Goal: Information Seeking & Learning: Learn about a topic

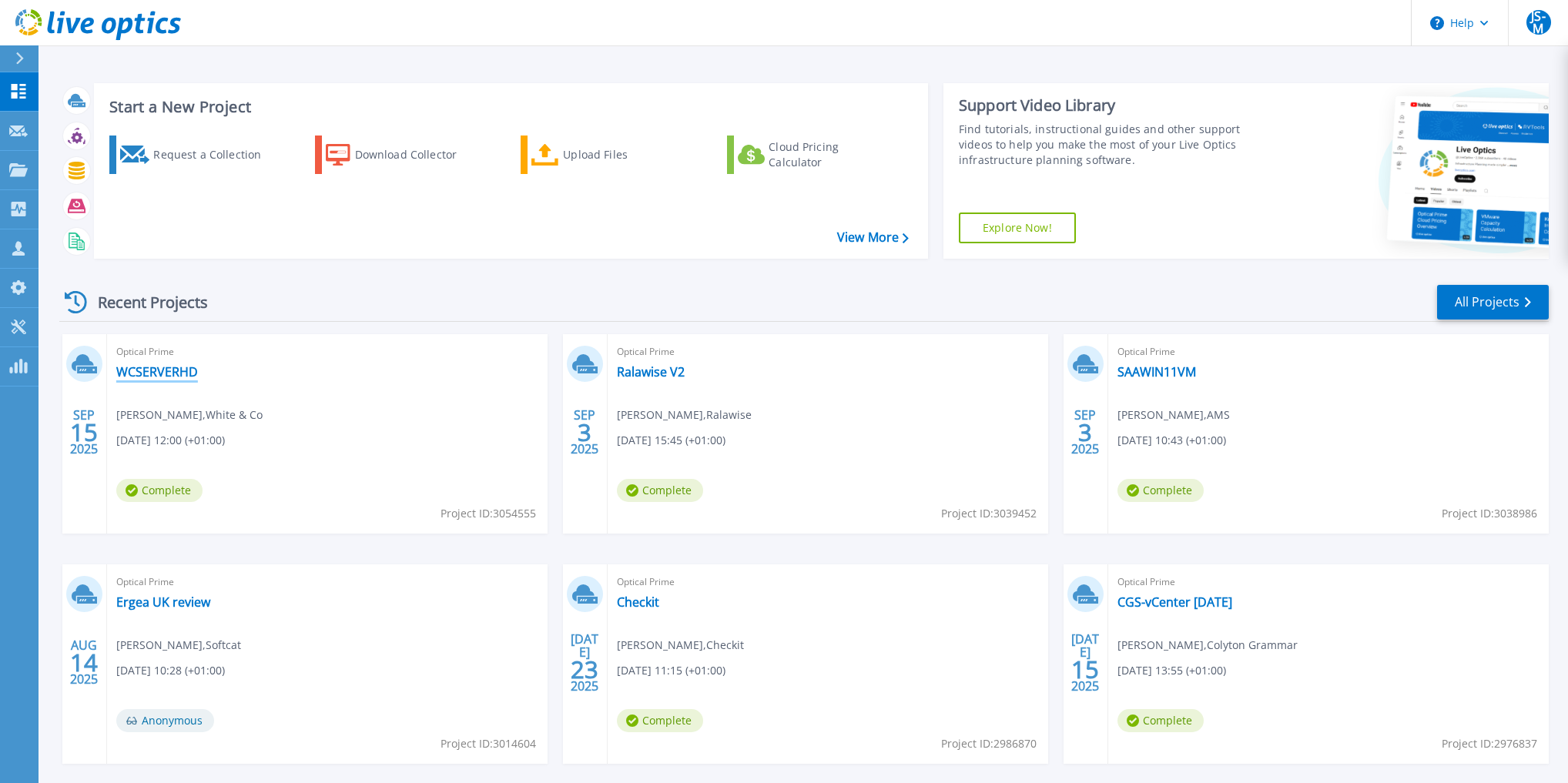
click at [159, 373] on link "WCSERVERHD" at bounding box center [157, 372] width 82 height 16
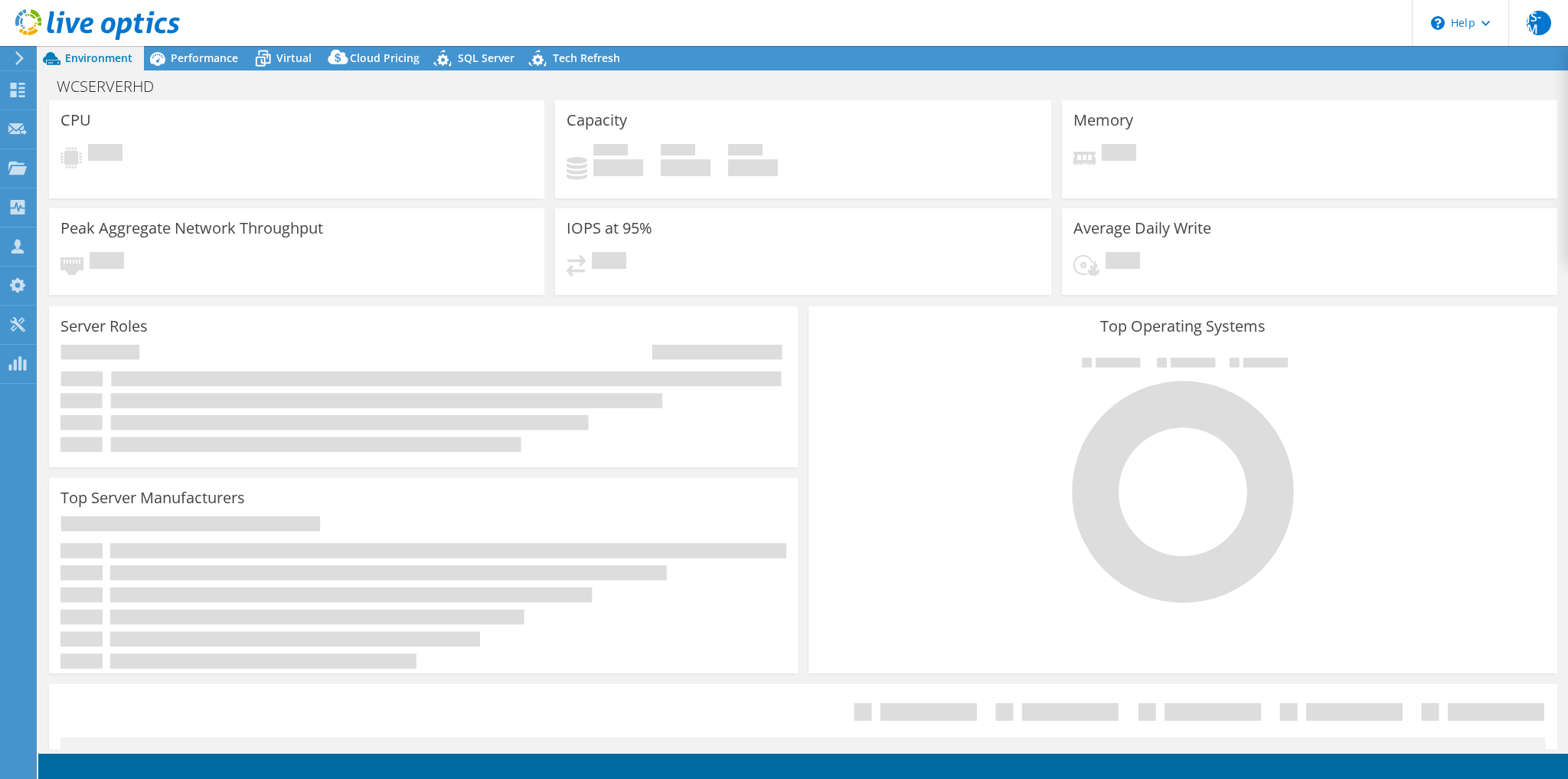
select select "USD"
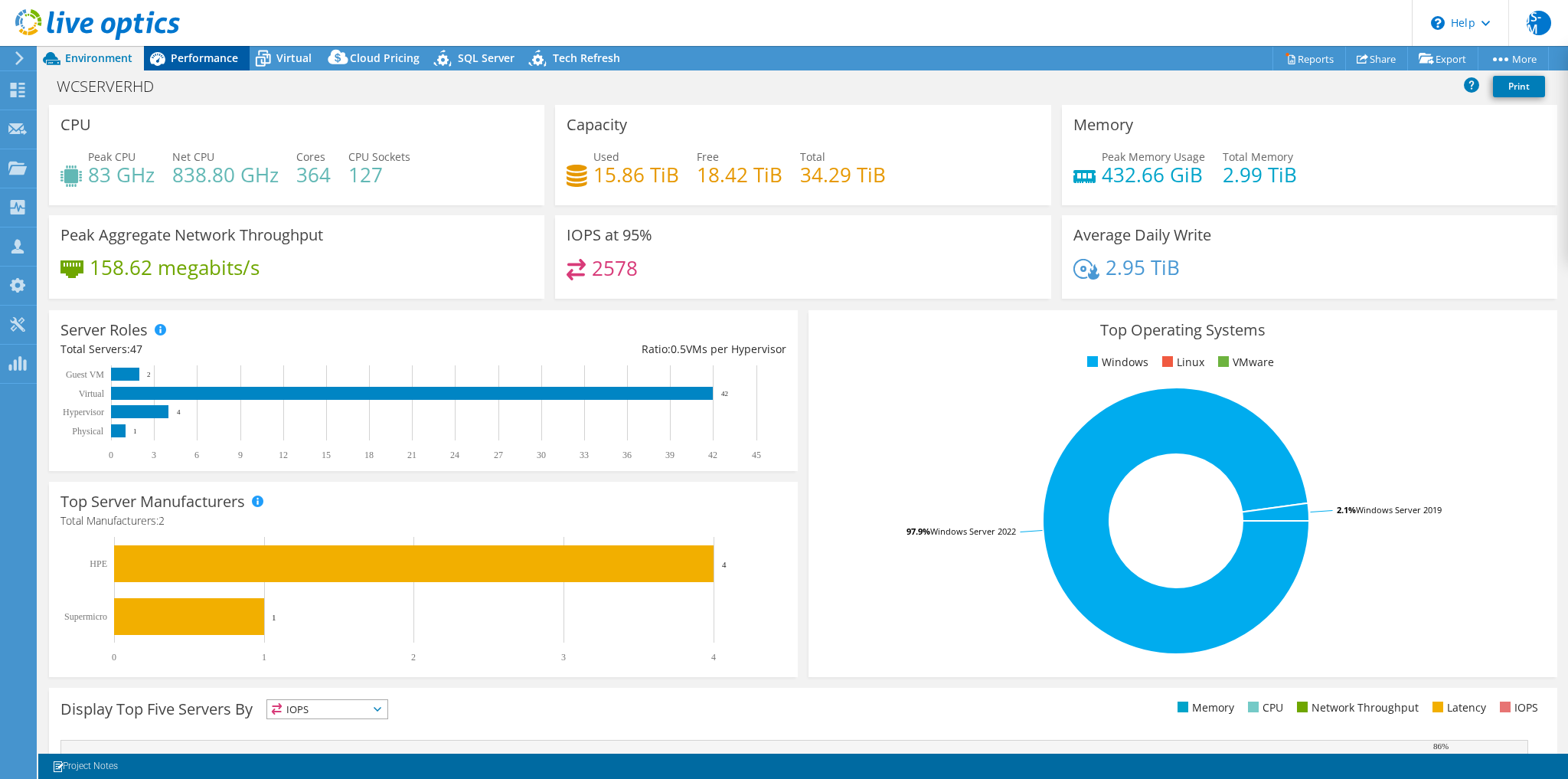
click at [226, 67] on div "Performance" at bounding box center [196, 58] width 105 height 24
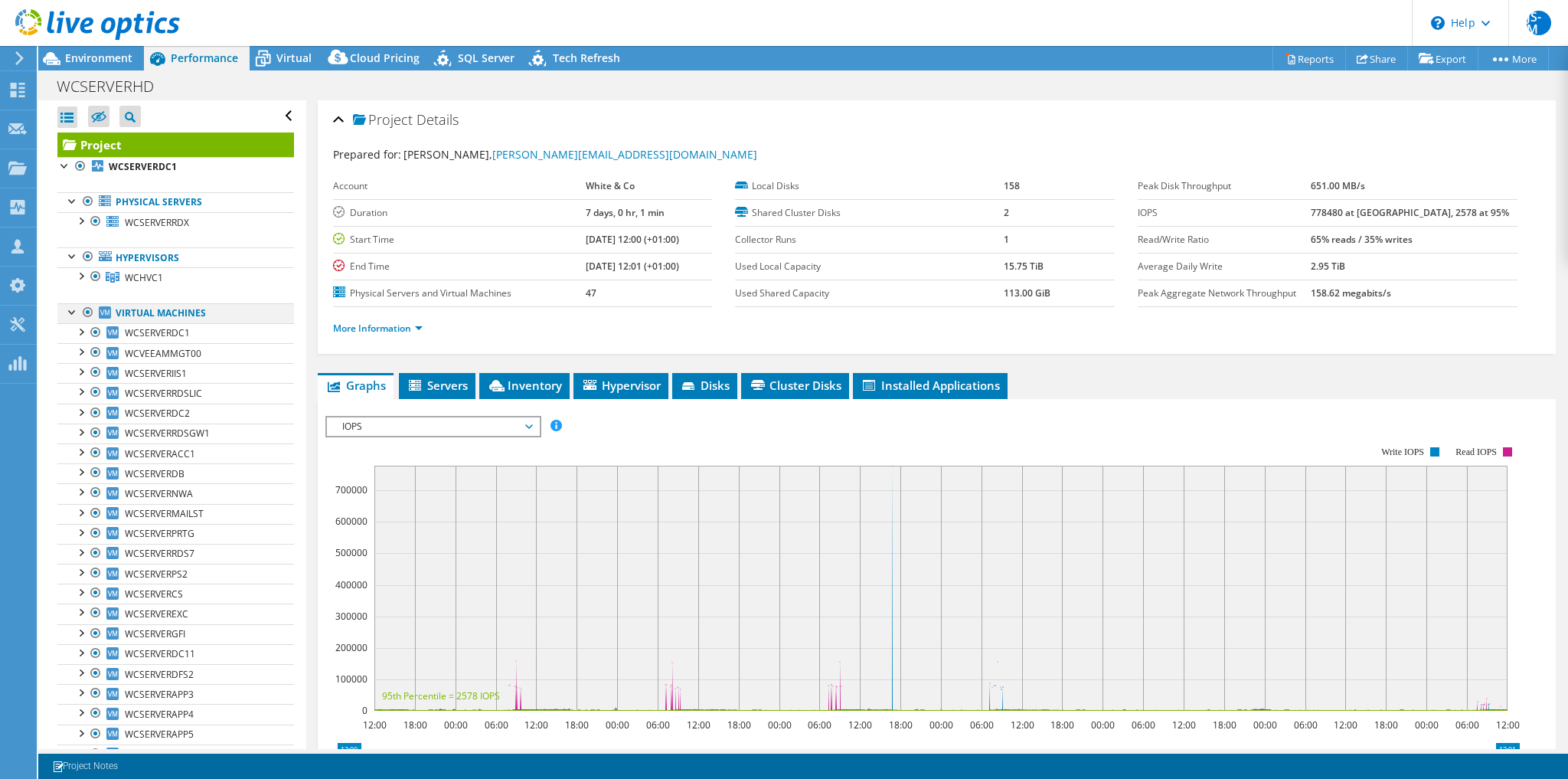
click at [69, 310] on div at bounding box center [73, 311] width 16 height 16
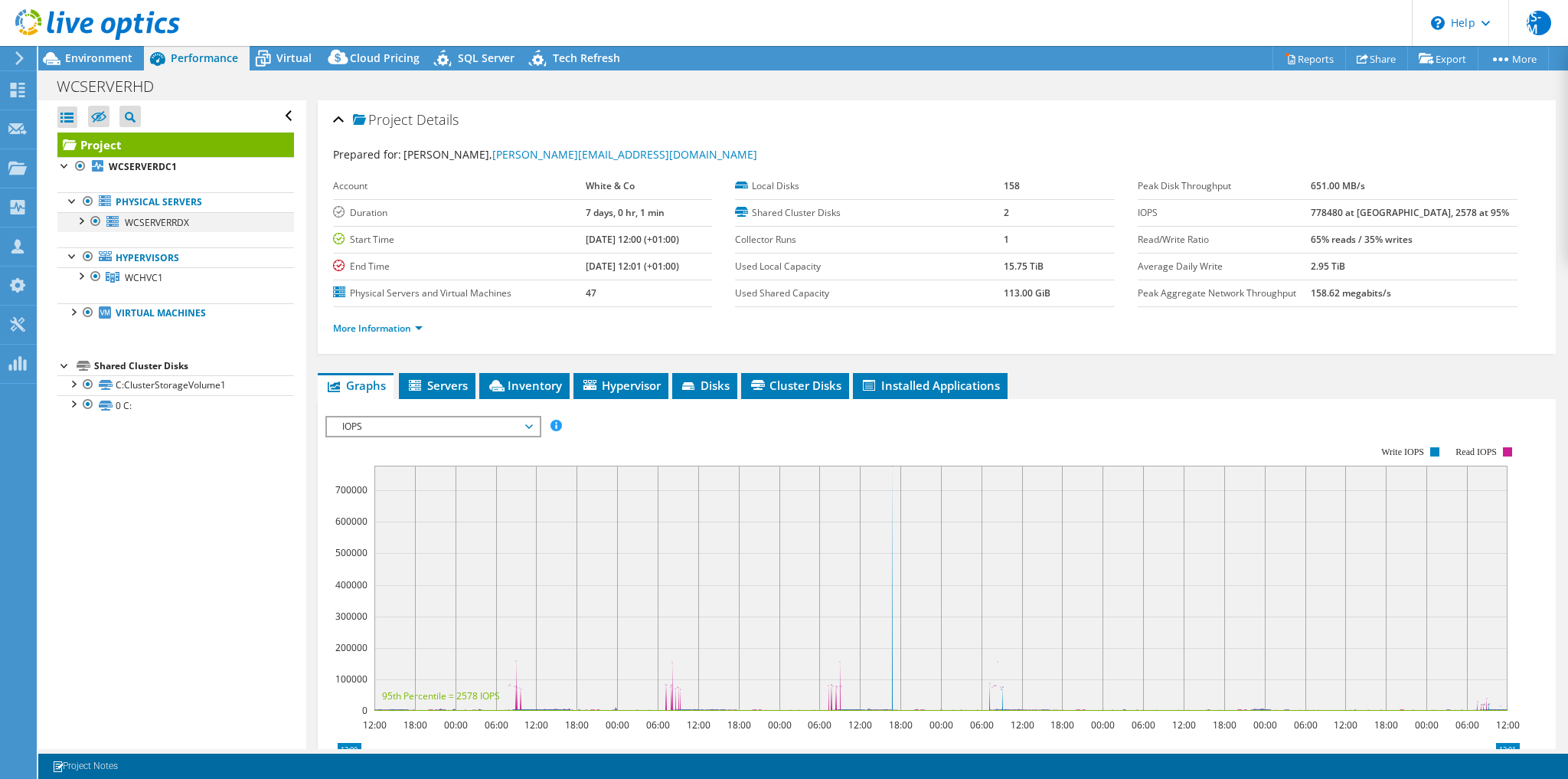
click at [82, 220] on div at bounding box center [80, 220] width 16 height 16
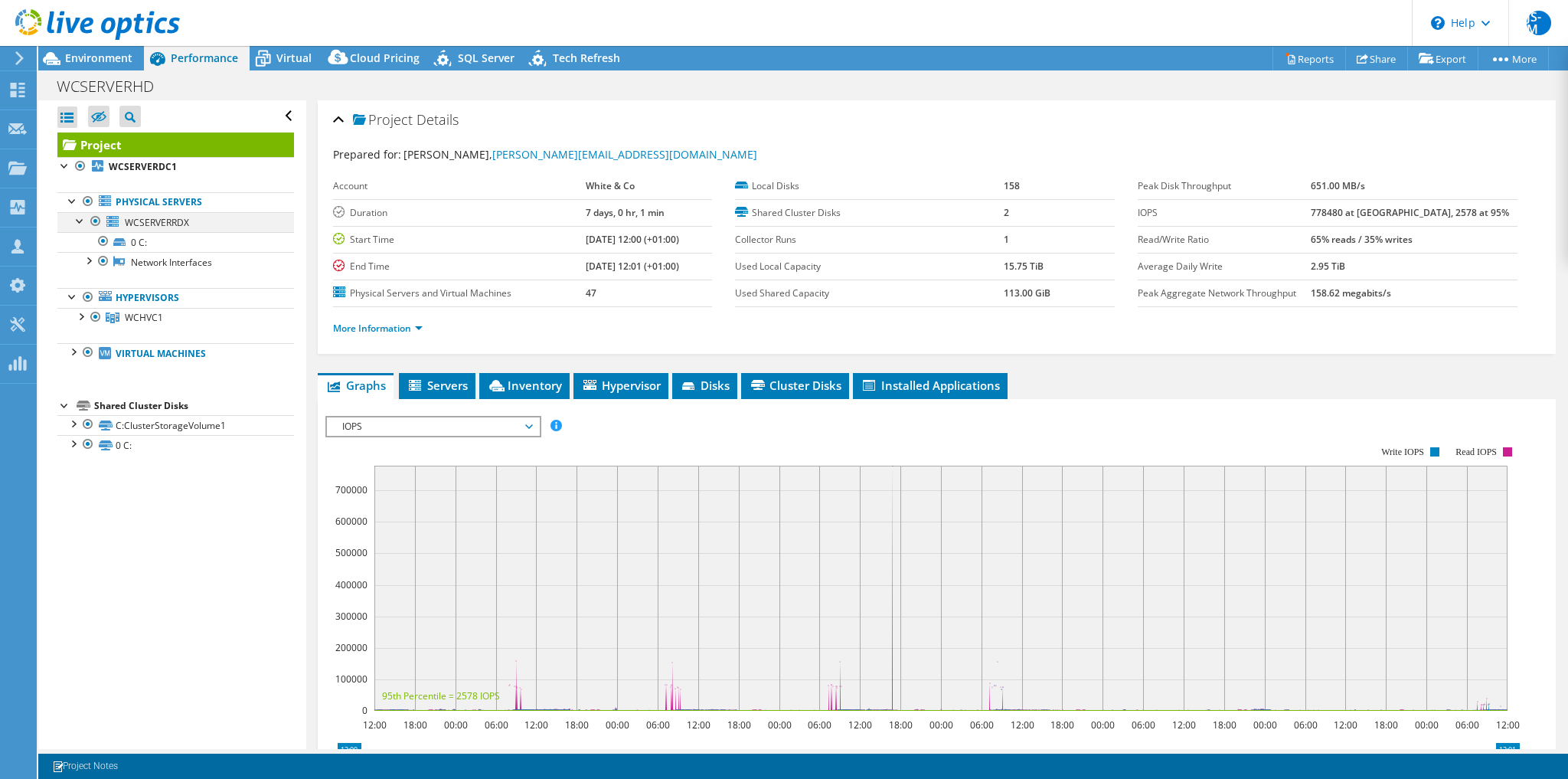
click at [82, 220] on div at bounding box center [80, 220] width 16 height 16
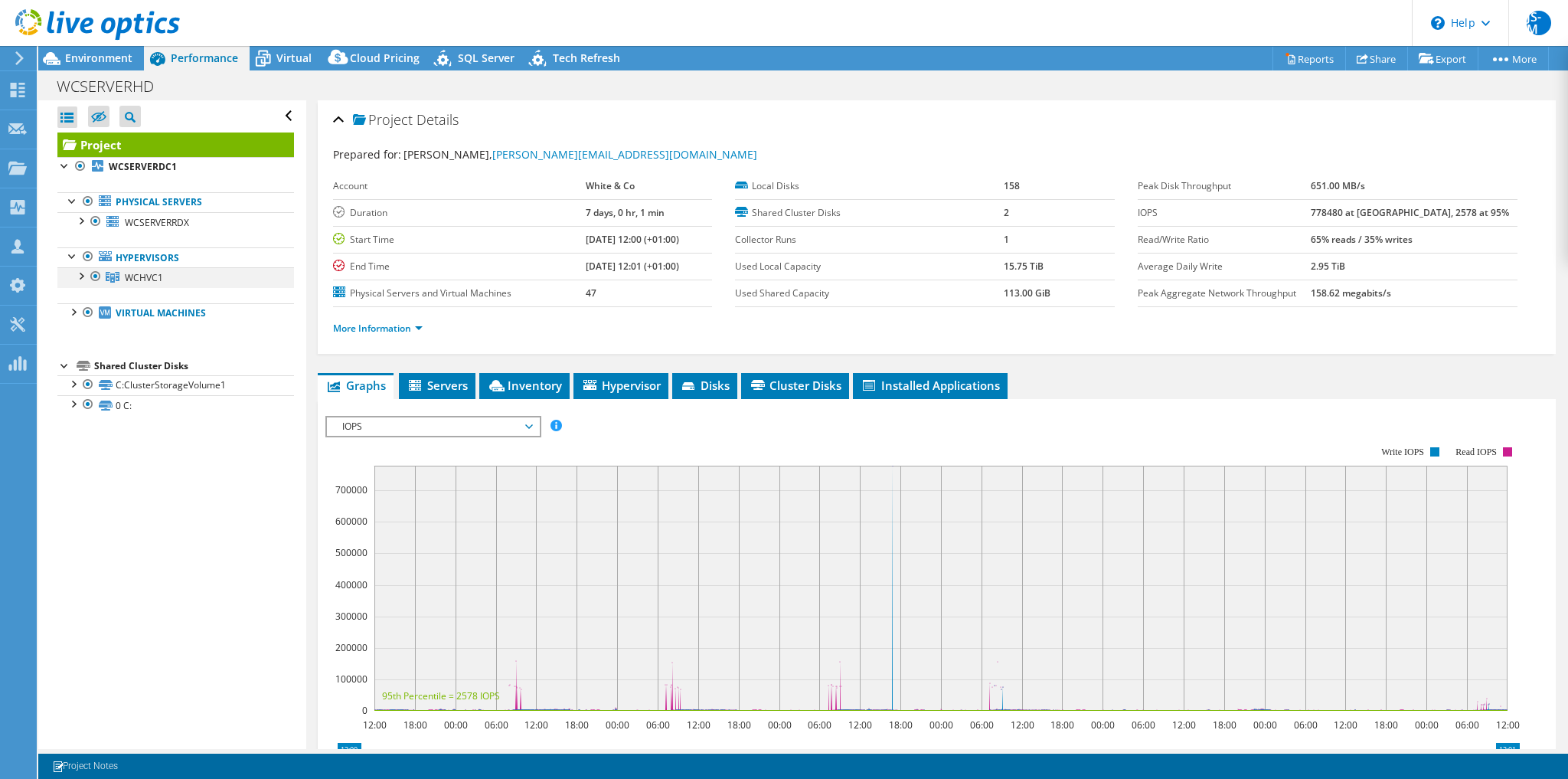
click at [84, 274] on div at bounding box center [80, 275] width 16 height 16
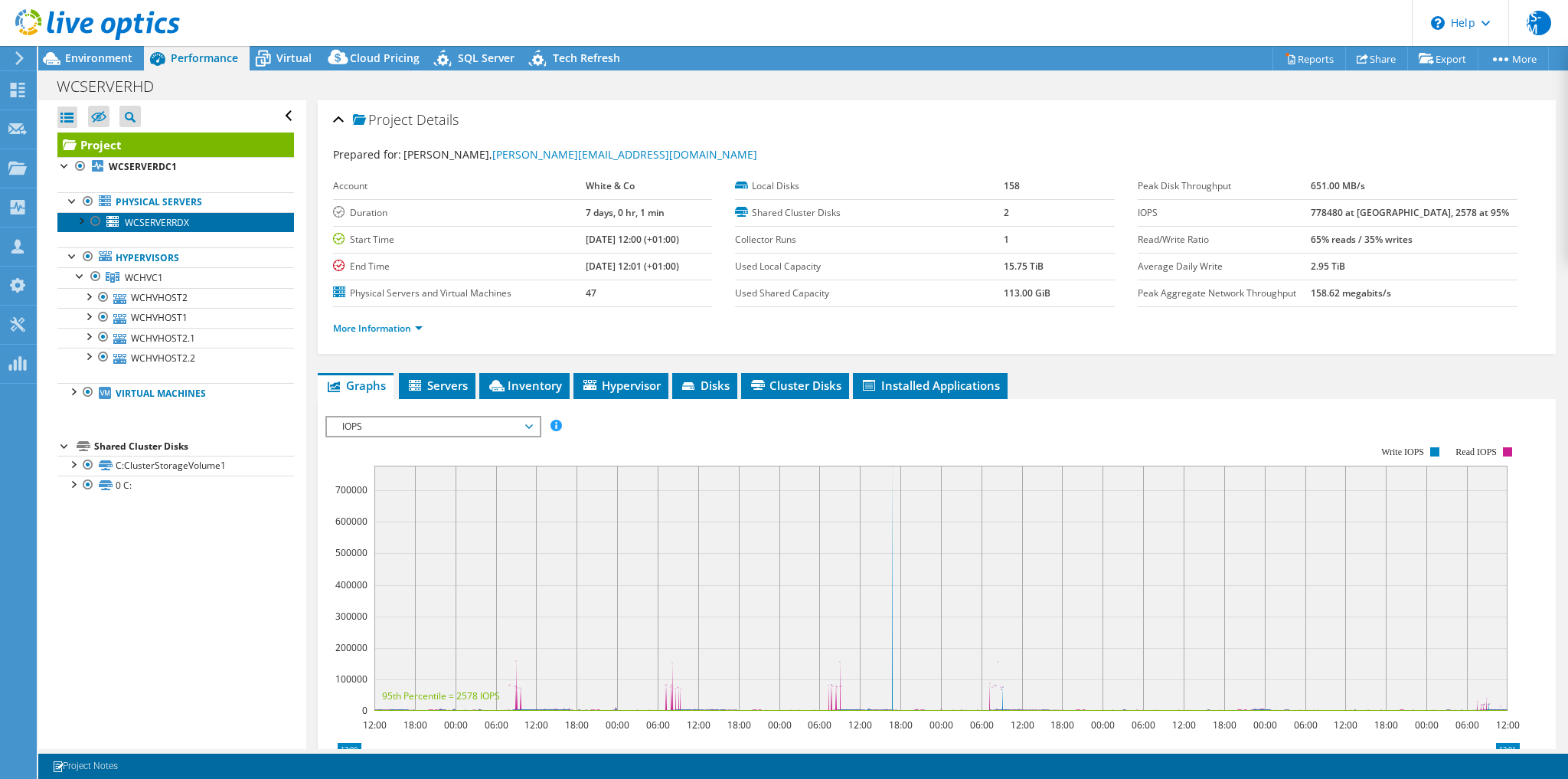
click at [156, 217] on span "WCSERVERRDX" at bounding box center [157, 223] width 64 height 13
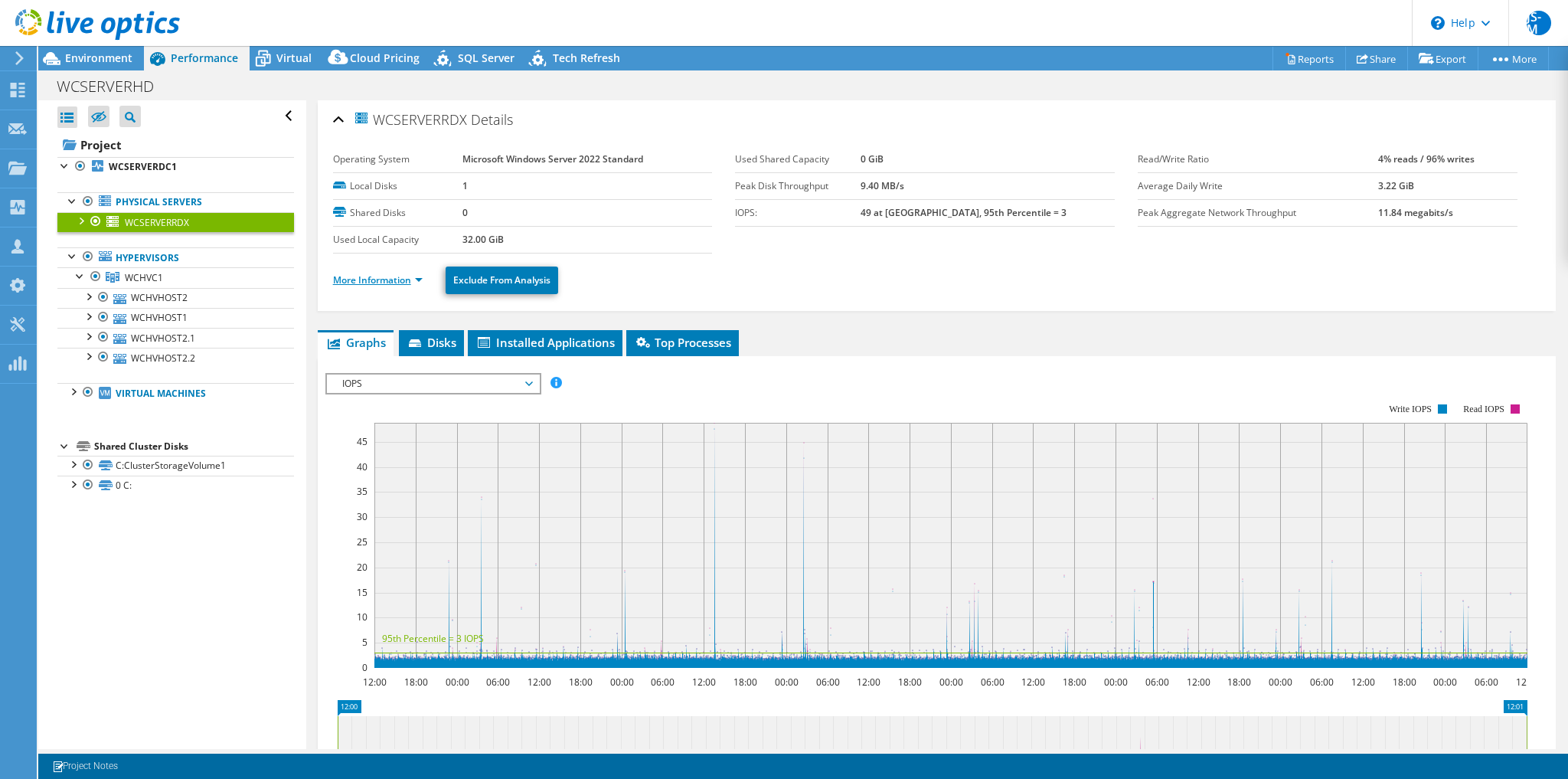
click at [367, 276] on link "More Information" at bounding box center [378, 280] width 90 height 13
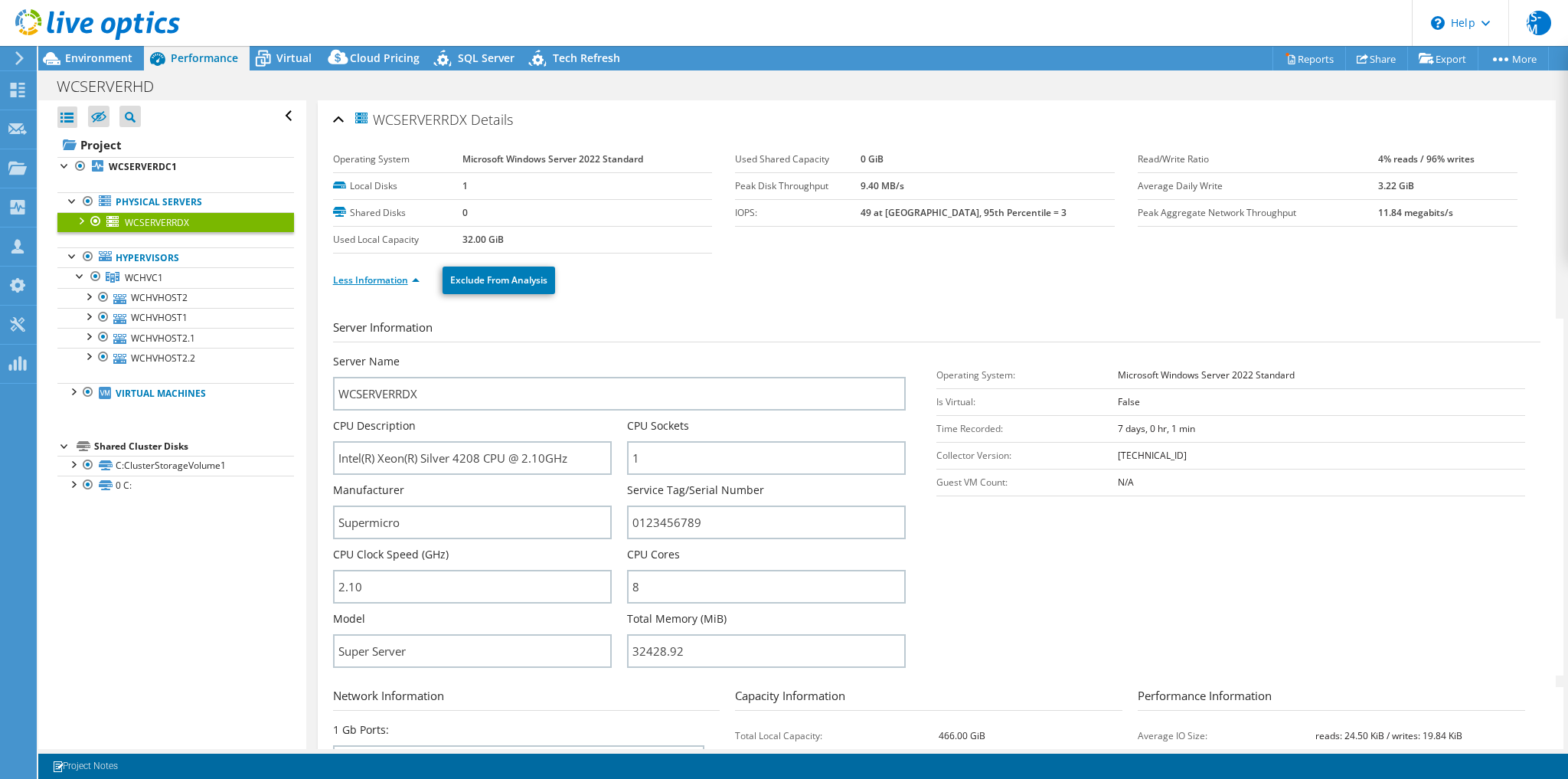
click at [367, 276] on link "Less Information" at bounding box center [376, 280] width 87 height 13
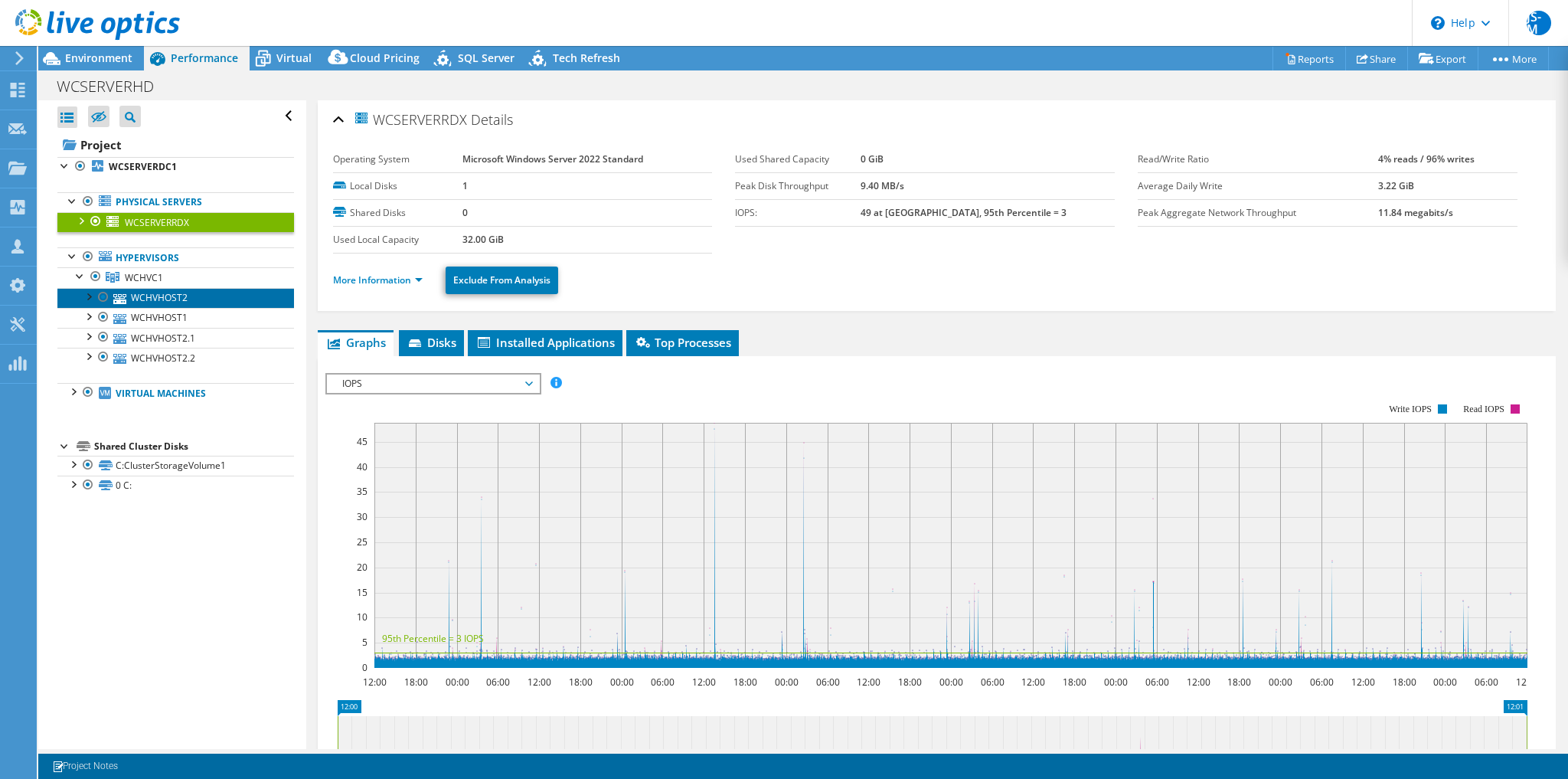
click at [158, 298] on link "WCHVHOST2" at bounding box center [176, 298] width 237 height 20
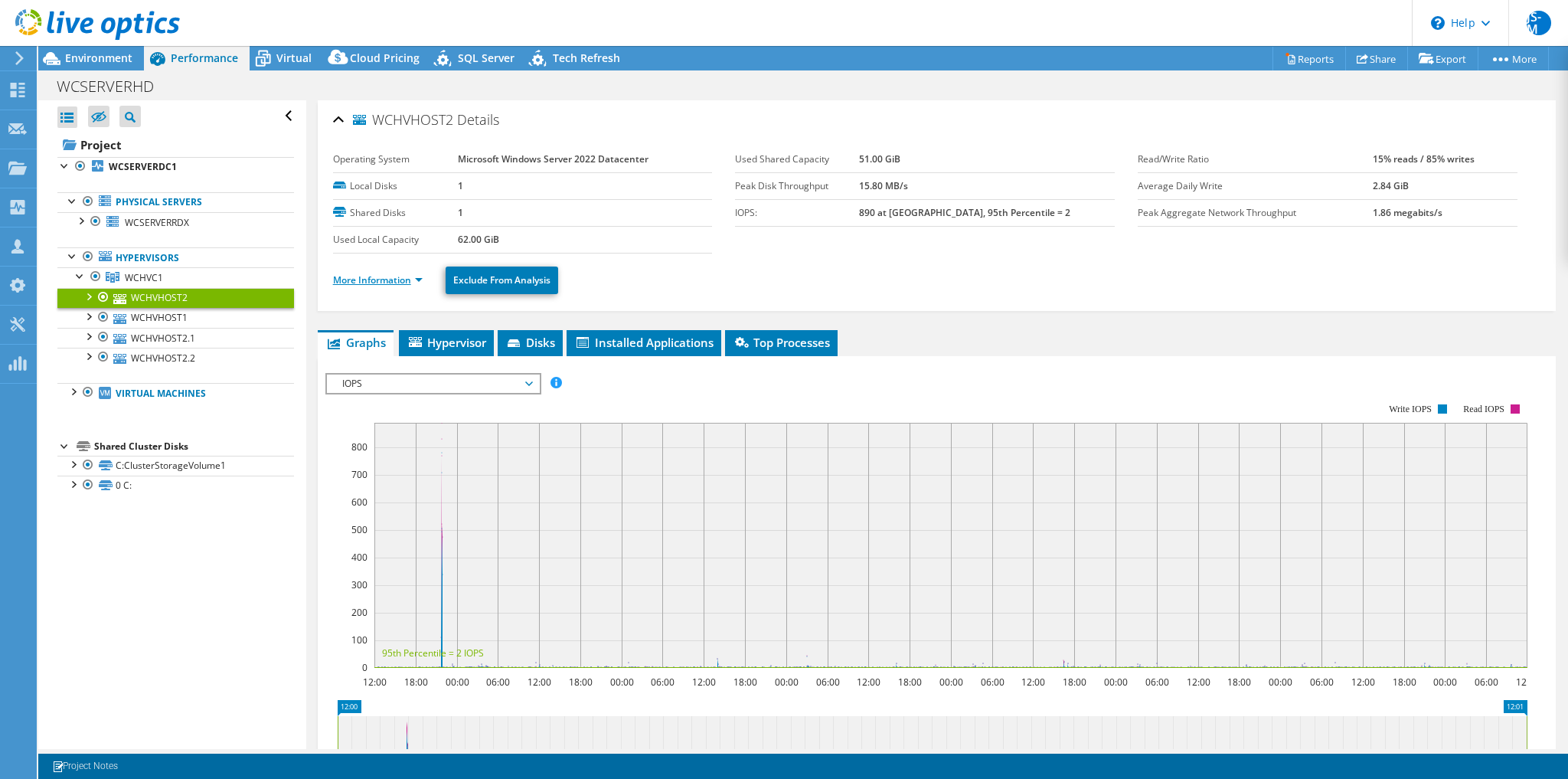
click at [382, 279] on link "More Information" at bounding box center [378, 280] width 90 height 13
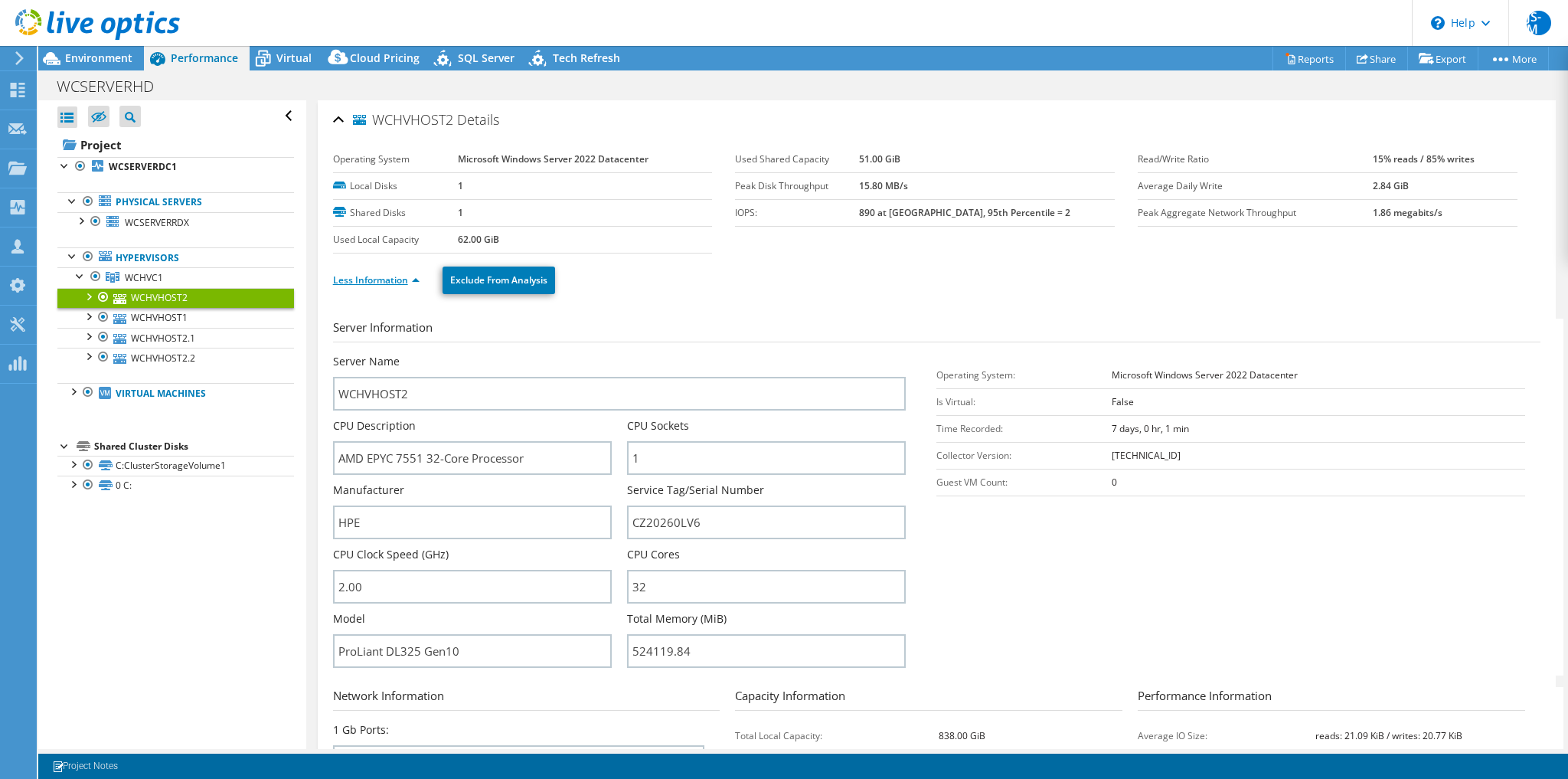
click at [382, 279] on link "Less Information" at bounding box center [376, 280] width 87 height 13
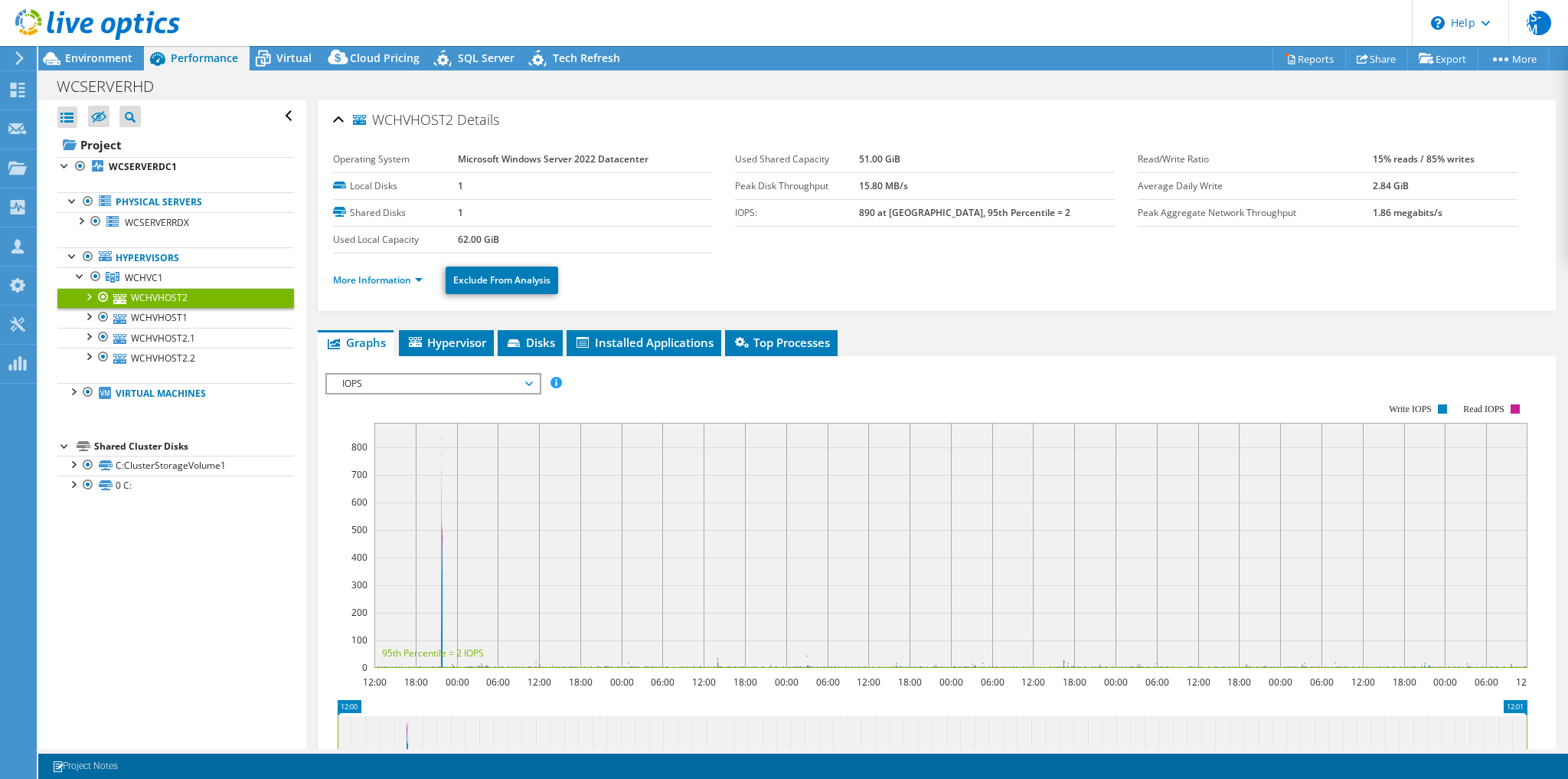
click at [455, 386] on span "IOPS" at bounding box center [433, 384] width 197 height 19
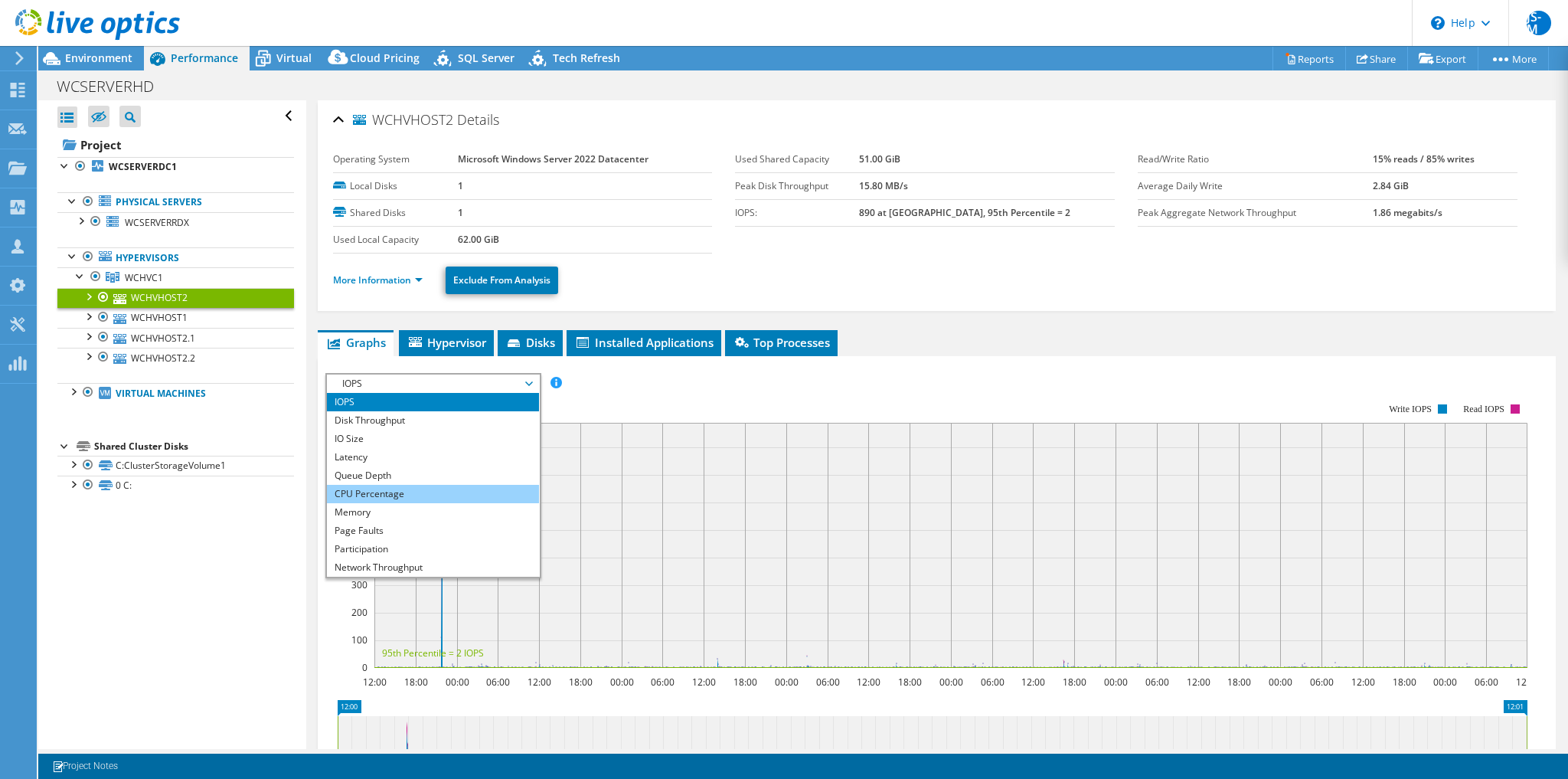
click at [398, 491] on li "CPU Percentage" at bounding box center [433, 495] width 212 height 19
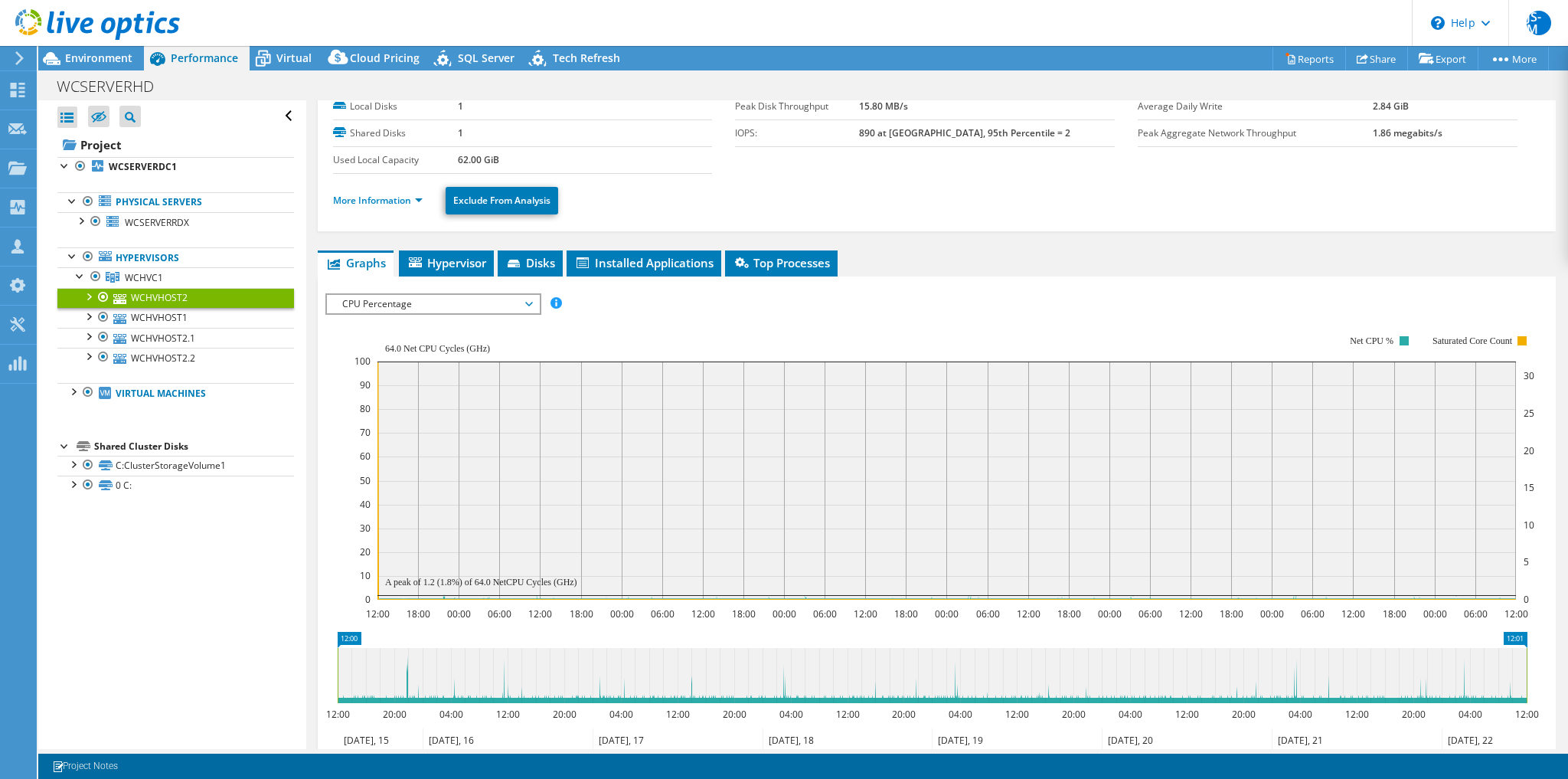
scroll to position [60, 0]
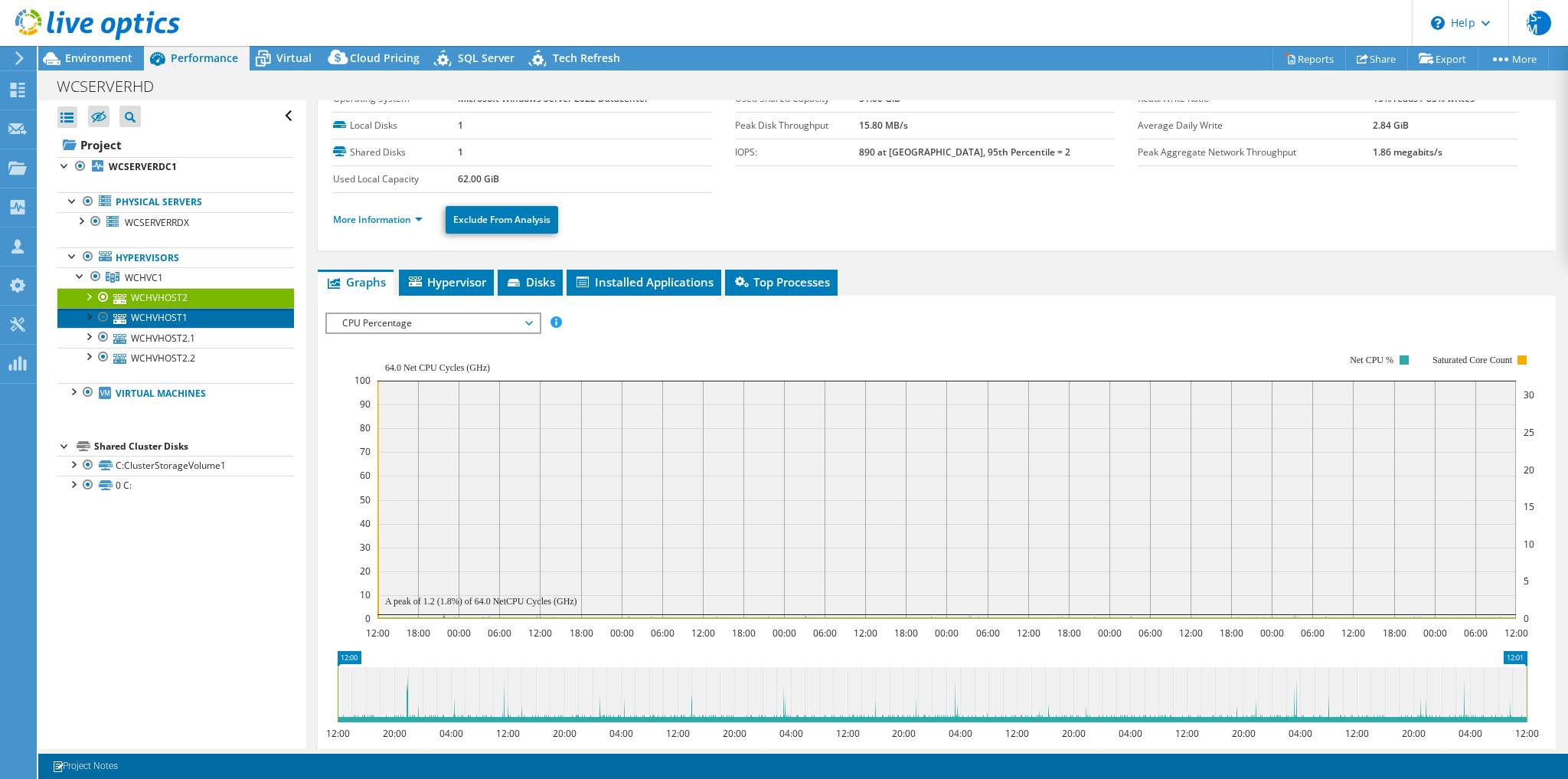
click at [201, 322] on link "WCHVHOST1" at bounding box center [176, 317] width 237 height 20
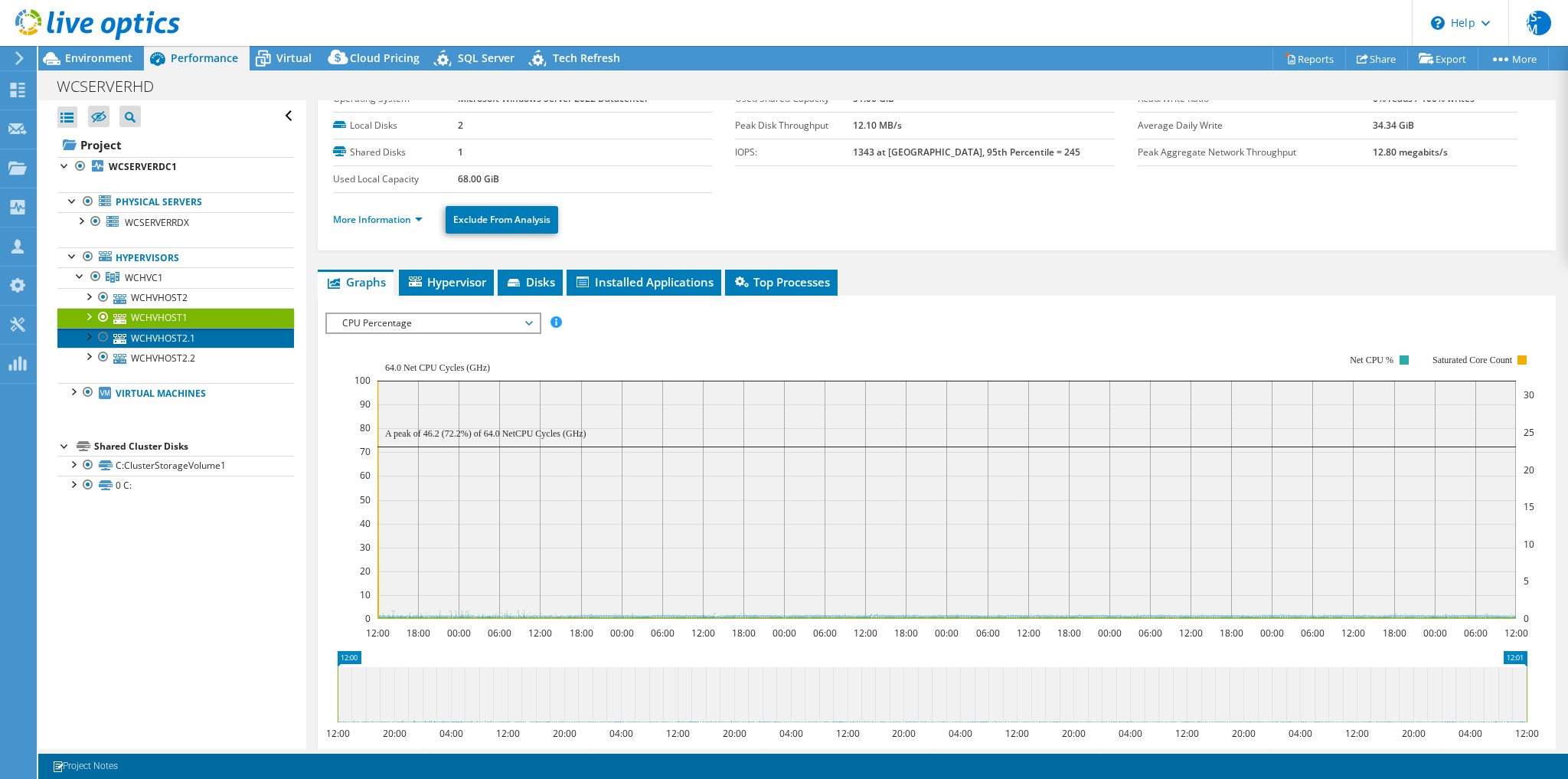
click at [180, 333] on link "WCHVHOST2.1" at bounding box center [176, 338] width 237 height 20
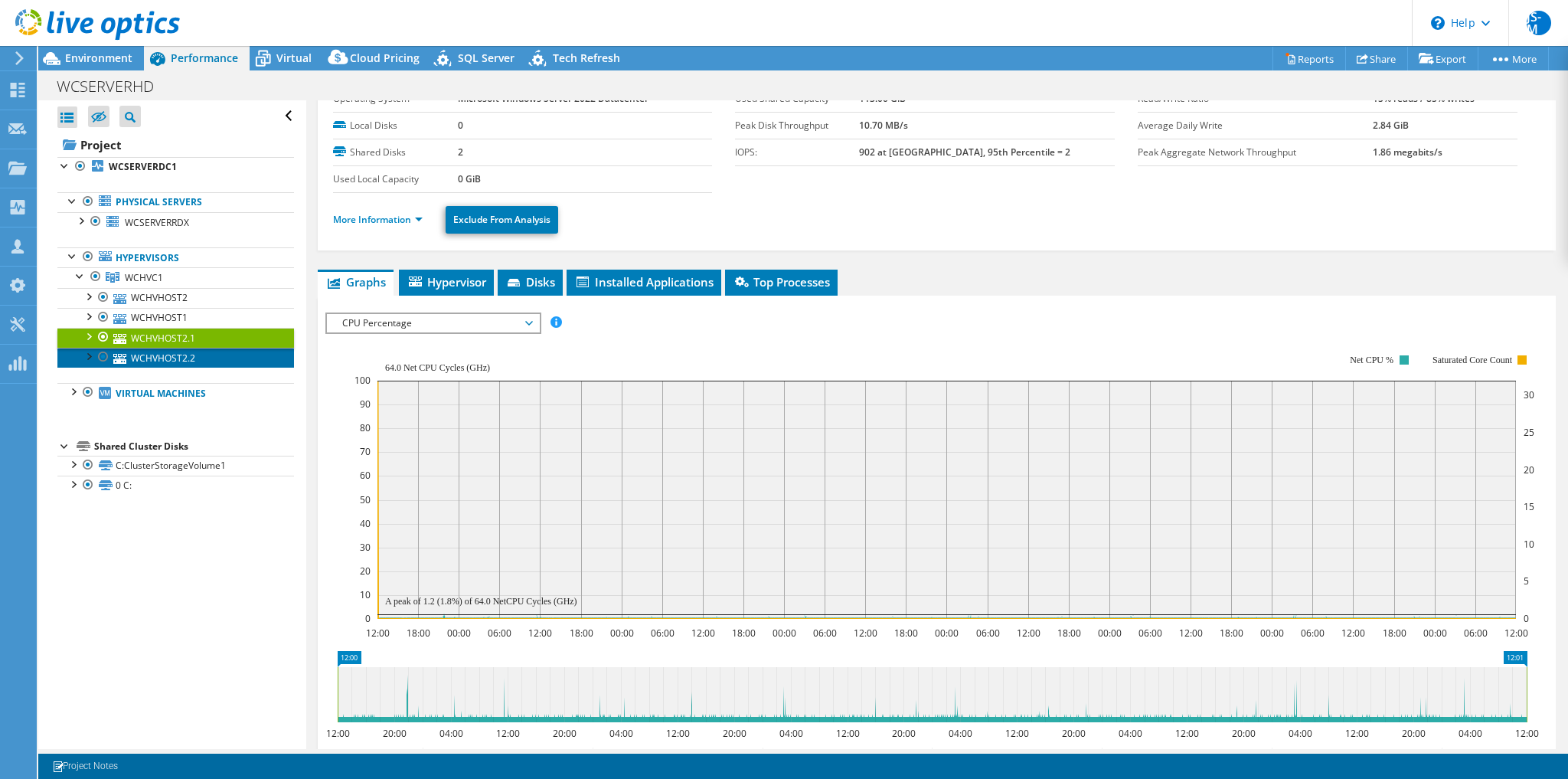
click at [166, 352] on link "WCHVHOST2.2" at bounding box center [176, 357] width 237 height 20
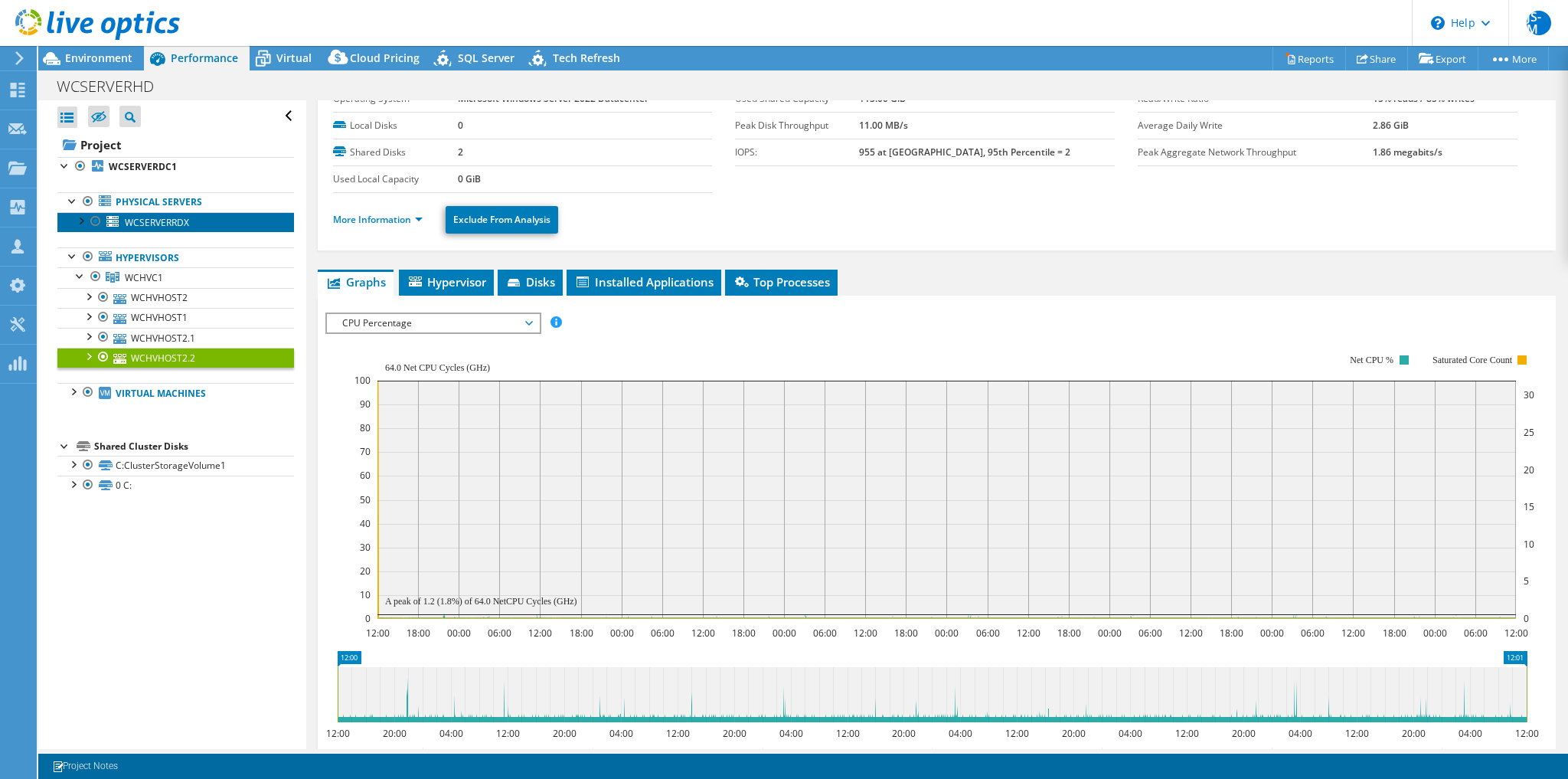
click at [162, 221] on span "WCSERVERRDX" at bounding box center [157, 223] width 64 height 13
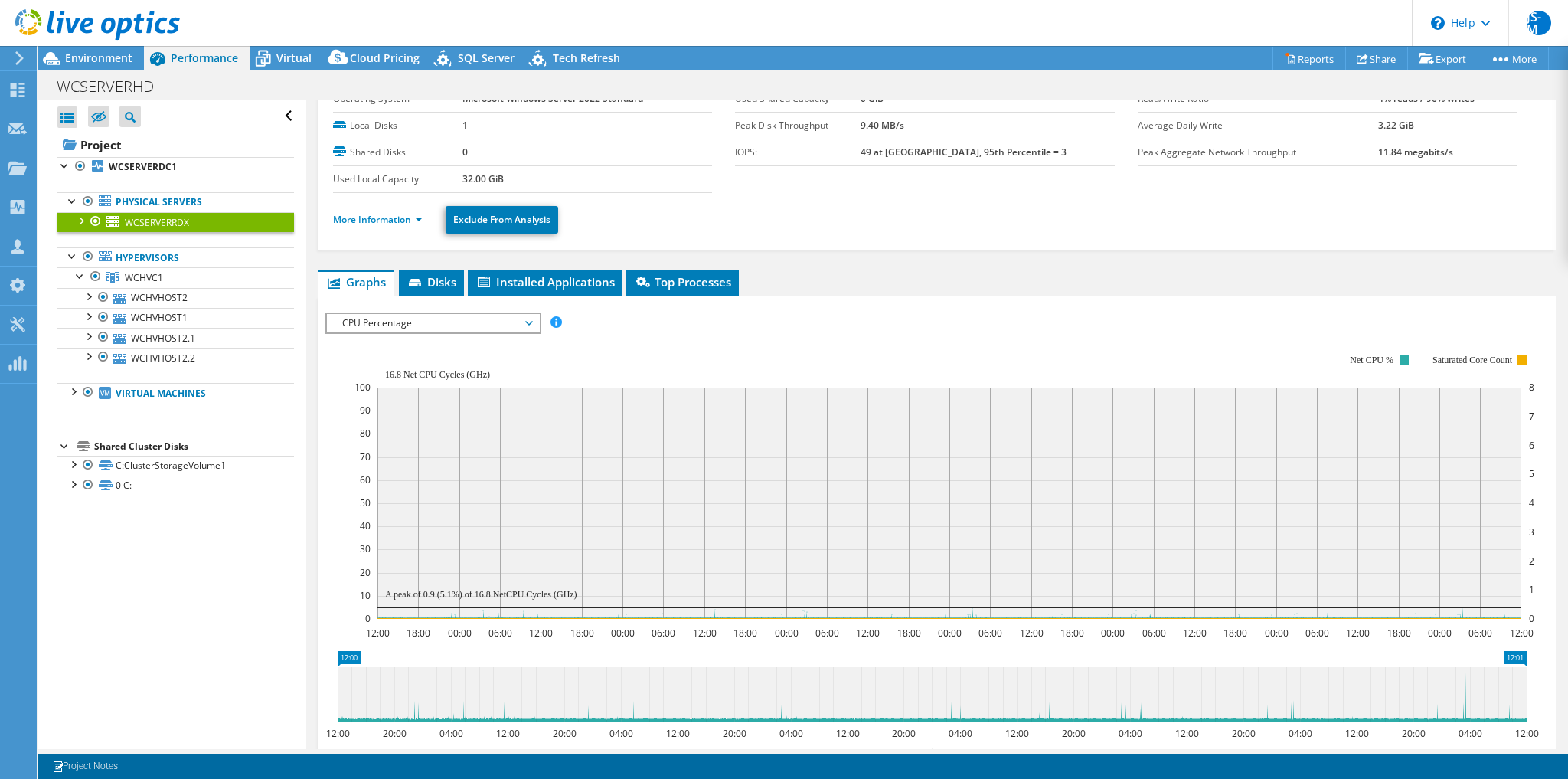
scroll to position [0, 0]
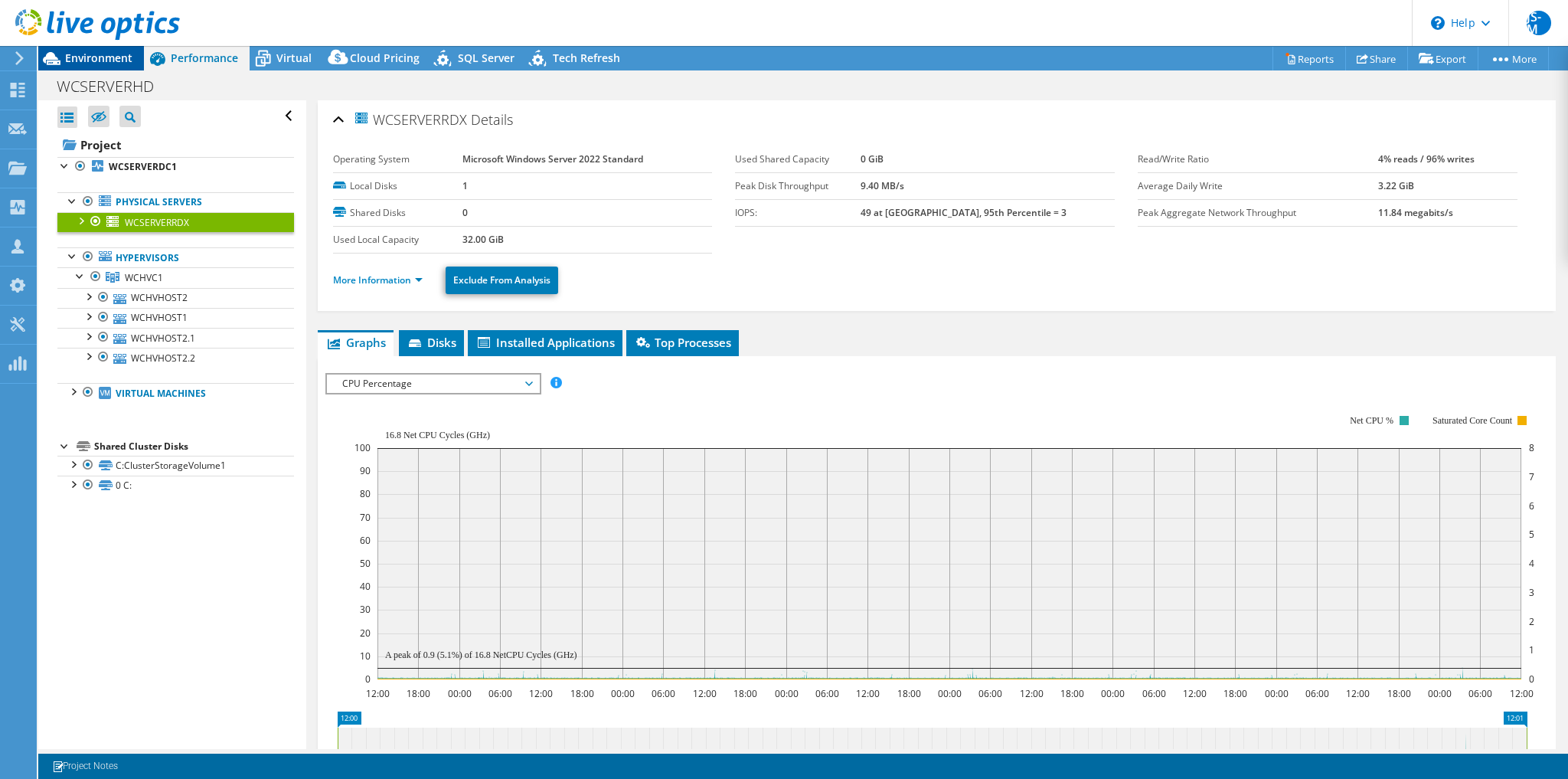
click at [107, 56] on span "Environment" at bounding box center [98, 58] width 67 height 15
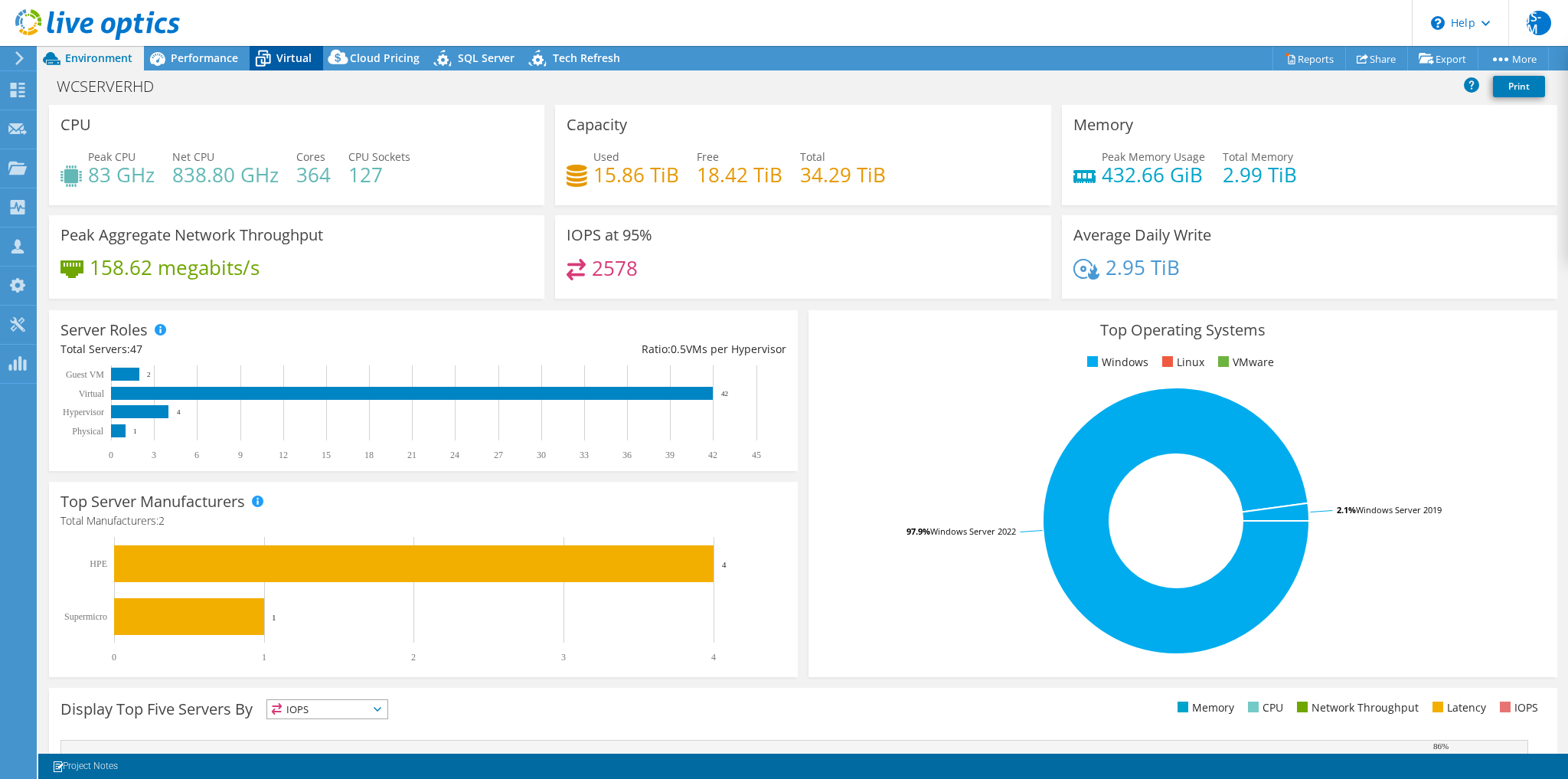
click at [294, 55] on span "Virtual" at bounding box center [294, 58] width 35 height 15
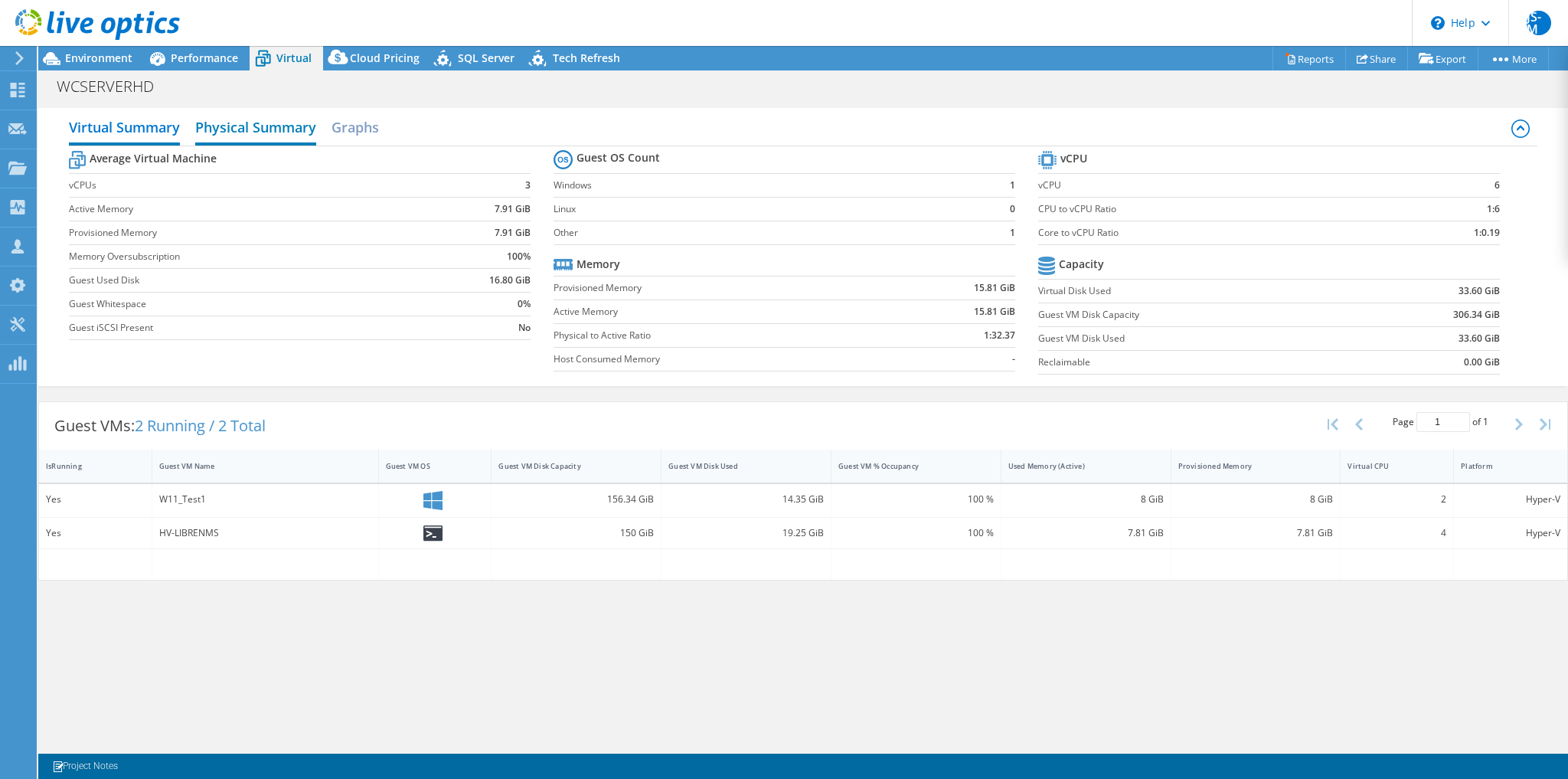
click at [255, 133] on h2 "Physical Summary" at bounding box center [255, 128] width 121 height 34
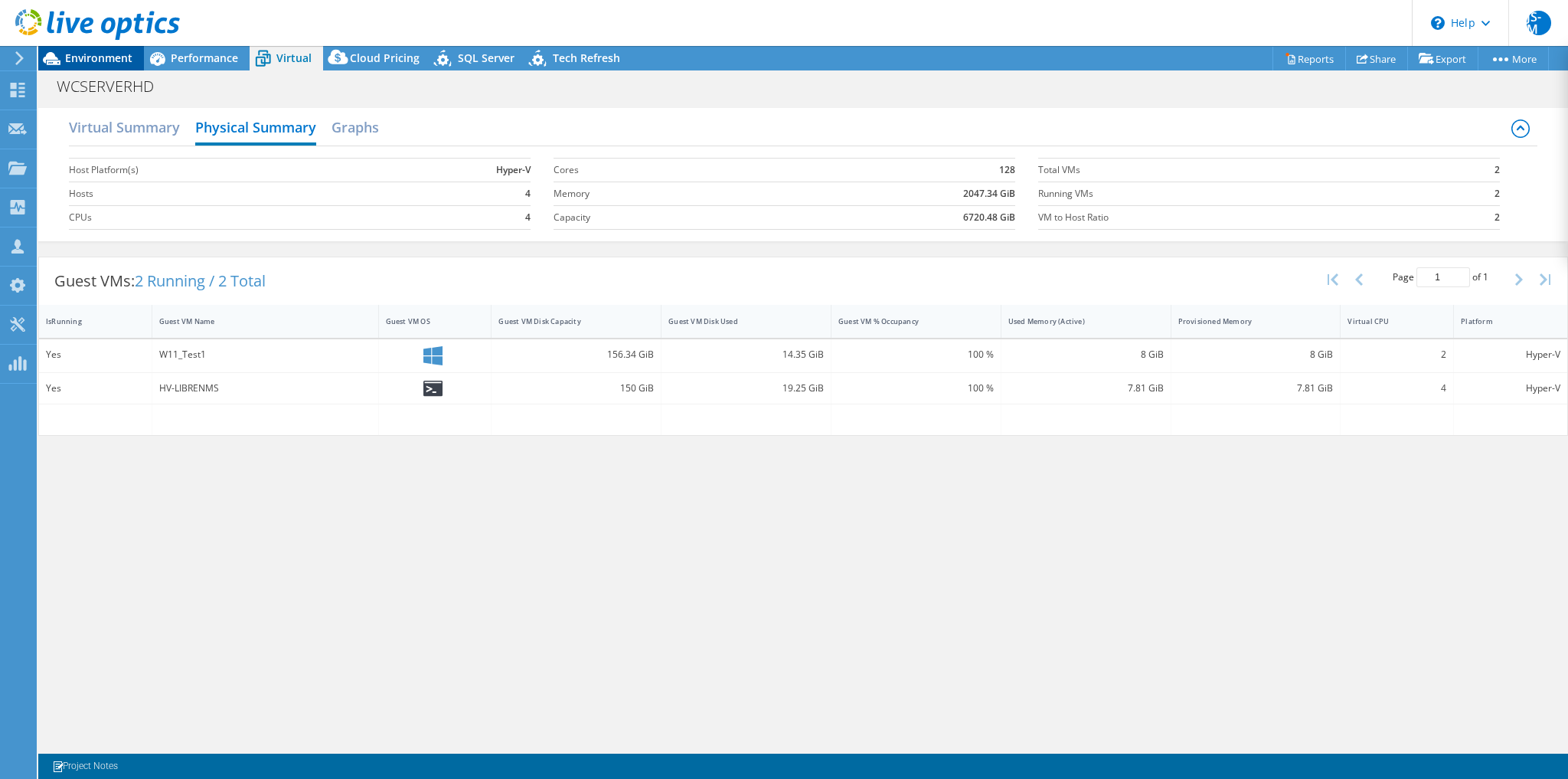
click at [89, 61] on span "Environment" at bounding box center [98, 58] width 67 height 15
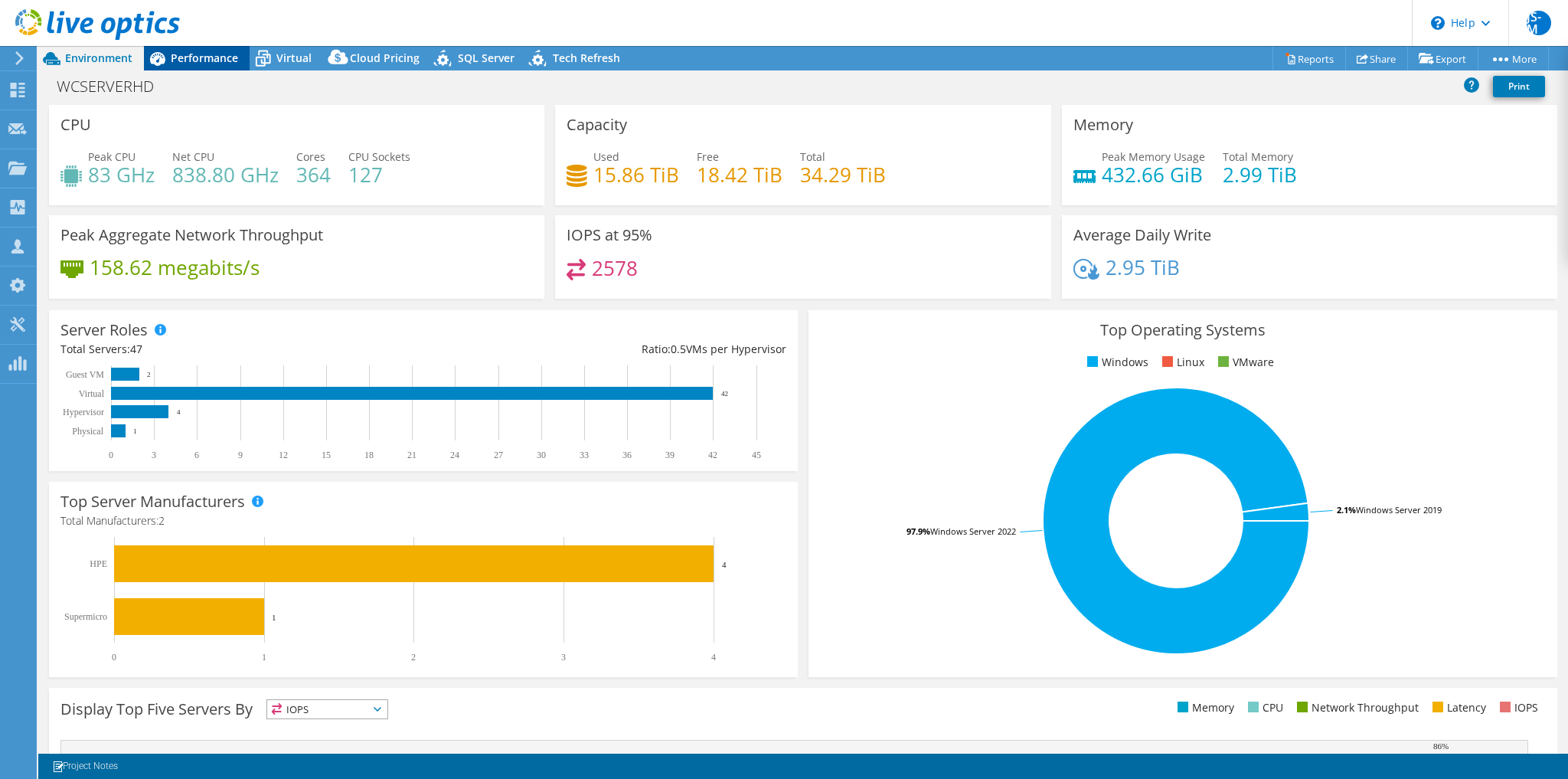
click at [218, 55] on span "Performance" at bounding box center [205, 58] width 67 height 15
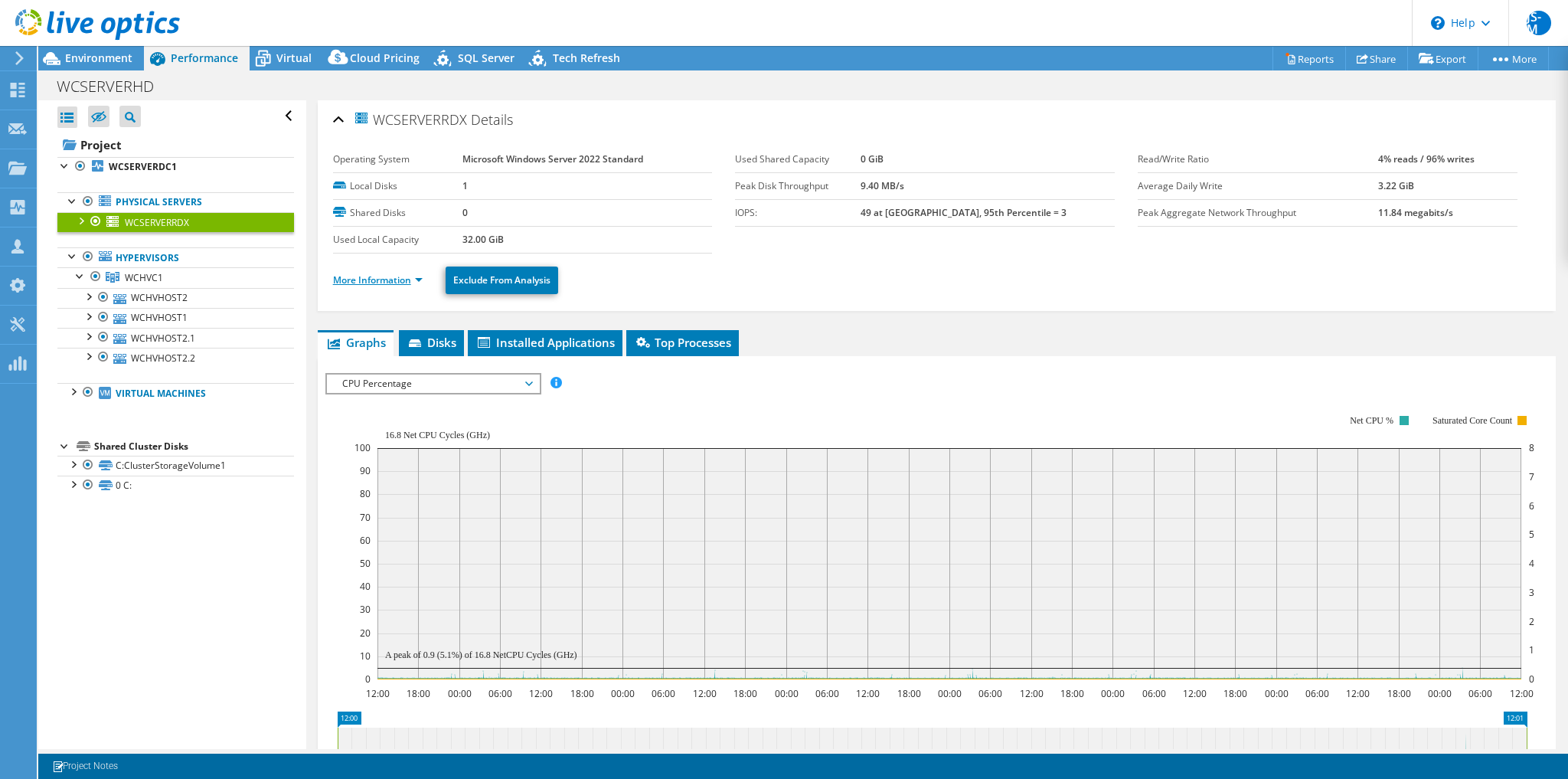
click at [390, 277] on link "More Information" at bounding box center [378, 280] width 90 height 13
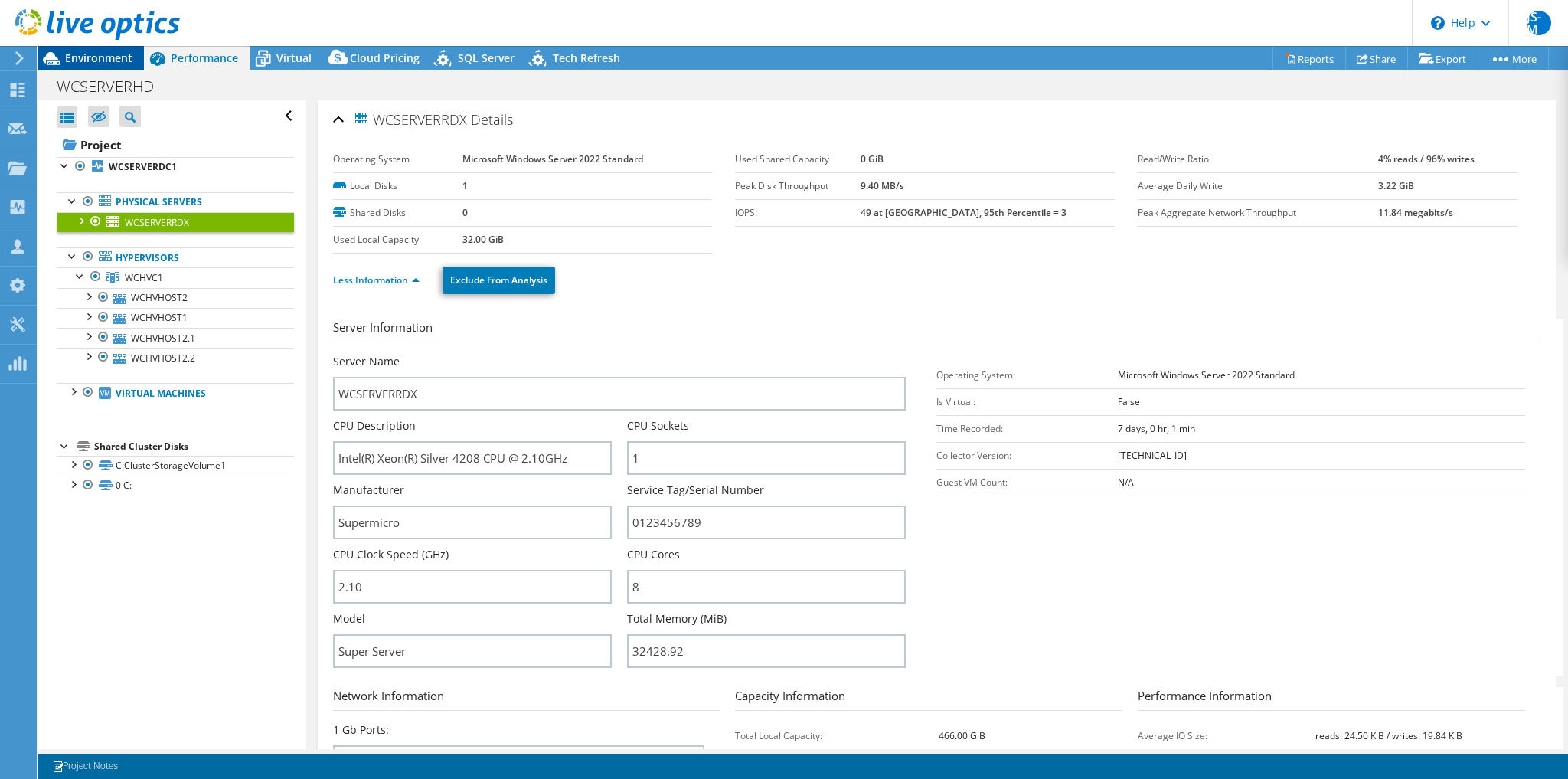
click at [94, 55] on span "Environment" at bounding box center [98, 58] width 67 height 15
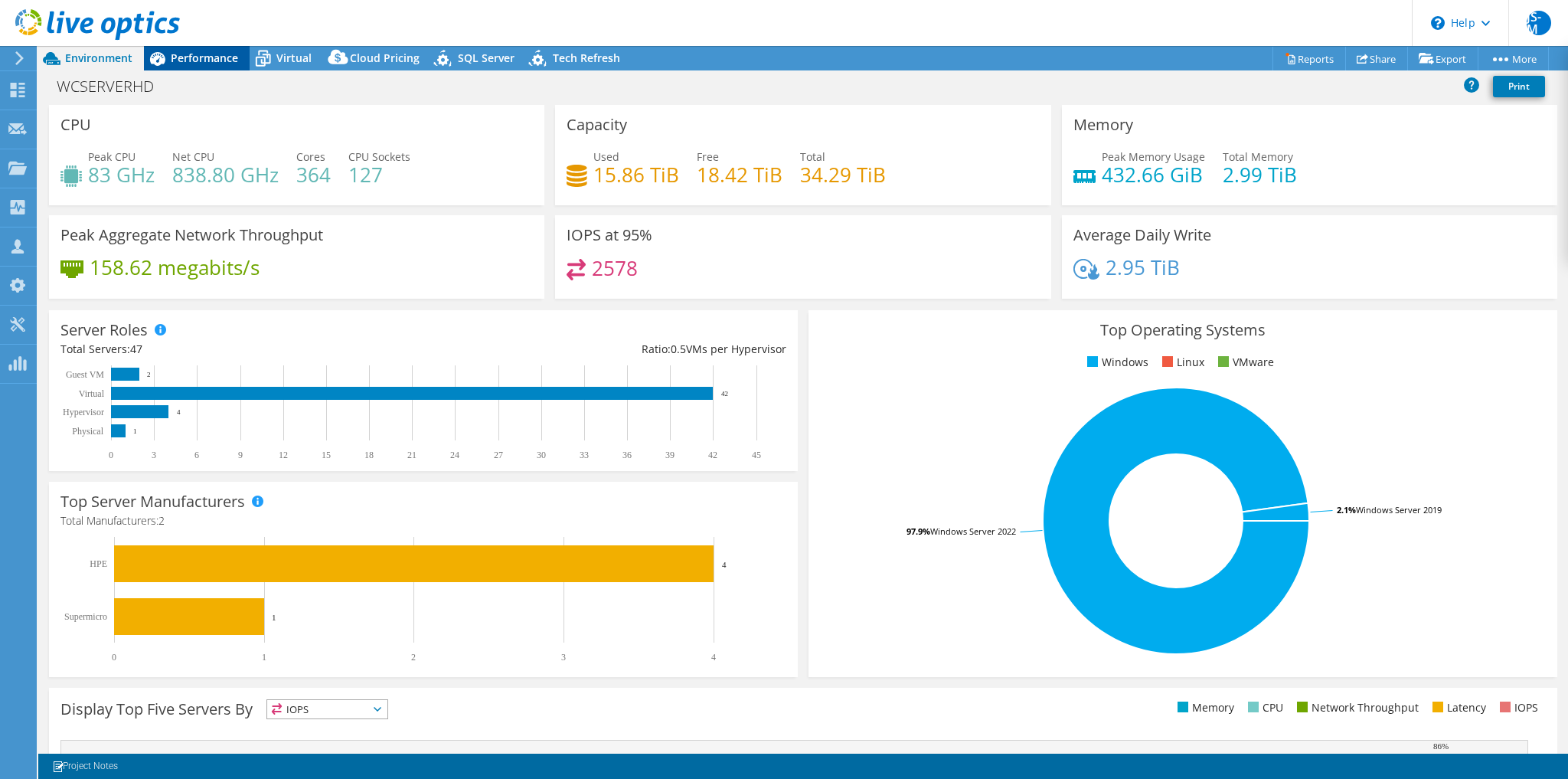
click at [195, 65] on div "Performance" at bounding box center [196, 58] width 105 height 24
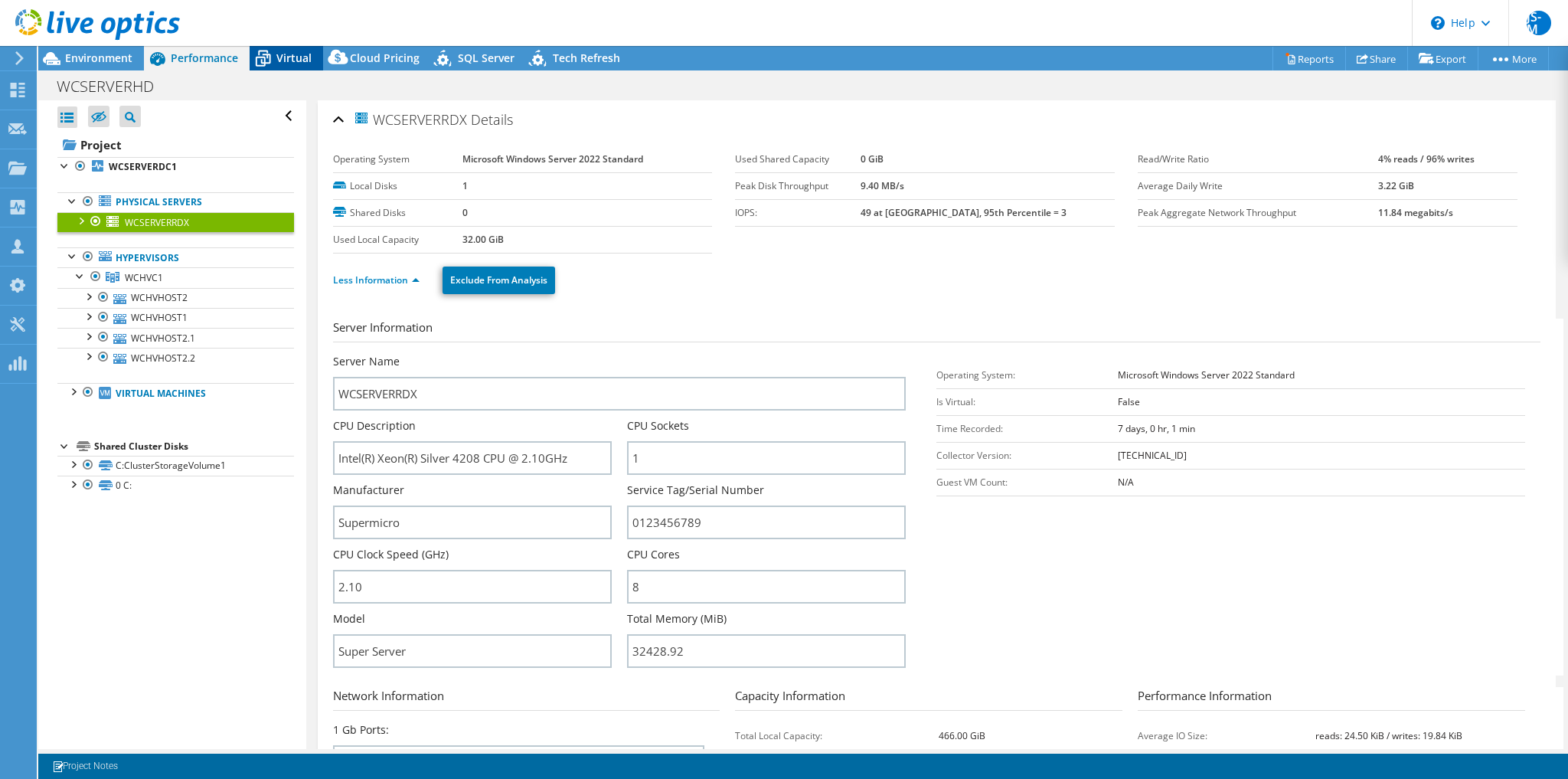
click at [301, 59] on span "Virtual" at bounding box center [294, 58] width 35 height 15
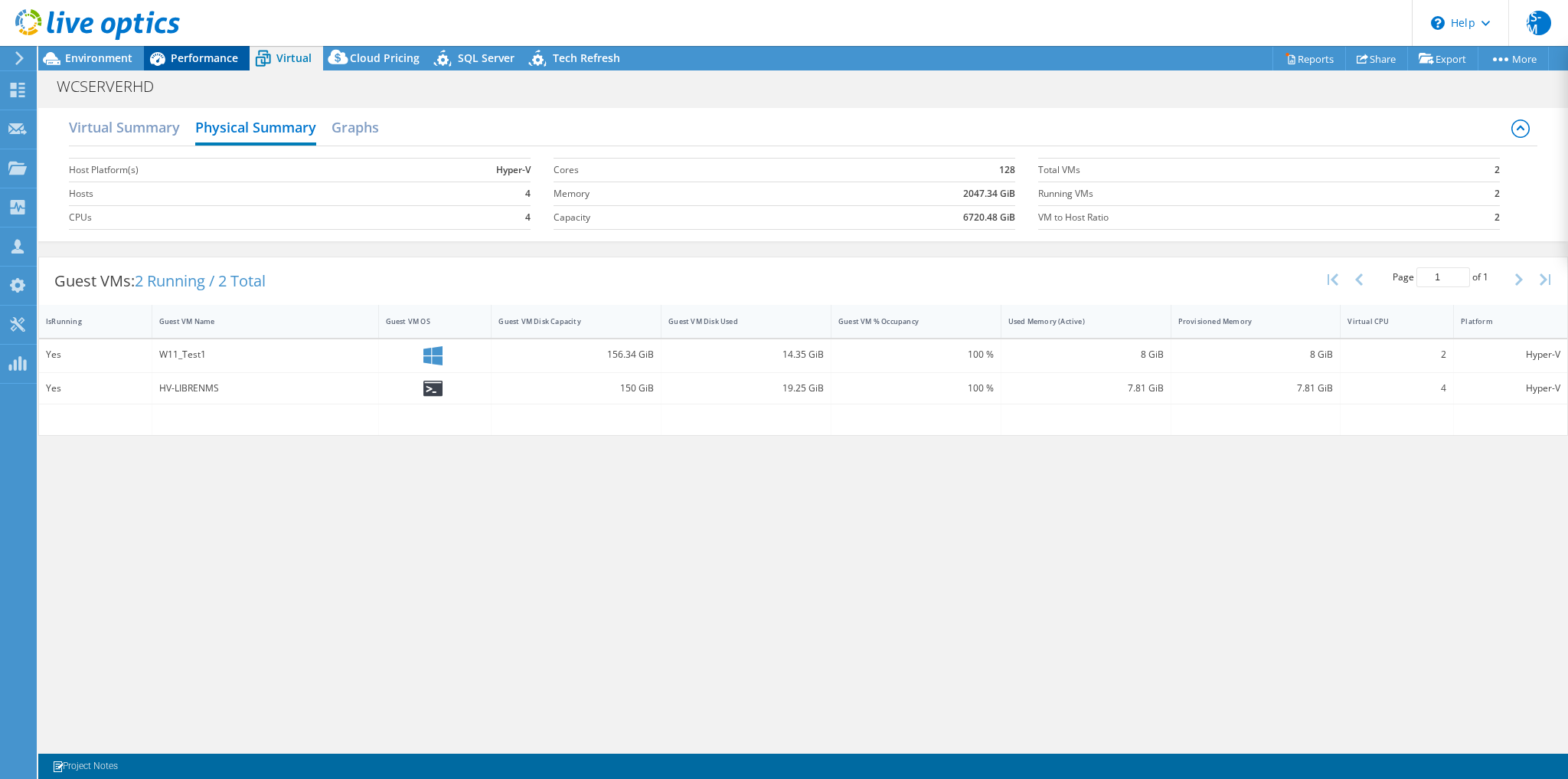
click at [192, 65] on div "Performance" at bounding box center [196, 58] width 105 height 24
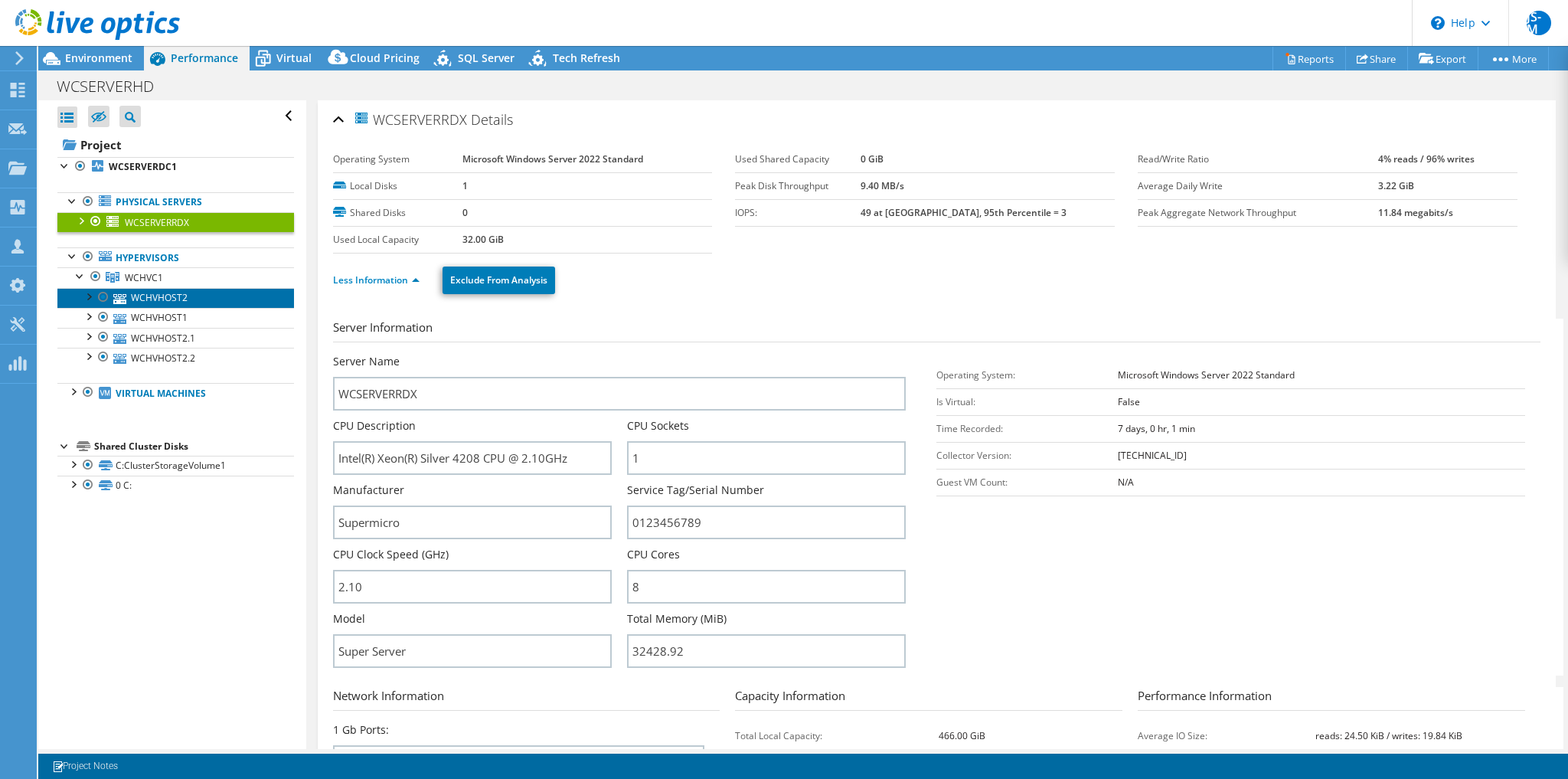
click at [146, 300] on link "WCHVHOST2" at bounding box center [176, 298] width 237 height 20
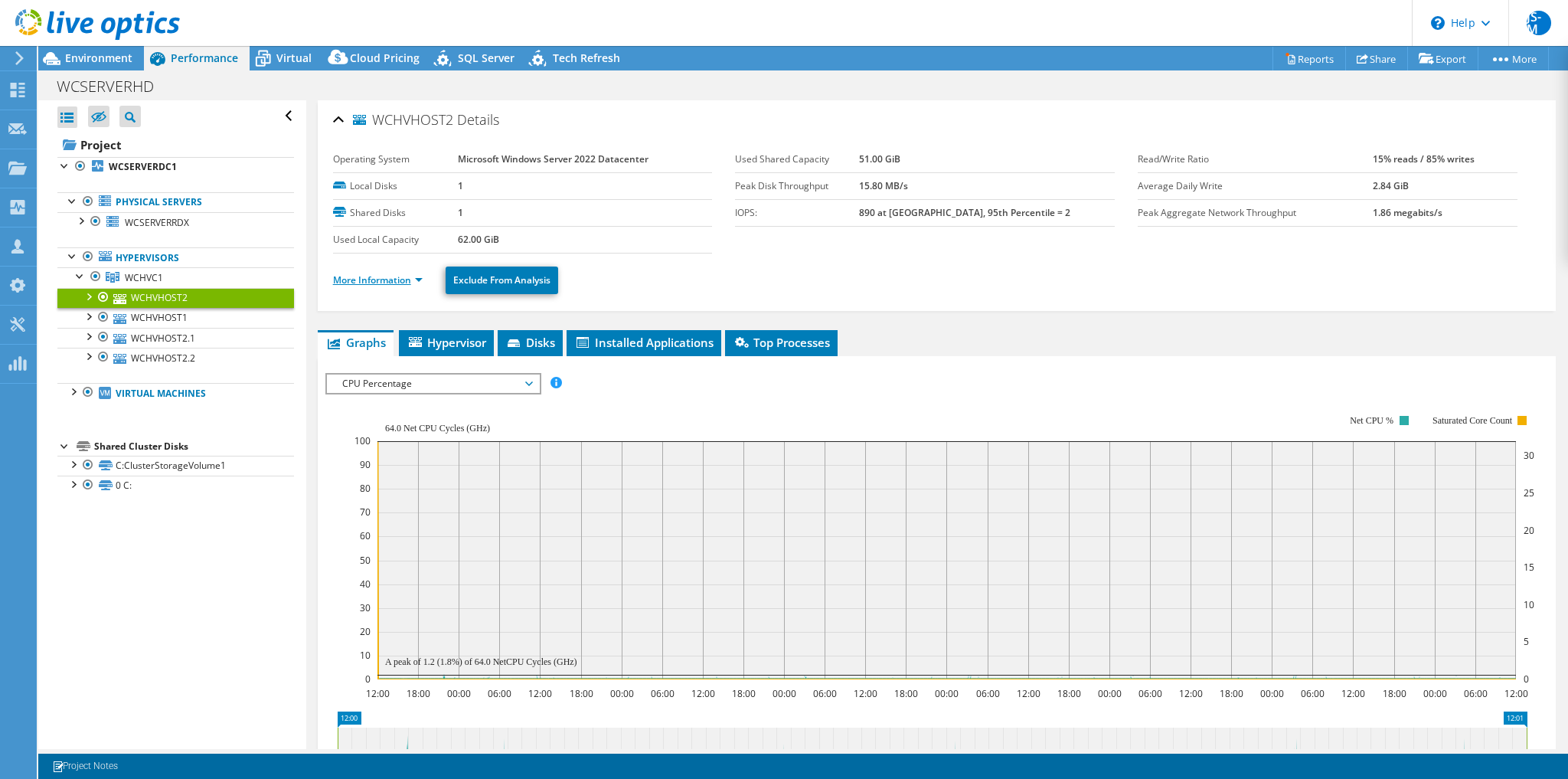
click at [383, 279] on link "More Information" at bounding box center [378, 280] width 90 height 13
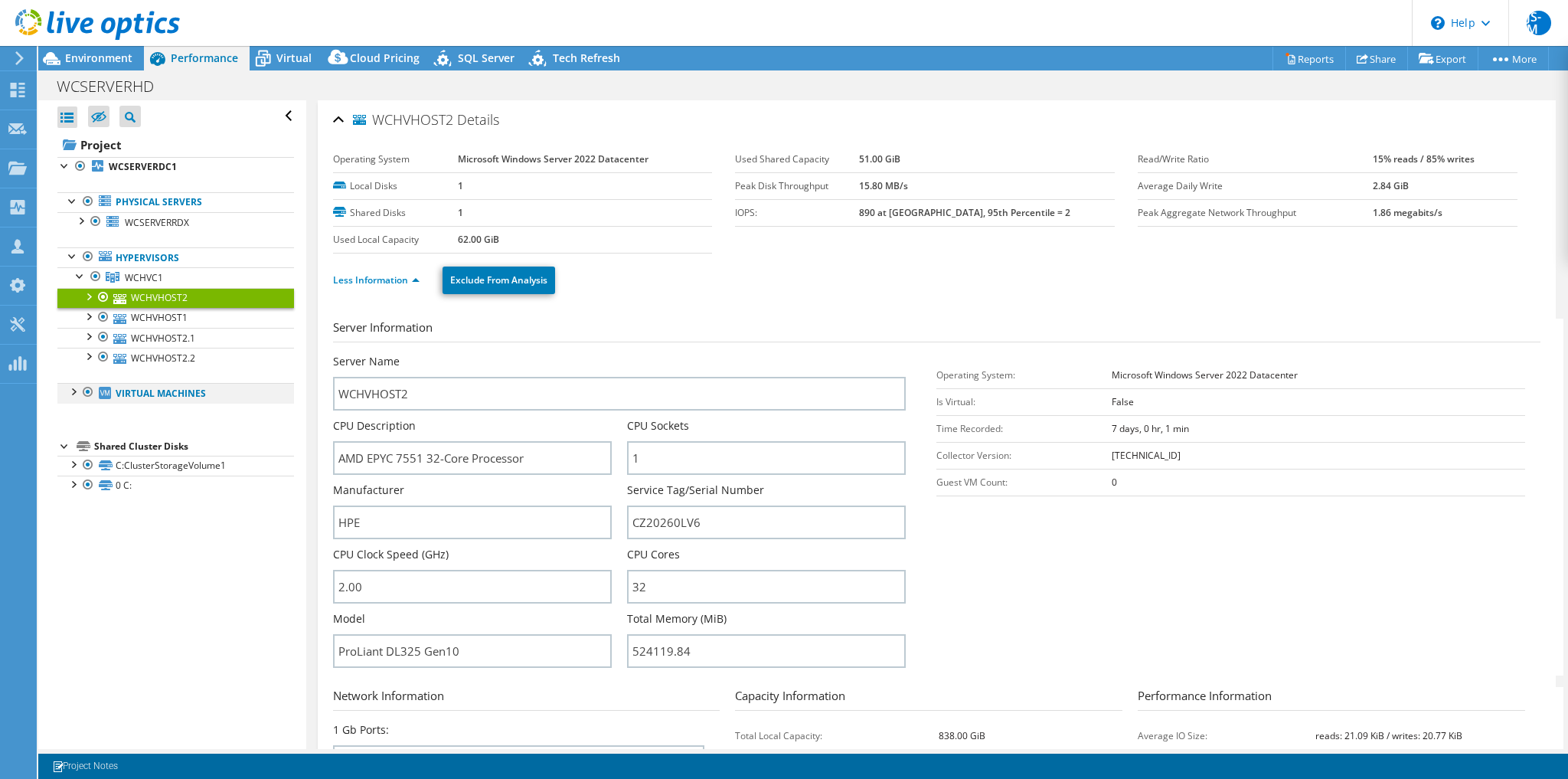
click at [69, 393] on div at bounding box center [73, 391] width 16 height 16
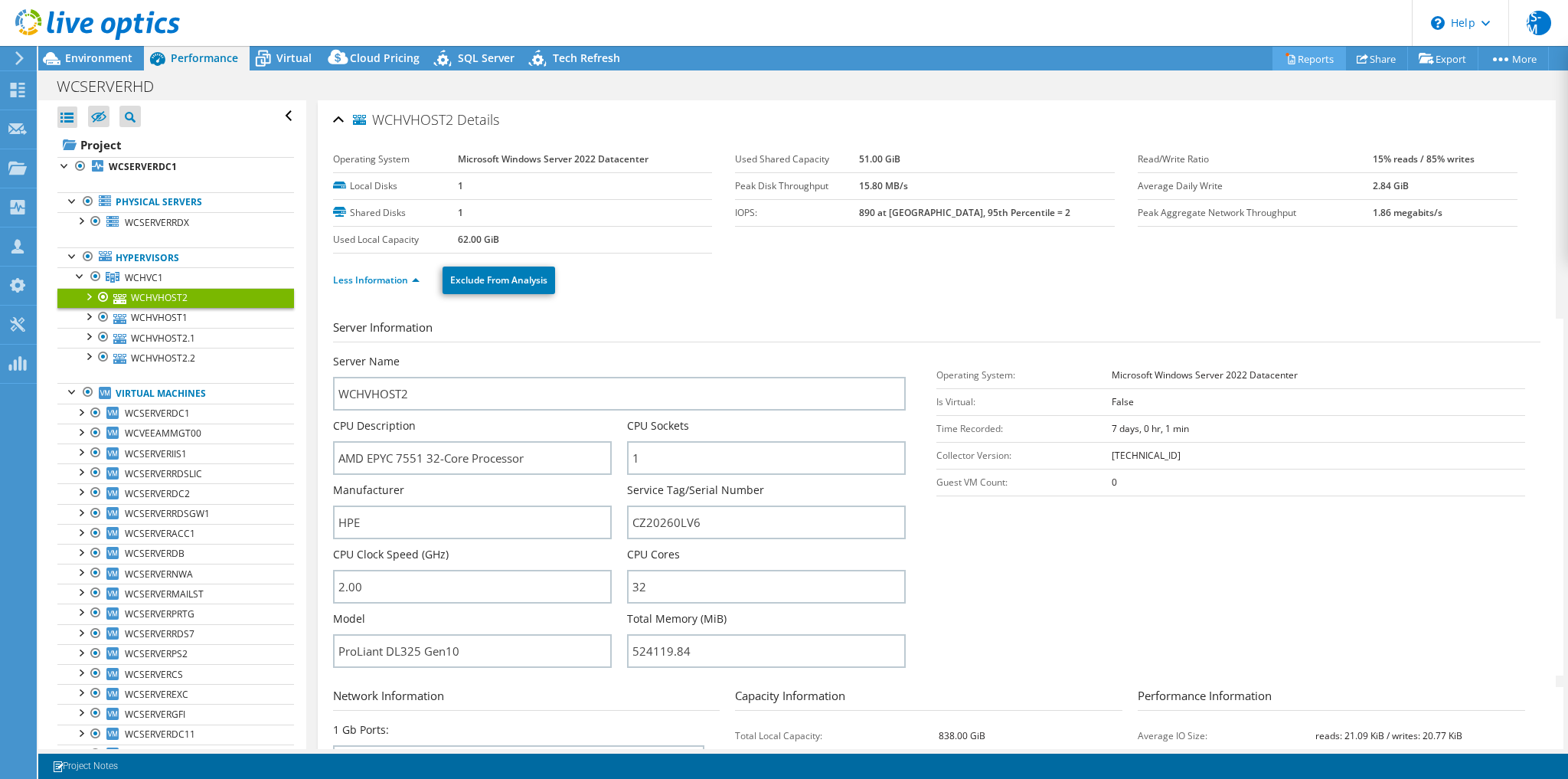
click at [1314, 56] on link "Reports" at bounding box center [1310, 59] width 73 height 23
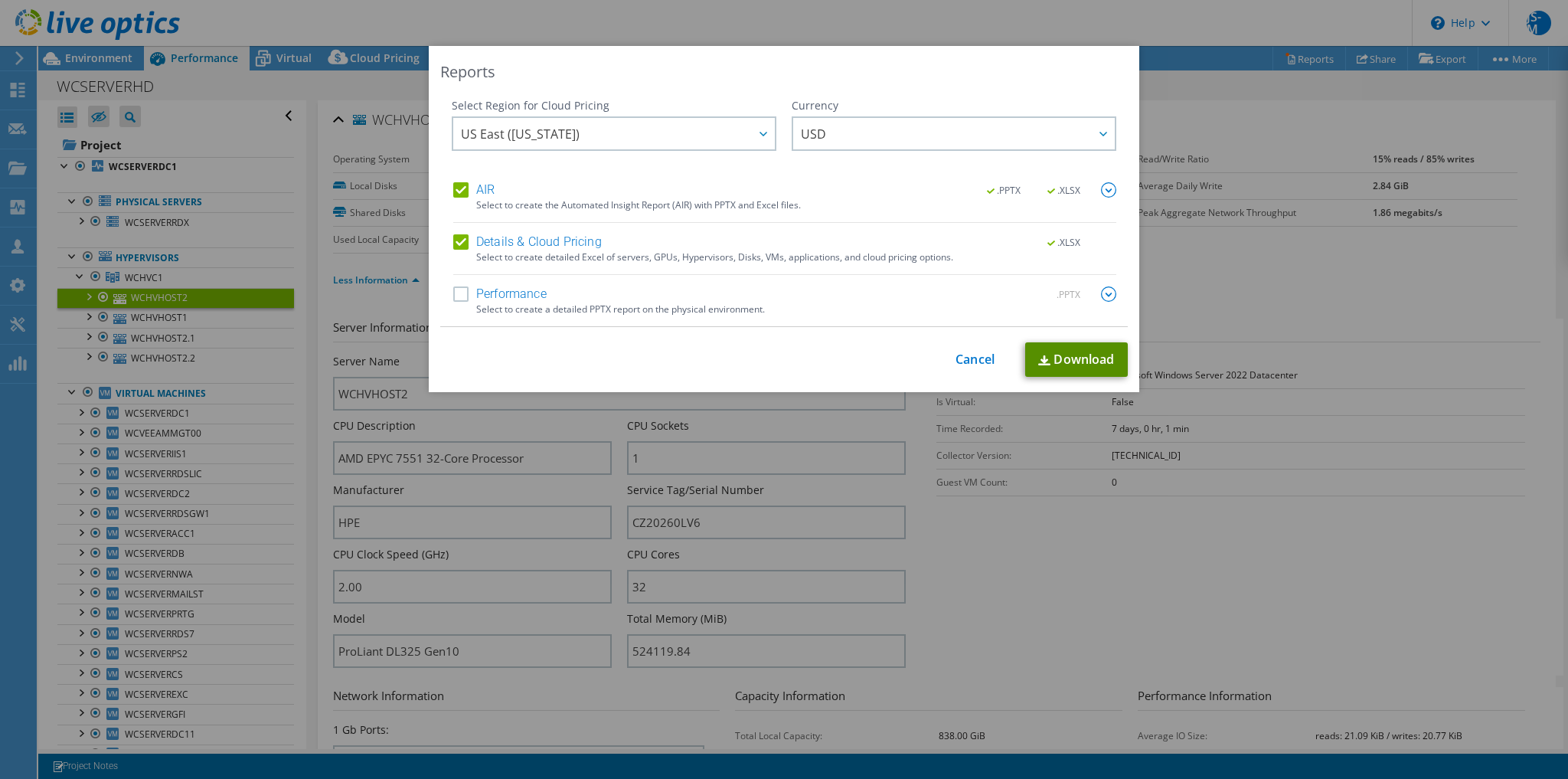
click at [1080, 354] on link "Download" at bounding box center [1076, 359] width 102 height 34
click at [976, 358] on link "Cancel" at bounding box center [975, 359] width 39 height 15
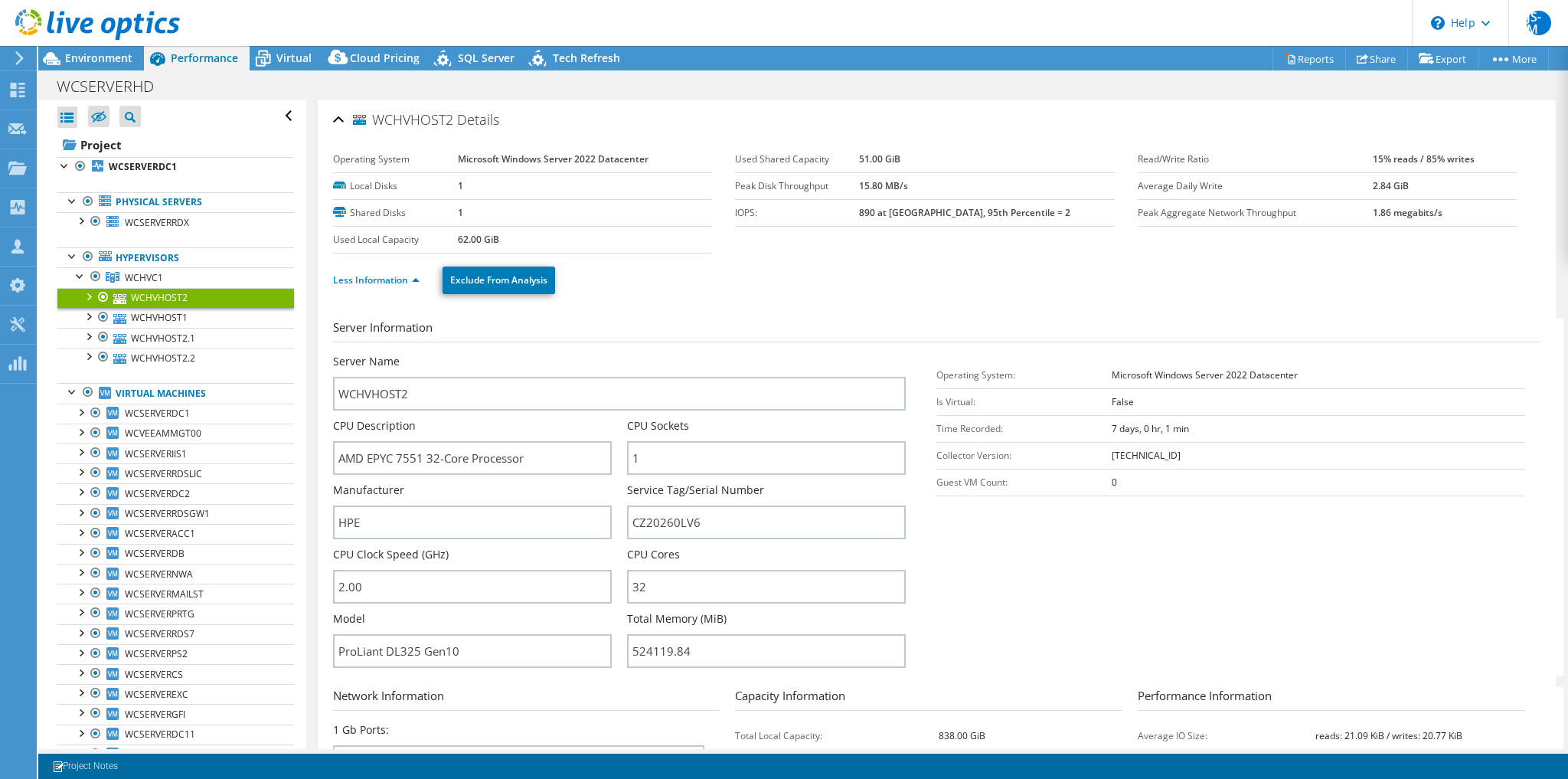
click at [698, 288] on ul "Less Information Exclude From Analysis" at bounding box center [937, 278] width 1208 height 31
click at [69, 65] on div "Environment" at bounding box center [91, 58] width 105 height 24
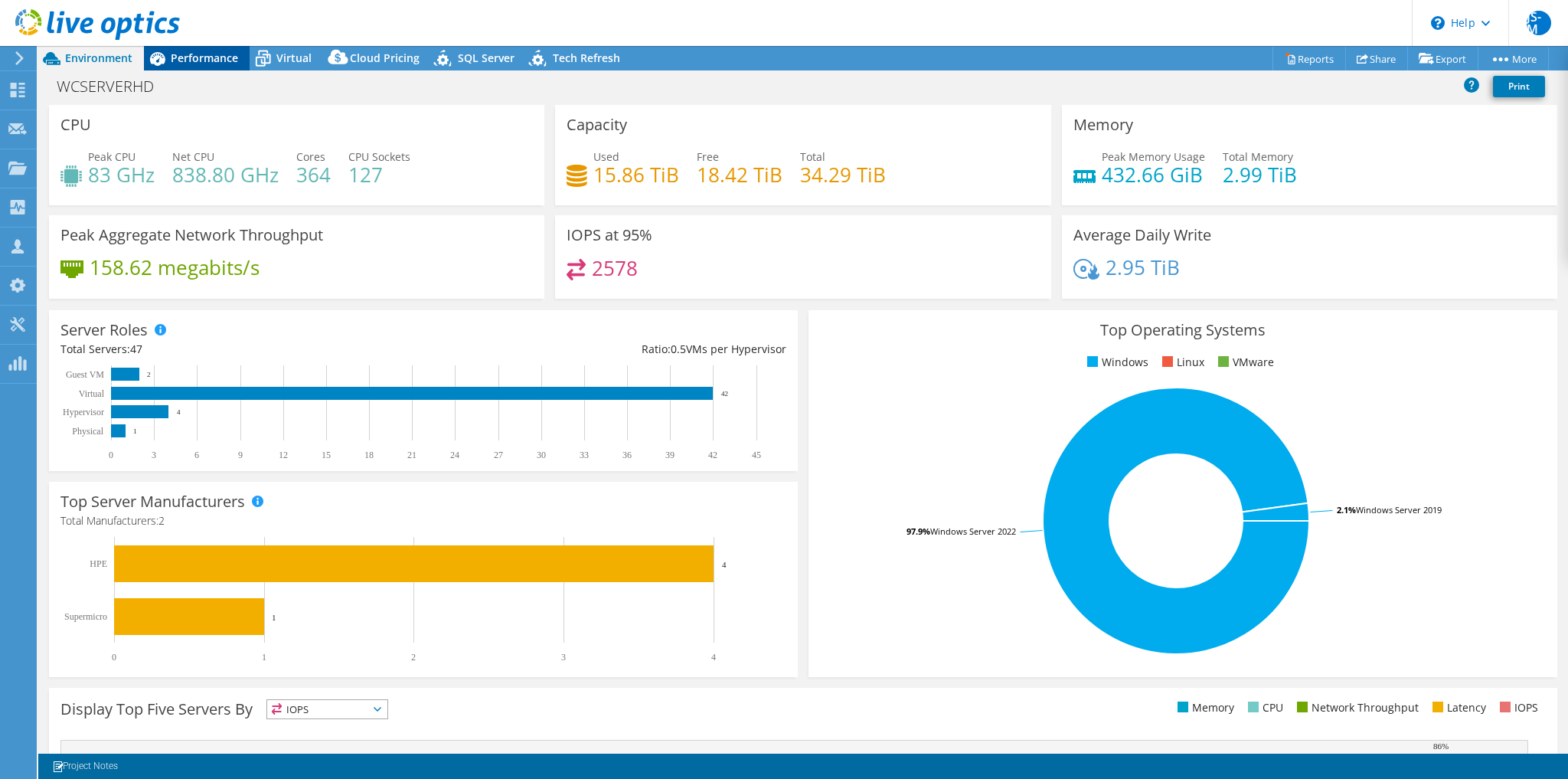
click at [212, 64] on span "Performance" at bounding box center [205, 58] width 67 height 15
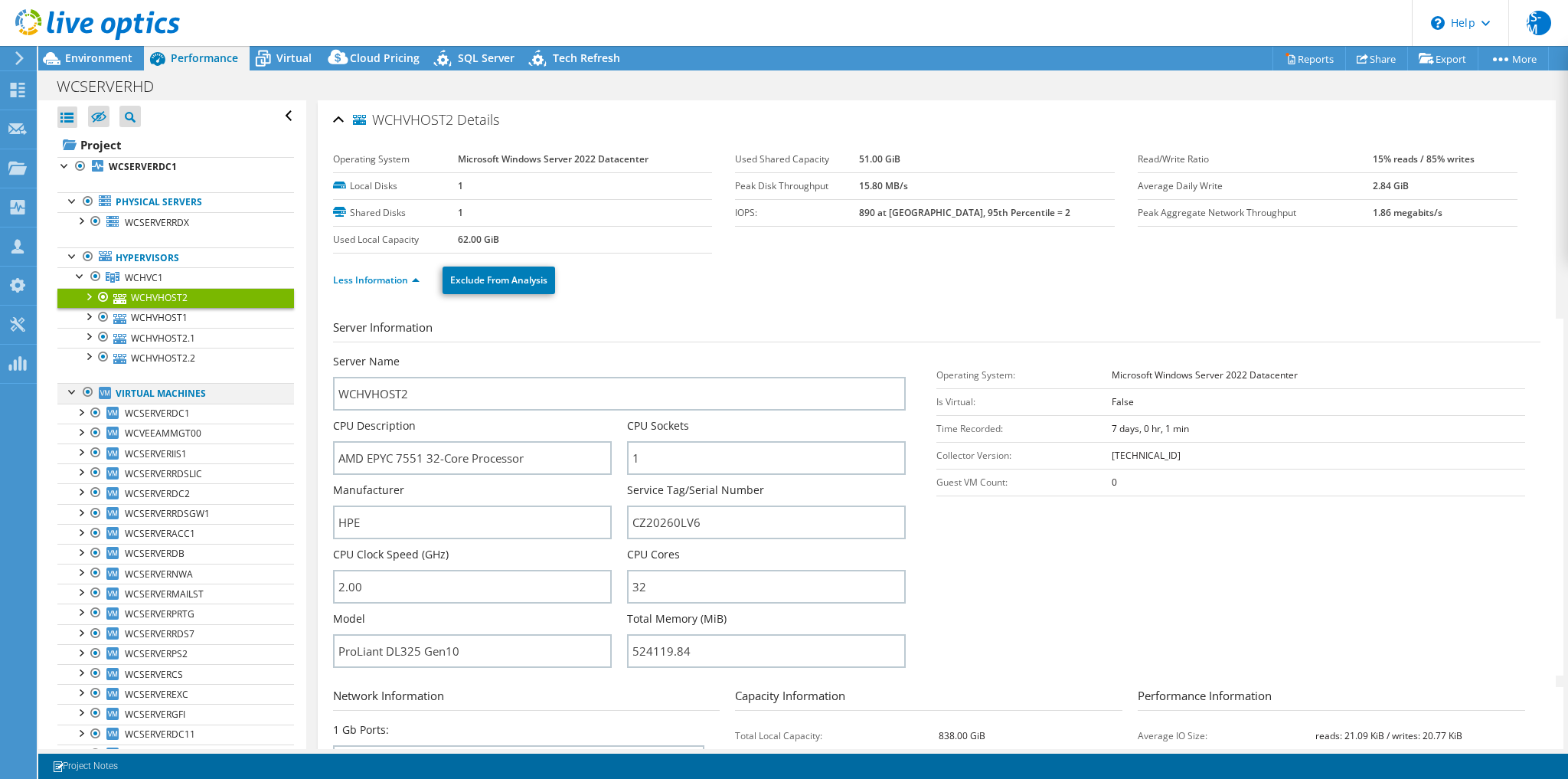
click at [67, 391] on div at bounding box center [73, 391] width 16 height 16
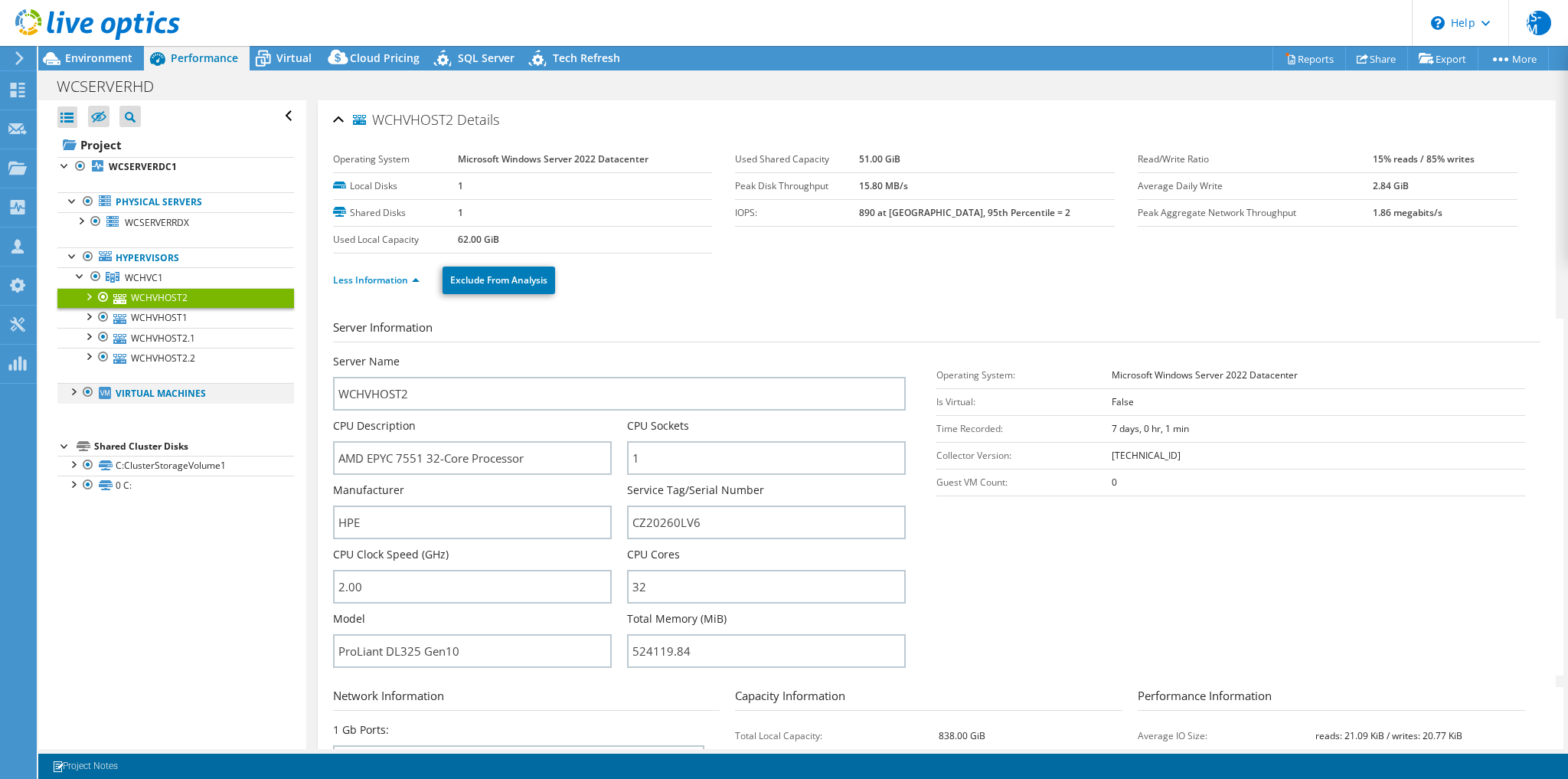
click at [69, 389] on div at bounding box center [73, 391] width 16 height 16
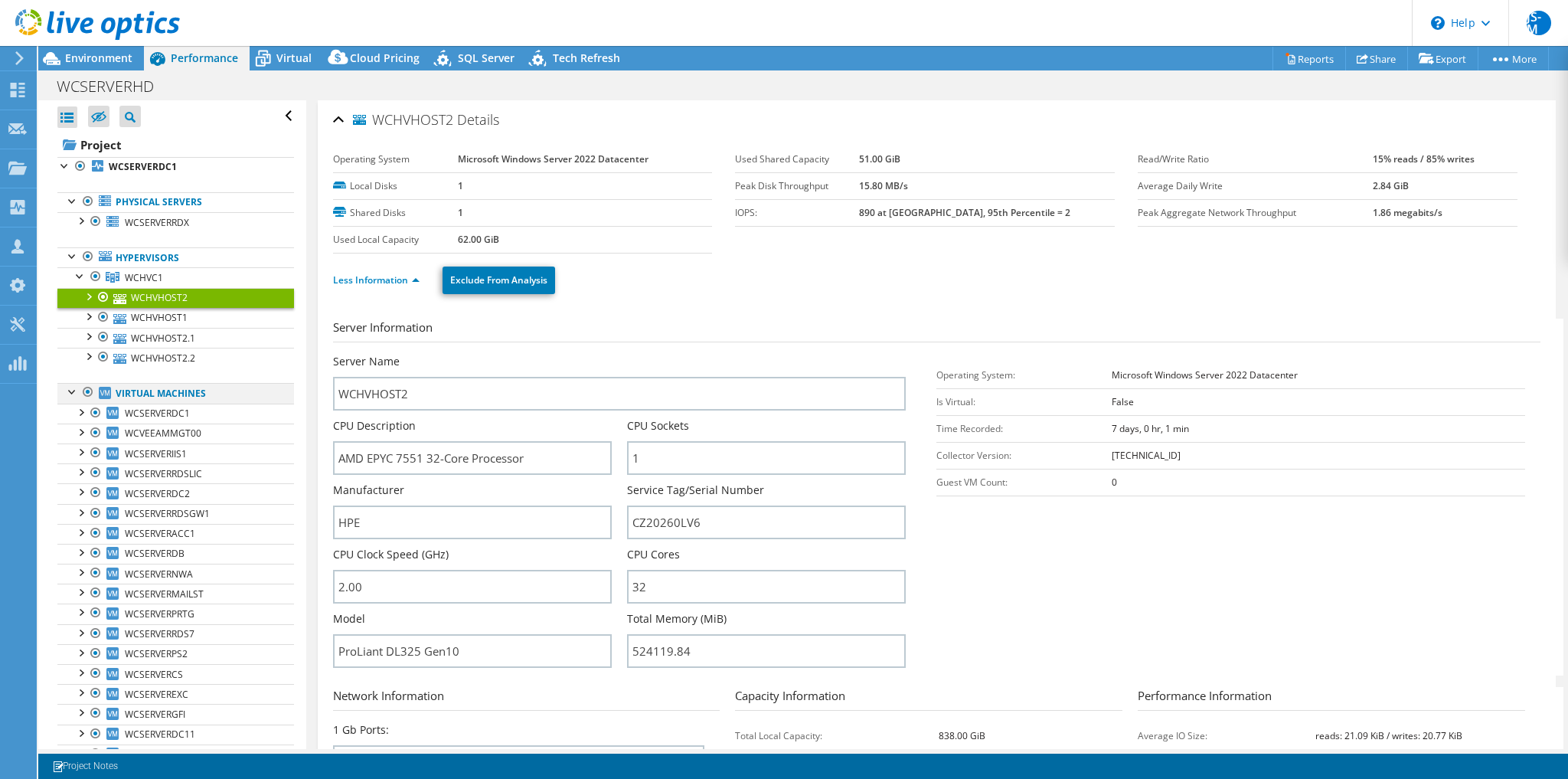
click at [69, 389] on div at bounding box center [73, 391] width 16 height 16
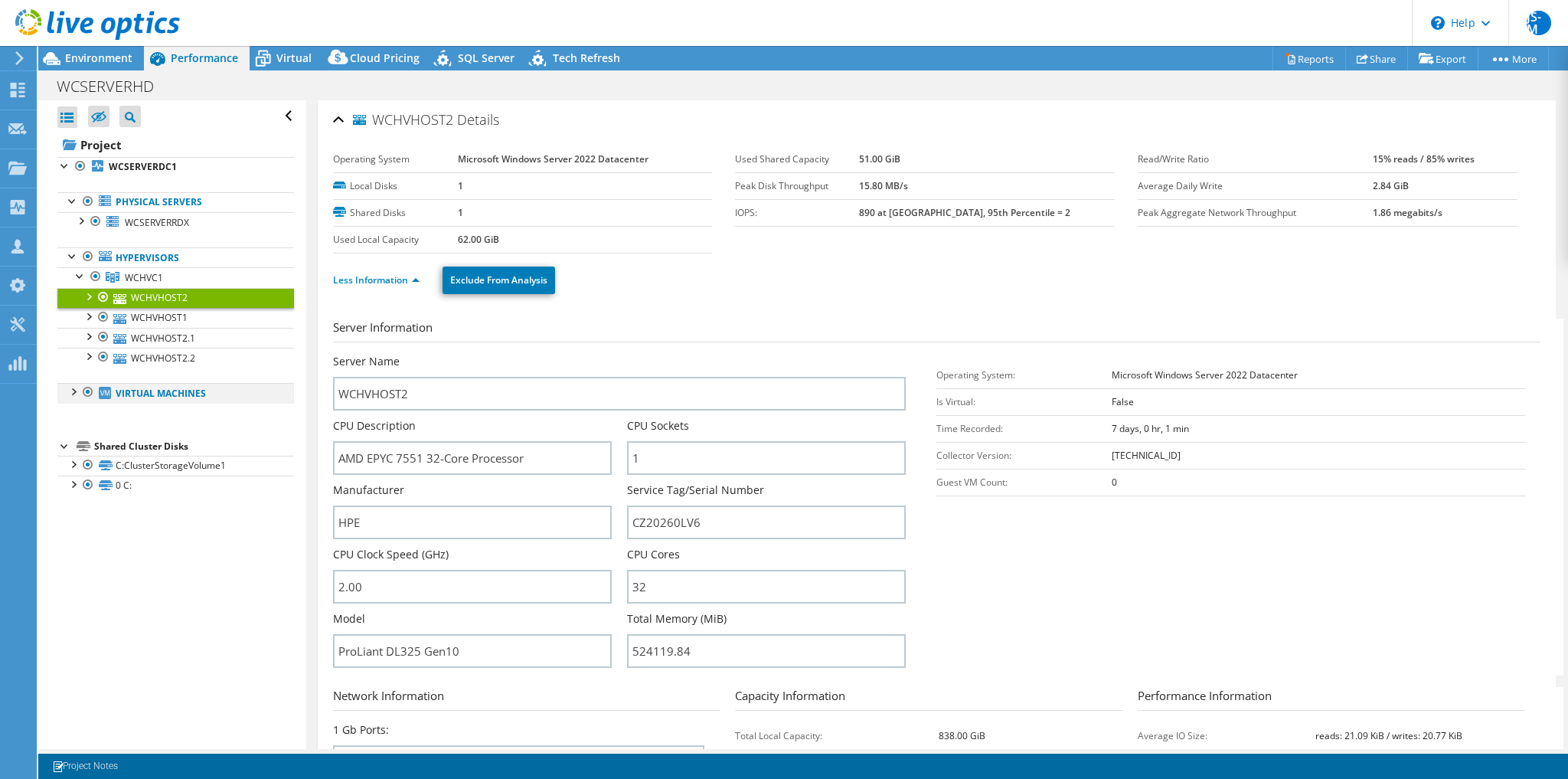
click at [70, 391] on div at bounding box center [73, 391] width 16 height 16
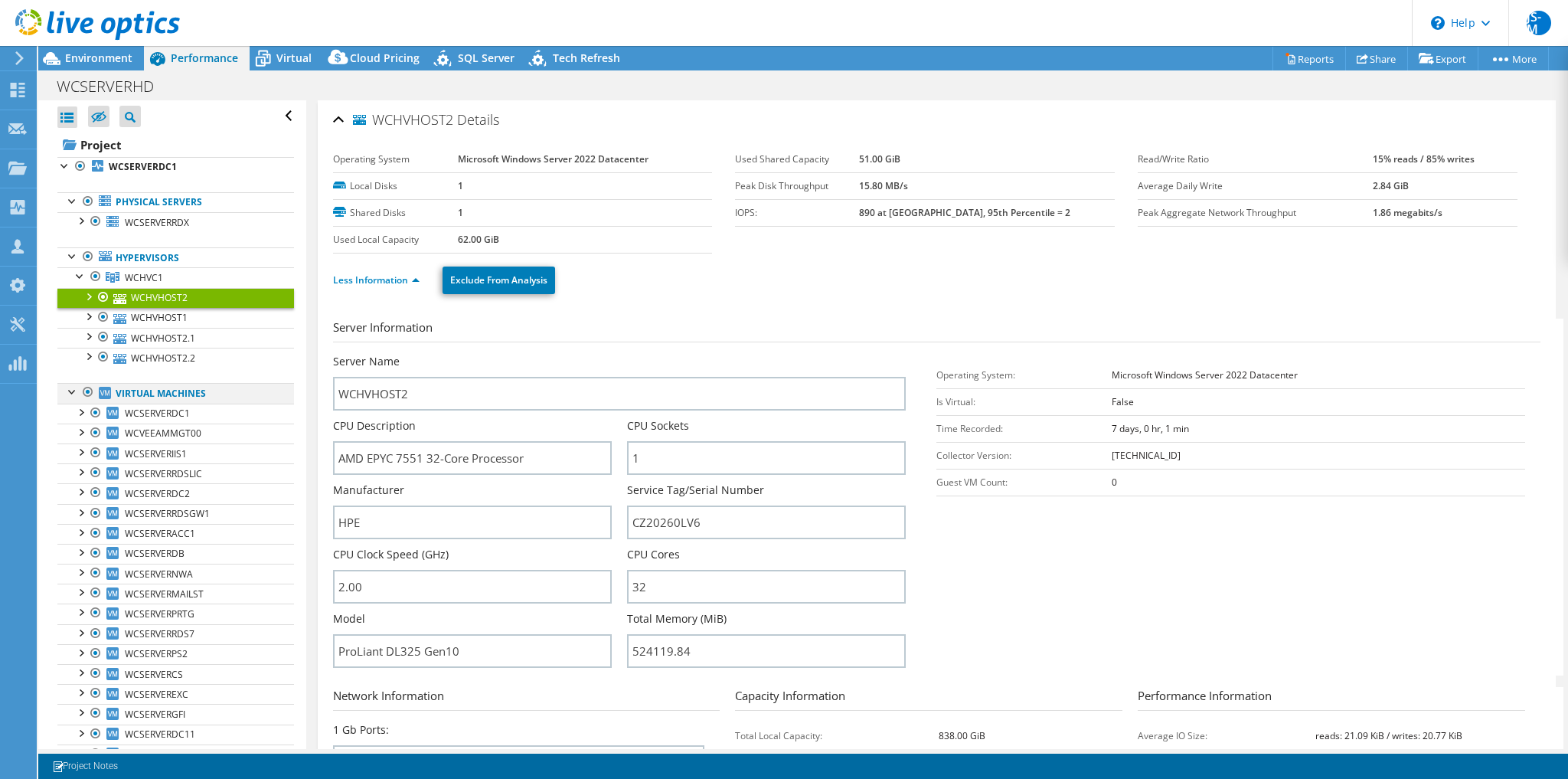
click at [69, 389] on div at bounding box center [73, 391] width 16 height 16
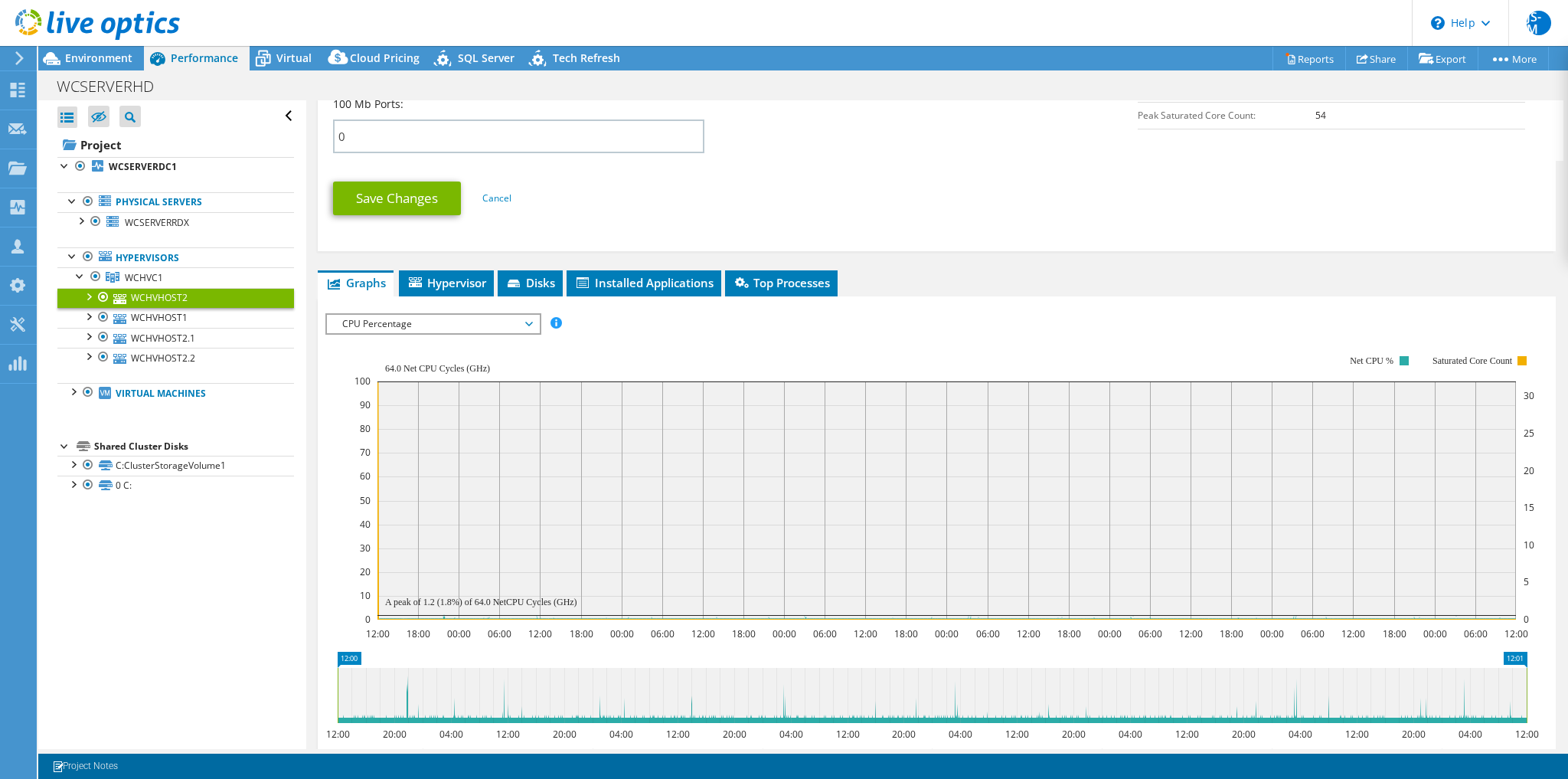
scroll to position [756, 0]
click at [141, 216] on span "WCSERVERRDX" at bounding box center [157, 223] width 64 height 13
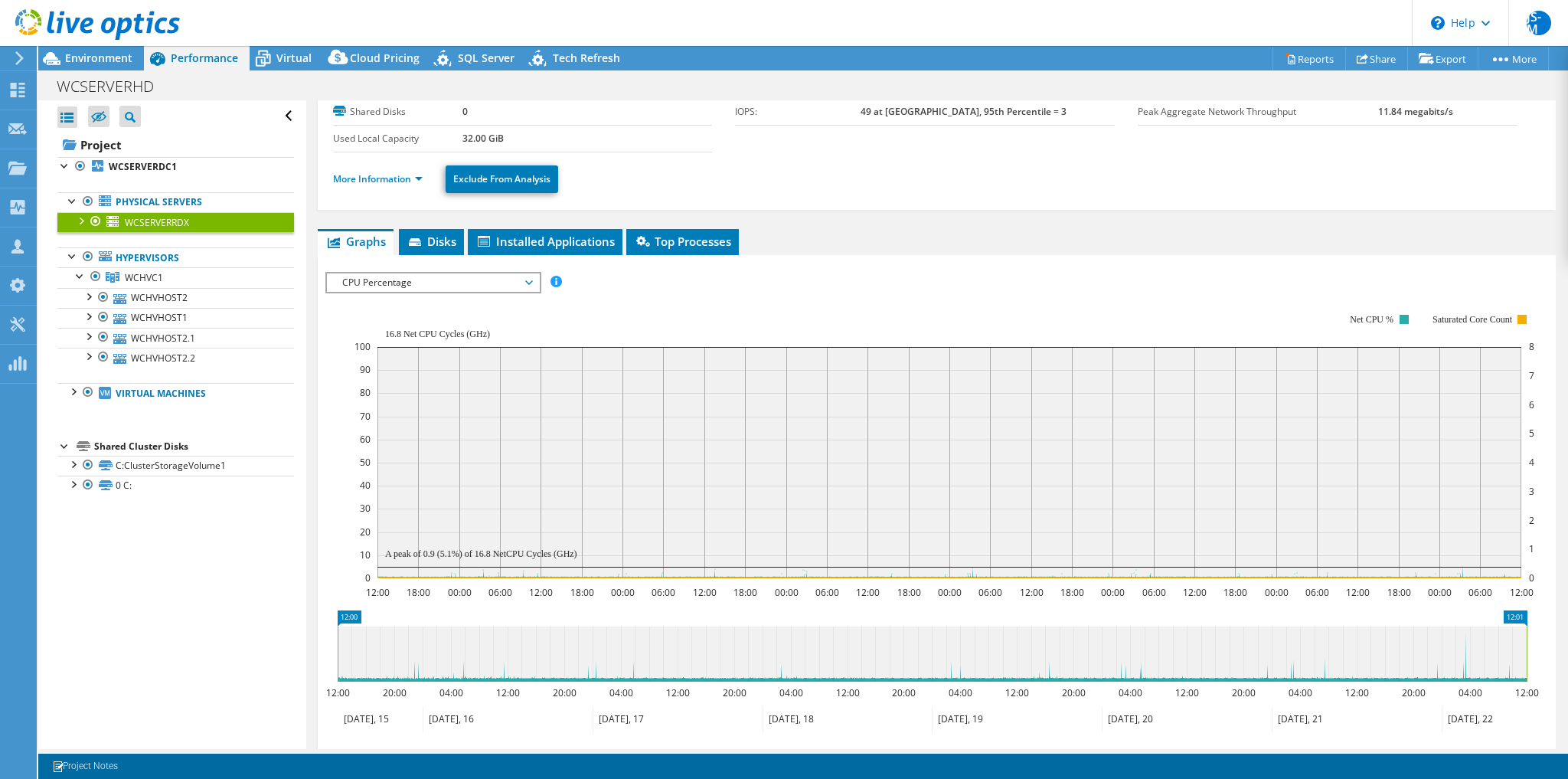
scroll to position [82, 0]
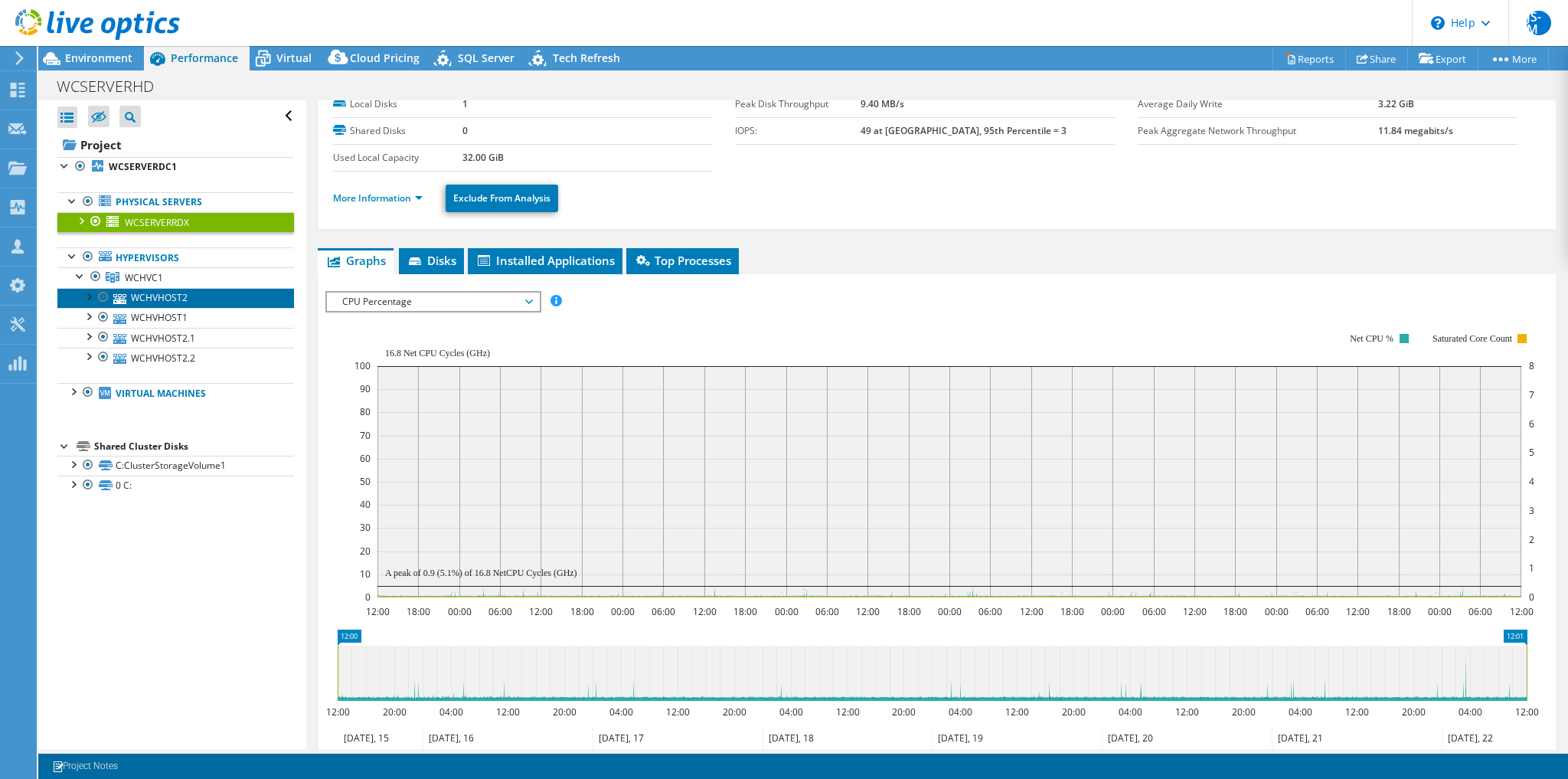
click at [163, 295] on link "WCHVHOST2" at bounding box center [176, 298] width 237 height 20
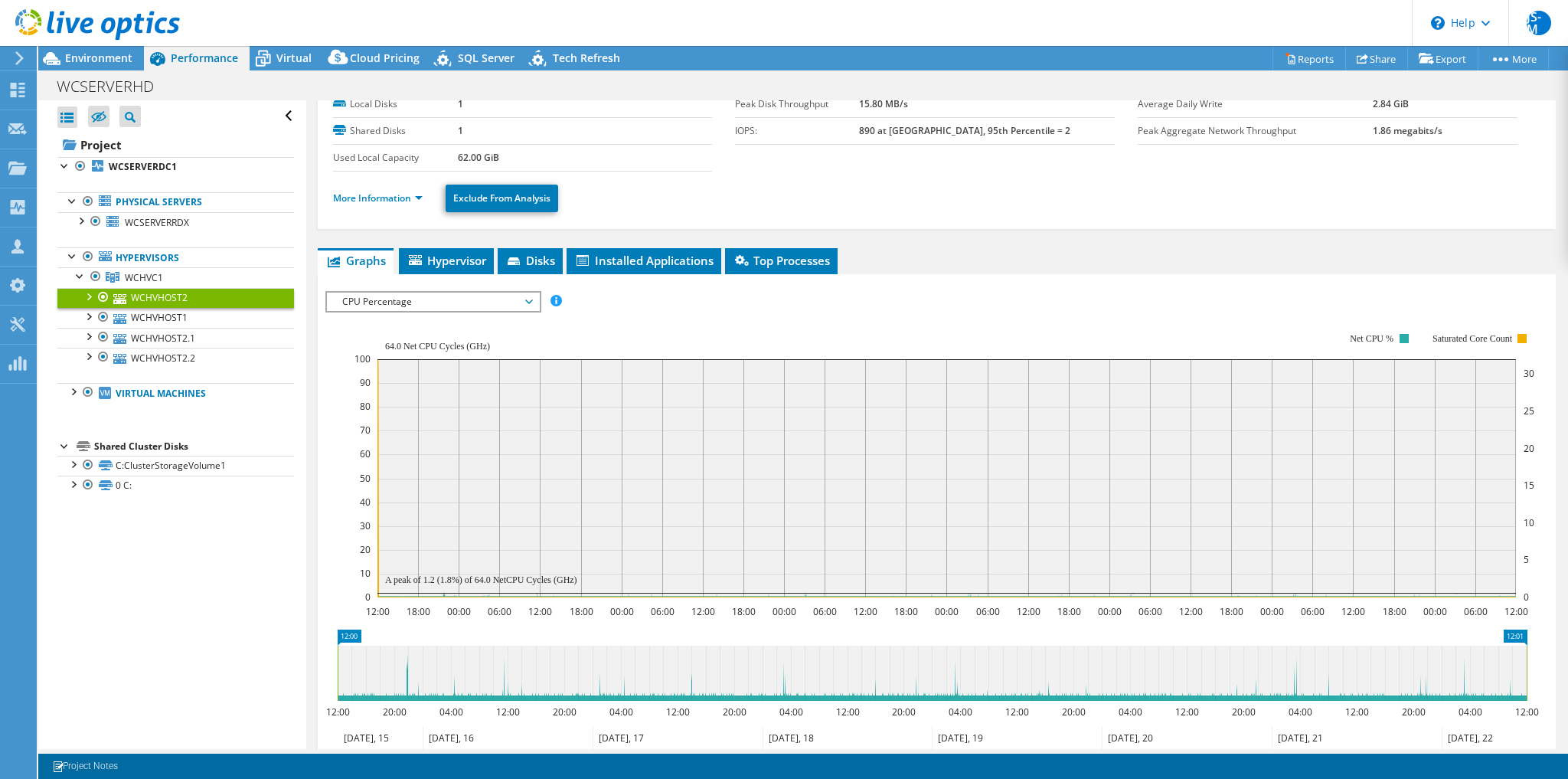
scroll to position [63, 0]
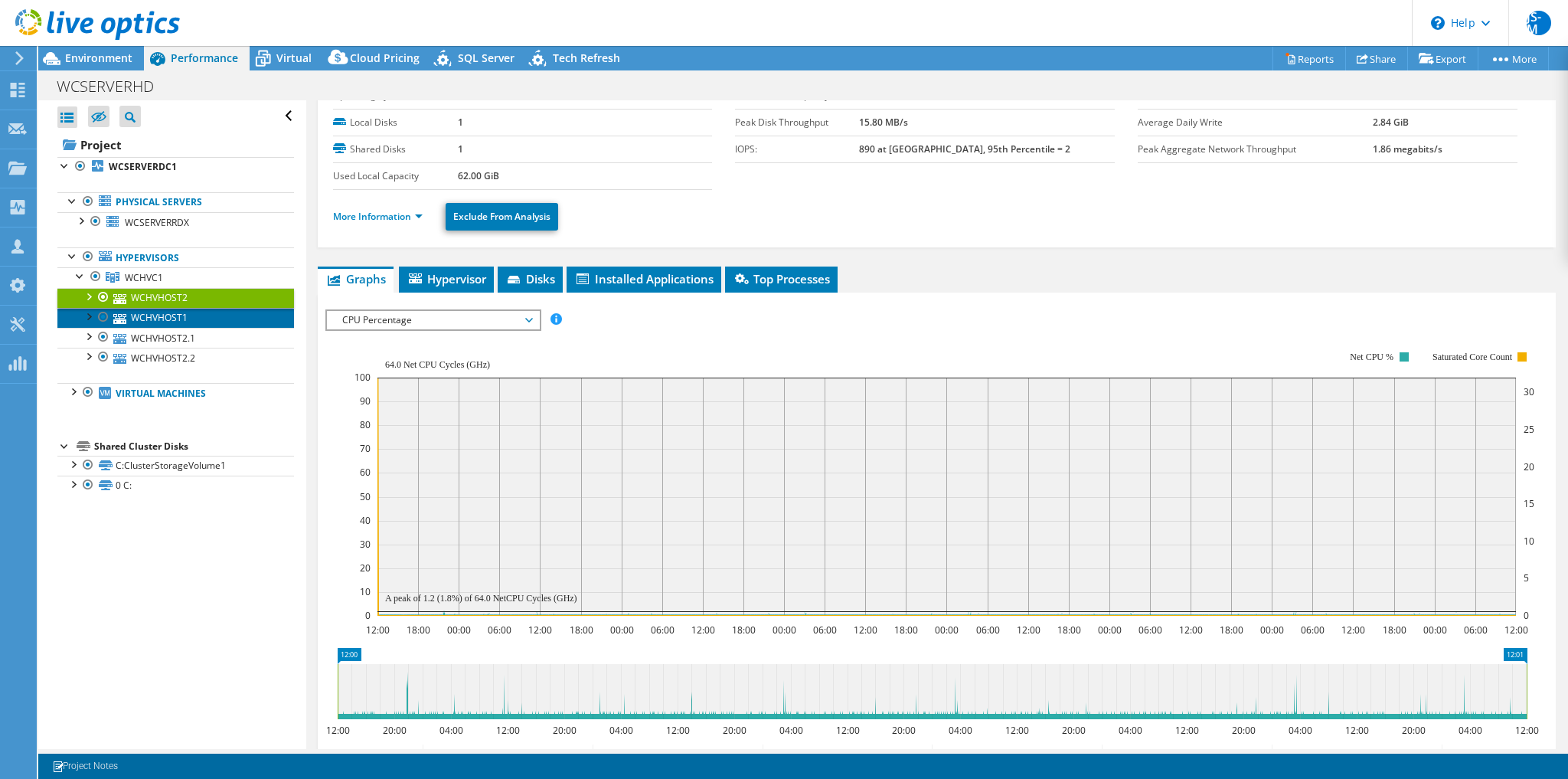
click at [168, 316] on link "WCHVHOST1" at bounding box center [176, 317] width 237 height 20
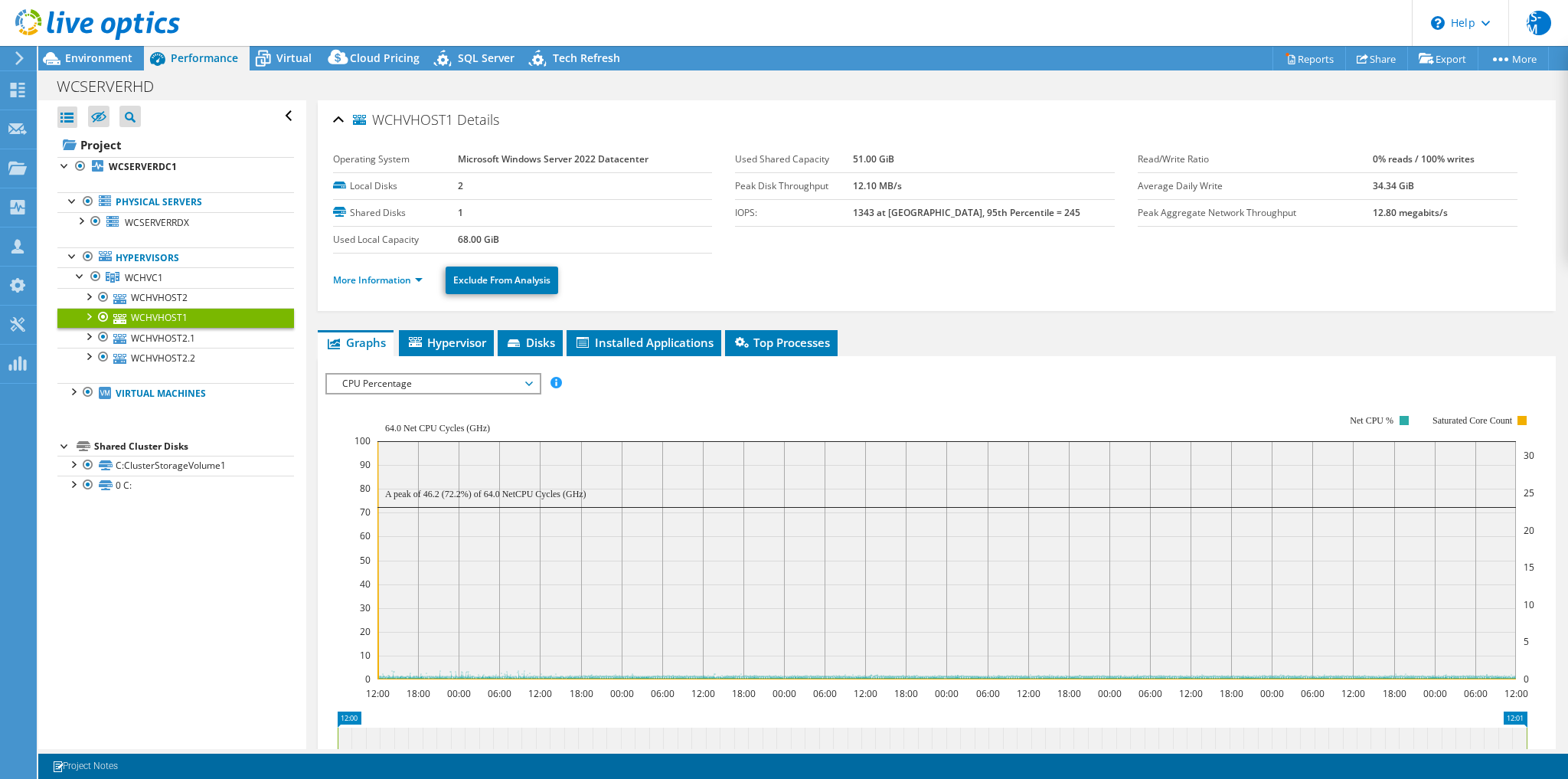
select select "USD"
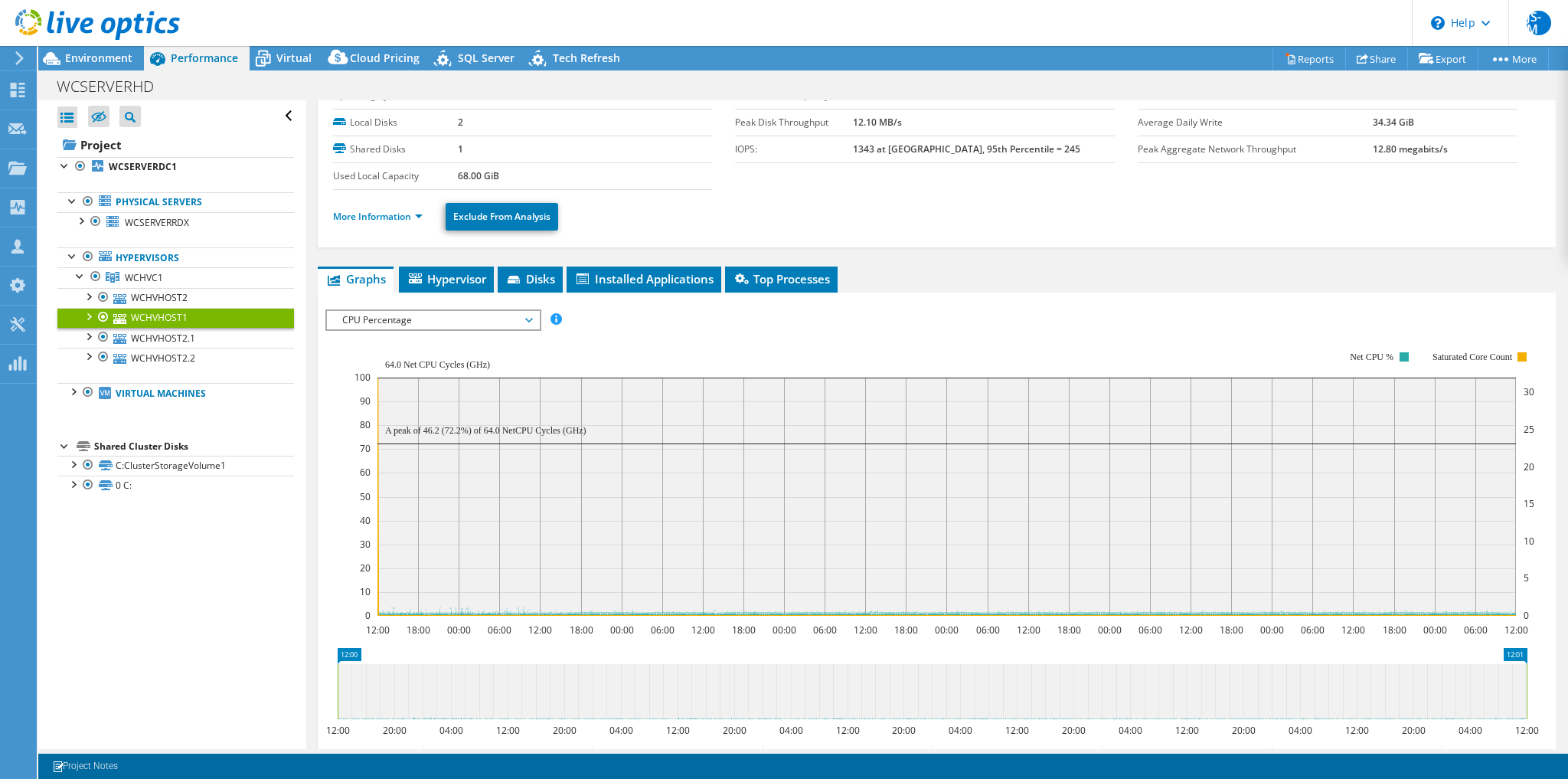
click at [86, 389] on div at bounding box center [88, 392] width 16 height 19
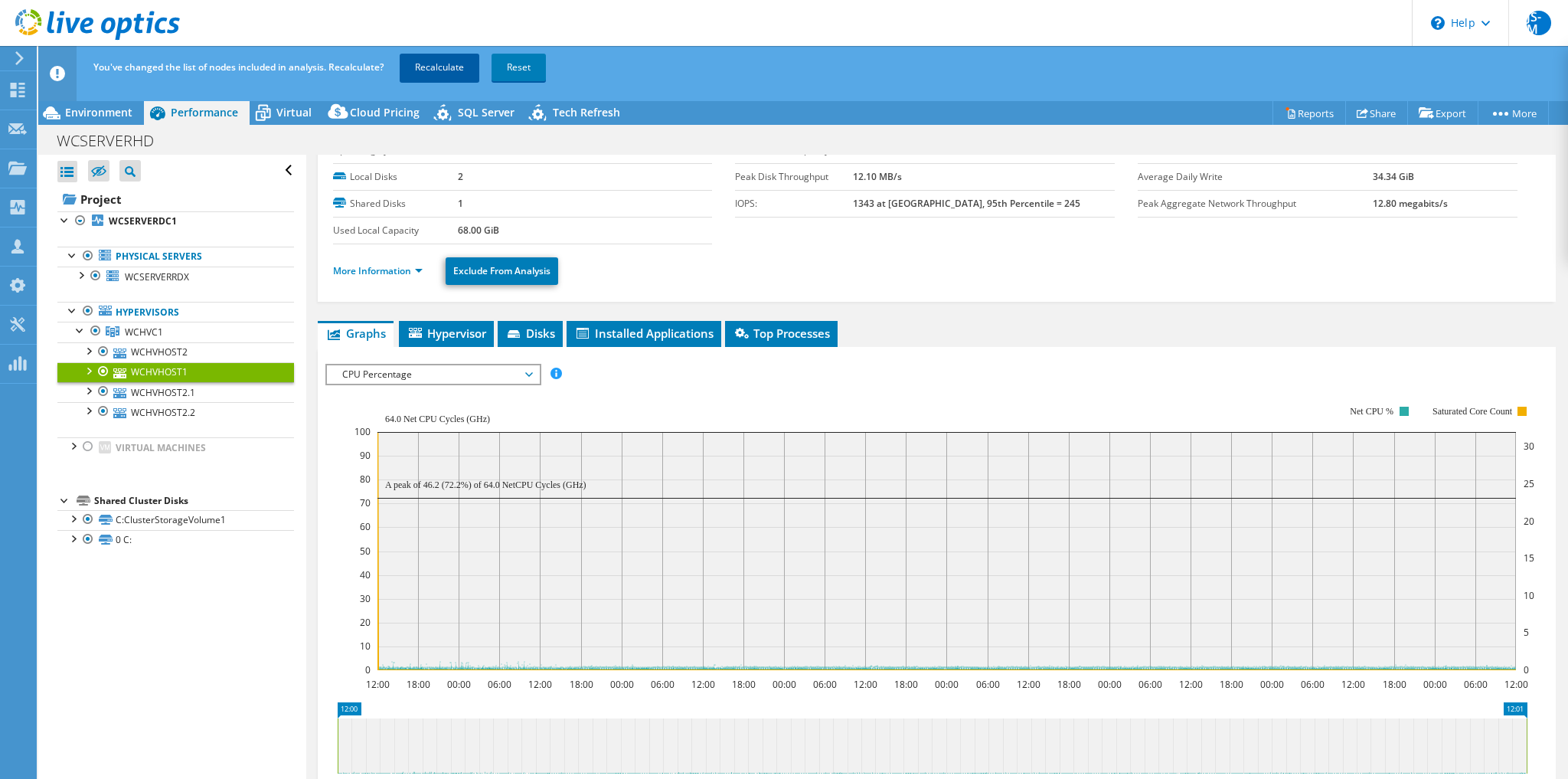
click at [446, 67] on link "Recalculate" at bounding box center [440, 67] width 80 height 27
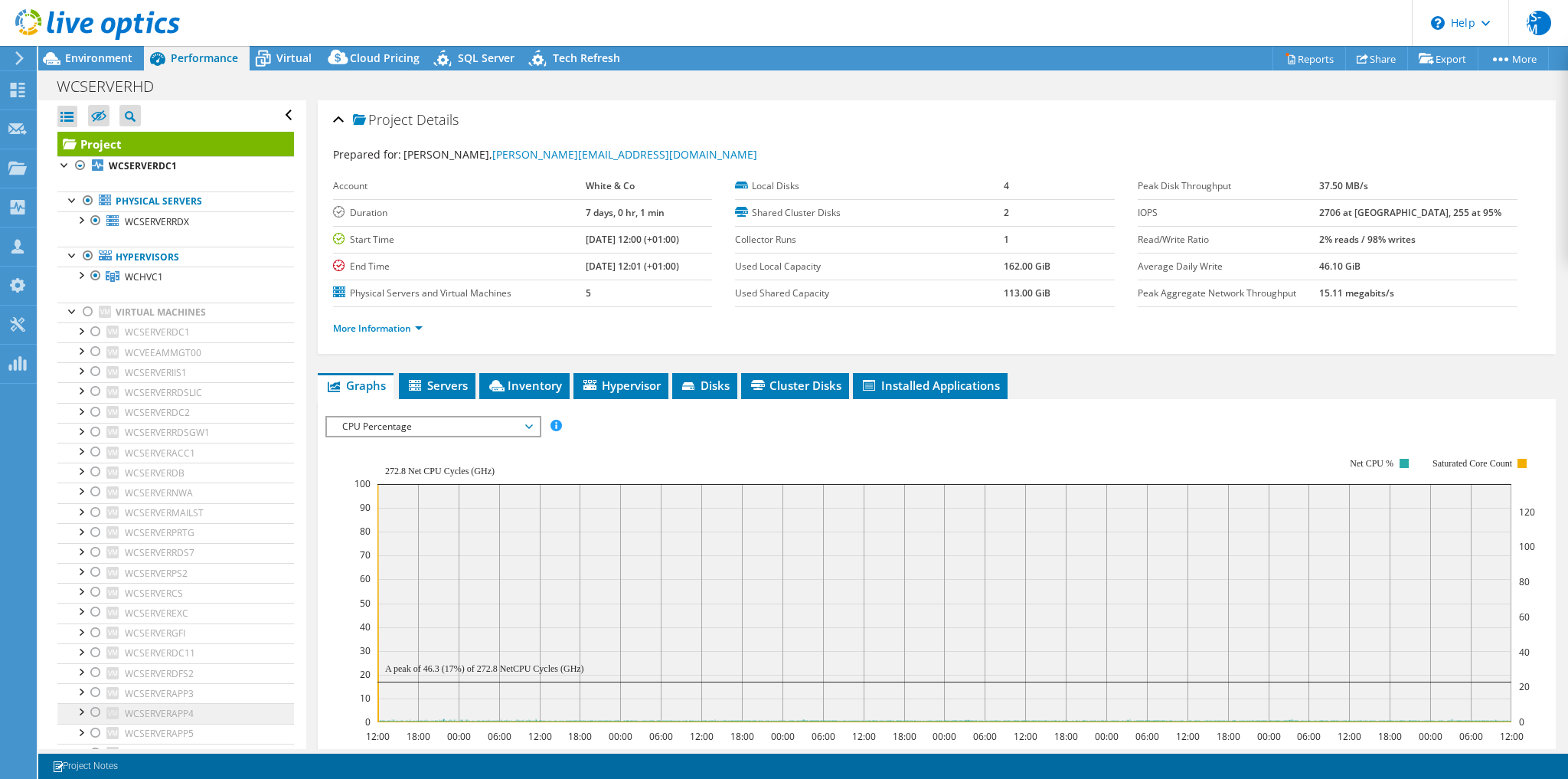
scroll to position [2, 0]
click at [296, 52] on span "Virtual" at bounding box center [294, 58] width 35 height 15
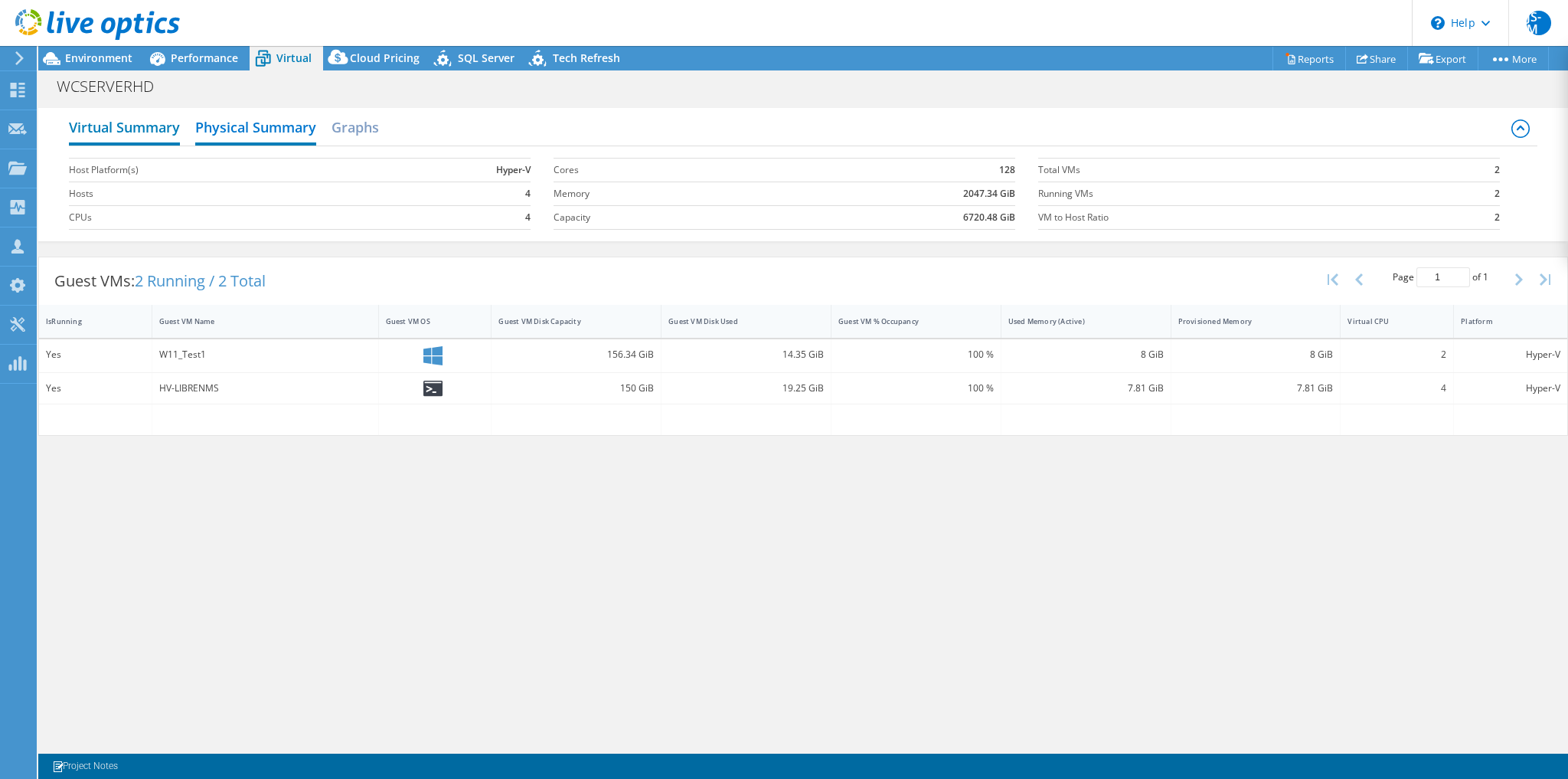
click at [109, 126] on h2 "Virtual Summary" at bounding box center [124, 128] width 111 height 34
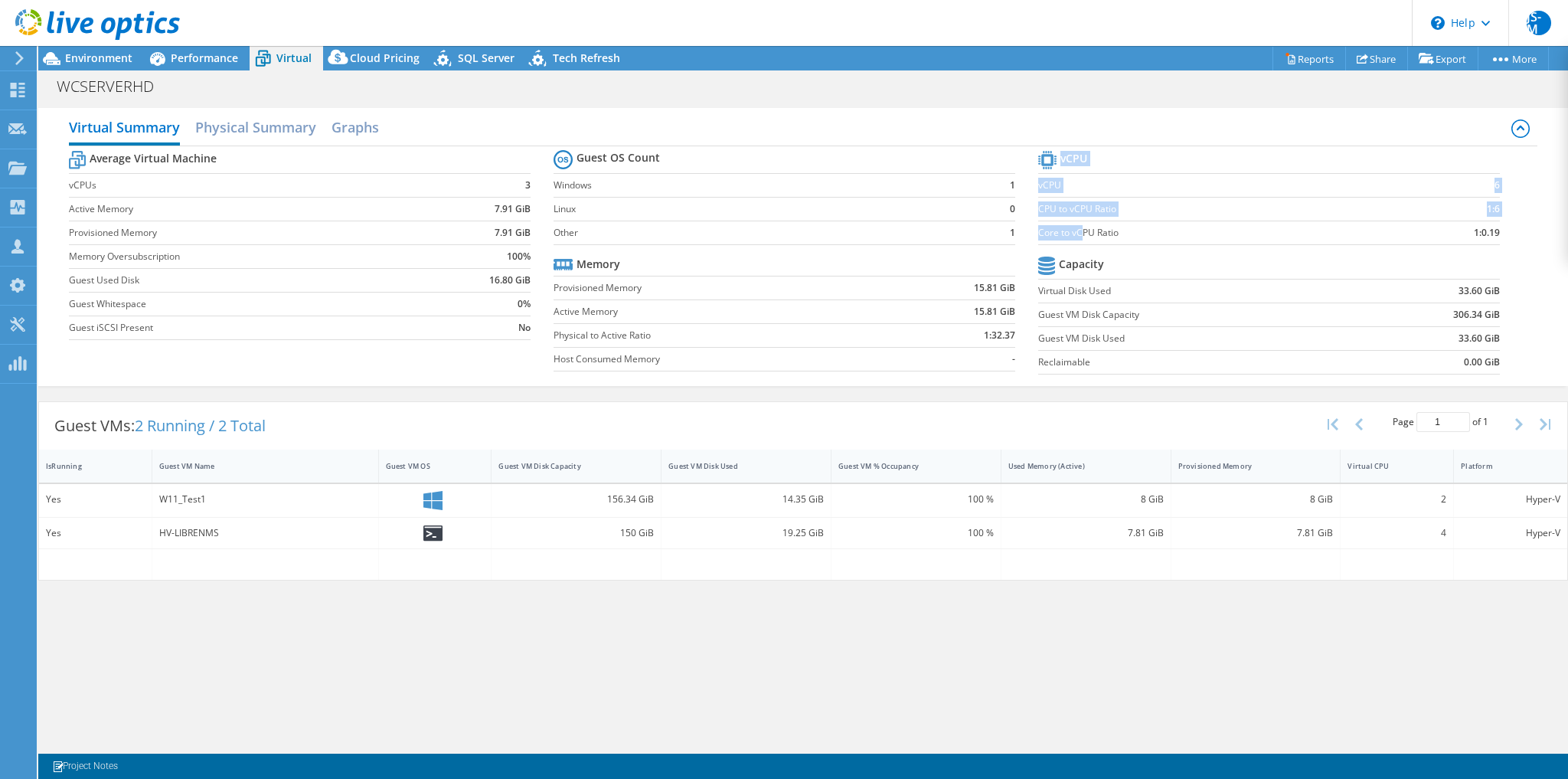
drag, startPoint x: 1084, startPoint y: 233, endPoint x: 1516, endPoint y: 235, distance: 432.0
click at [1516, 235] on section "vCPU vCPU 6 CPU to vCPU Ratio 1:6 Core to vCPU Ratio 1:0.19 Capacity Virtual Di…" at bounding box center [1281, 264] width 485 height 235
click at [215, 64] on span "Performance" at bounding box center [205, 58] width 67 height 15
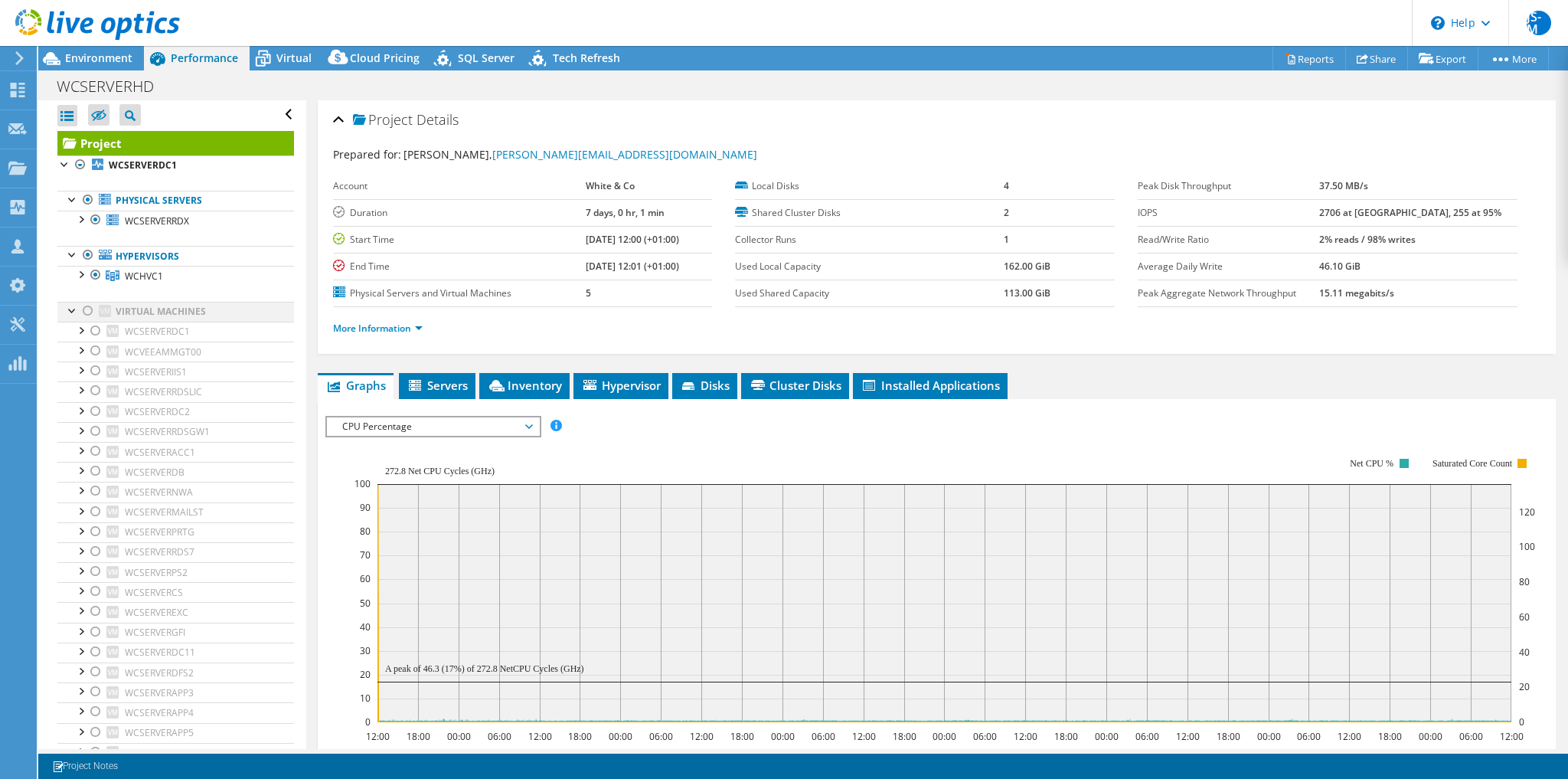
click at [86, 309] on div at bounding box center [88, 311] width 16 height 19
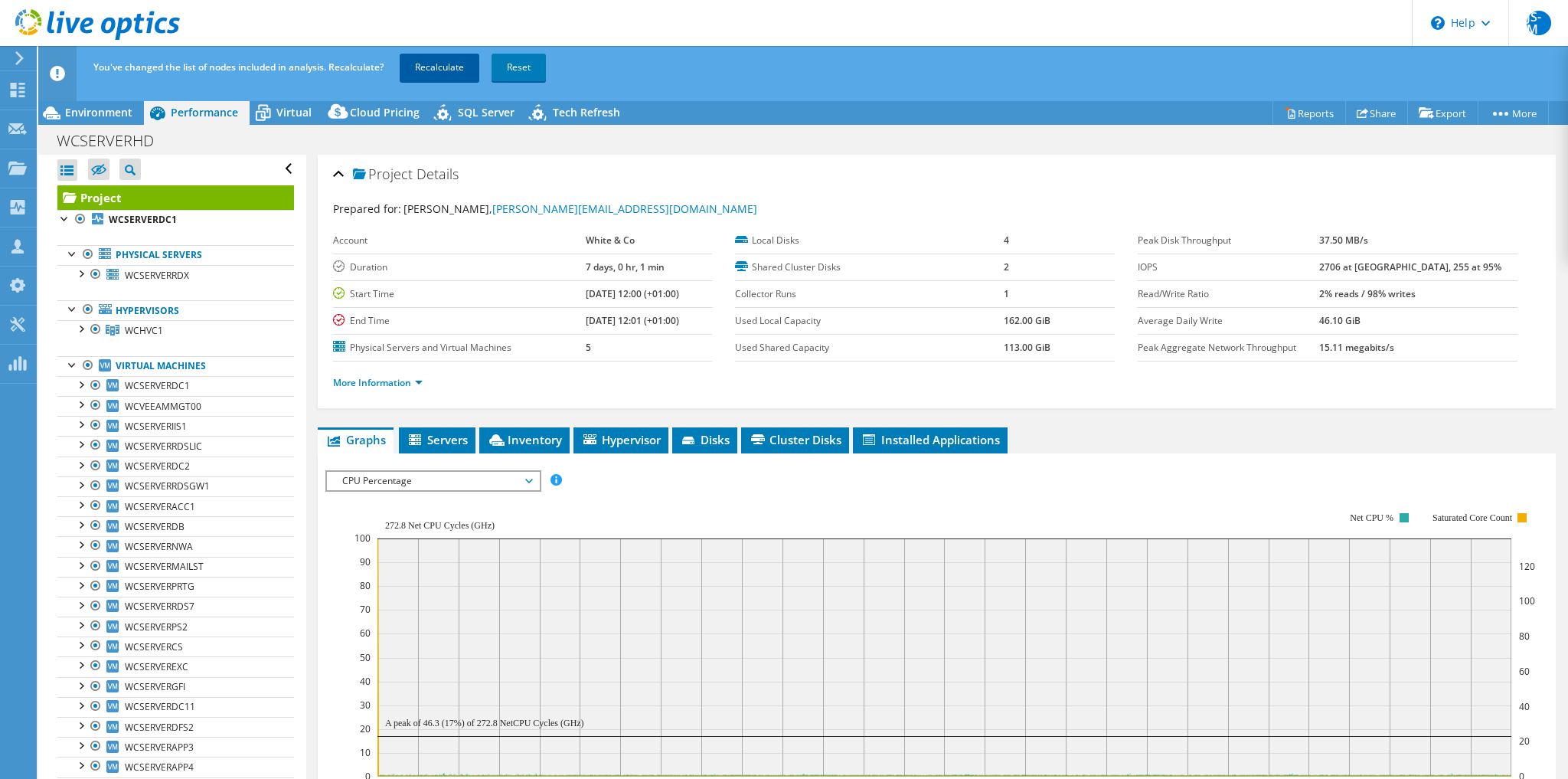
click at [444, 59] on link "Recalculate" at bounding box center [440, 67] width 80 height 27
click at [294, 110] on span "Virtual" at bounding box center [294, 112] width 35 height 15
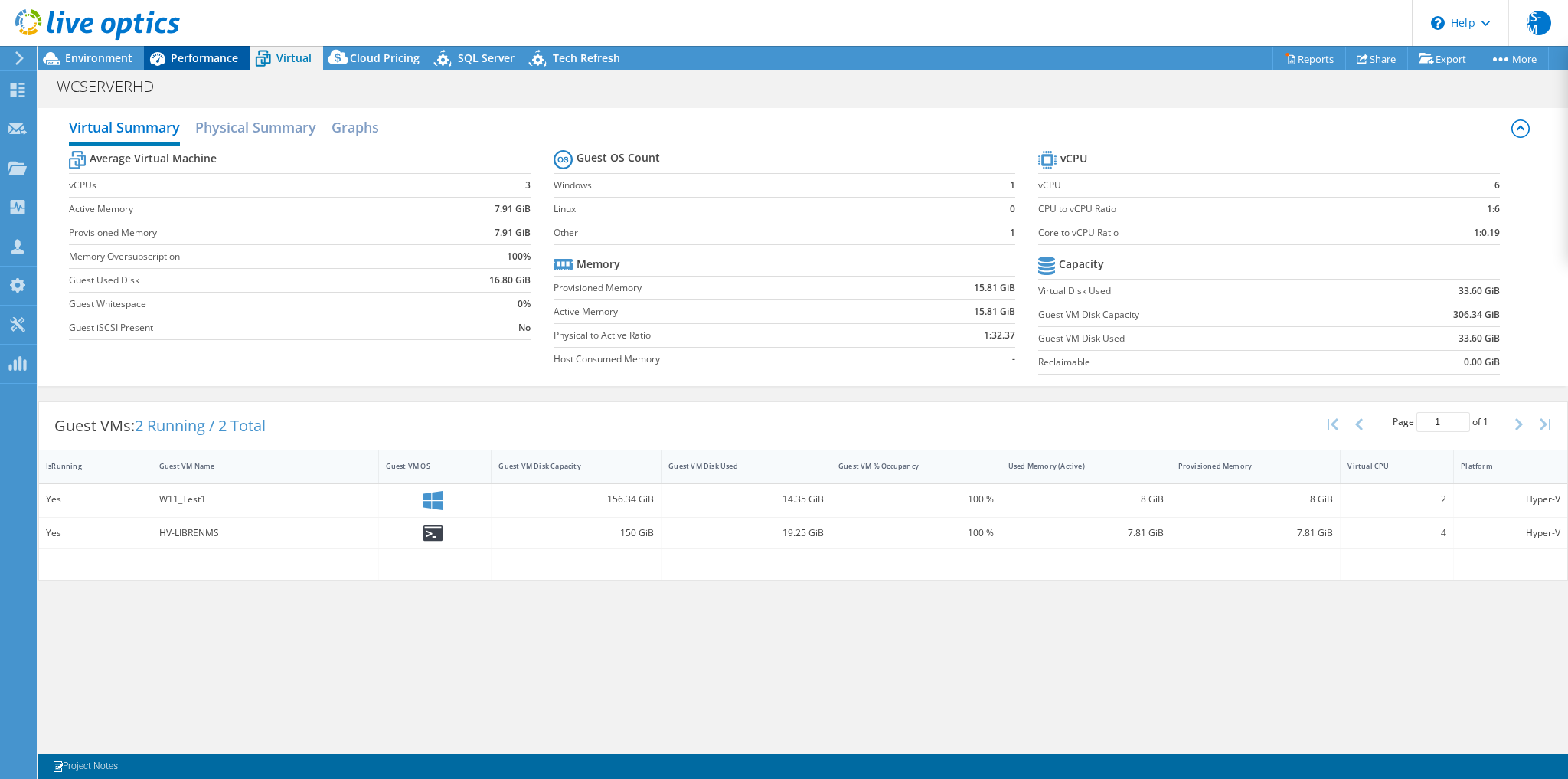
click at [207, 63] on span "Performance" at bounding box center [205, 58] width 67 height 15
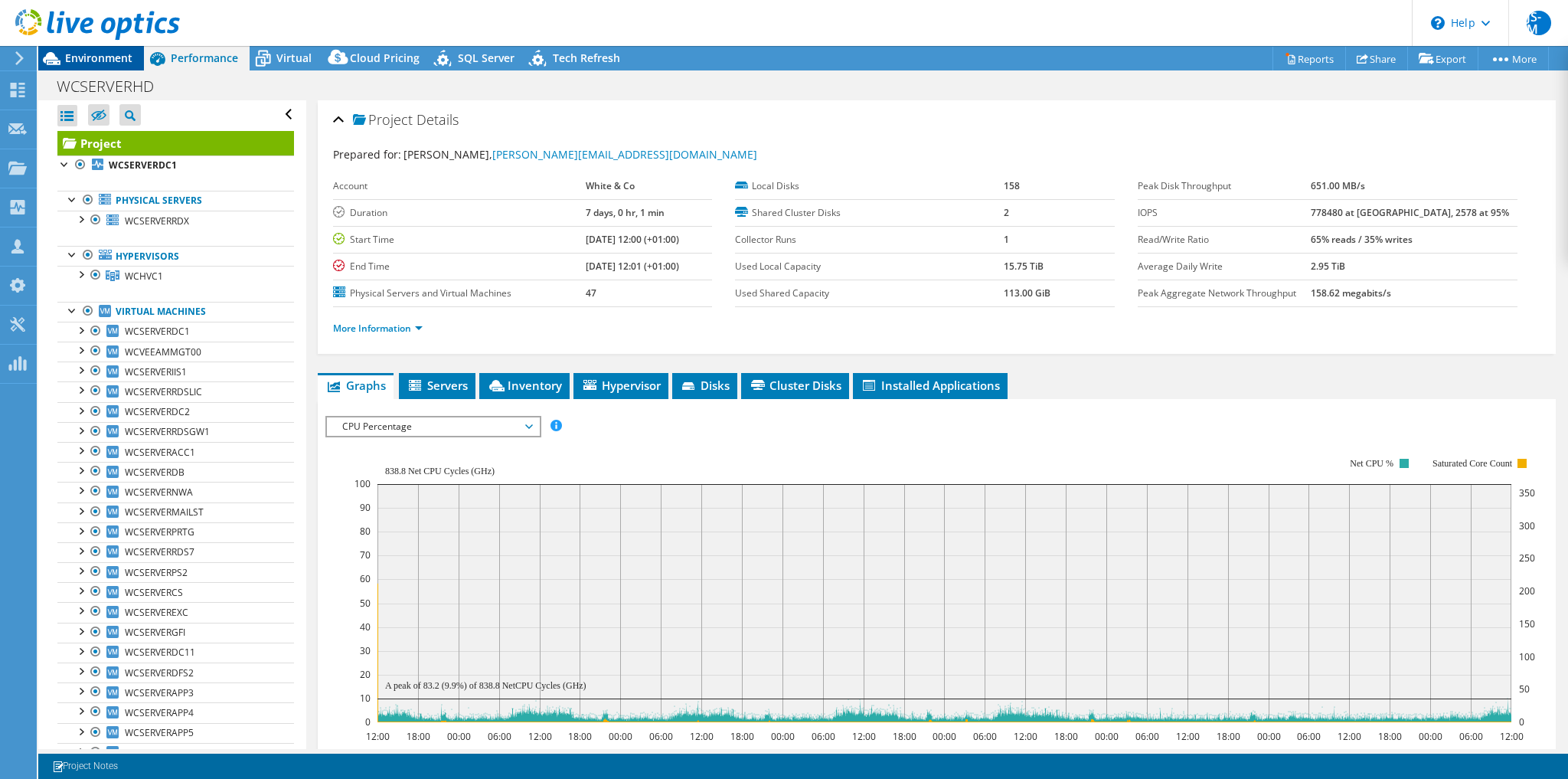
click at [104, 64] on span "Environment" at bounding box center [98, 58] width 67 height 15
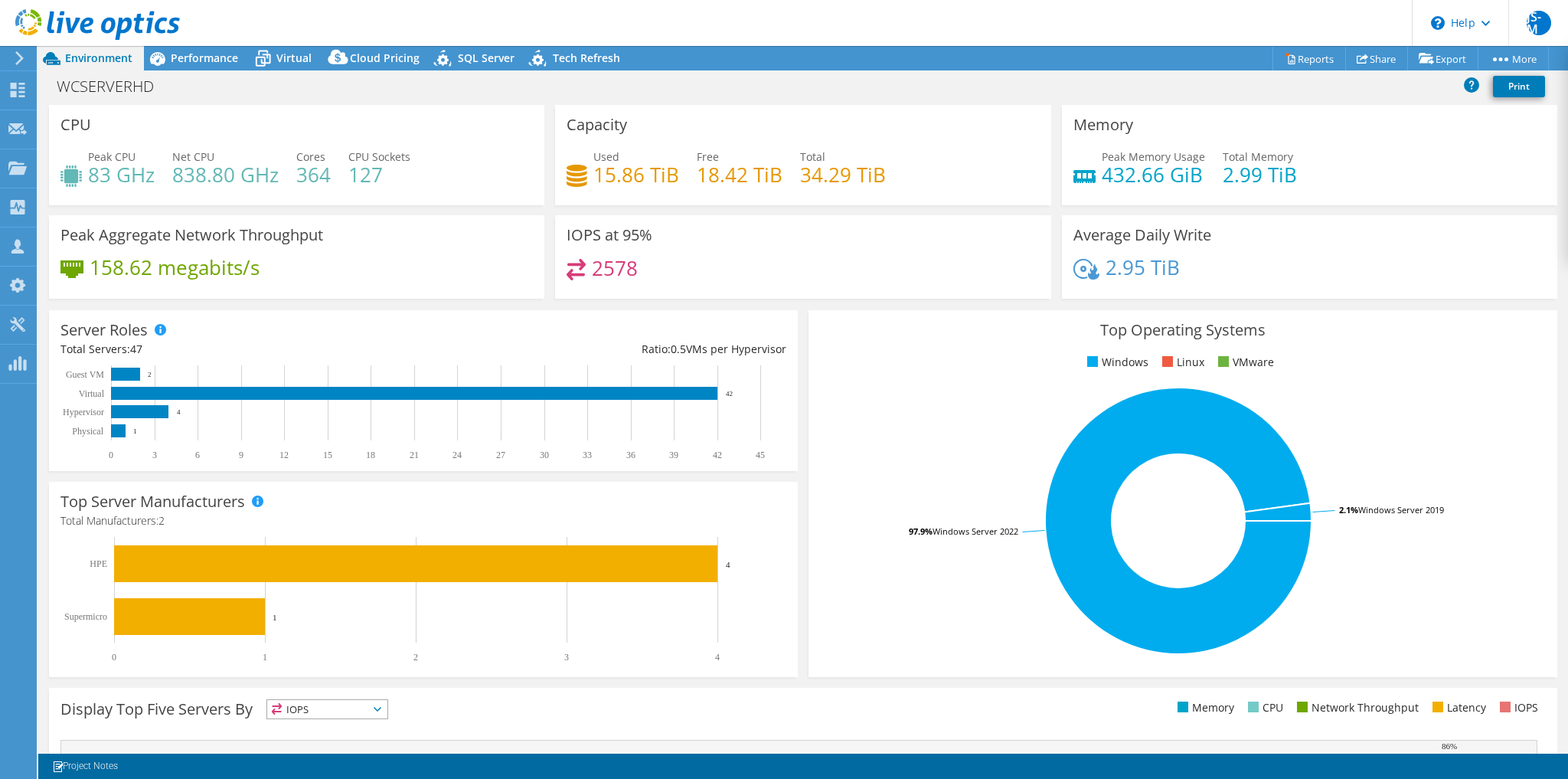
scroll to position [0, 0]
drag, startPoint x: 96, startPoint y: 175, endPoint x: 113, endPoint y: 177, distance: 17.1
click at [113, 177] on h4 "83 GHz" at bounding box center [121, 175] width 66 height 17
click at [194, 180] on h4 "838.80 GHz" at bounding box center [226, 175] width 106 height 17
drag, startPoint x: 172, startPoint y: 178, endPoint x: 214, endPoint y: 178, distance: 42.0
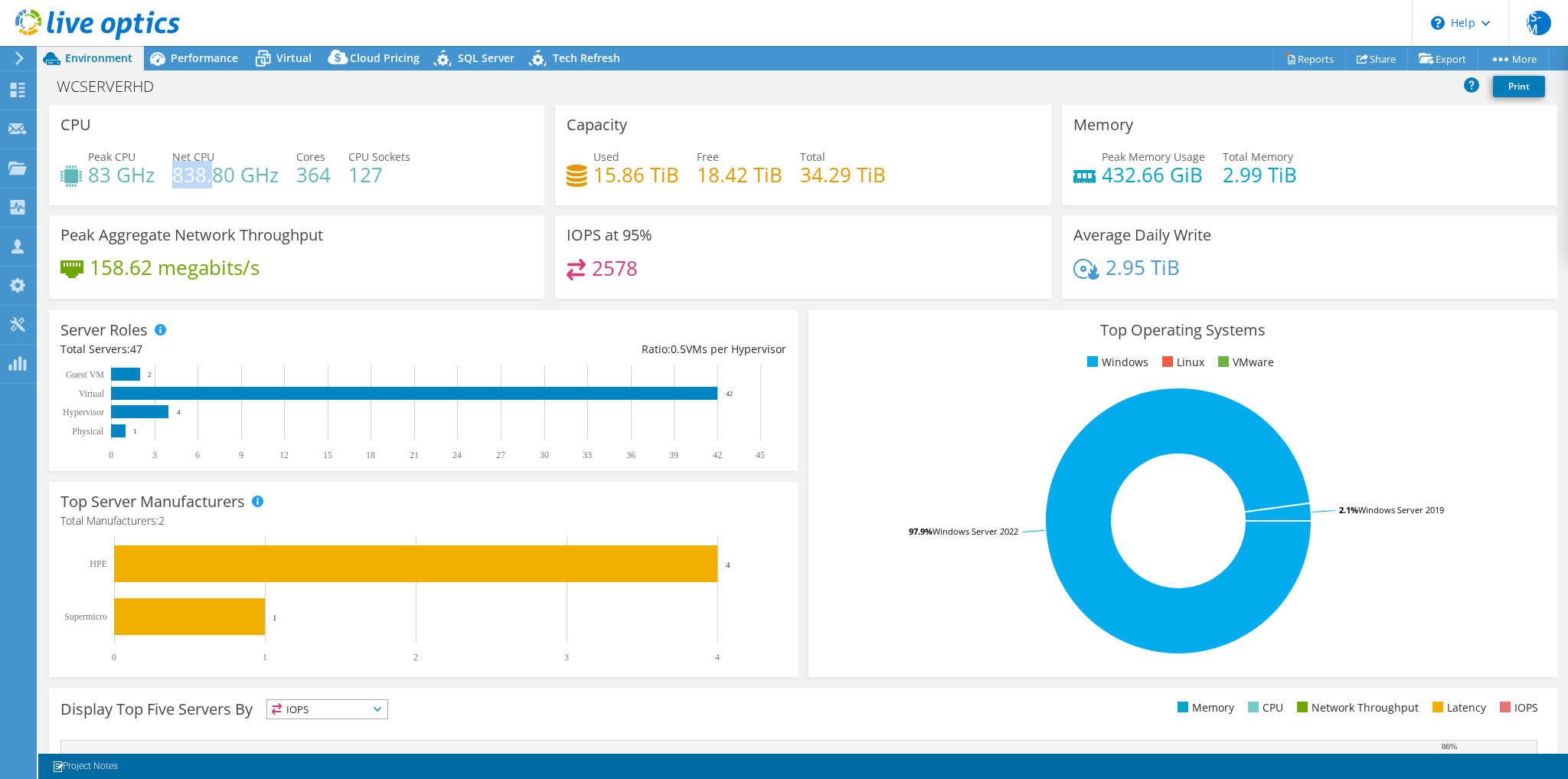
click at [214, 178] on h4 "838.80 GHz" at bounding box center [226, 175] width 106 height 17
click at [202, 54] on span "Performance" at bounding box center [205, 58] width 67 height 15
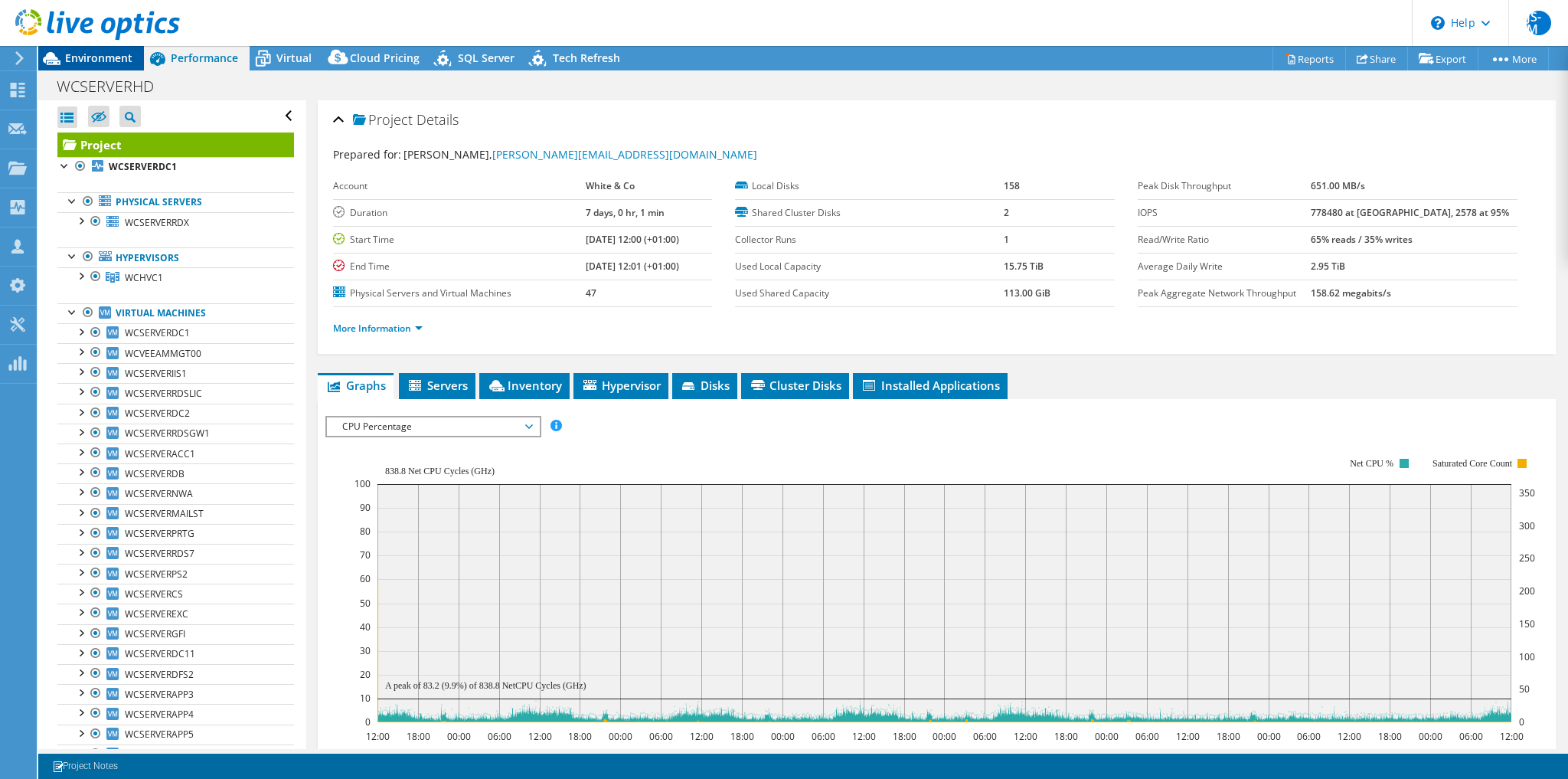
click at [80, 59] on span "Environment" at bounding box center [98, 58] width 67 height 15
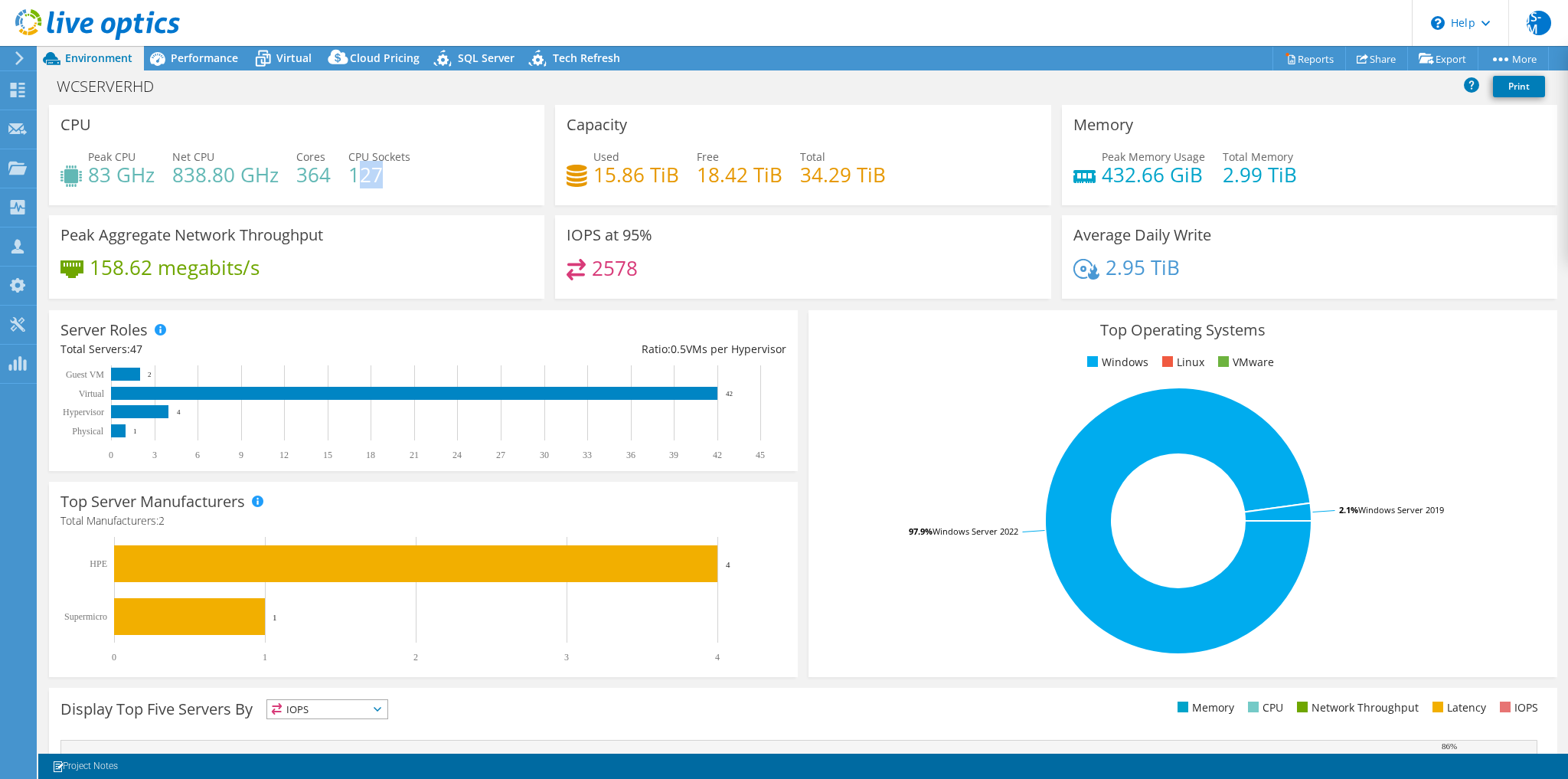
drag, startPoint x: 355, startPoint y: 177, endPoint x: 400, endPoint y: 182, distance: 45.3
click at [400, 182] on h4 "127" at bounding box center [379, 175] width 62 height 17
drag, startPoint x: 392, startPoint y: 178, endPoint x: 352, endPoint y: 178, distance: 40.0
click at [352, 178] on h4 "127" at bounding box center [379, 175] width 62 height 17
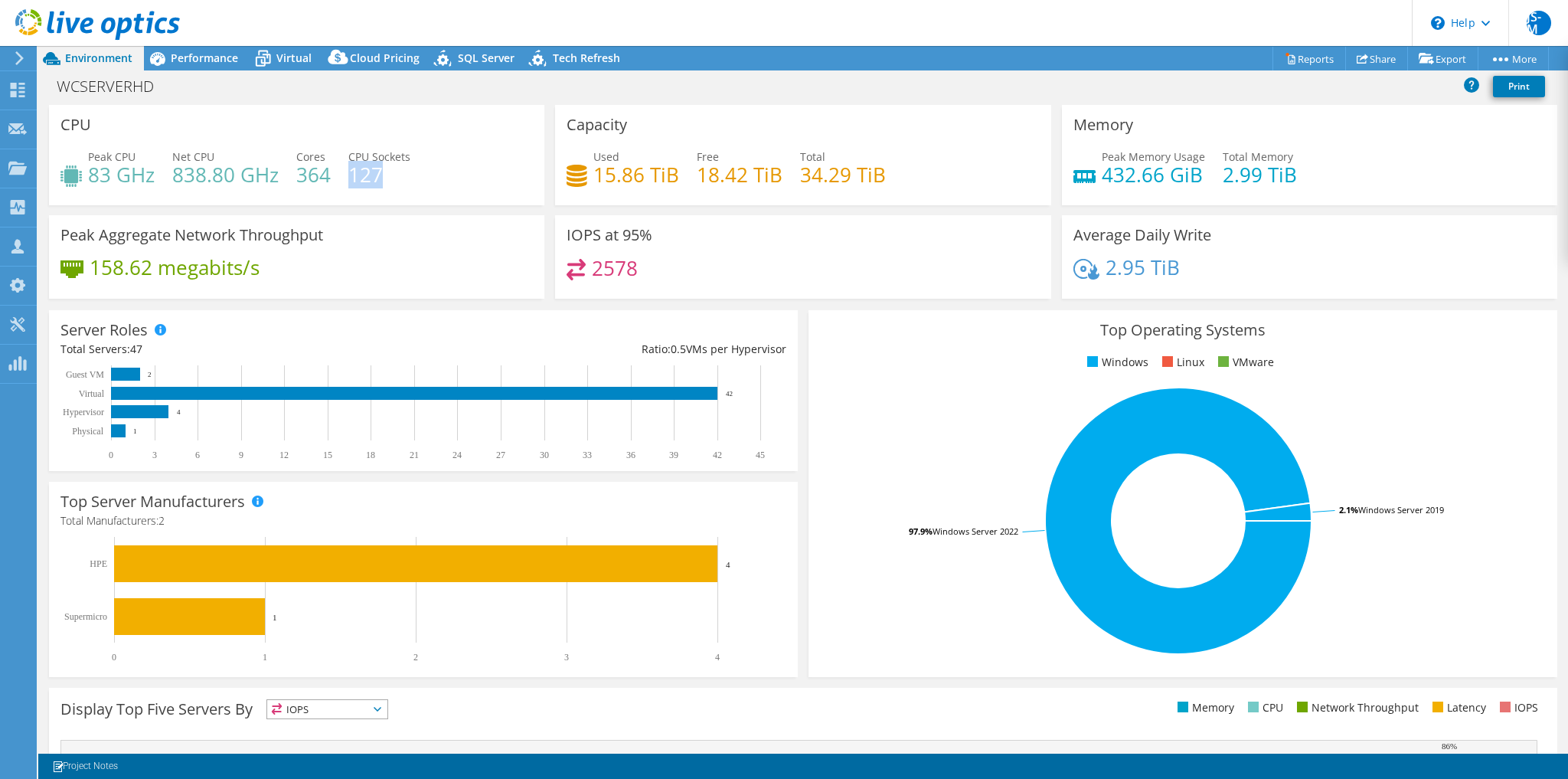
click at [352, 178] on h4 "127" at bounding box center [379, 175] width 62 height 17
drag, startPoint x: 335, startPoint y: 177, endPoint x: 295, endPoint y: 175, distance: 40.0
click at [295, 175] on div "Peak CPU 83 GHz Net CPU 838.80 GHz Cores 364 CPU Sockets 127" at bounding box center [296, 173] width 472 height 50
click at [297, 175] on h4 "364" at bounding box center [314, 175] width 34 height 17
drag, startPoint x: 89, startPoint y: 175, endPoint x: 262, endPoint y: 174, distance: 173.0
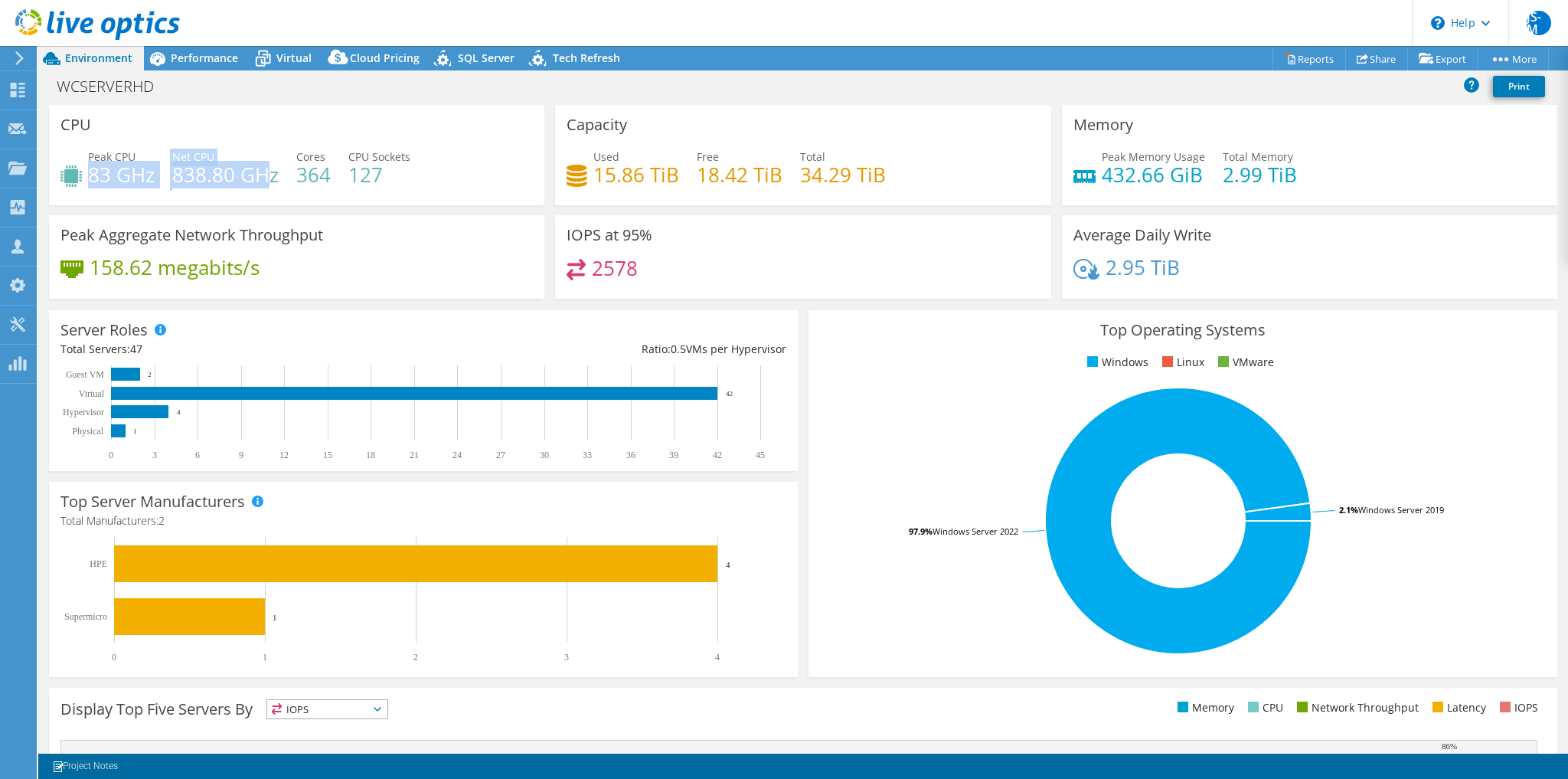
click at [262, 174] on div "Peak CPU 83 GHz Net CPU 838.80 GHz Cores 364 CPU Sockets 127" at bounding box center [296, 173] width 472 height 50
click at [262, 174] on h4 "838.80 GHz" at bounding box center [226, 175] width 106 height 17
click at [205, 59] on span "Performance" at bounding box center [205, 58] width 67 height 15
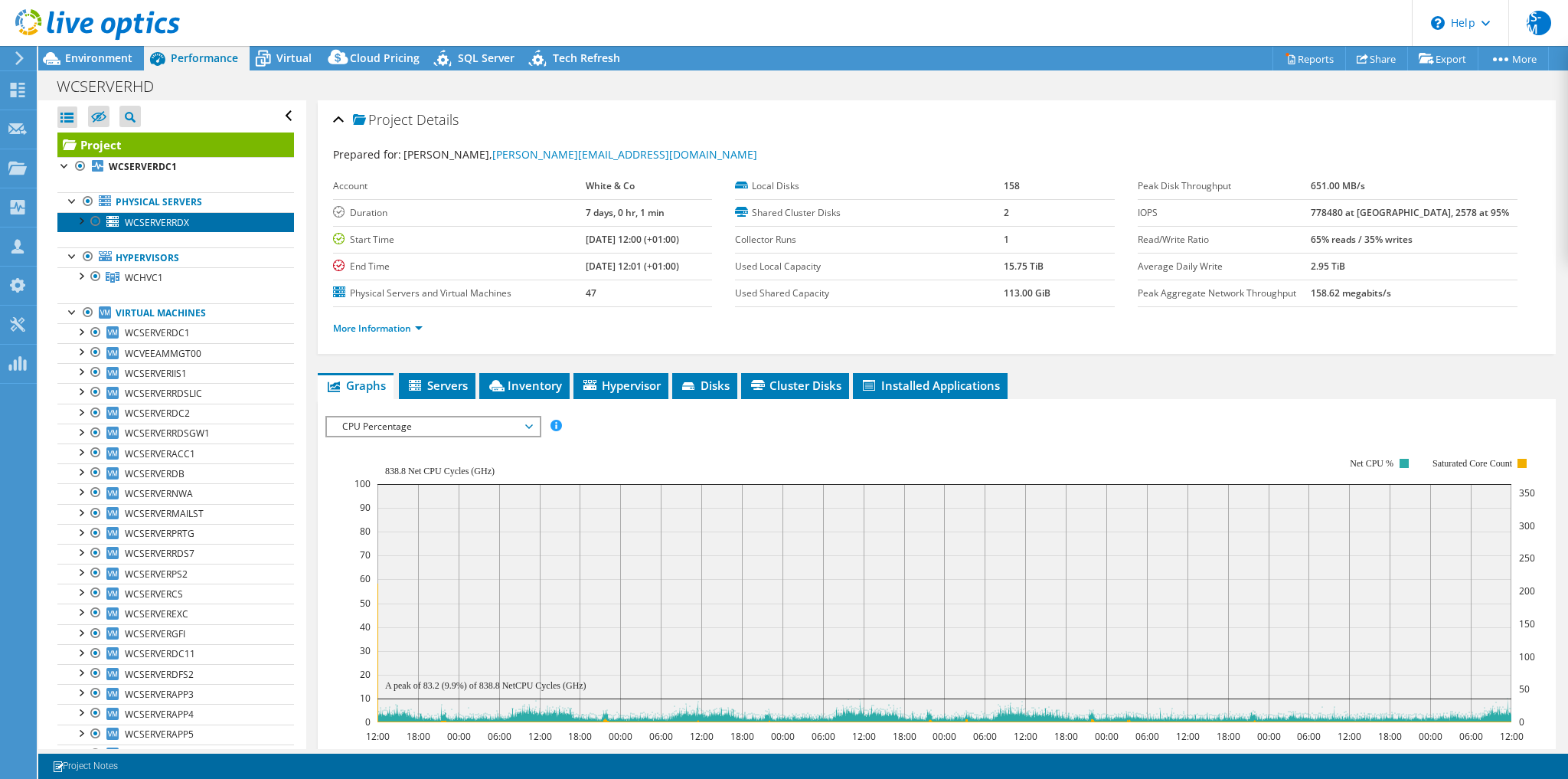
click at [158, 220] on span "WCSERVERRDX" at bounding box center [157, 223] width 64 height 13
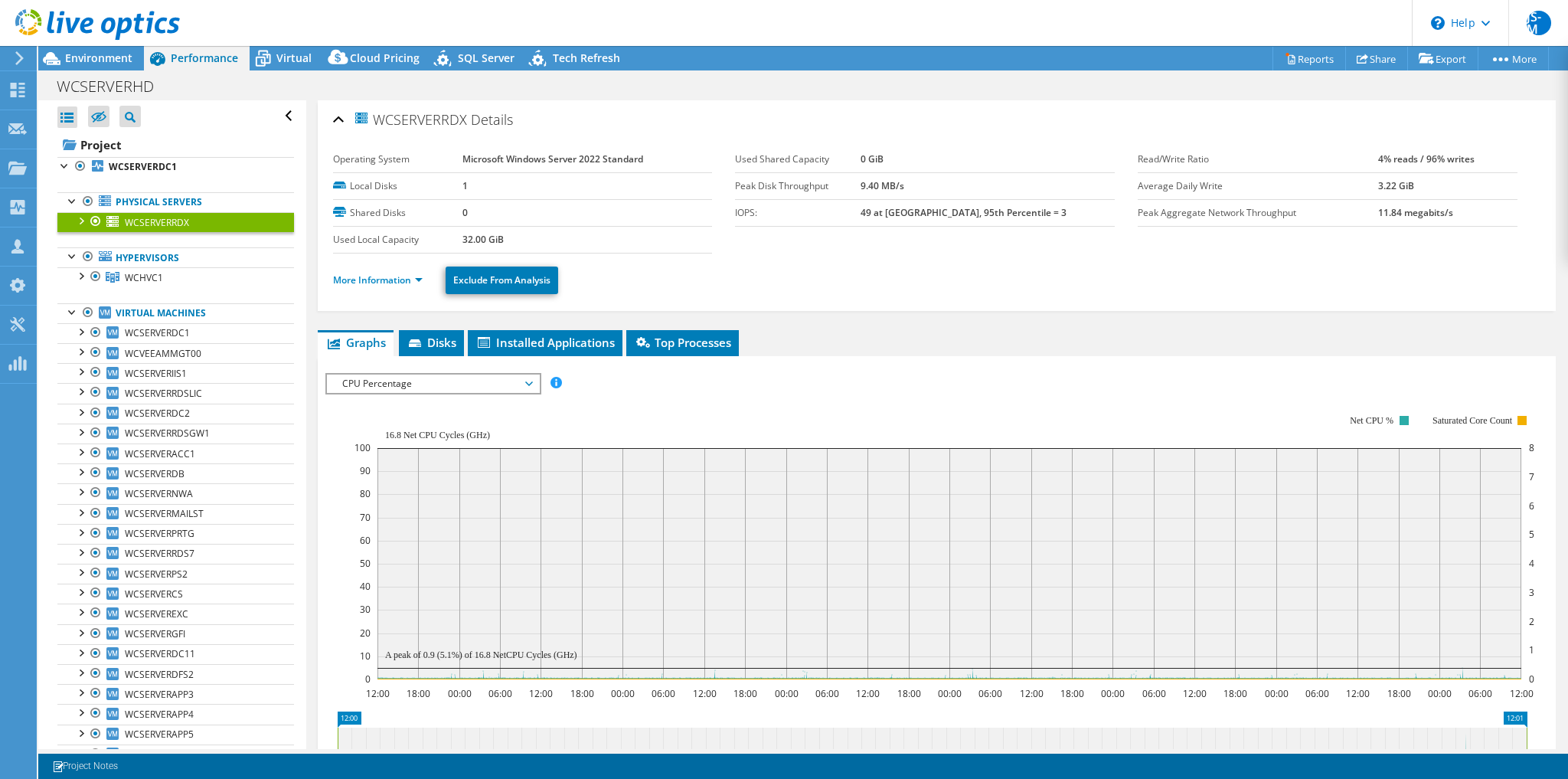
scroll to position [48, 0]
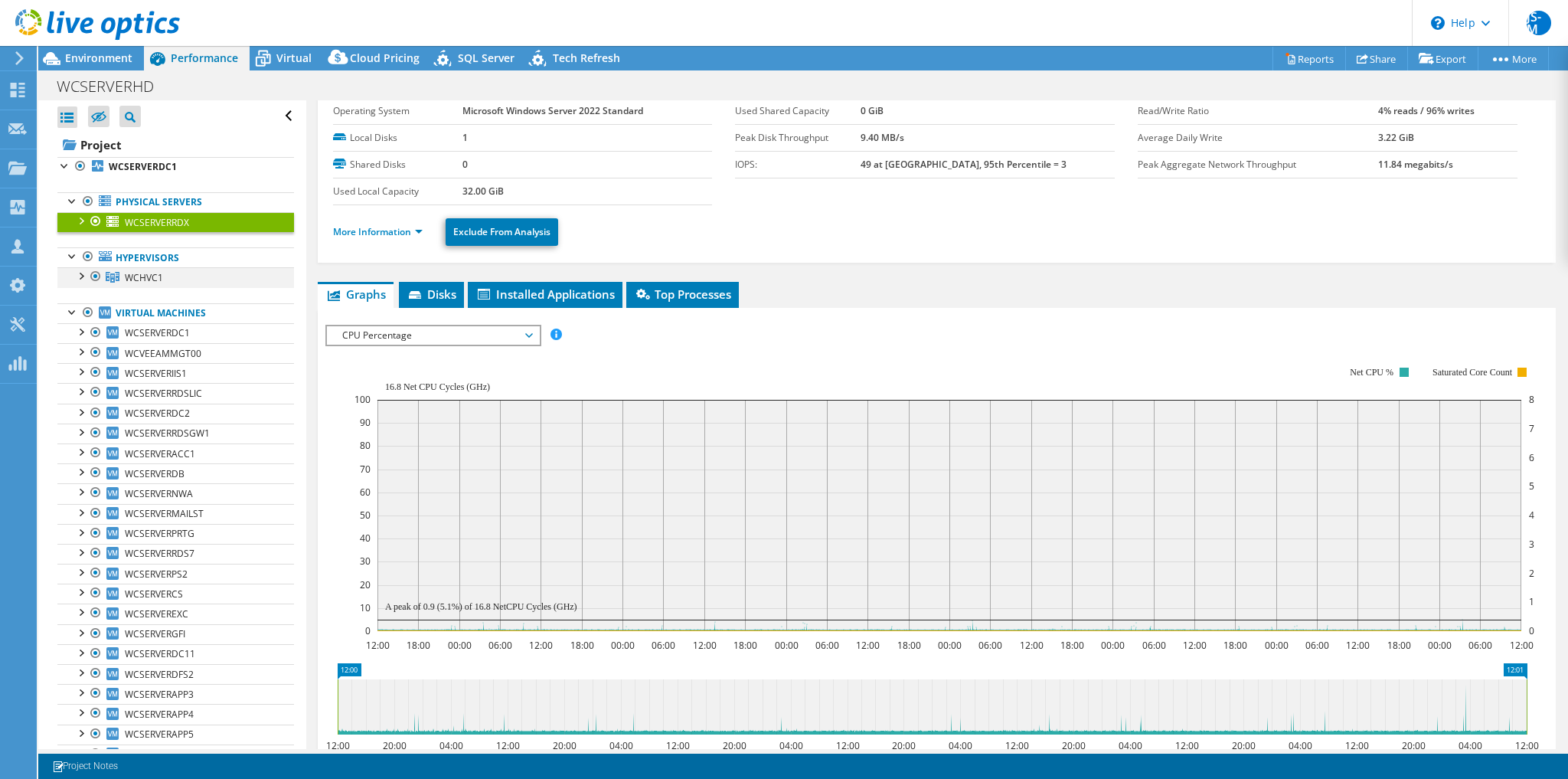
click at [83, 273] on div at bounding box center [80, 275] width 16 height 16
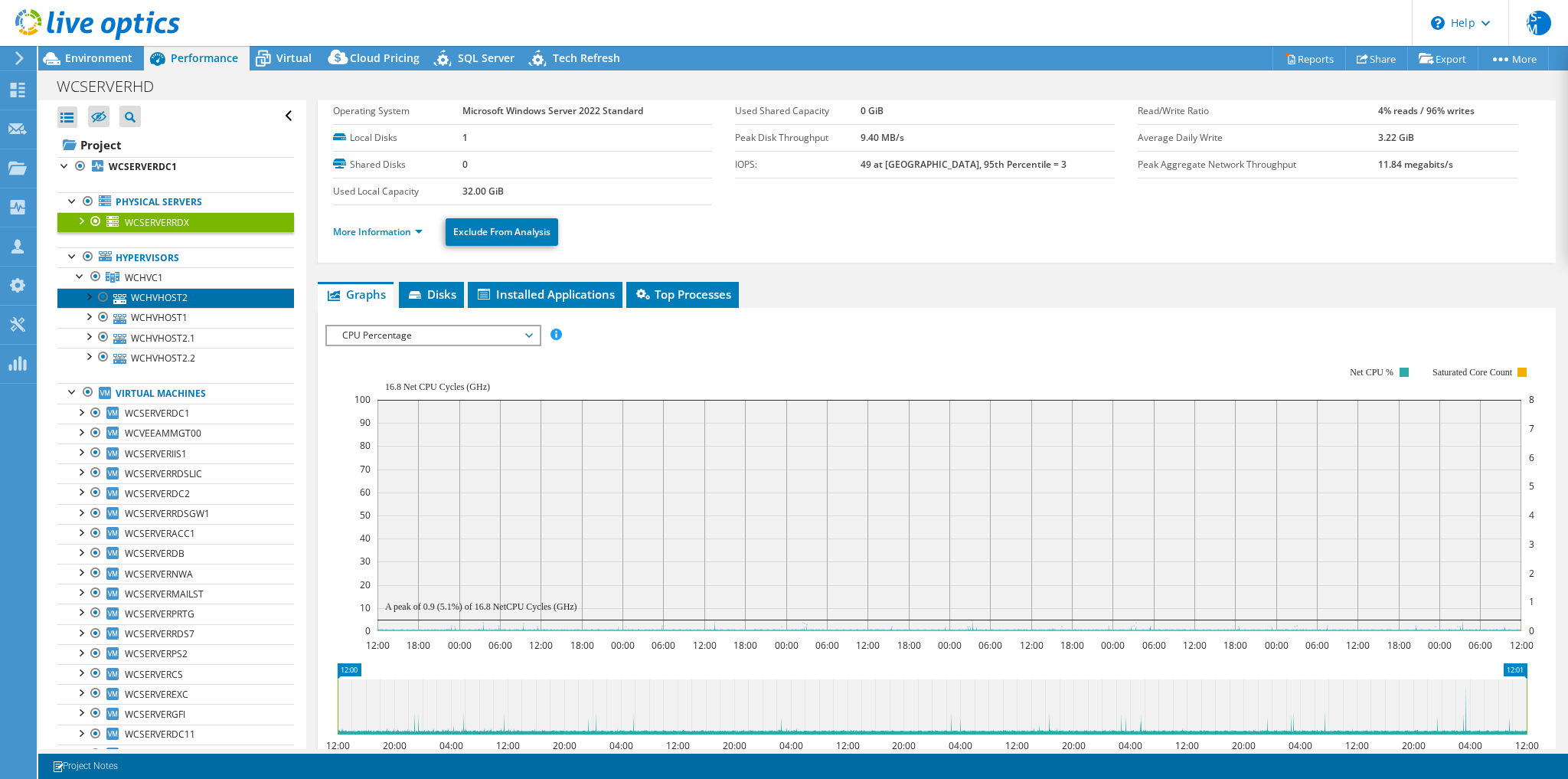
click at [169, 297] on link "WCHVHOST2" at bounding box center [176, 298] width 237 height 20
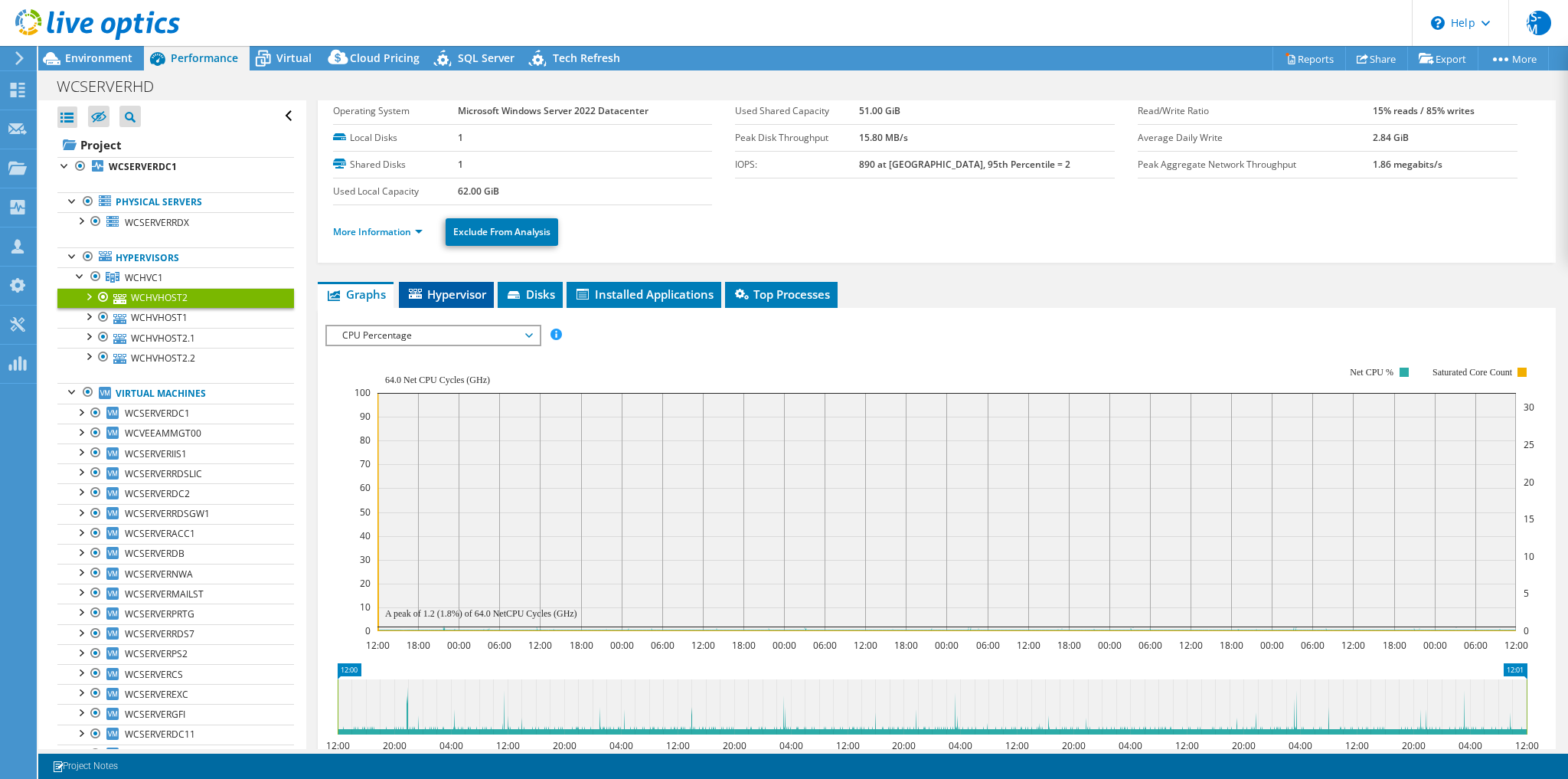
click at [472, 295] on span "Hypervisor" at bounding box center [447, 295] width 80 height 16
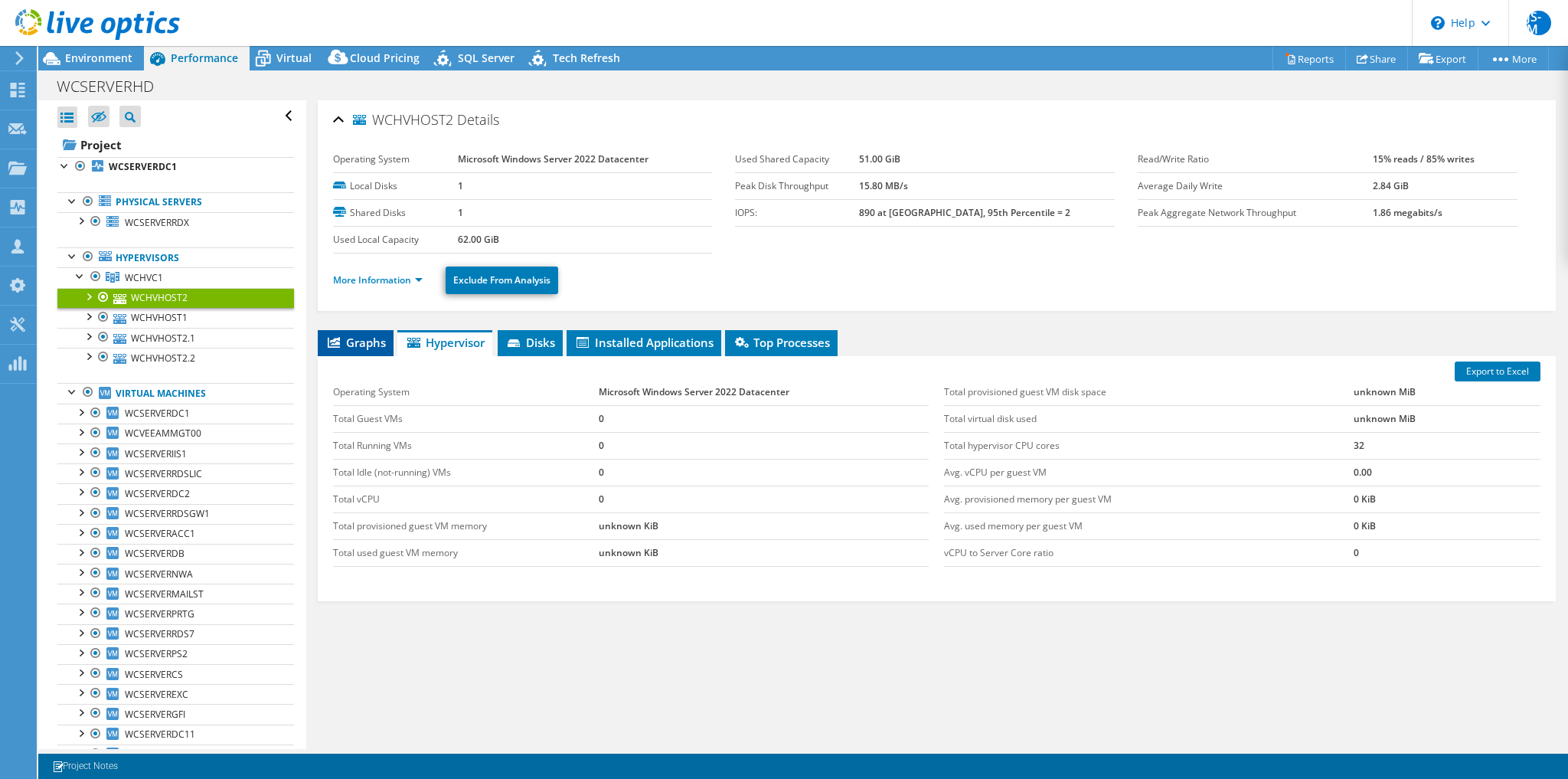
click at [335, 337] on icon at bounding box center [334, 342] width 12 height 11
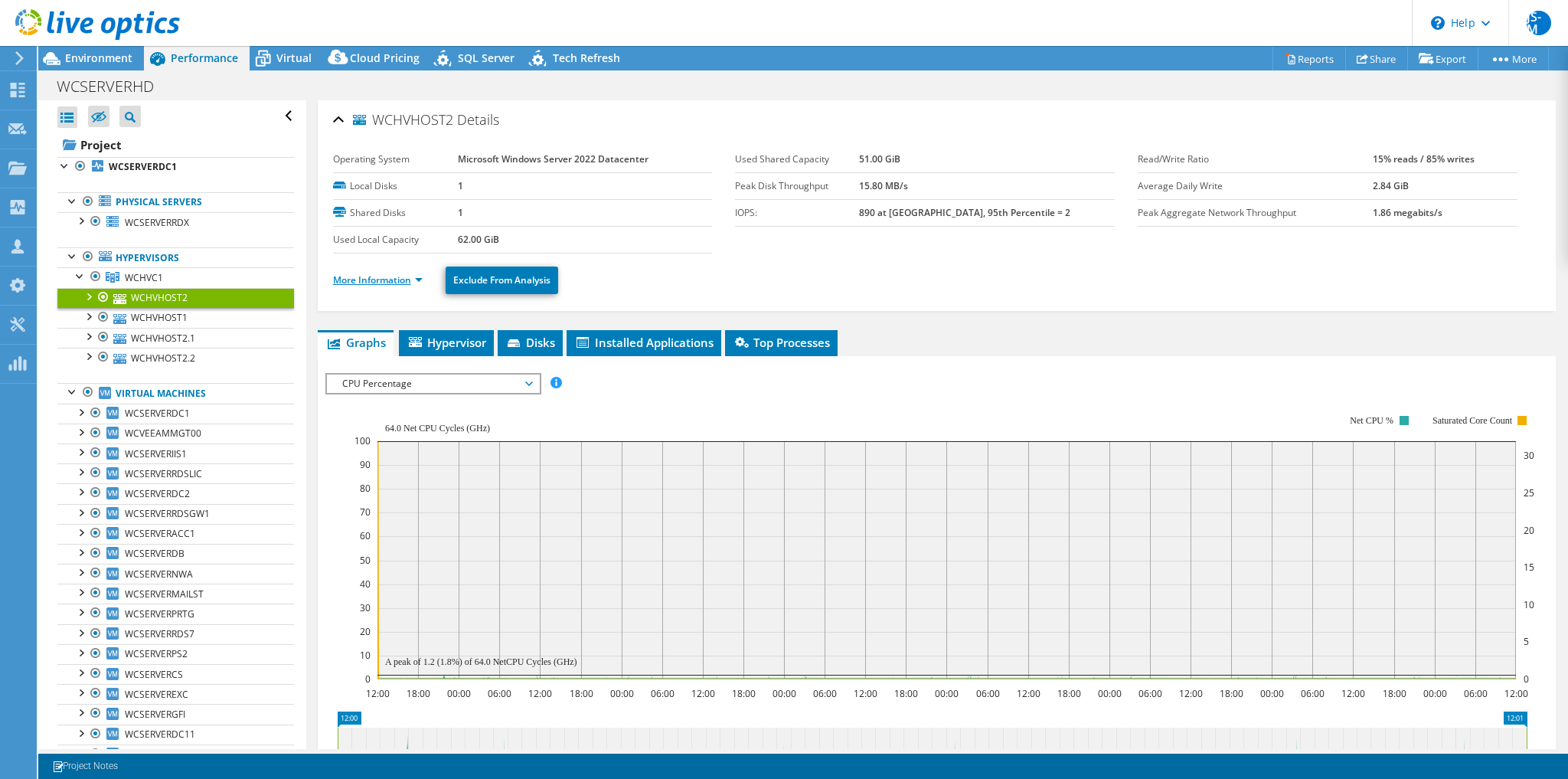
click at [401, 276] on link "More Information" at bounding box center [378, 280] width 90 height 13
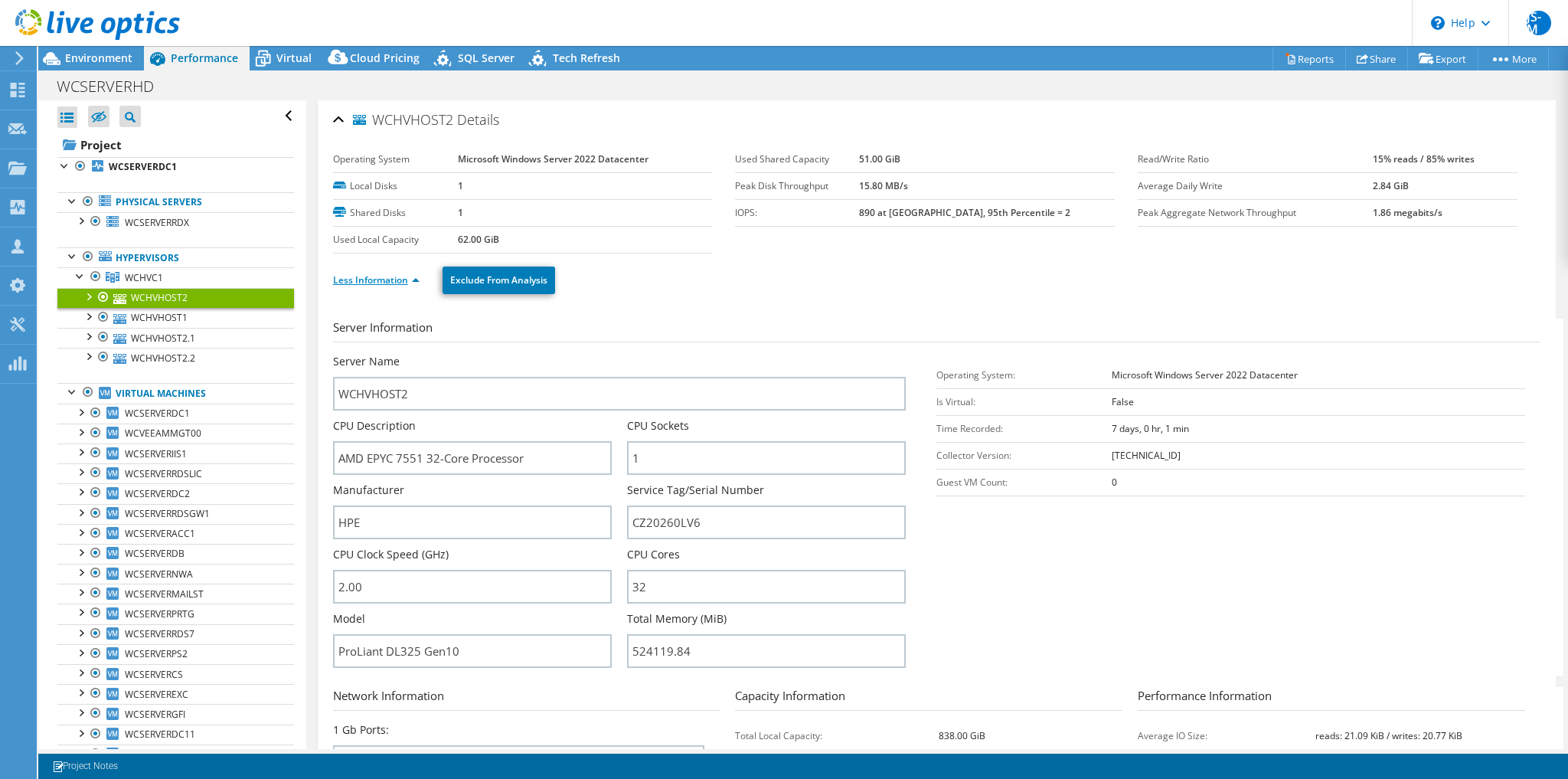
click at [360, 278] on link "Less Information" at bounding box center [376, 280] width 87 height 13
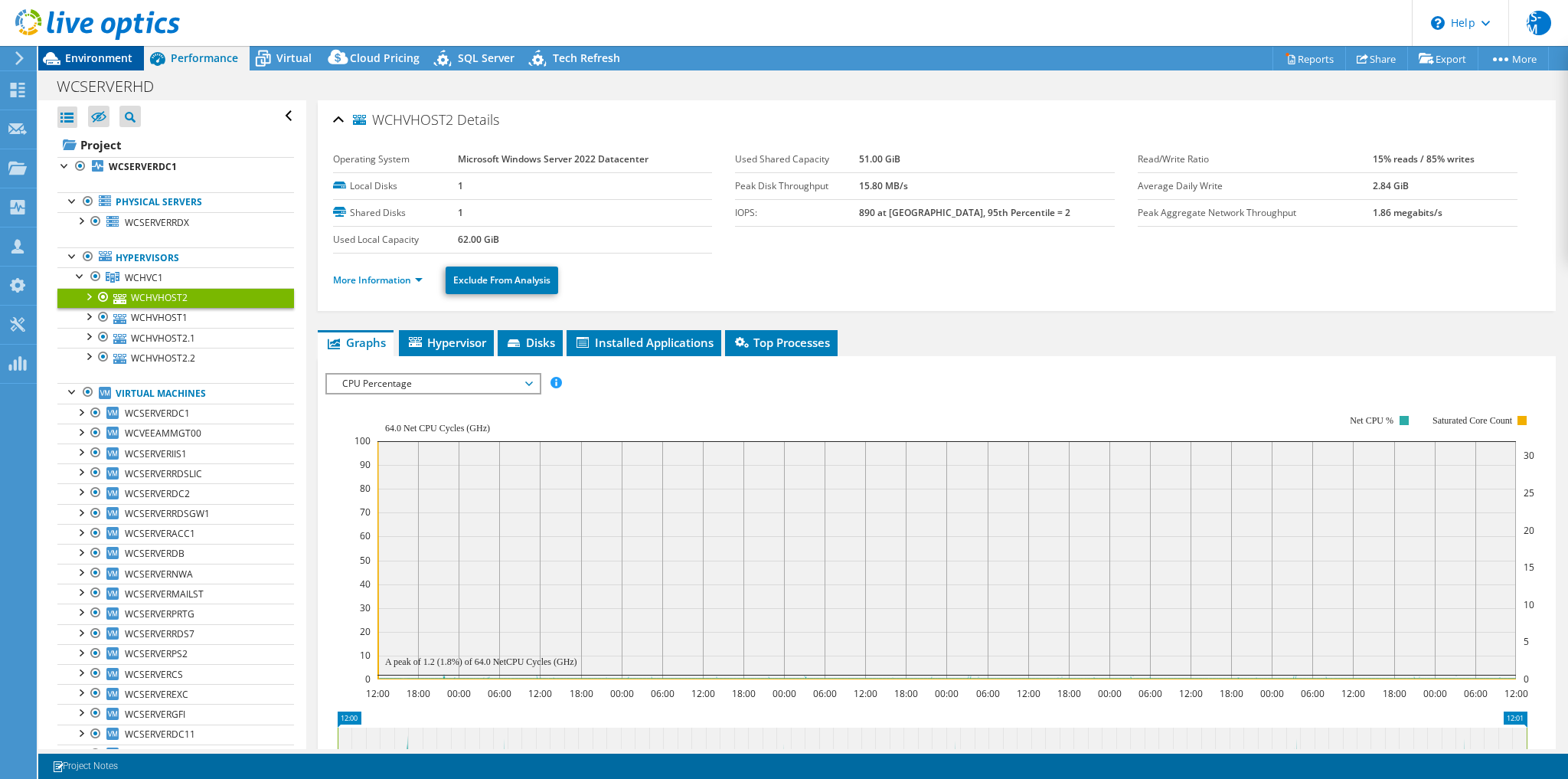
click at [98, 54] on span "Environment" at bounding box center [98, 58] width 67 height 15
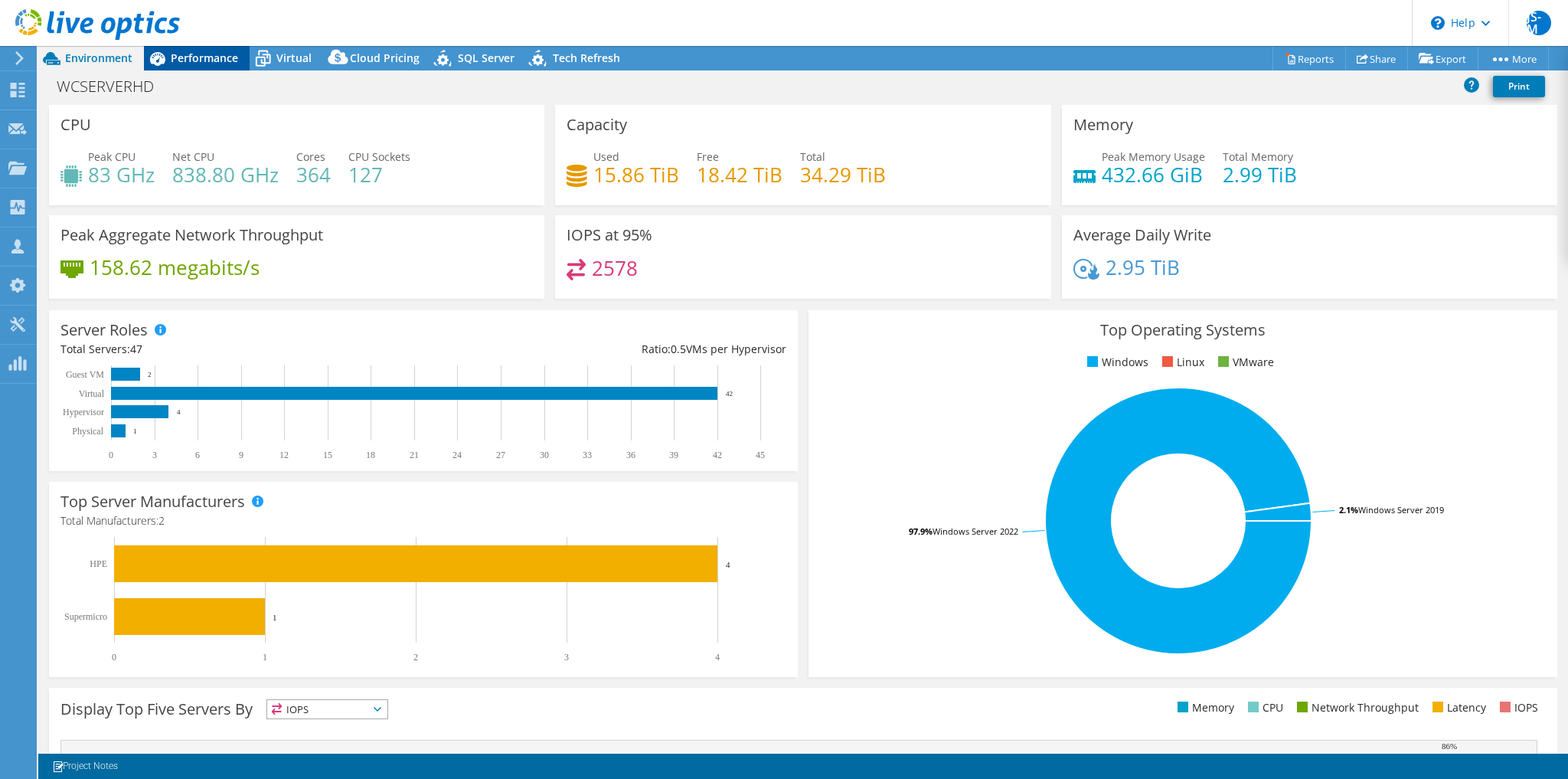
click at [204, 68] on div "Performance" at bounding box center [196, 58] width 105 height 24
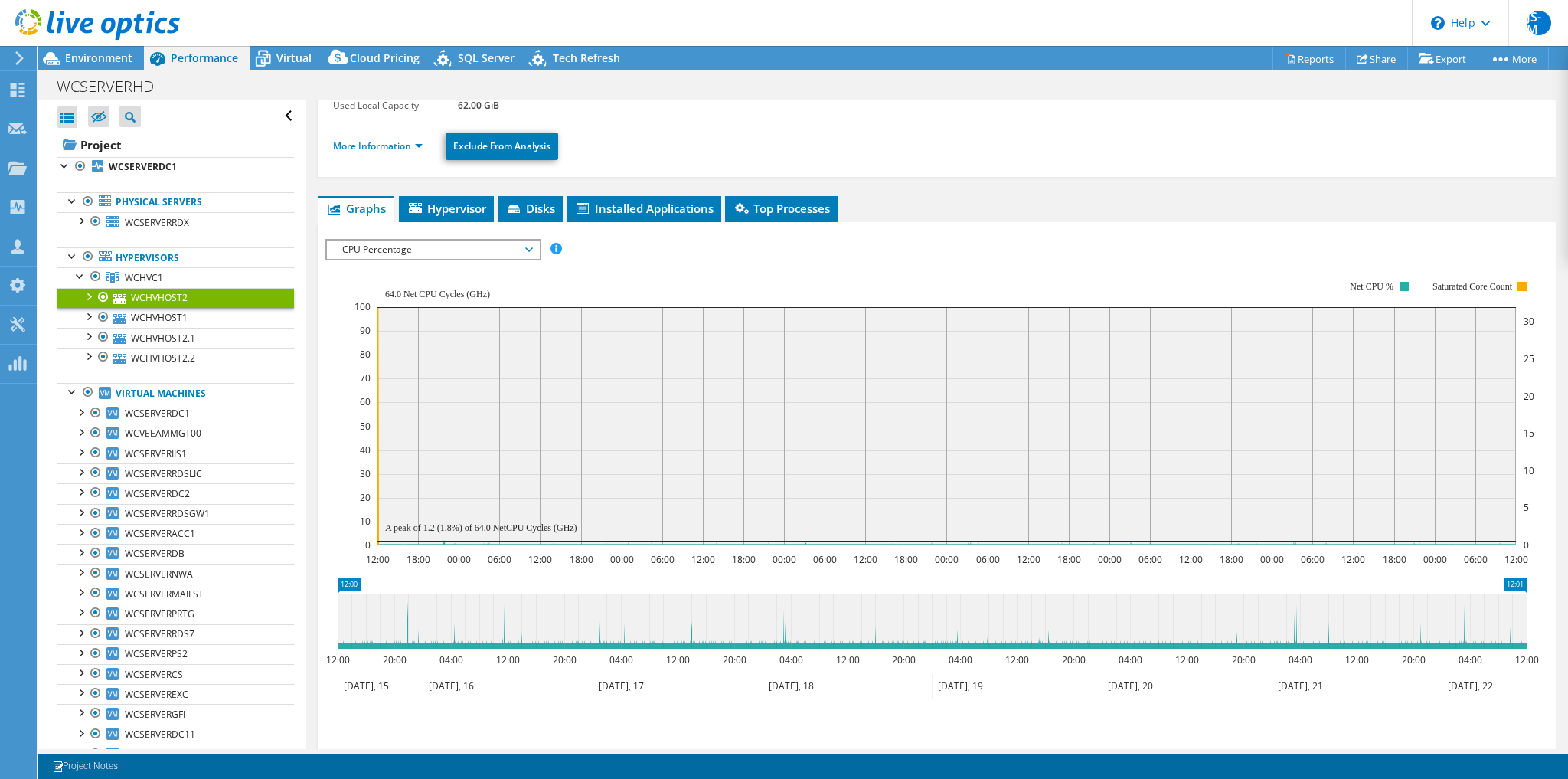
scroll to position [94, 0]
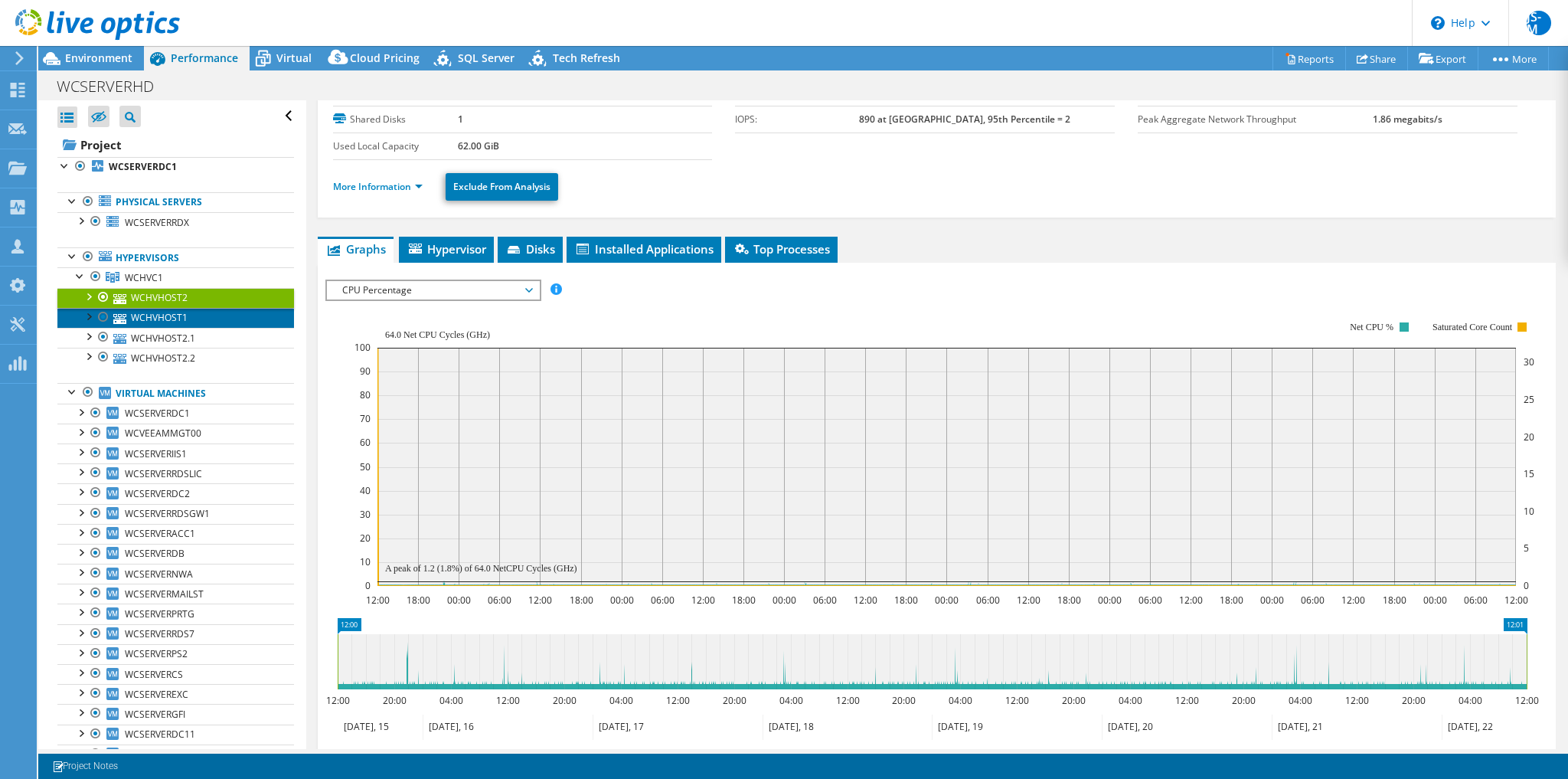
click at [216, 313] on link "WCHVHOST1" at bounding box center [176, 317] width 237 height 20
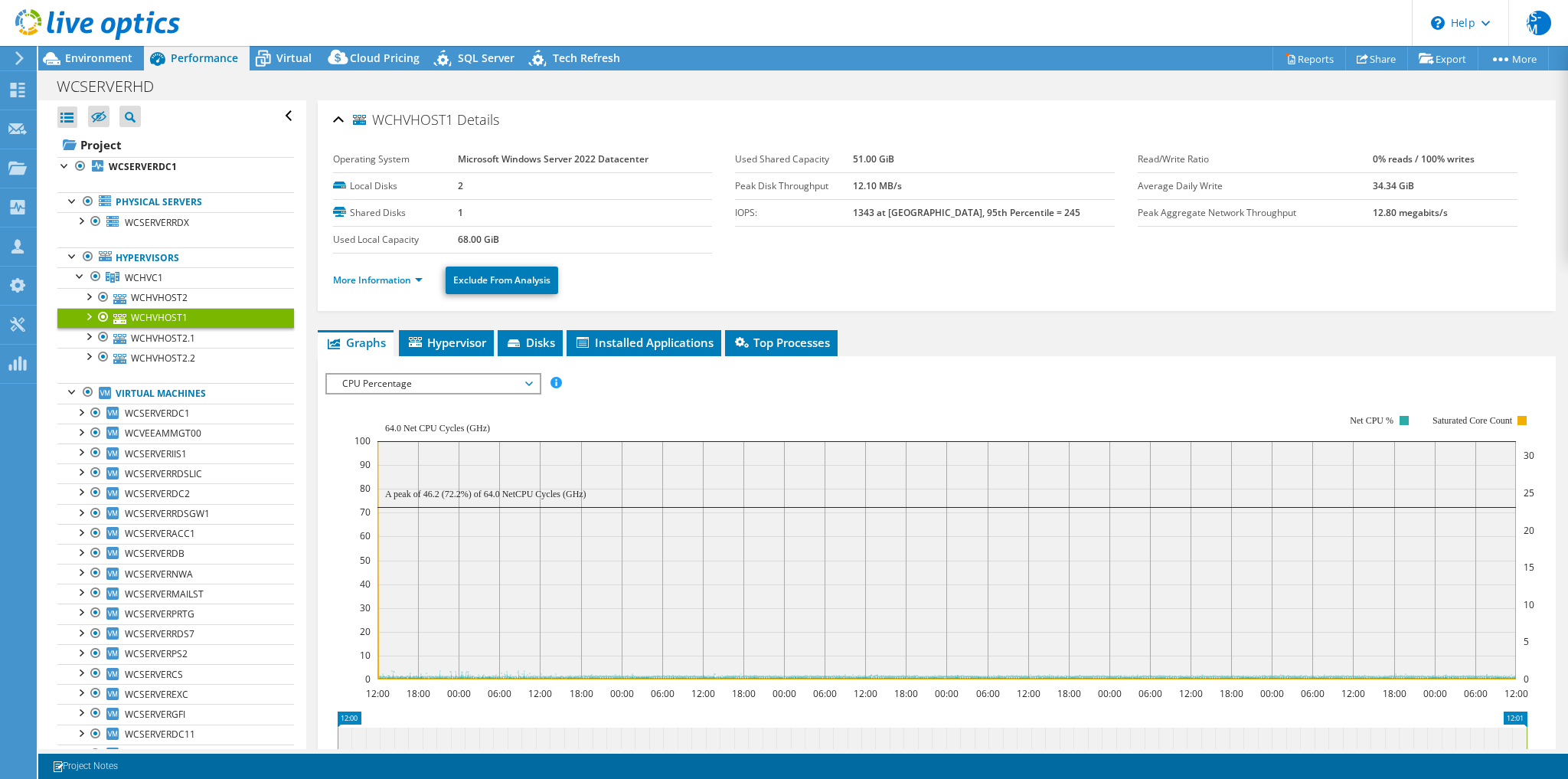
select select "USD"
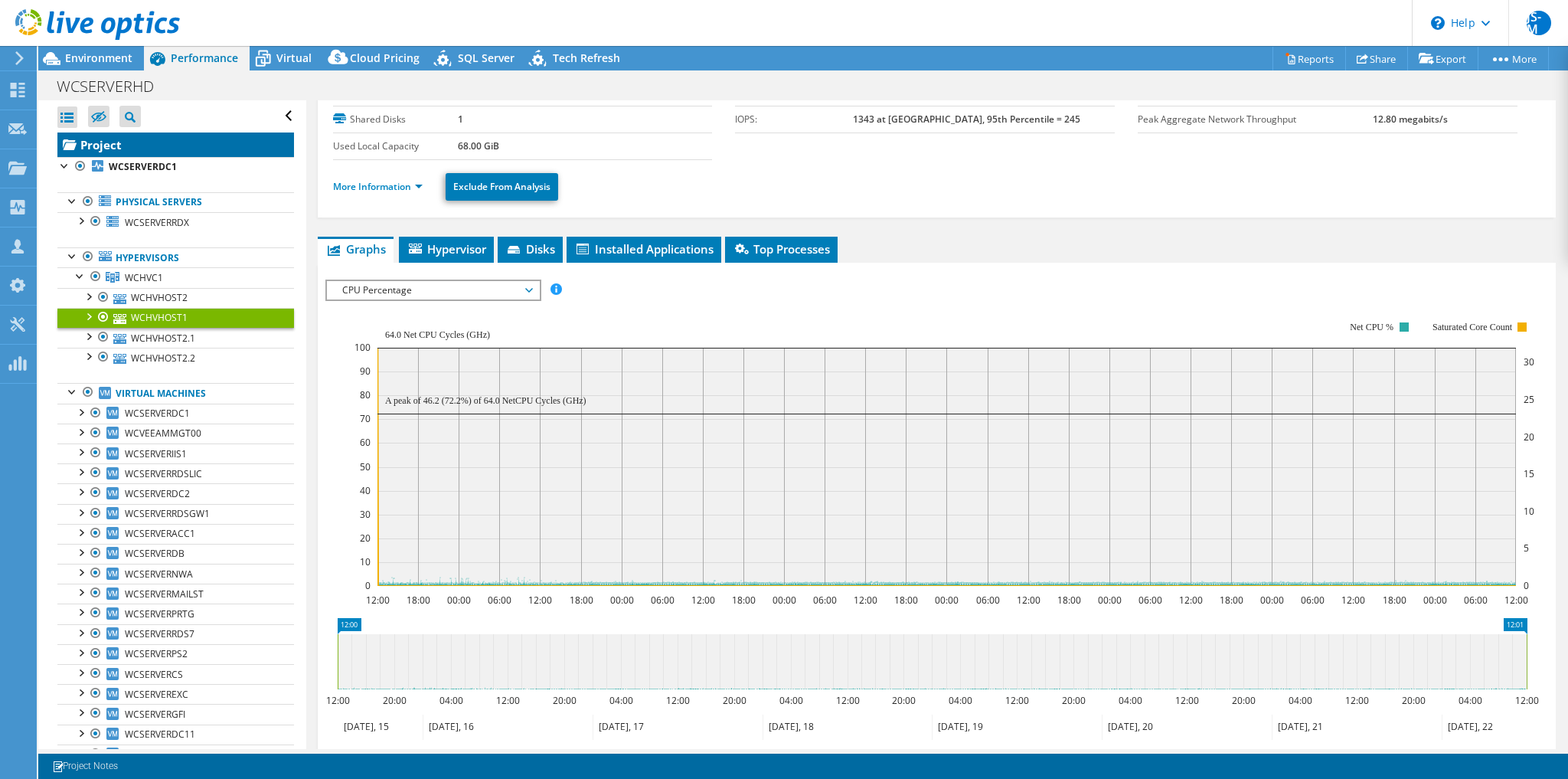
click at [78, 148] on link "Project" at bounding box center [176, 145] width 237 height 24
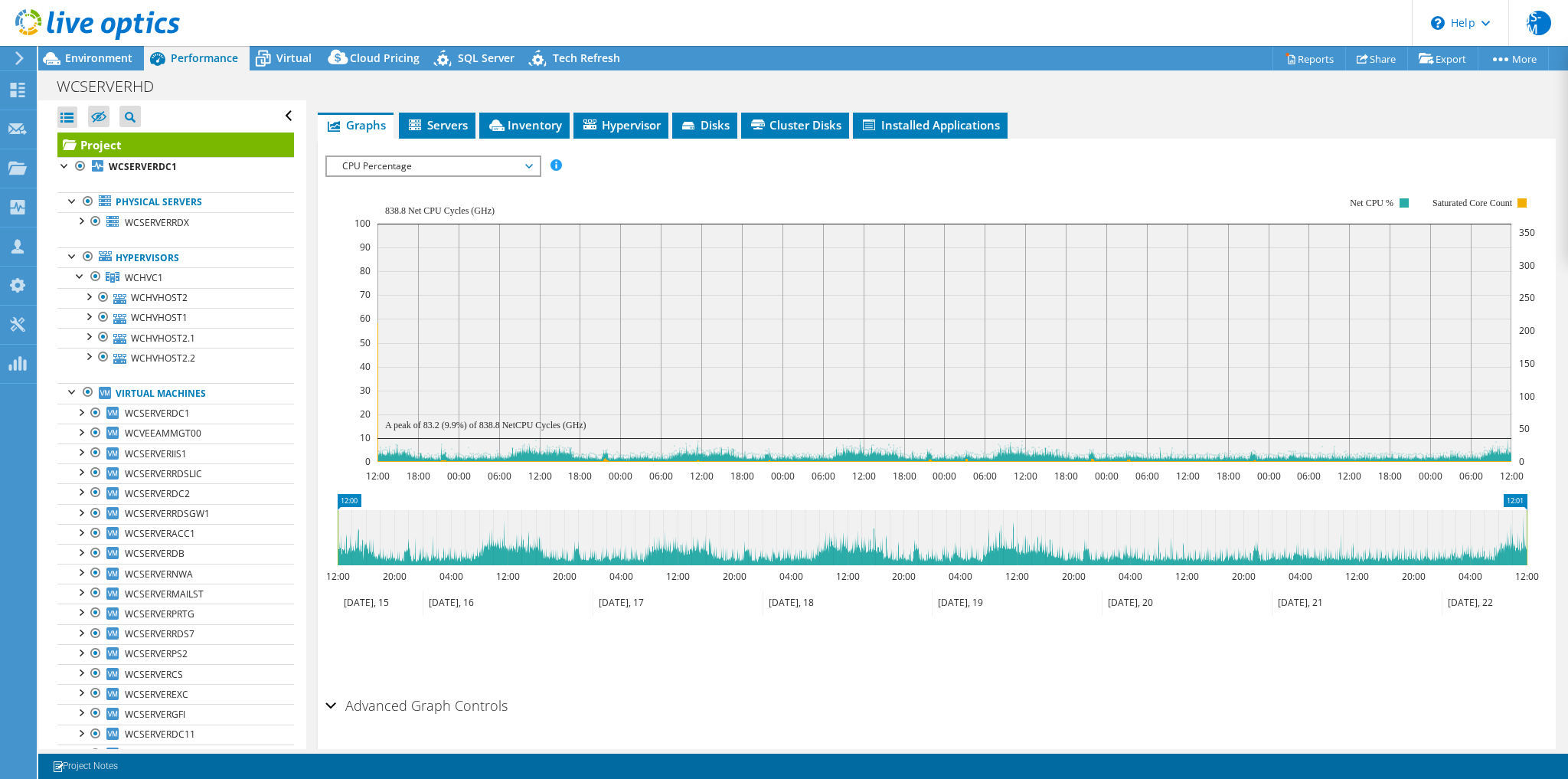
scroll to position [224, 0]
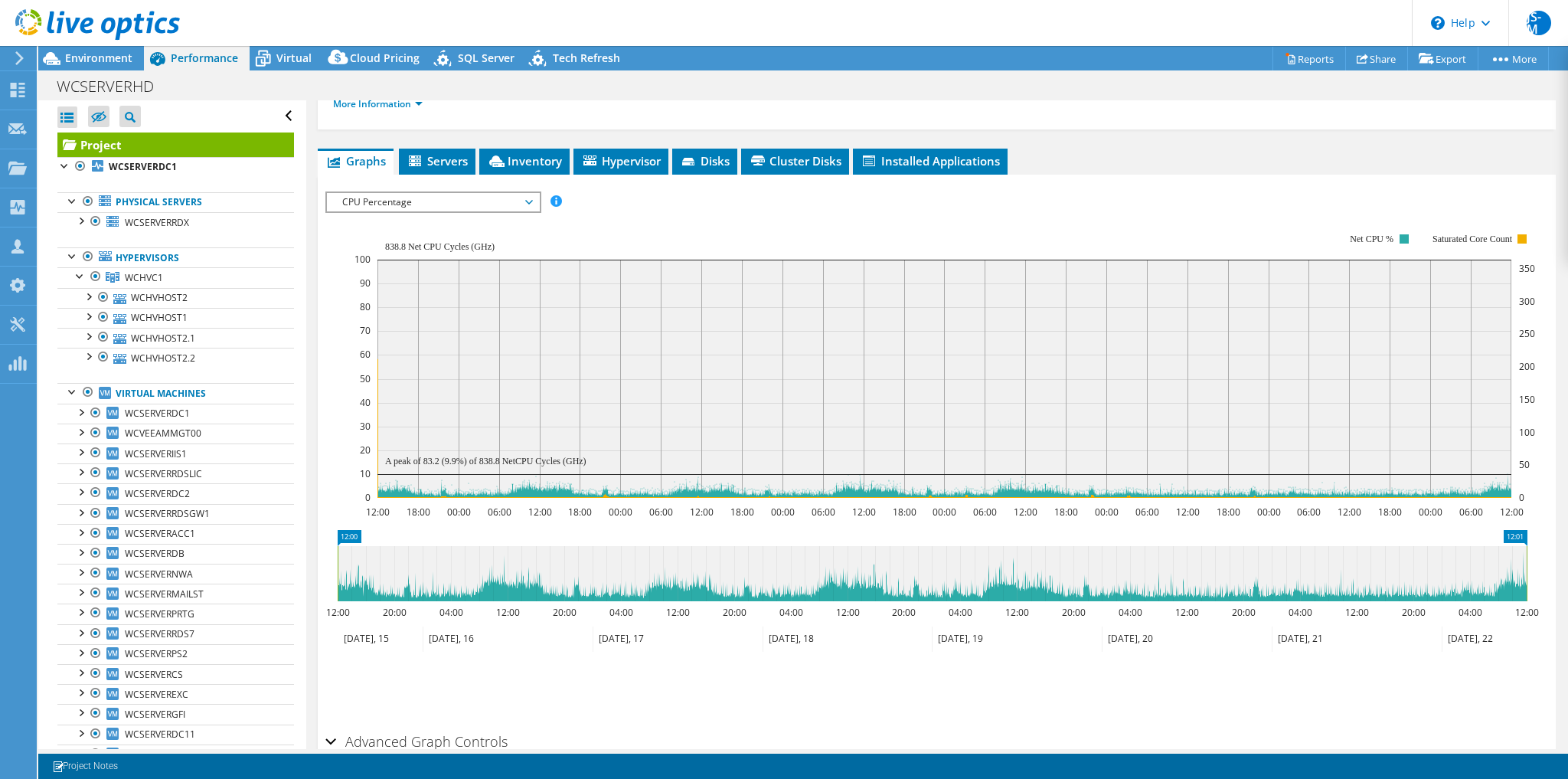
click at [461, 638] on icon at bounding box center [508, 639] width 170 height 25
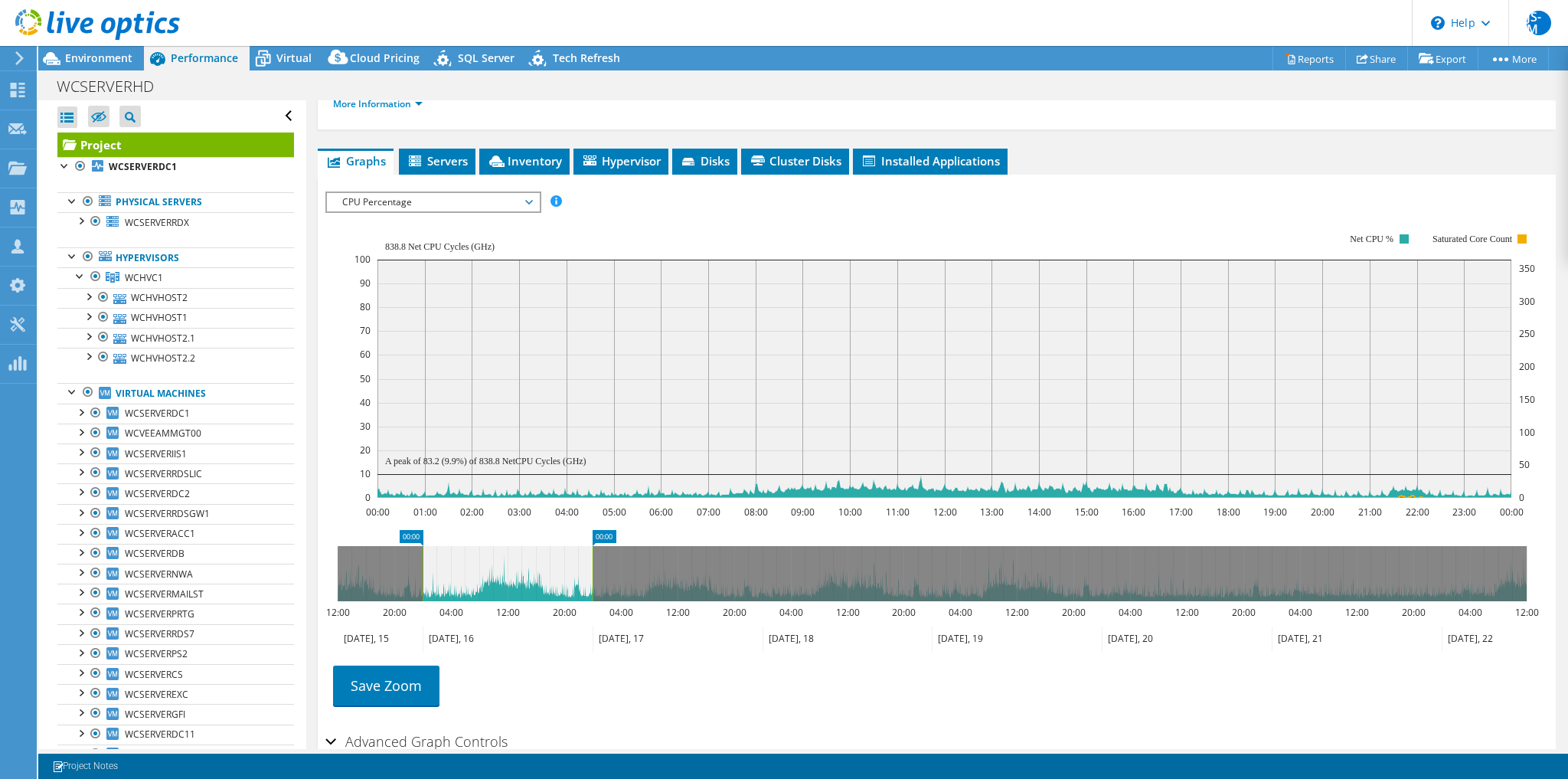
click at [812, 640] on icon at bounding box center [847, 639] width 169 height 25
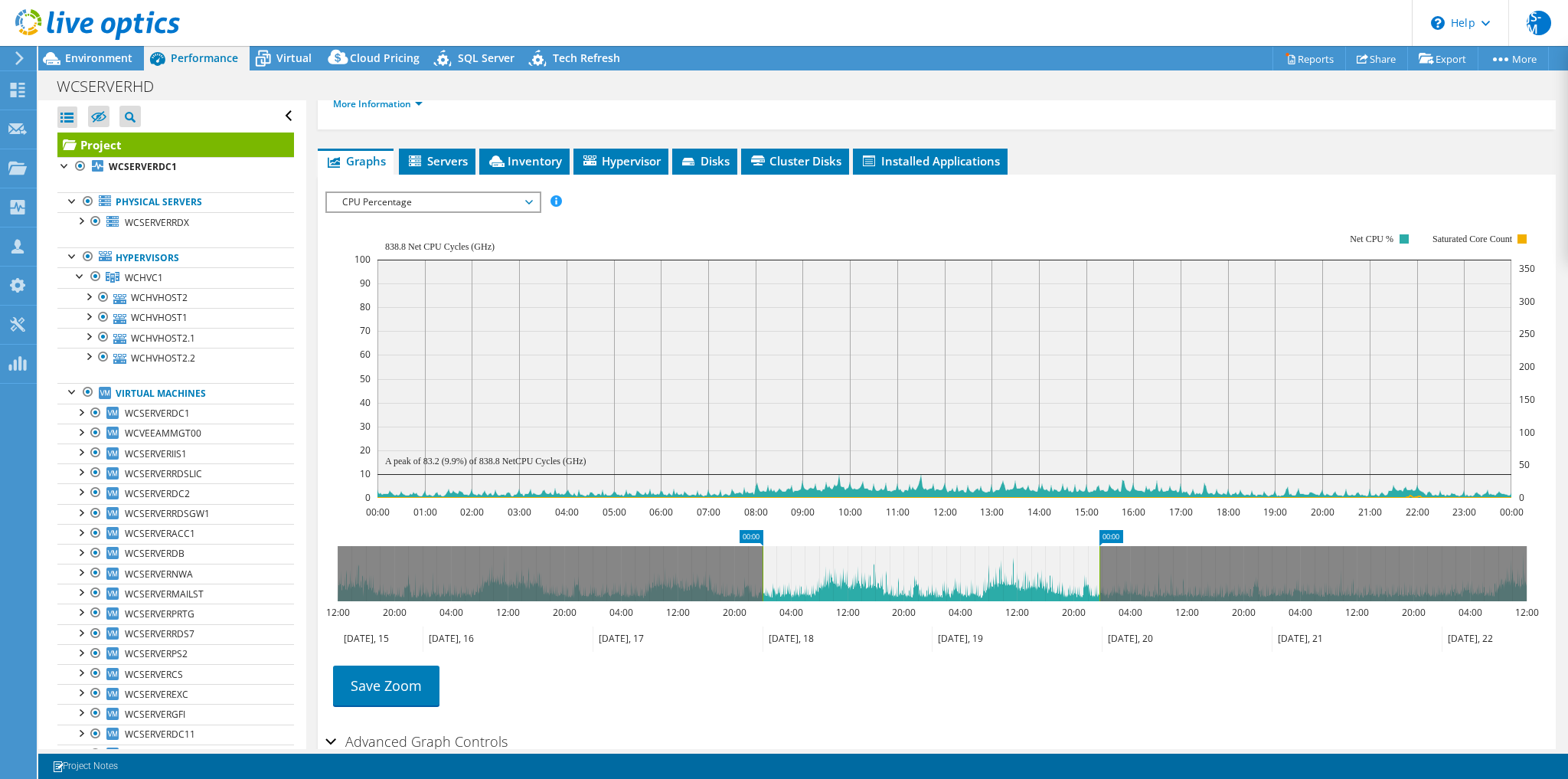
drag, startPoint x: 946, startPoint y: 534, endPoint x: 1114, endPoint y: 540, distance: 168.1
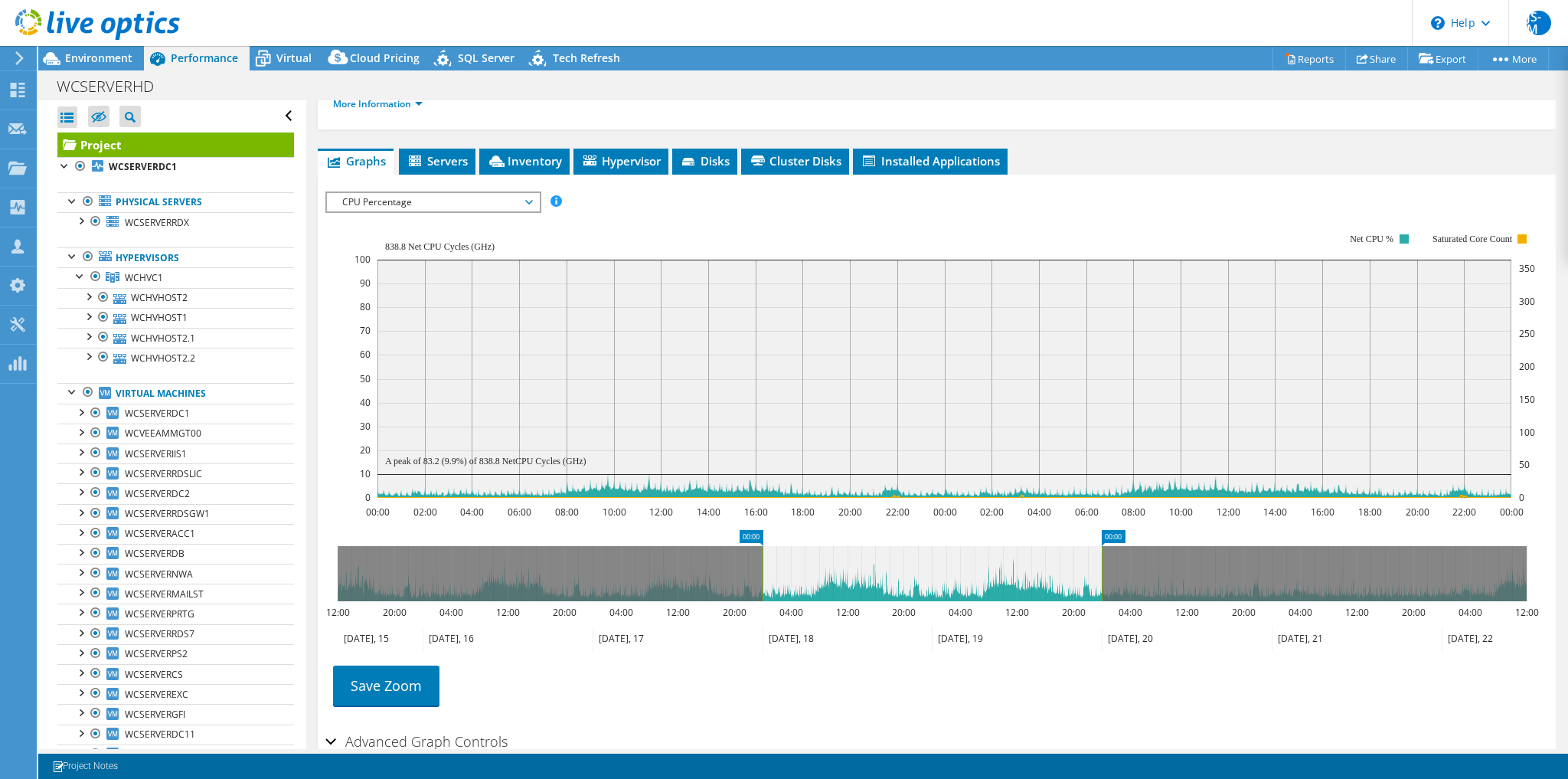
click at [843, 628] on icon at bounding box center [847, 639] width 169 height 25
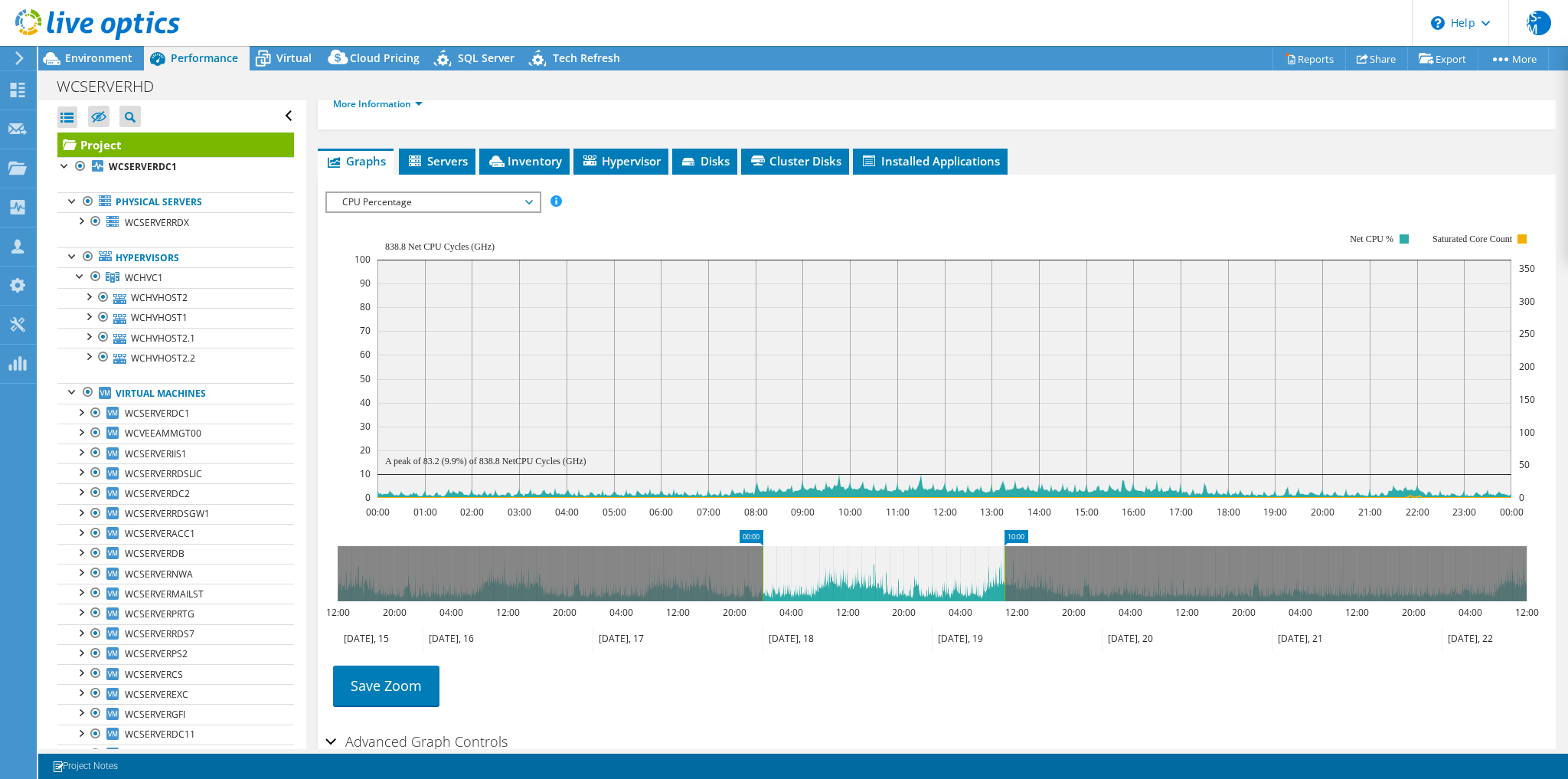
drag, startPoint x: 943, startPoint y: 531, endPoint x: 965, endPoint y: 570, distance: 44.8
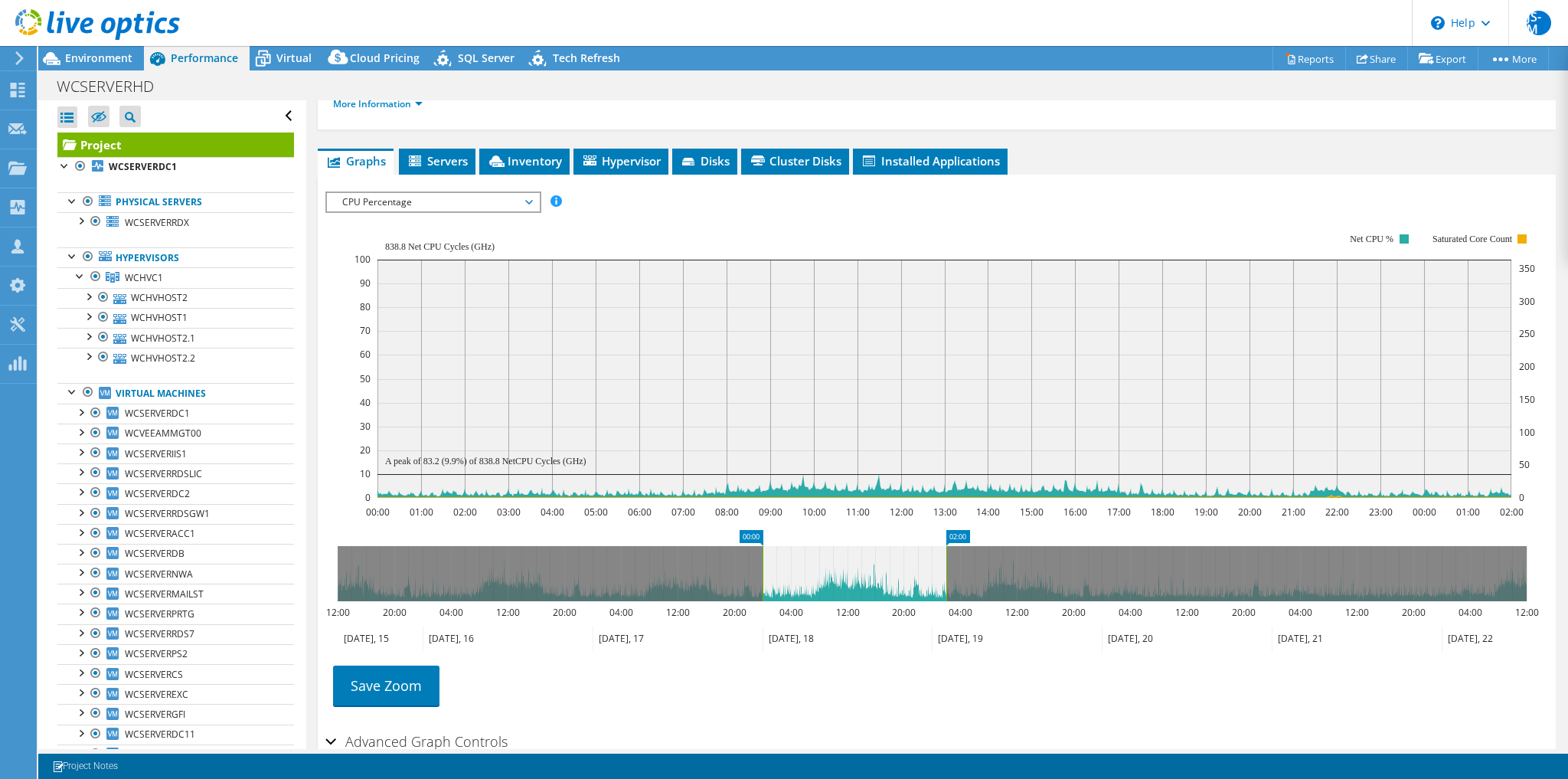
click at [1010, 632] on icon at bounding box center [1017, 639] width 170 height 25
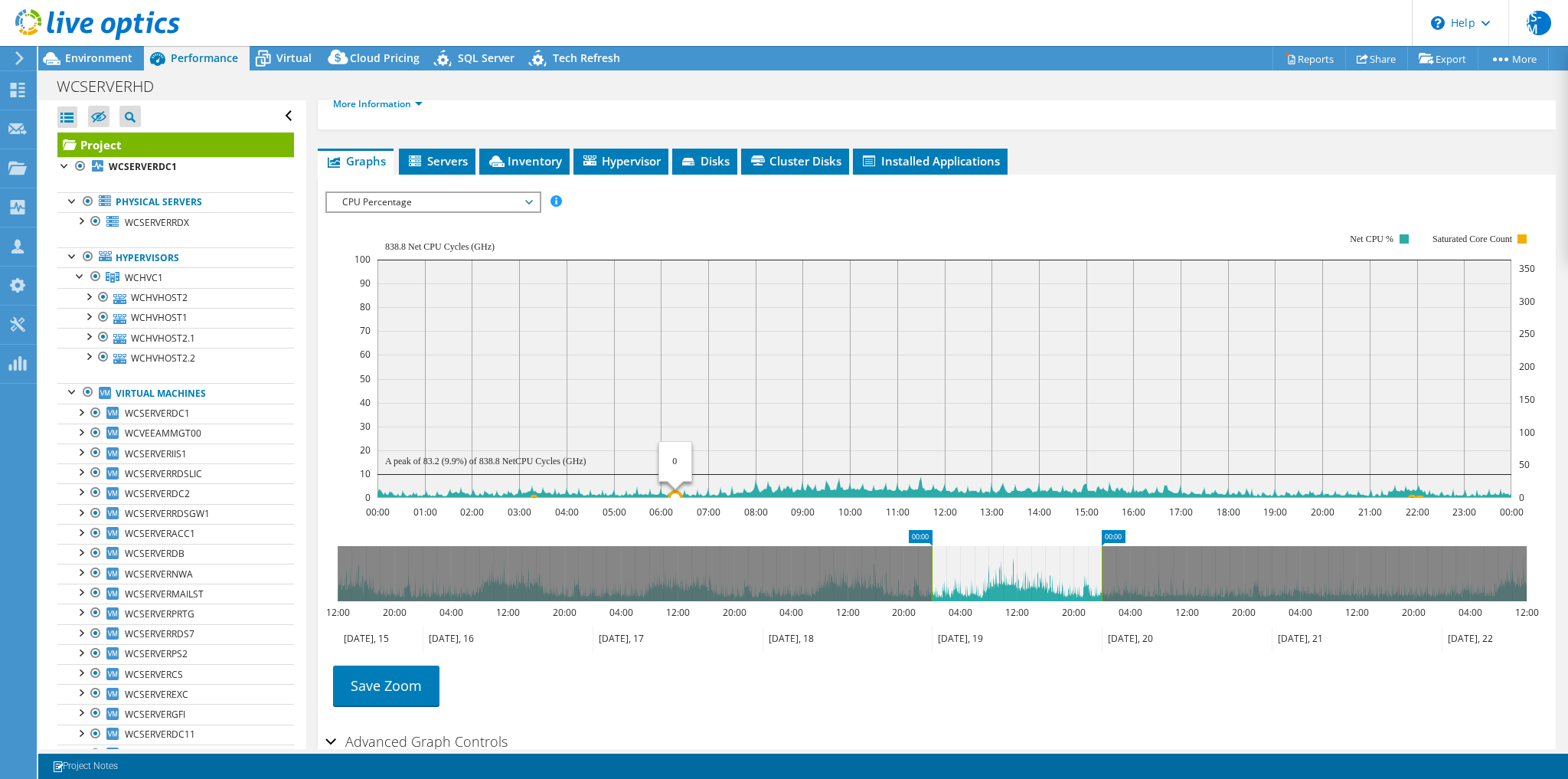
scroll to position [0, 0]
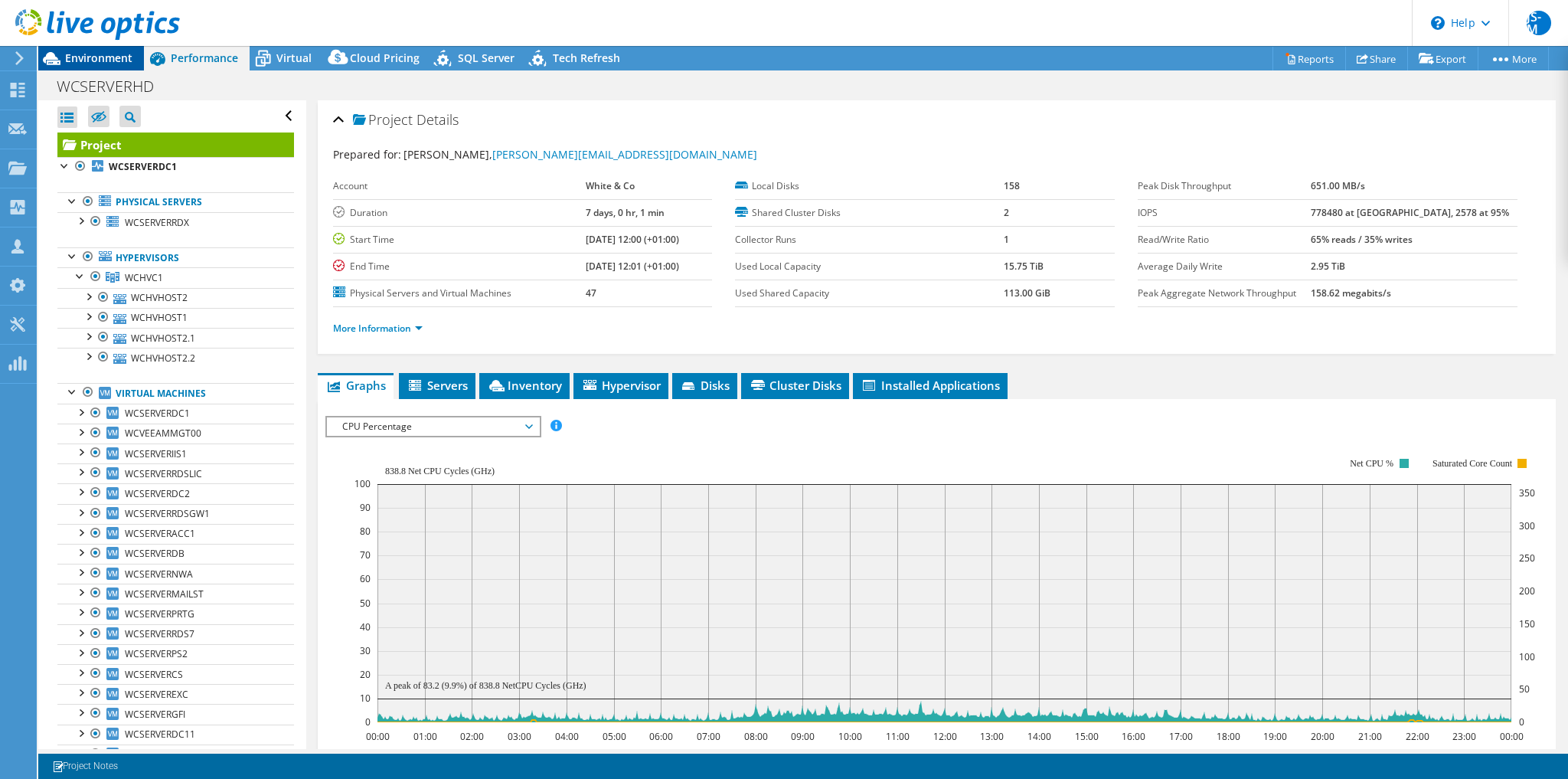
click at [84, 59] on span "Environment" at bounding box center [98, 58] width 67 height 15
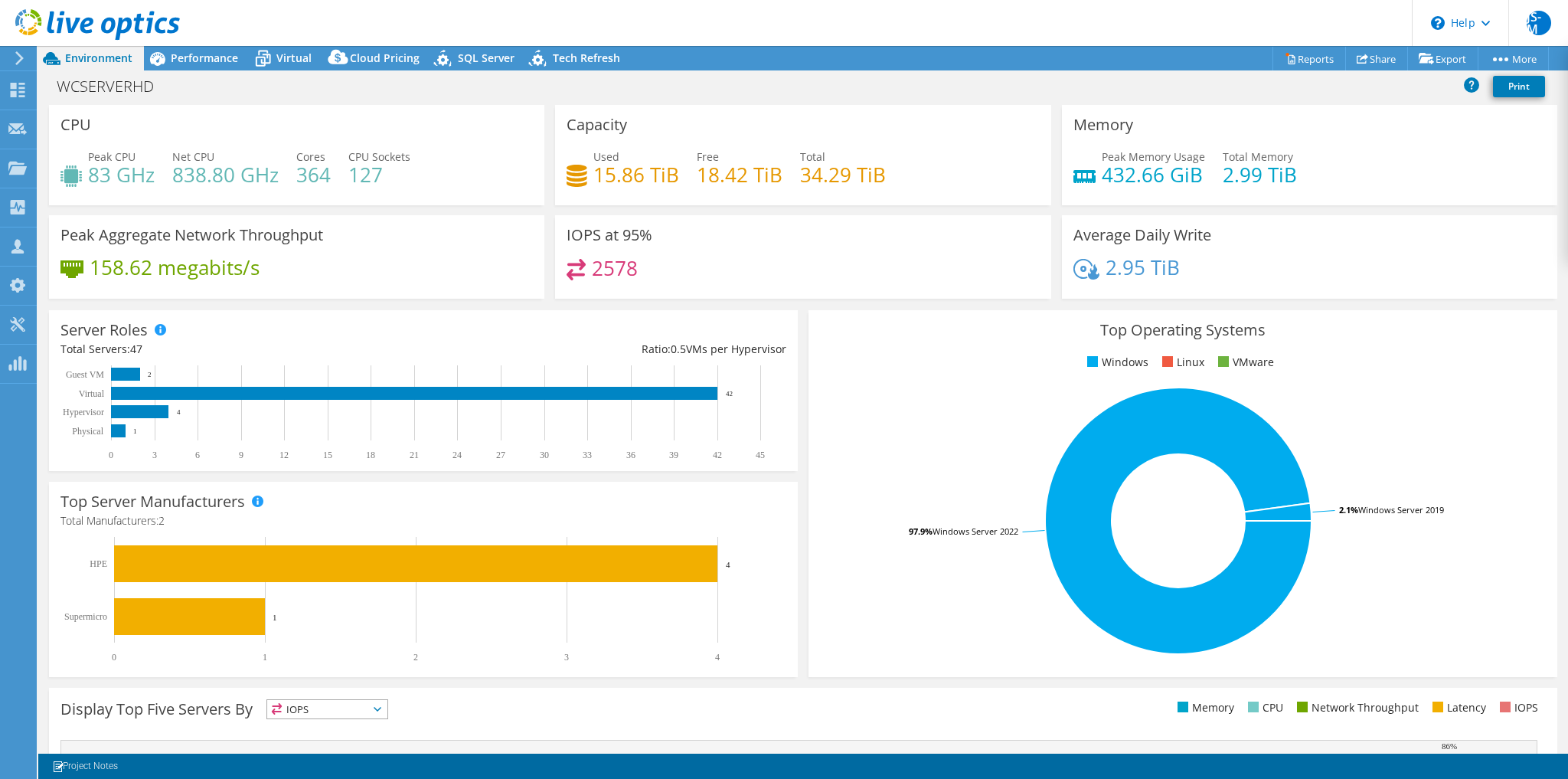
click at [193, 180] on h4 "838.80 GHz" at bounding box center [226, 175] width 106 height 17
click at [250, 95] on div "WCSERVERHD Print" at bounding box center [803, 86] width 1530 height 28
click at [1223, 177] on h4 "2.99 TiB" at bounding box center [1260, 175] width 74 height 17
drag, startPoint x: 1104, startPoint y: 172, endPoint x: 1146, endPoint y: 180, distance: 42.8
click at [1146, 180] on h4 "432.66 GiB" at bounding box center [1153, 175] width 103 height 17
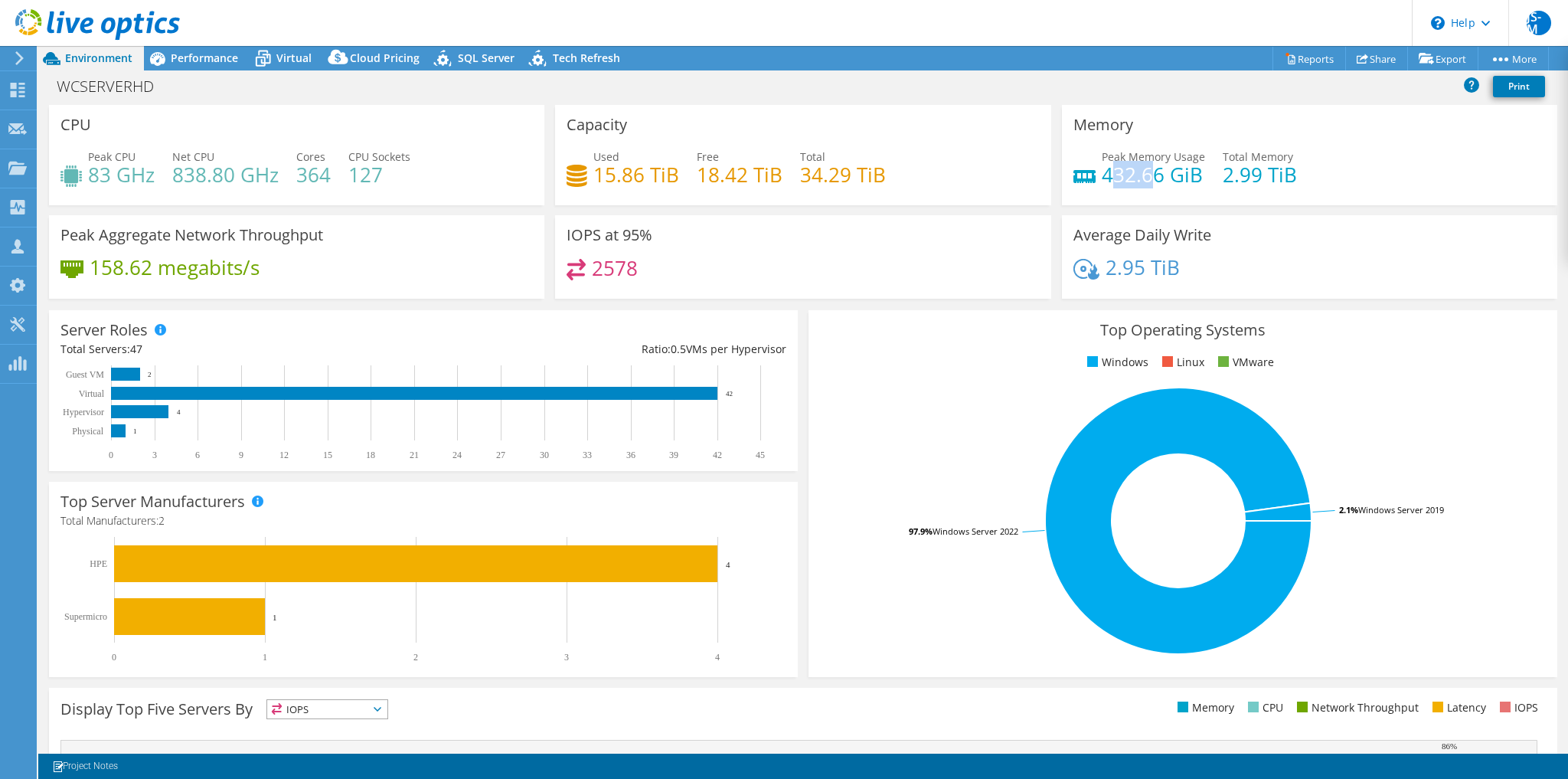
drag, startPoint x: 1146, startPoint y: 180, endPoint x: 1107, endPoint y: 169, distance: 40.5
click at [1107, 169] on h4 "432.66 GiB" at bounding box center [1153, 175] width 103 height 17
click at [221, 63] on span "Performance" at bounding box center [205, 58] width 67 height 15
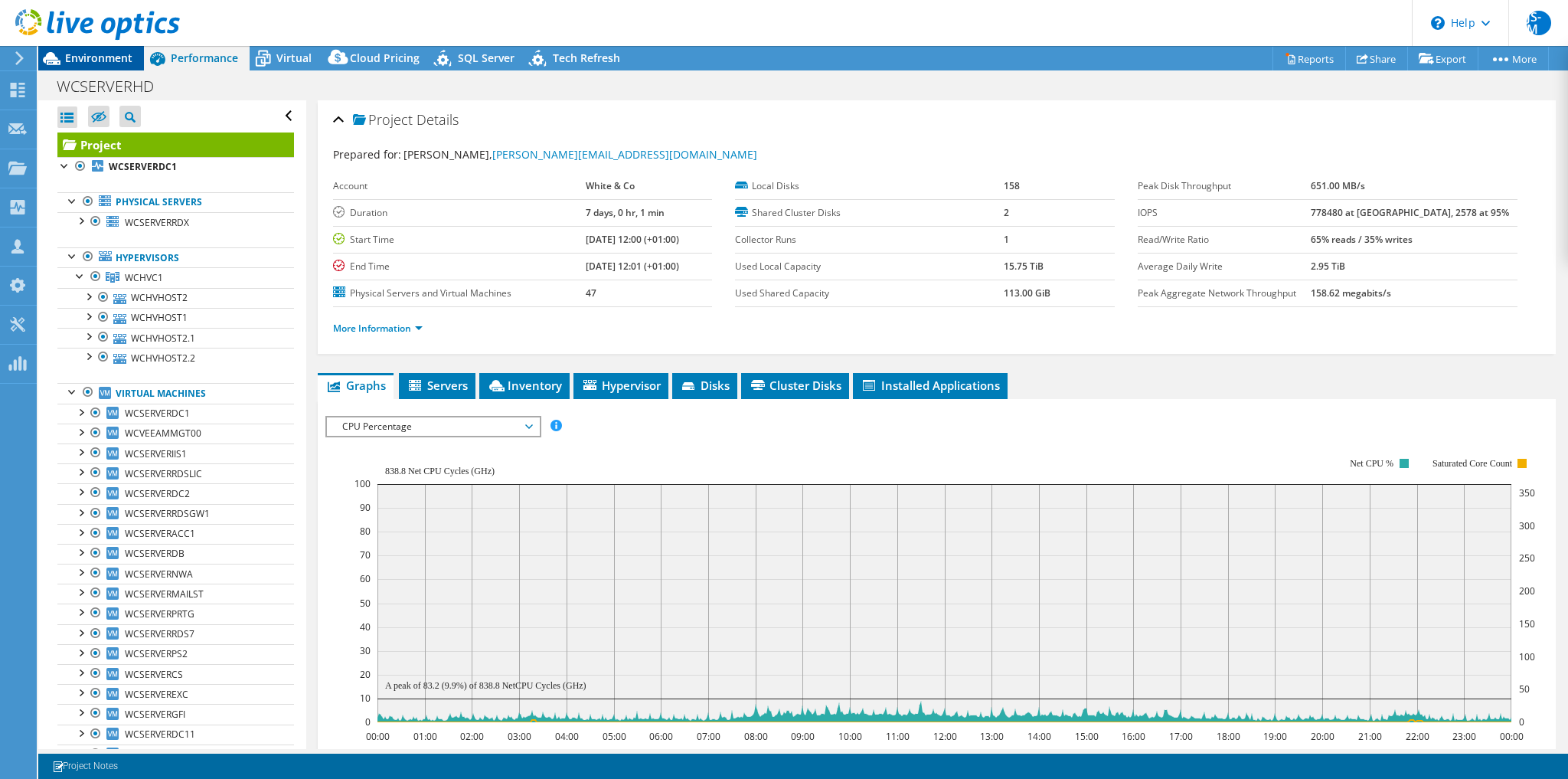
click at [116, 67] on div "Environment" at bounding box center [91, 58] width 105 height 24
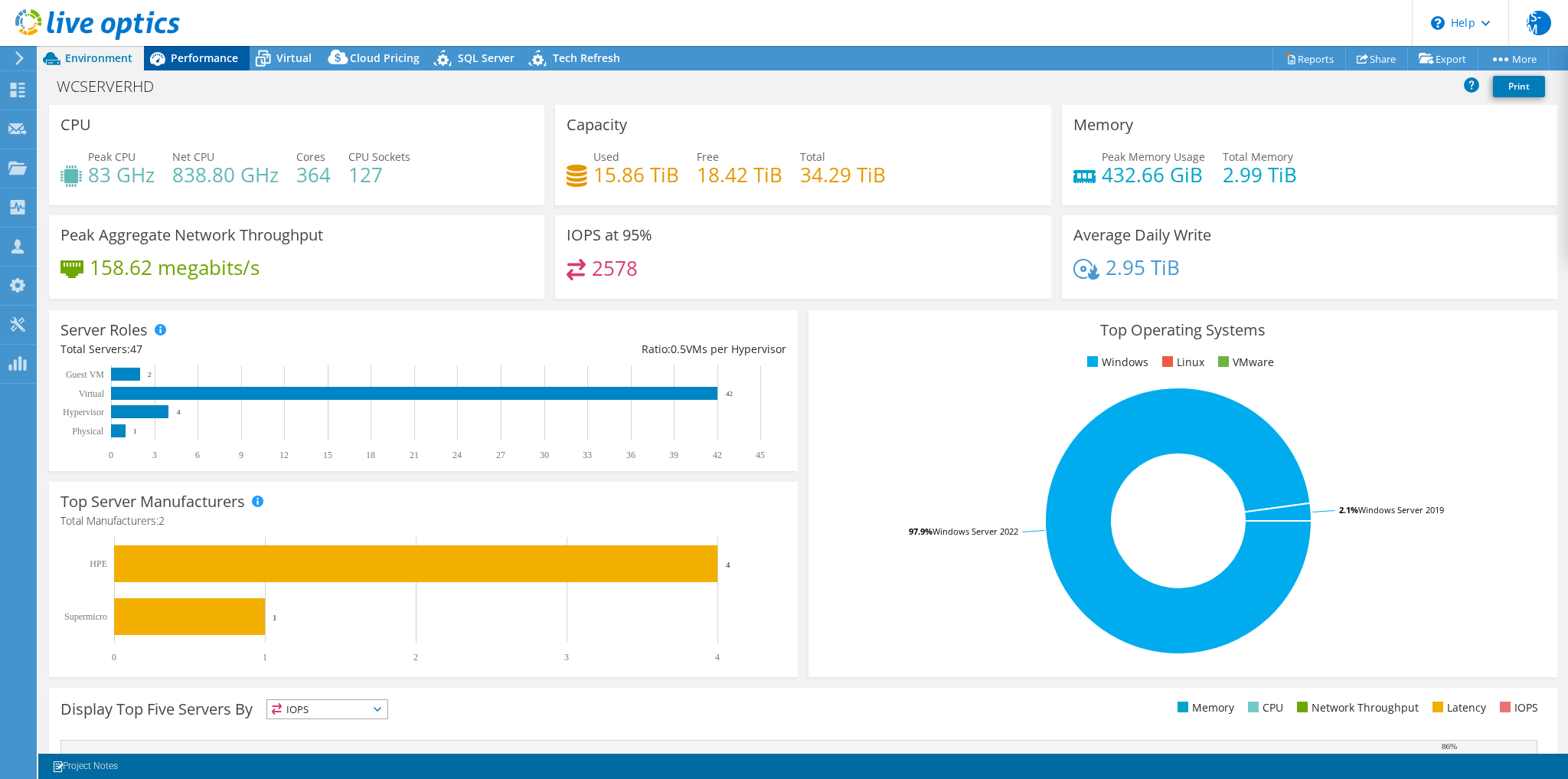
click at [209, 70] on div "Performance" at bounding box center [196, 58] width 105 height 24
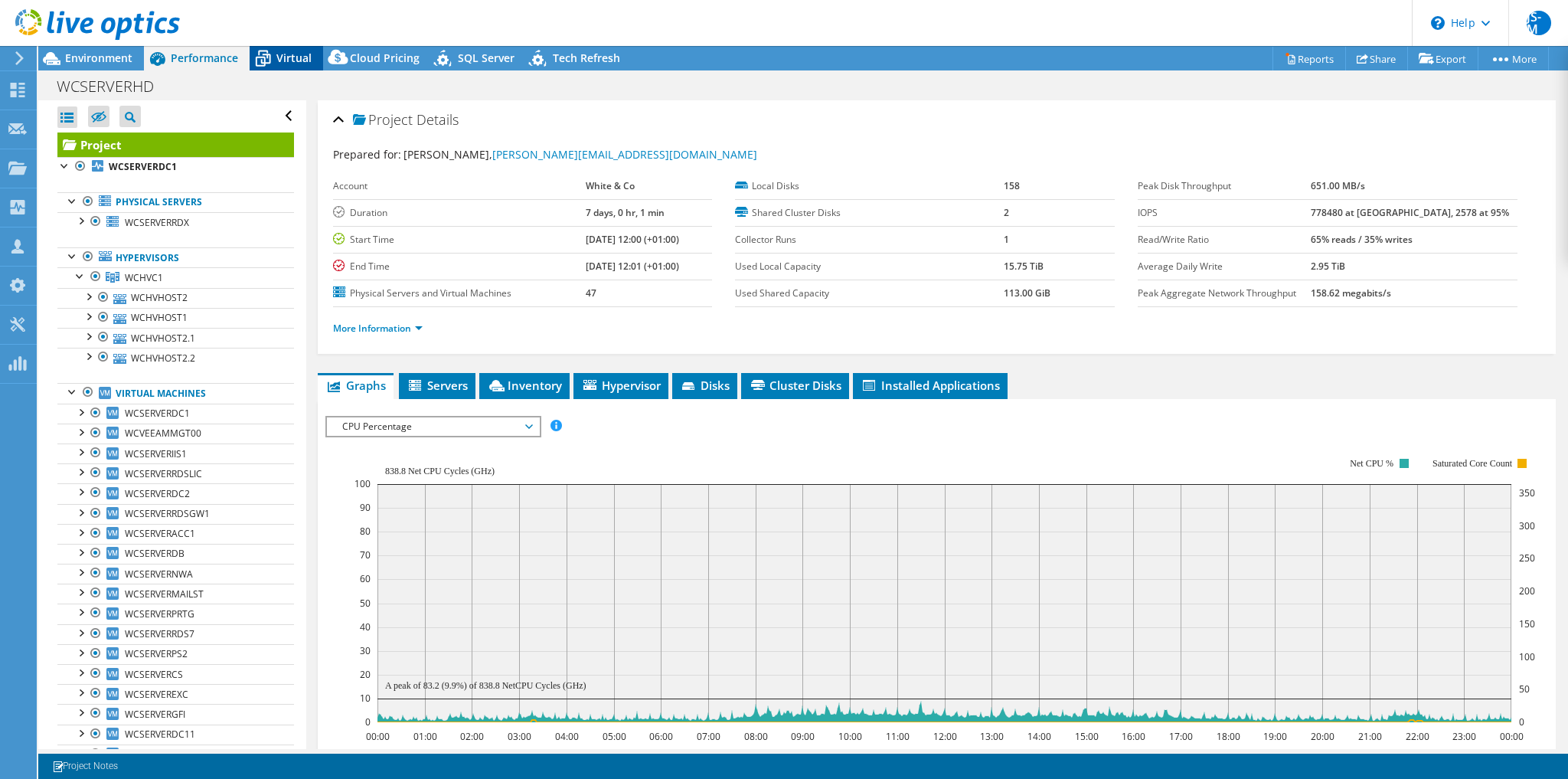
click at [289, 67] on div "Virtual" at bounding box center [287, 58] width 73 height 24
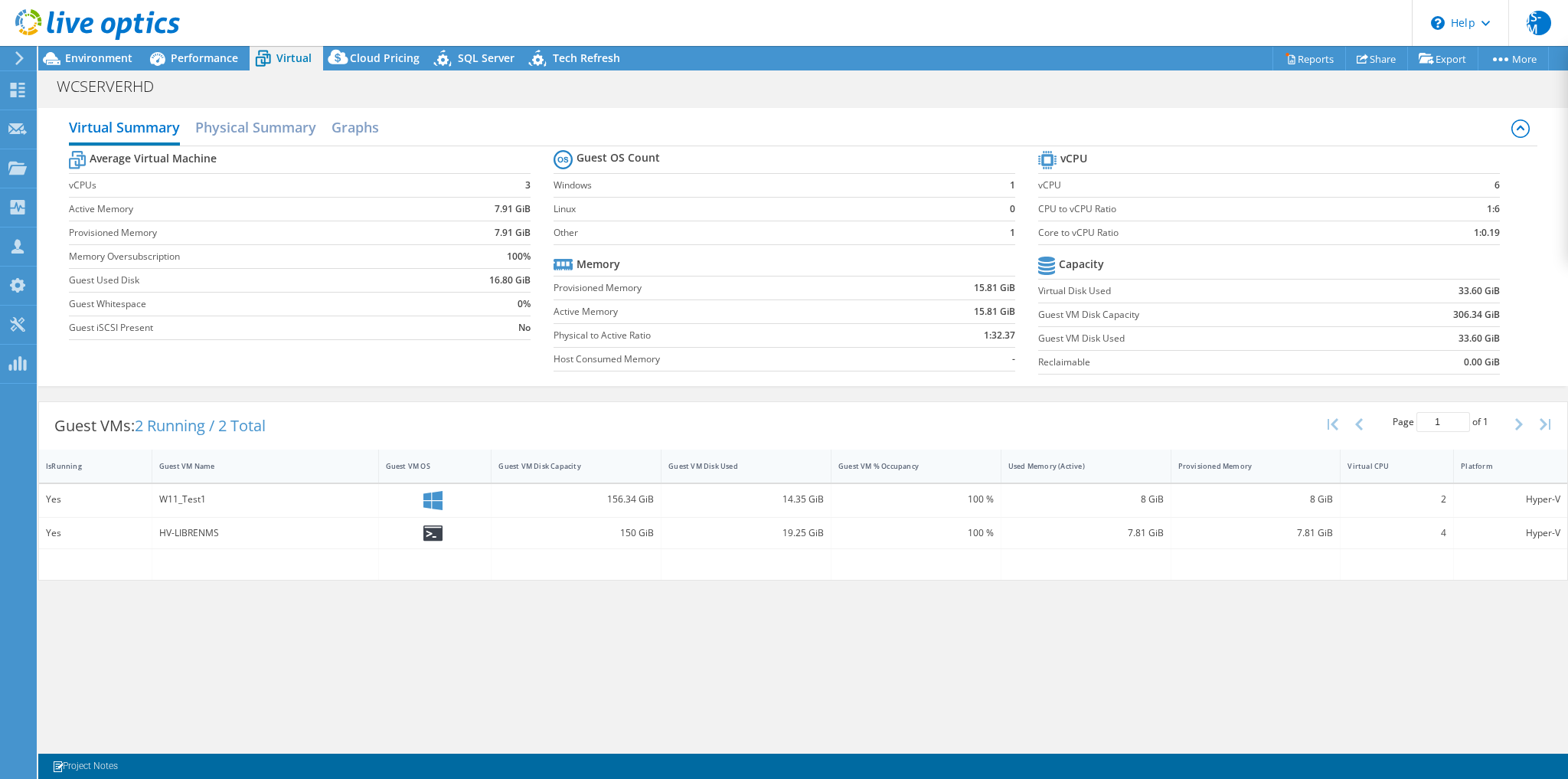
click at [111, 258] on label "Memory Oversubscription" at bounding box center [249, 257] width 361 height 16
click at [191, 62] on span "Performance" at bounding box center [205, 58] width 67 height 15
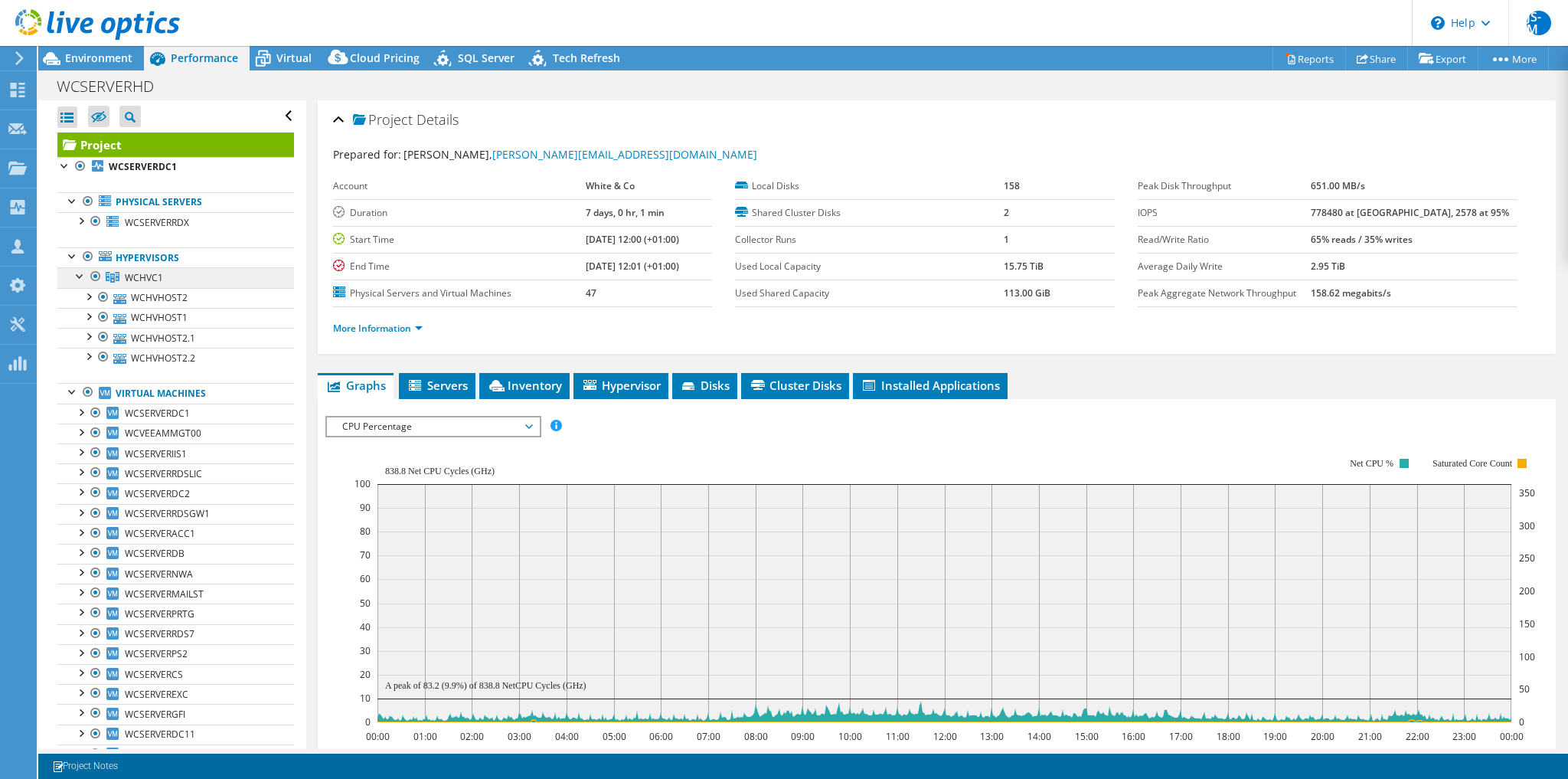
click at [152, 279] on span "WCHVC1" at bounding box center [144, 277] width 38 height 13
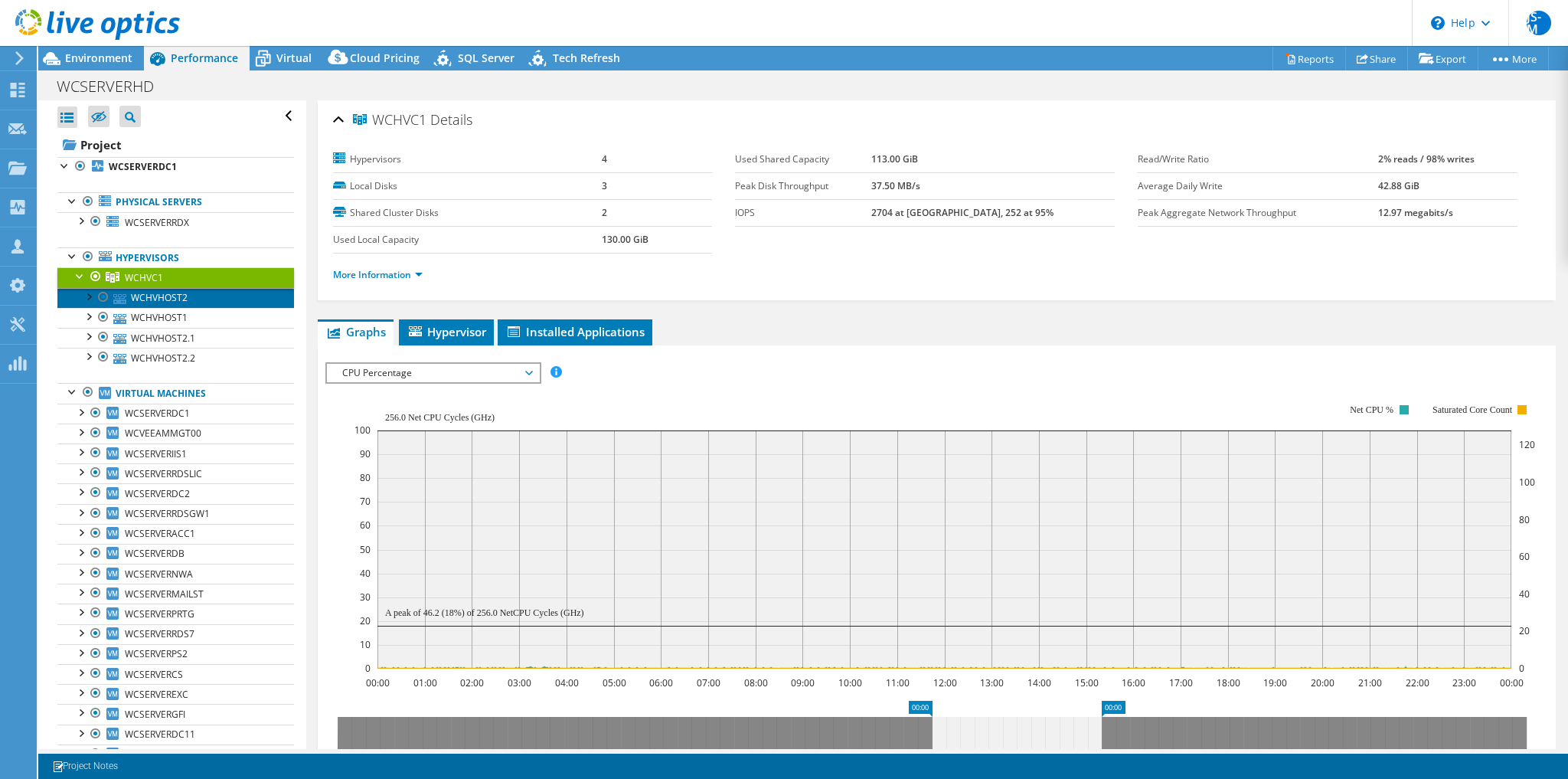
click at [197, 291] on link "WCHVHOST2" at bounding box center [176, 298] width 237 height 20
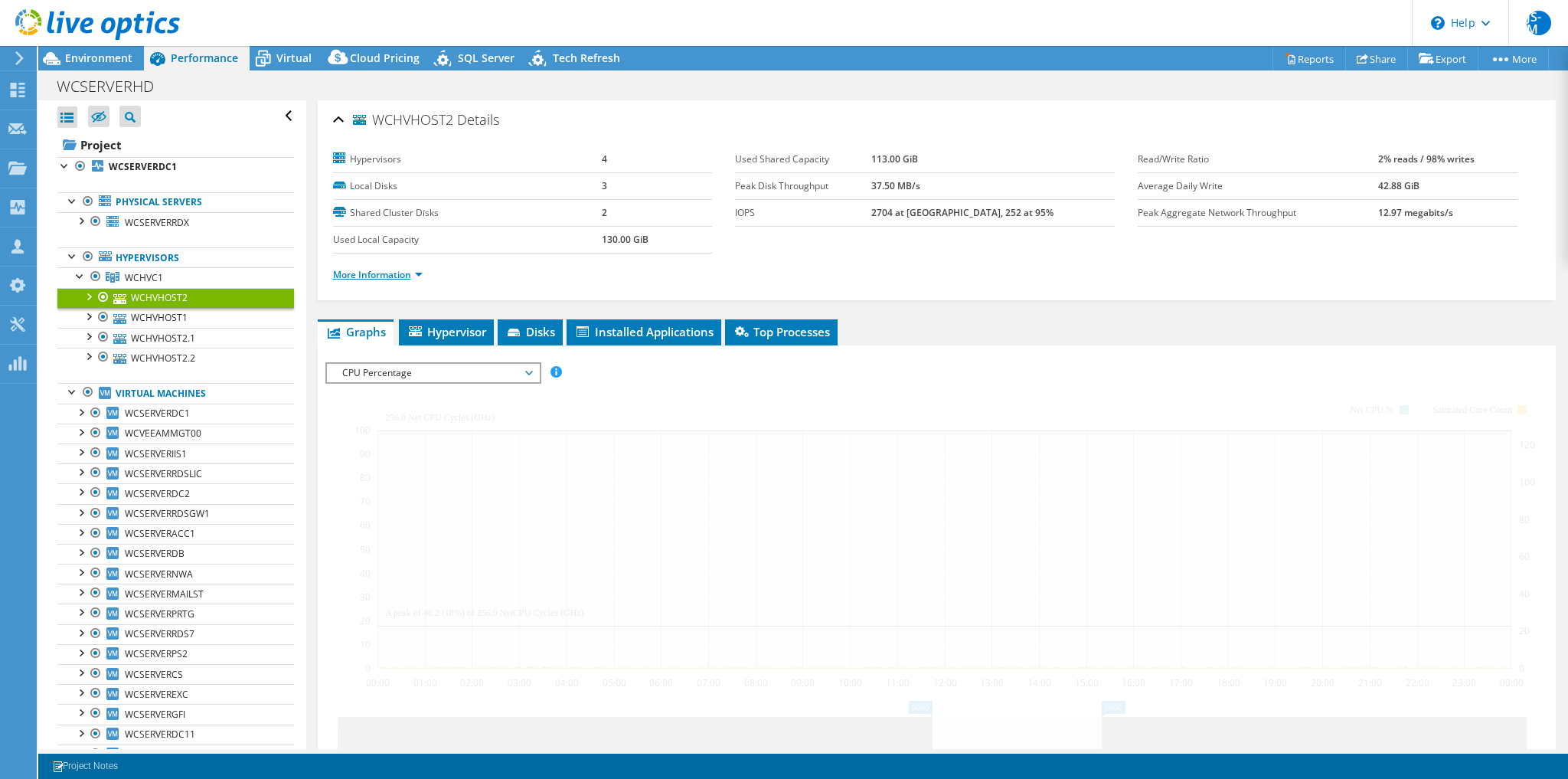
click at [362, 272] on link "More Information" at bounding box center [378, 274] width 90 height 13
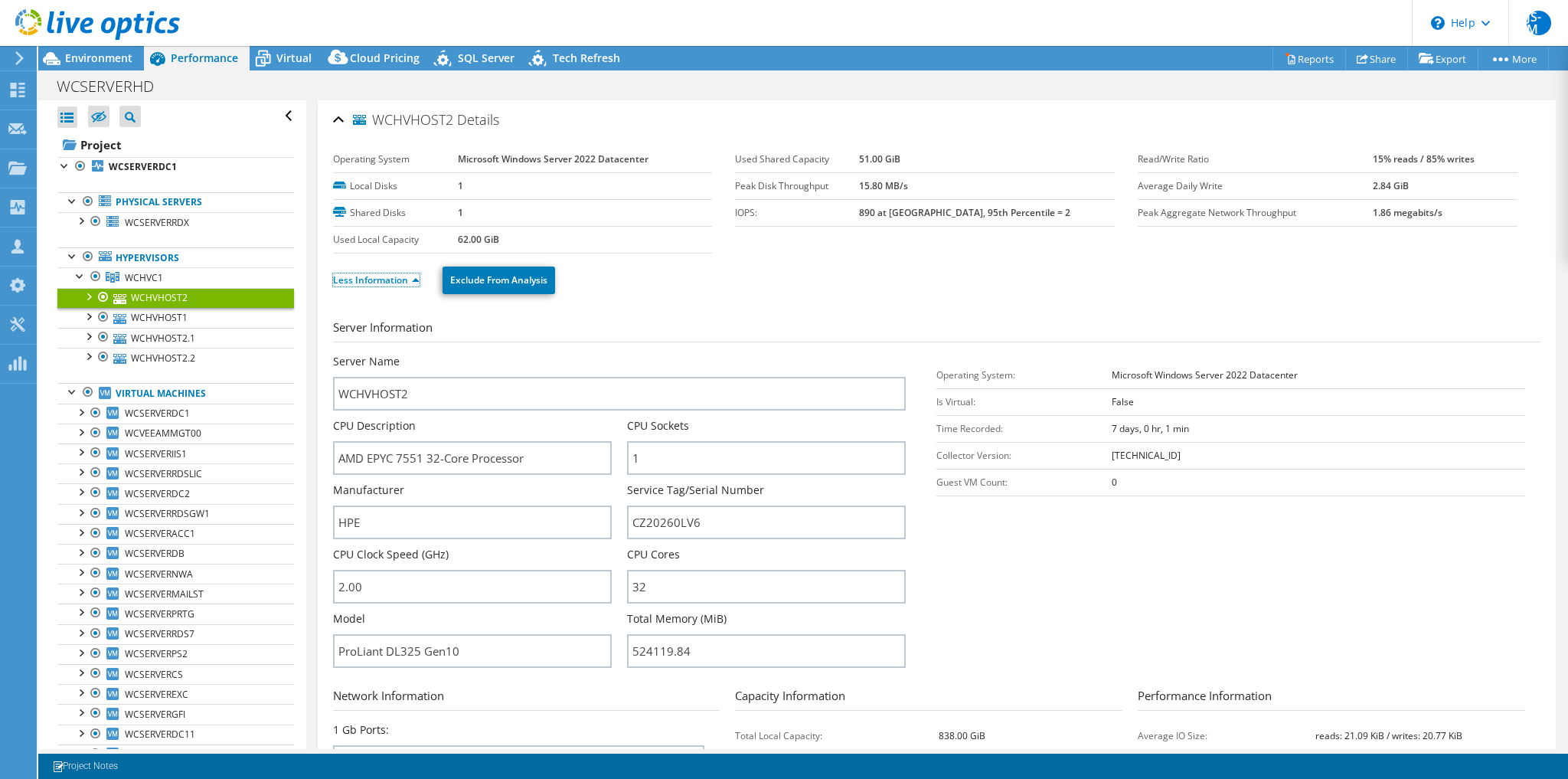
click at [362, 273] on link "Less Information" at bounding box center [376, 280] width 87 height 13
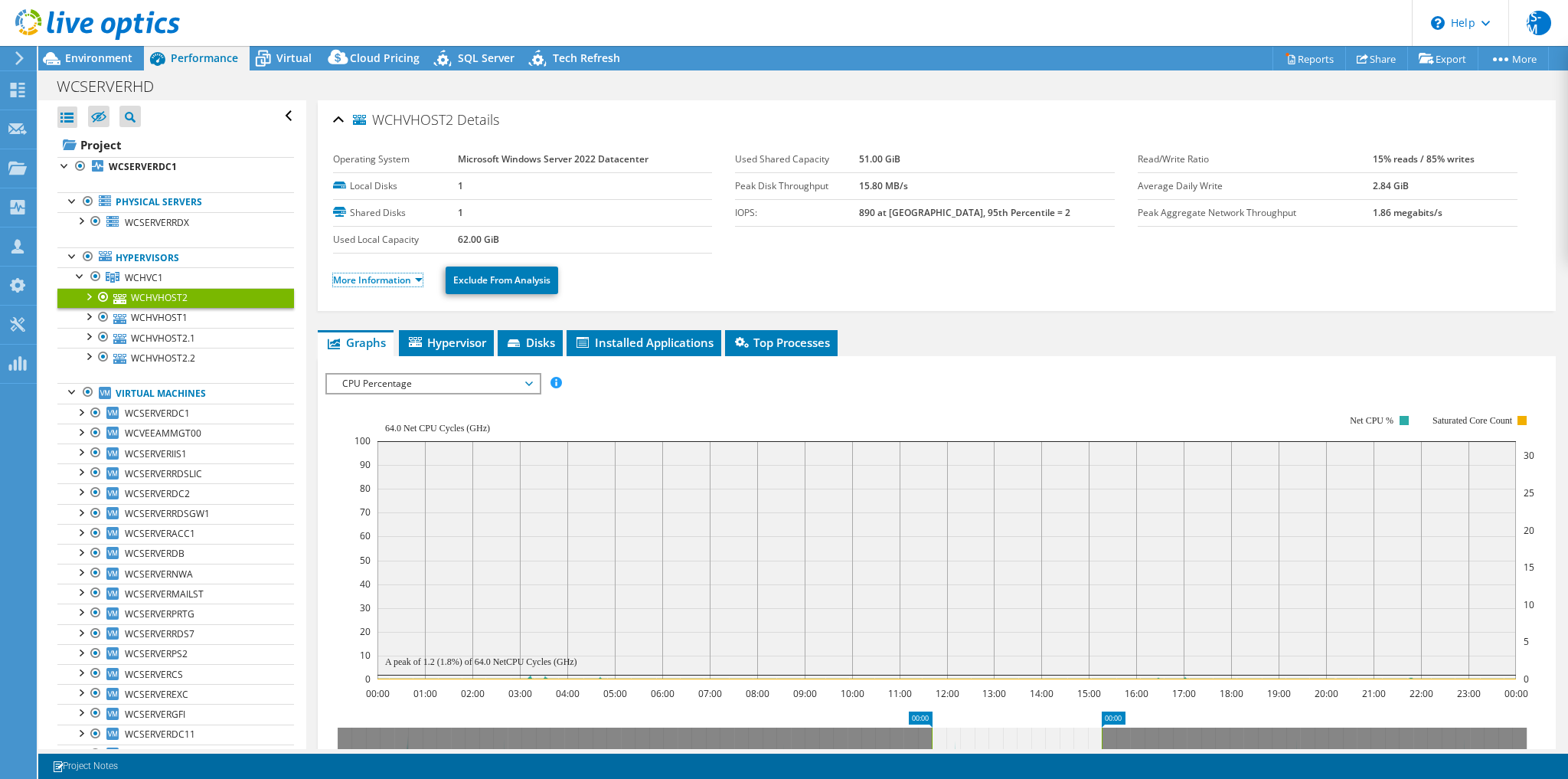
click at [362, 273] on link "More Information" at bounding box center [378, 280] width 90 height 13
click at [380, 275] on link "More Information" at bounding box center [378, 280] width 90 height 13
click at [389, 282] on link "More Information" at bounding box center [378, 280] width 90 height 13
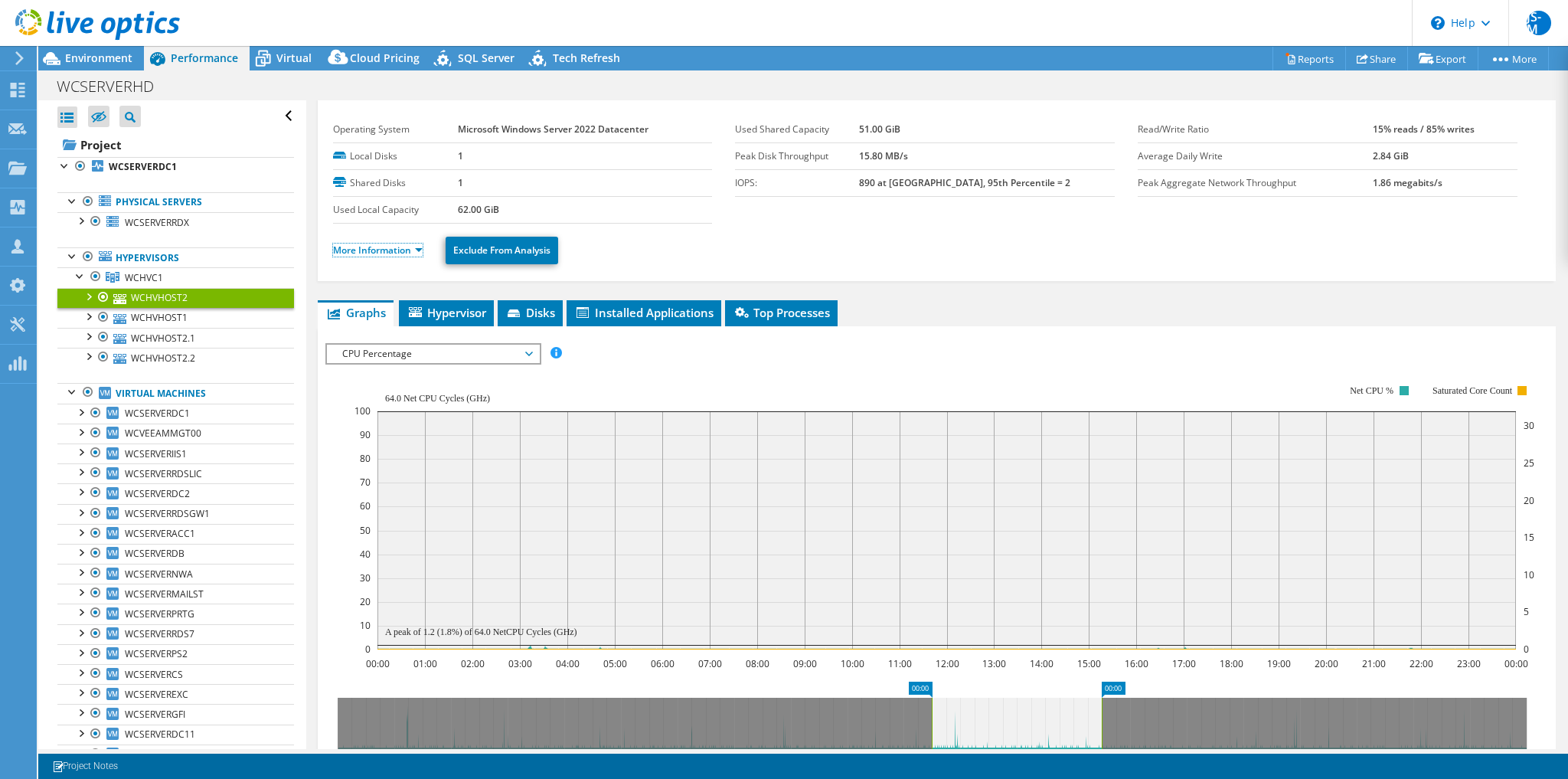
scroll to position [30, 0]
click at [384, 247] on link "More Information" at bounding box center [378, 249] width 90 height 13
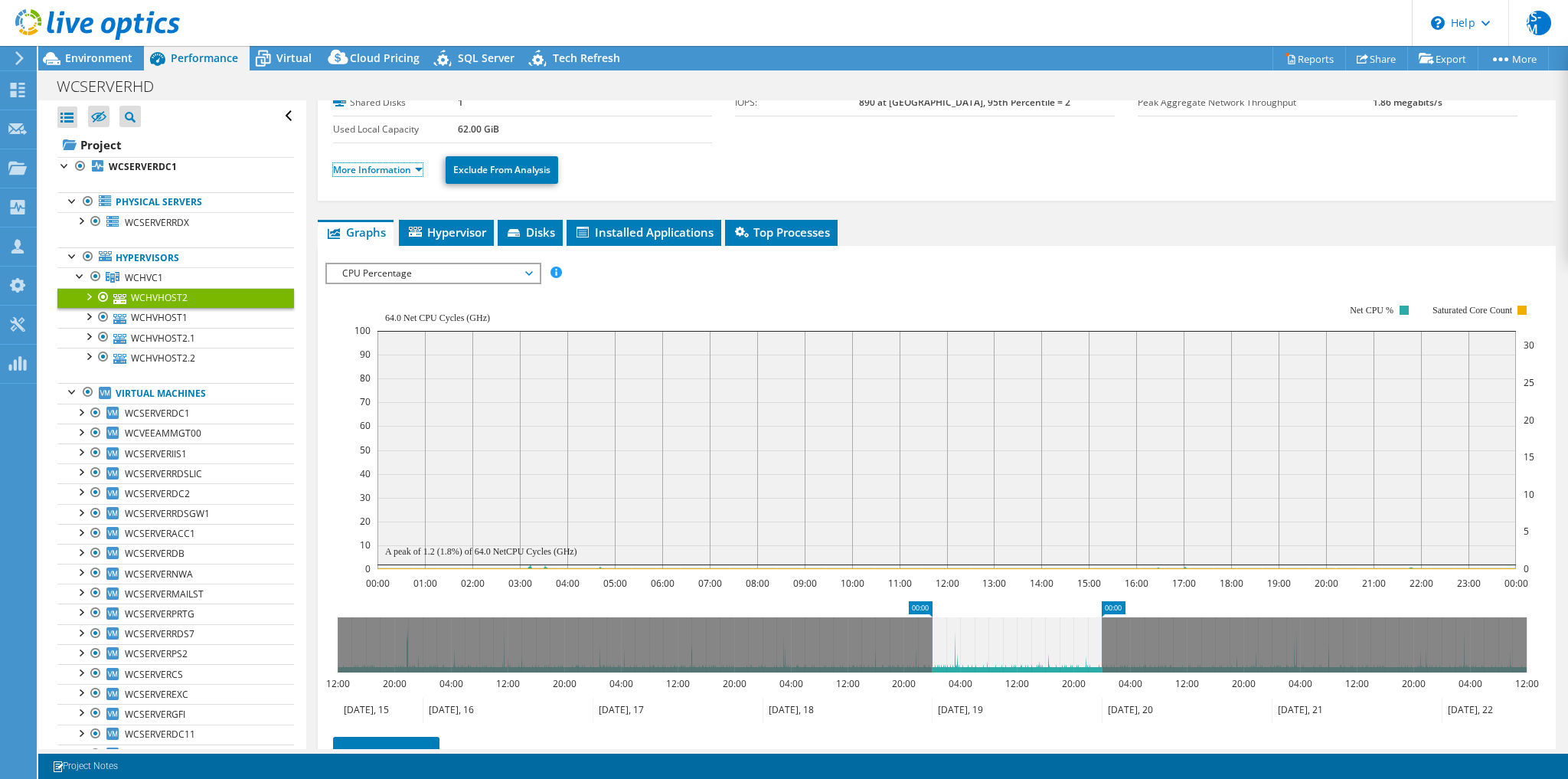
scroll to position [110, 0]
click at [165, 316] on link "WCHVHOST1" at bounding box center [176, 317] width 237 height 20
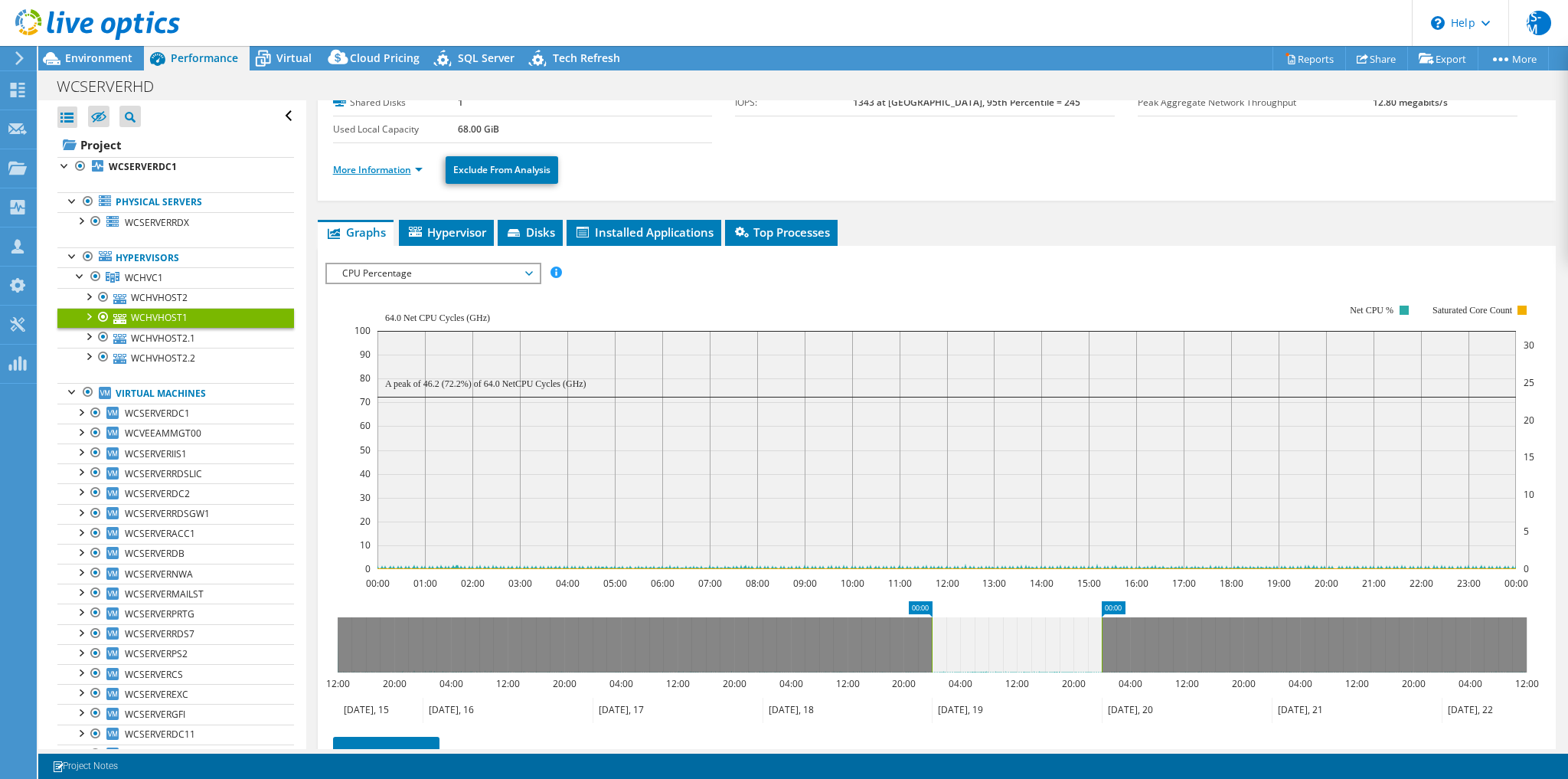
click at [394, 169] on link "More Information" at bounding box center [378, 170] width 90 height 13
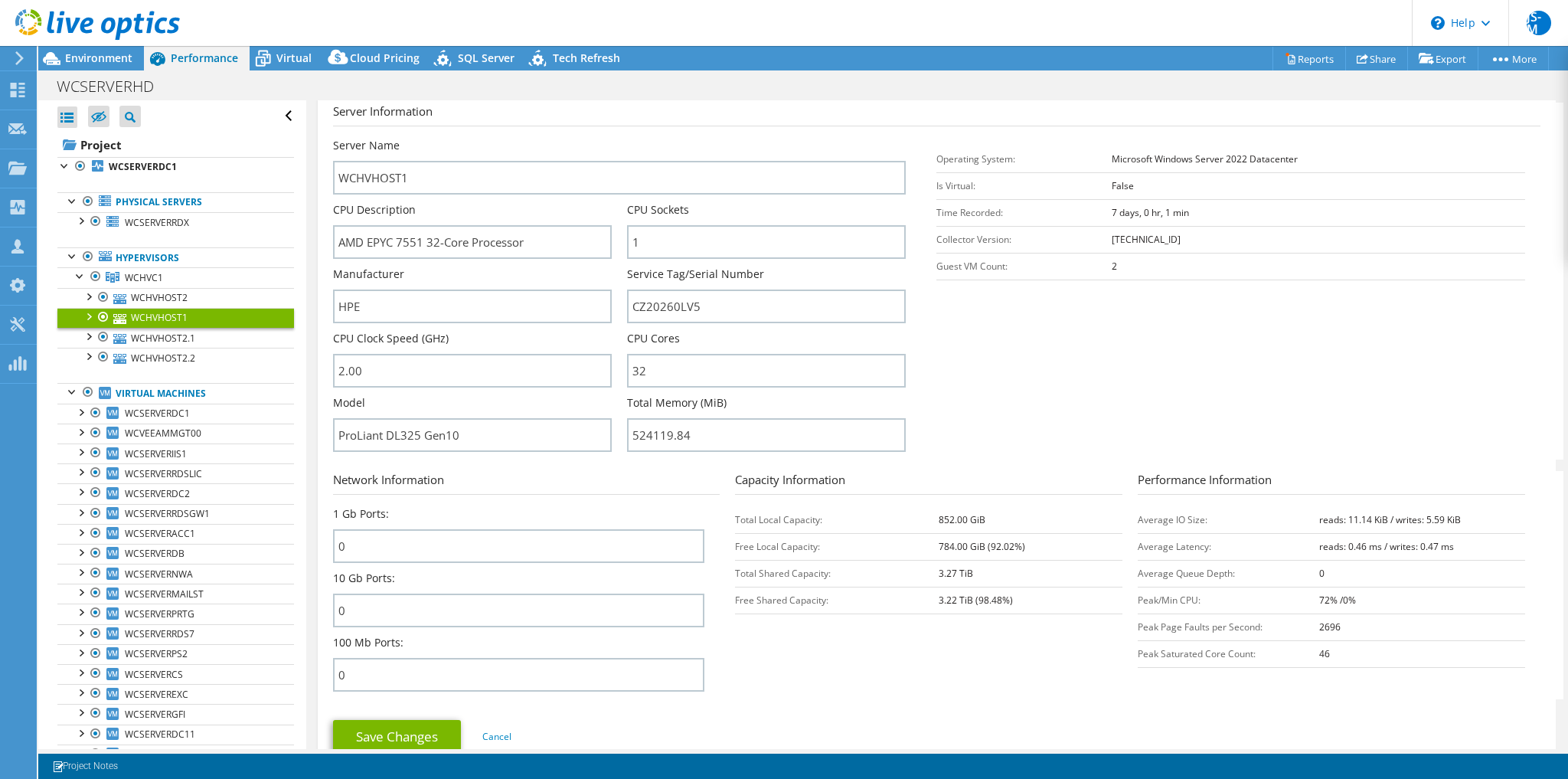
scroll to position [216, 0]
click at [157, 341] on link "WCHVHOST2.1" at bounding box center [176, 338] width 237 height 20
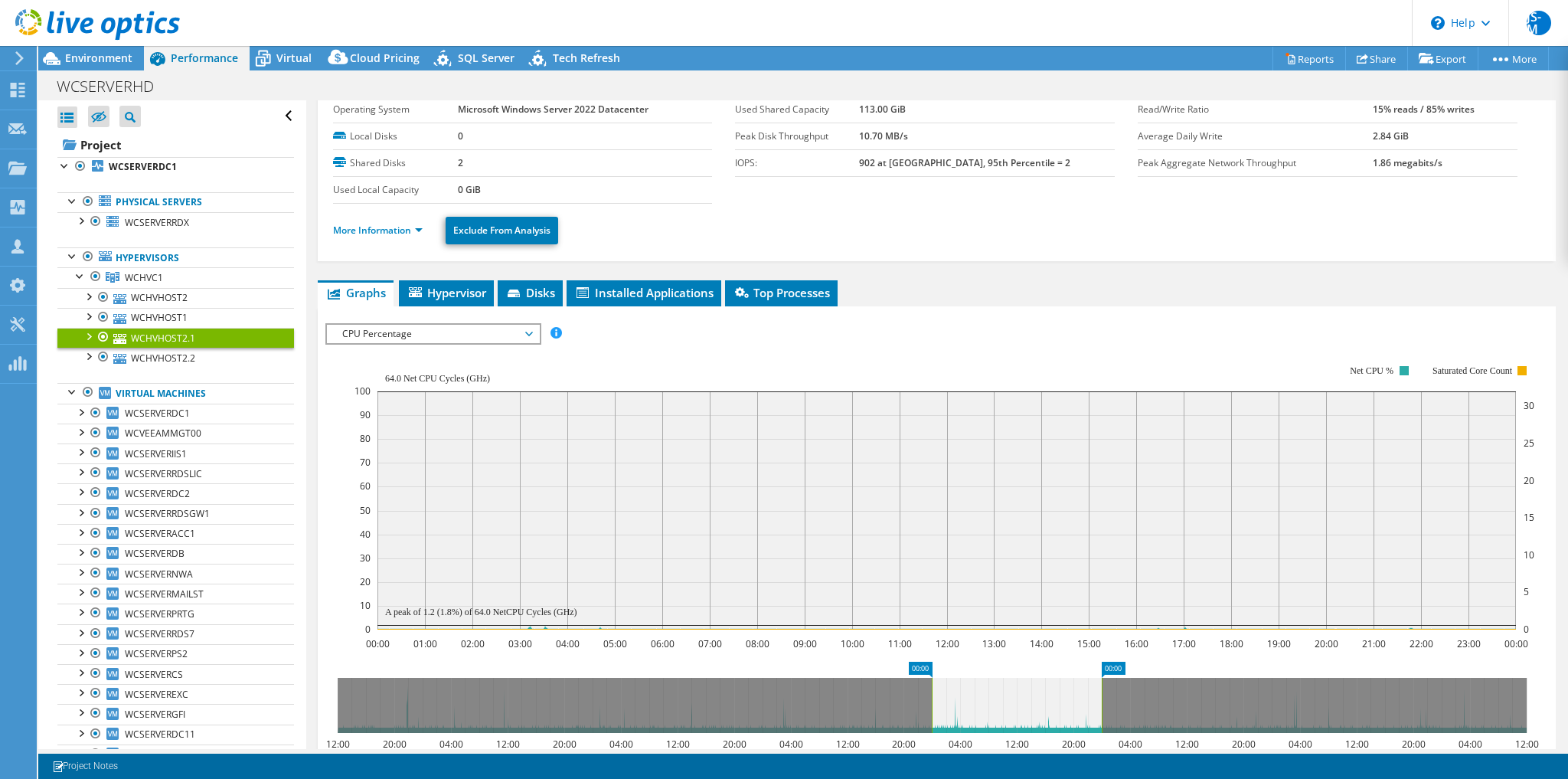
scroll to position [0, 0]
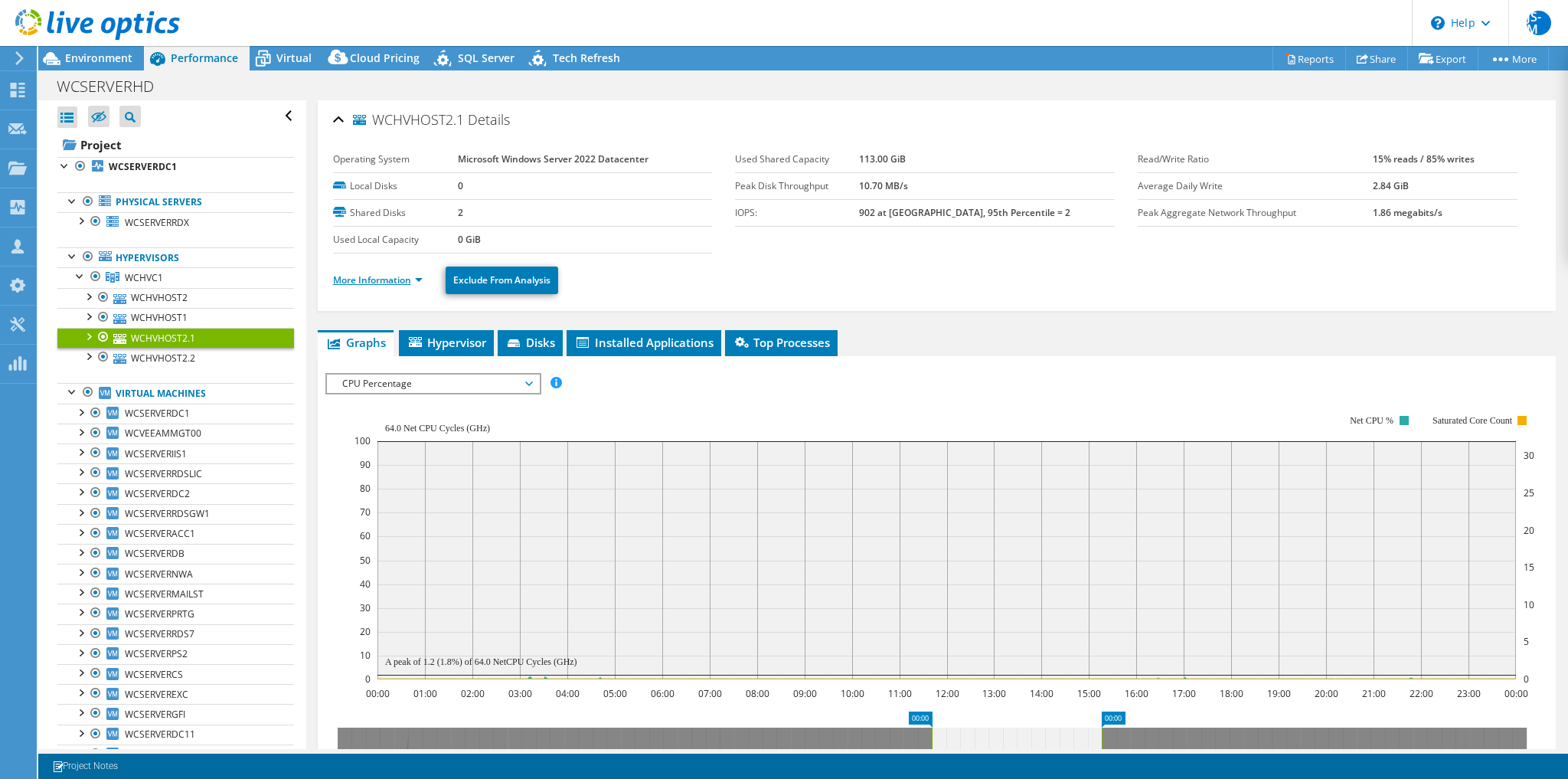
click at [383, 277] on link "More Information" at bounding box center [378, 280] width 90 height 13
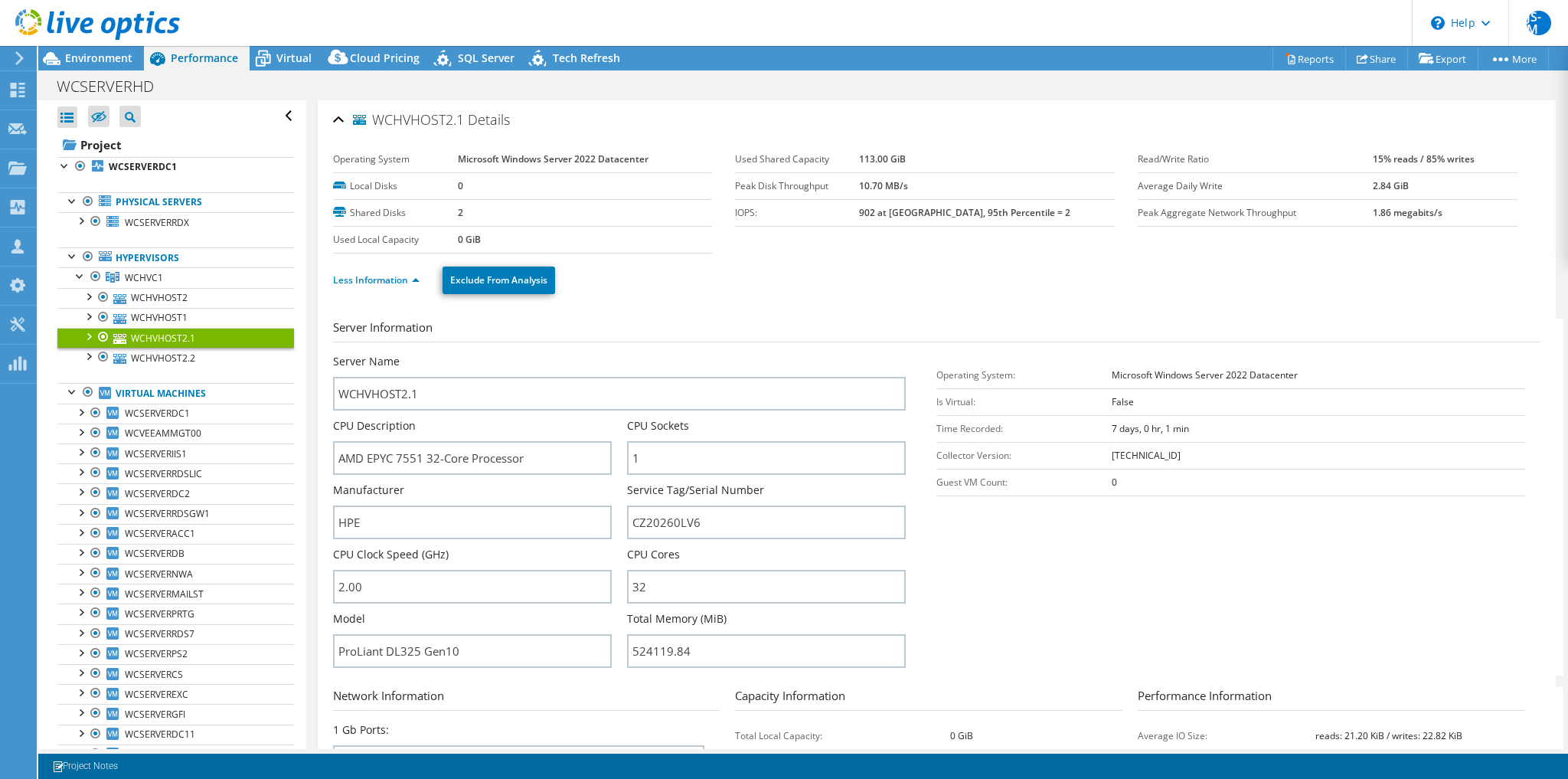
select select "USD"
click at [160, 220] on span "WCSERVERRDX" at bounding box center [157, 223] width 64 height 13
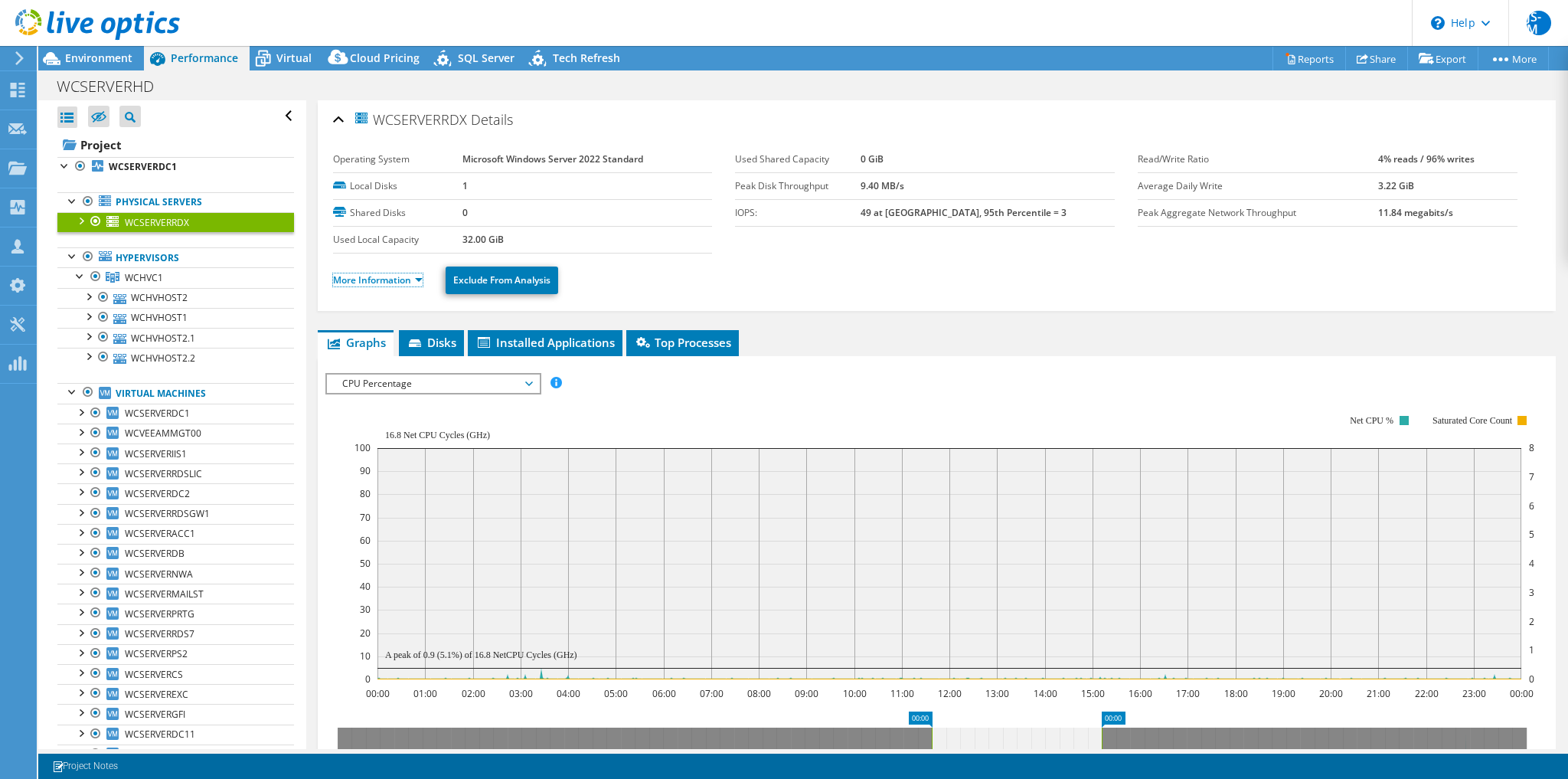
click at [398, 273] on link "More Information" at bounding box center [378, 280] width 90 height 13
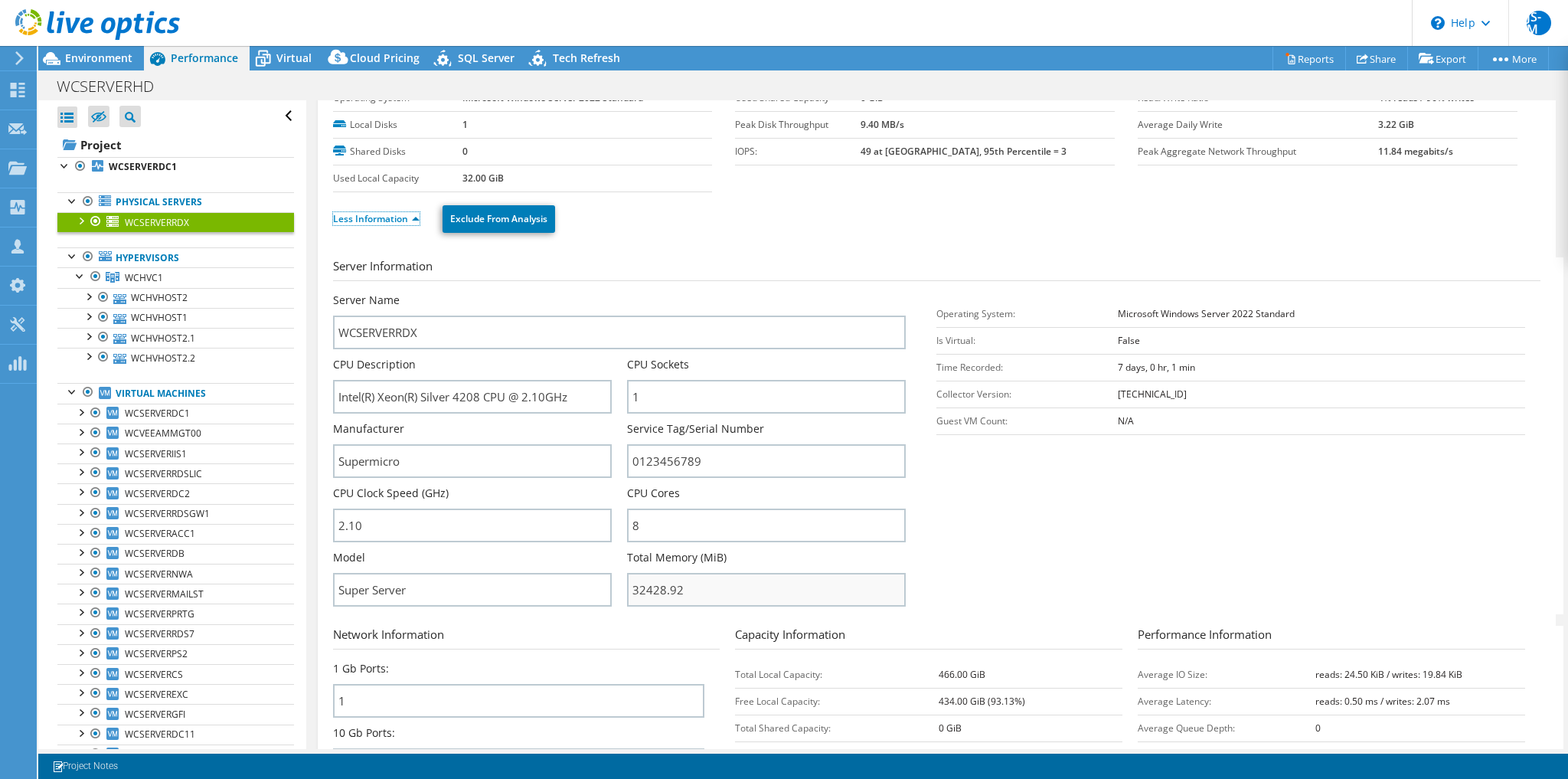
scroll to position [63, 0]
click at [189, 349] on link "WCHVHOST2.2" at bounding box center [176, 357] width 237 height 20
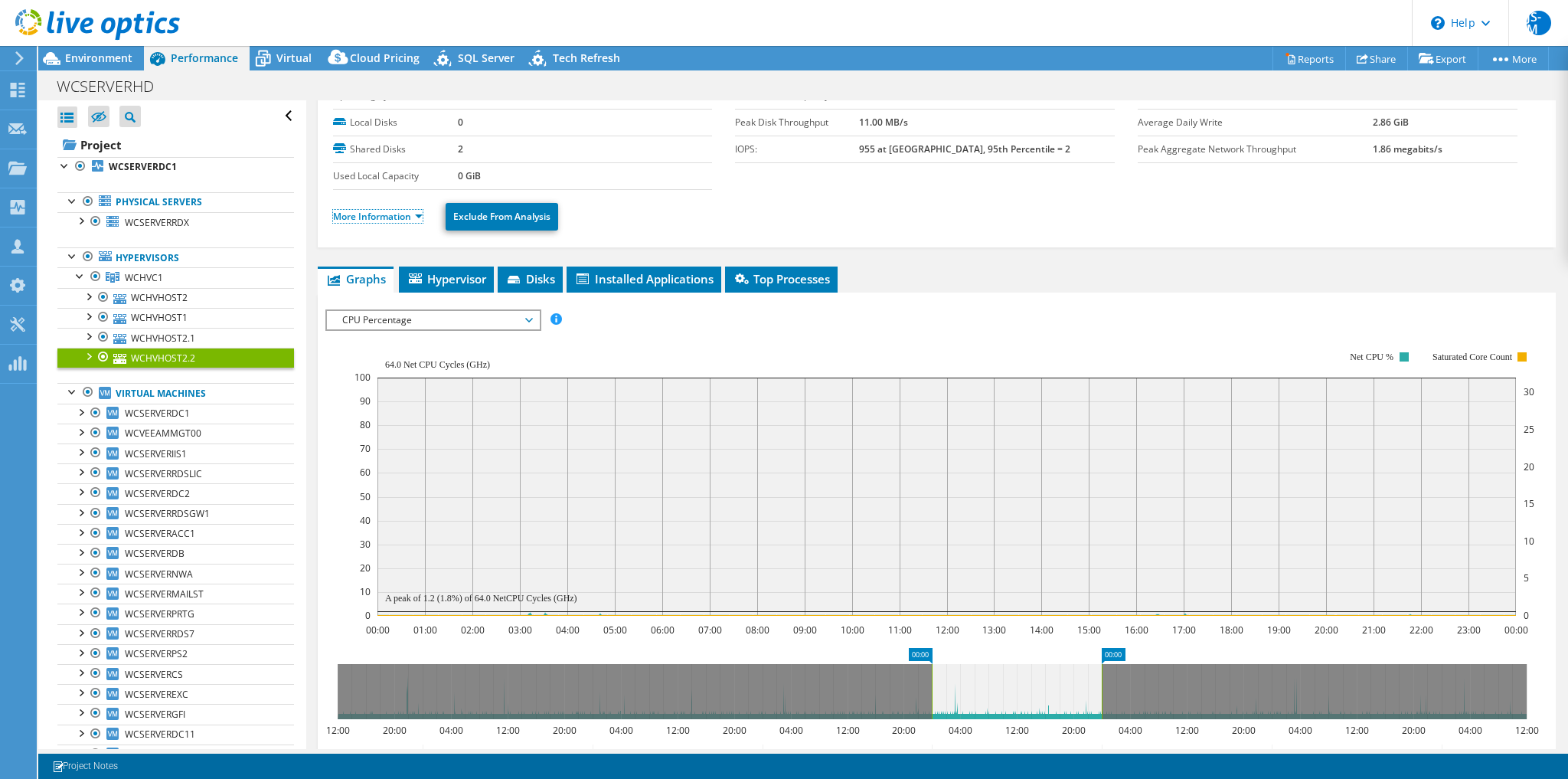
click at [360, 216] on link "More Information" at bounding box center [378, 216] width 90 height 13
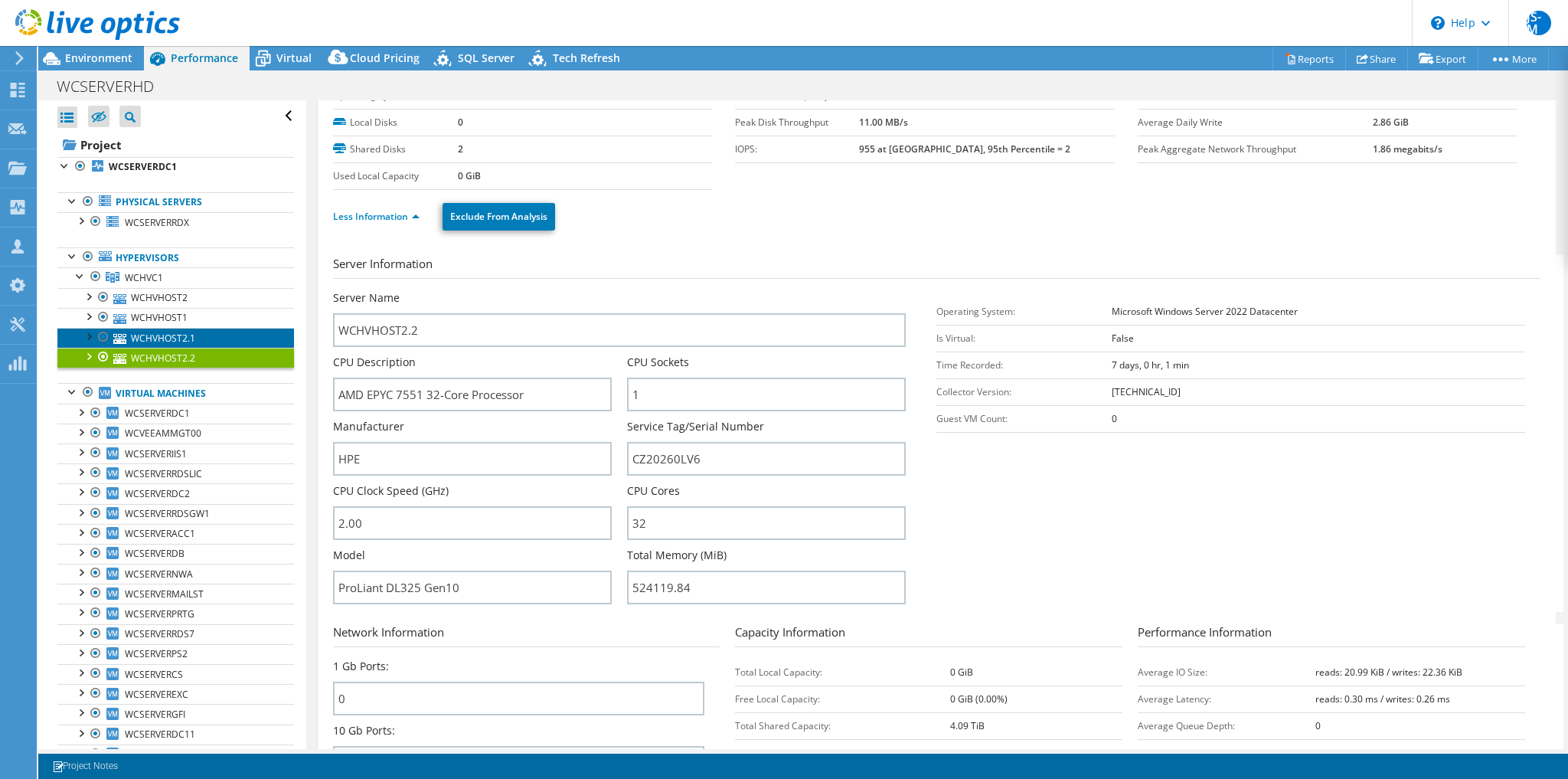
click at [170, 337] on link "WCHVHOST2.1" at bounding box center [176, 338] width 237 height 20
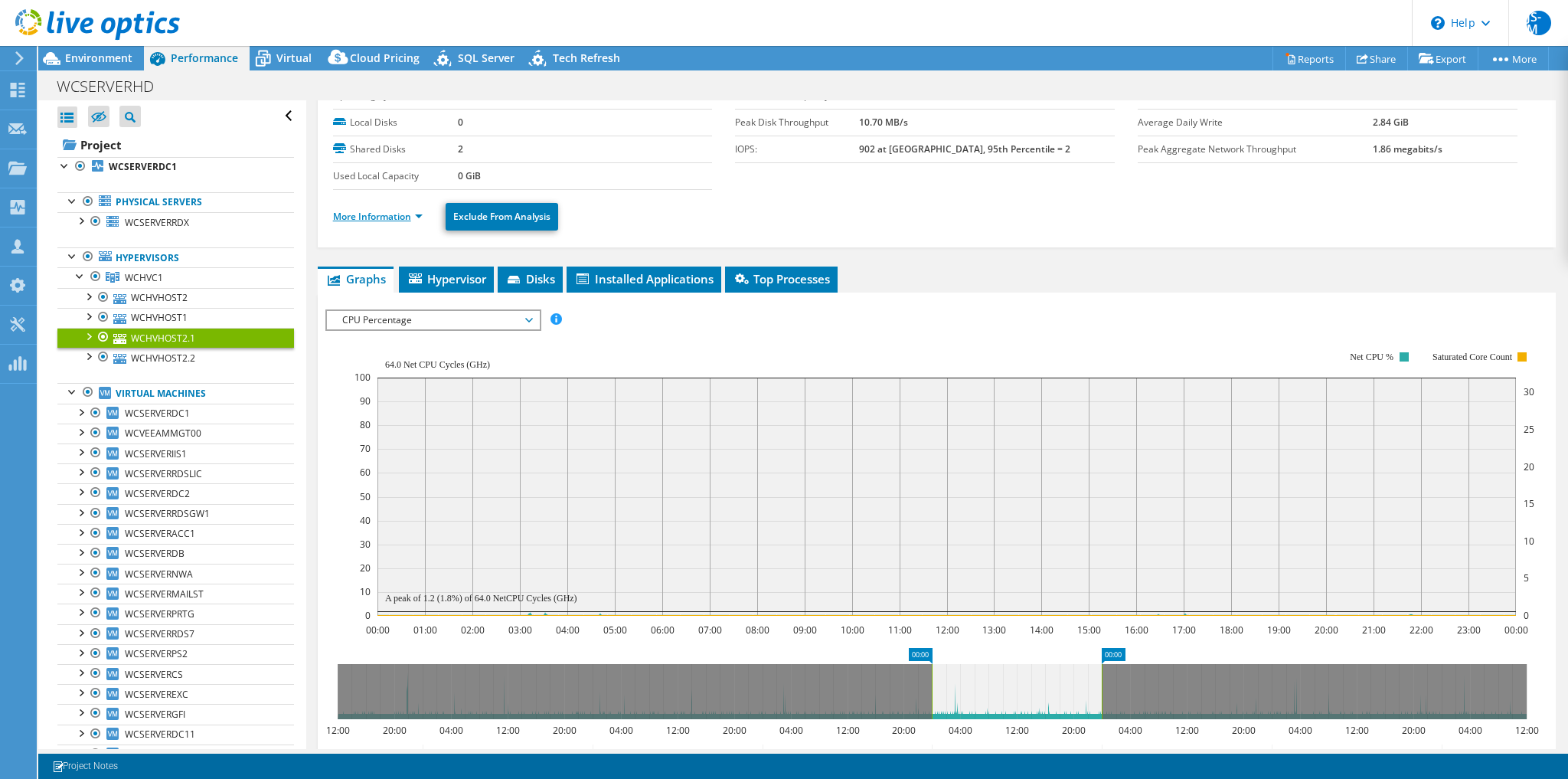
click at [372, 213] on link "More Information" at bounding box center [378, 216] width 90 height 13
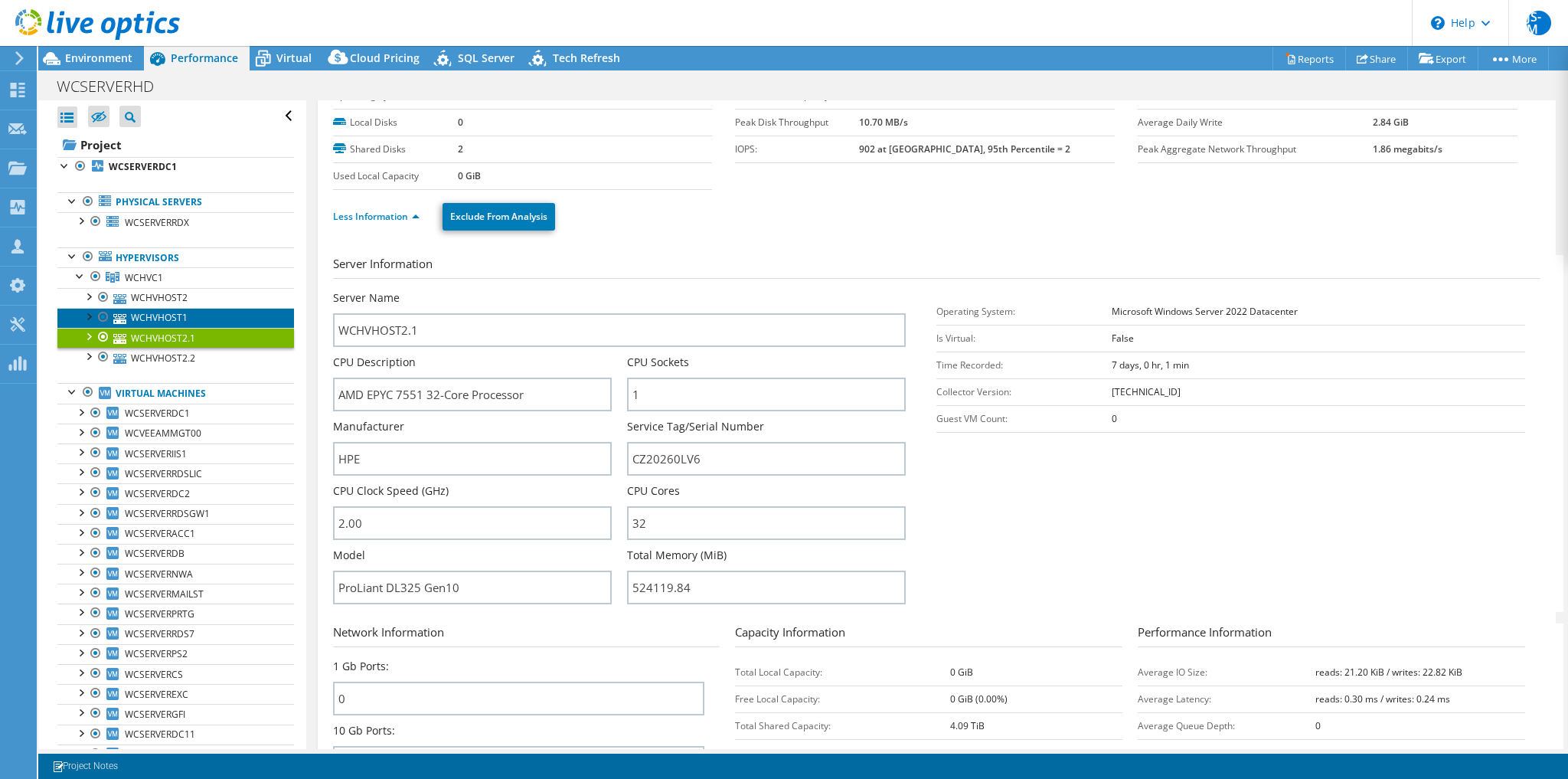
click at [167, 317] on link "WCHVHOST1" at bounding box center [176, 317] width 237 height 20
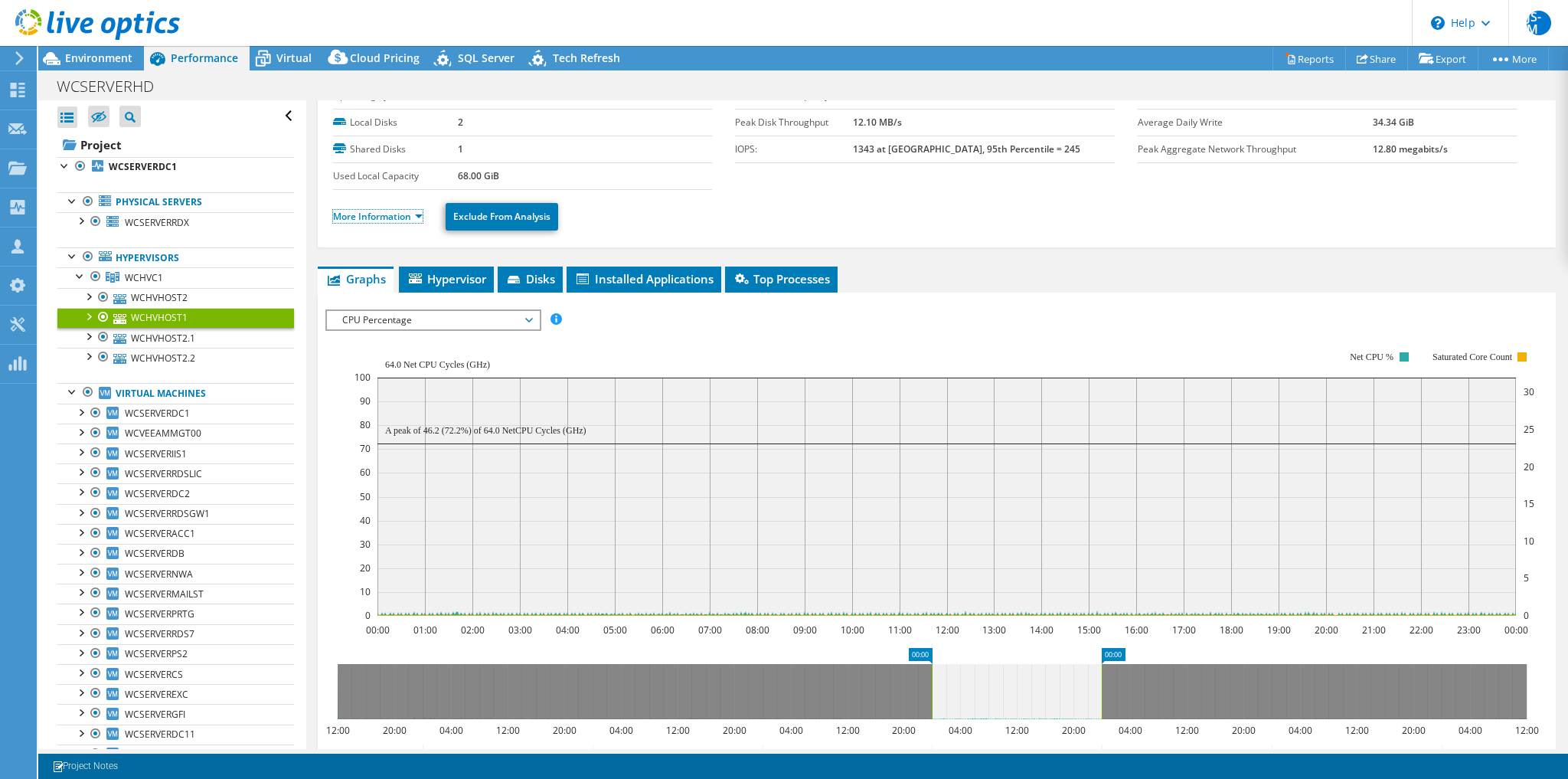
click at [373, 214] on link "More Information" at bounding box center [378, 216] width 90 height 13
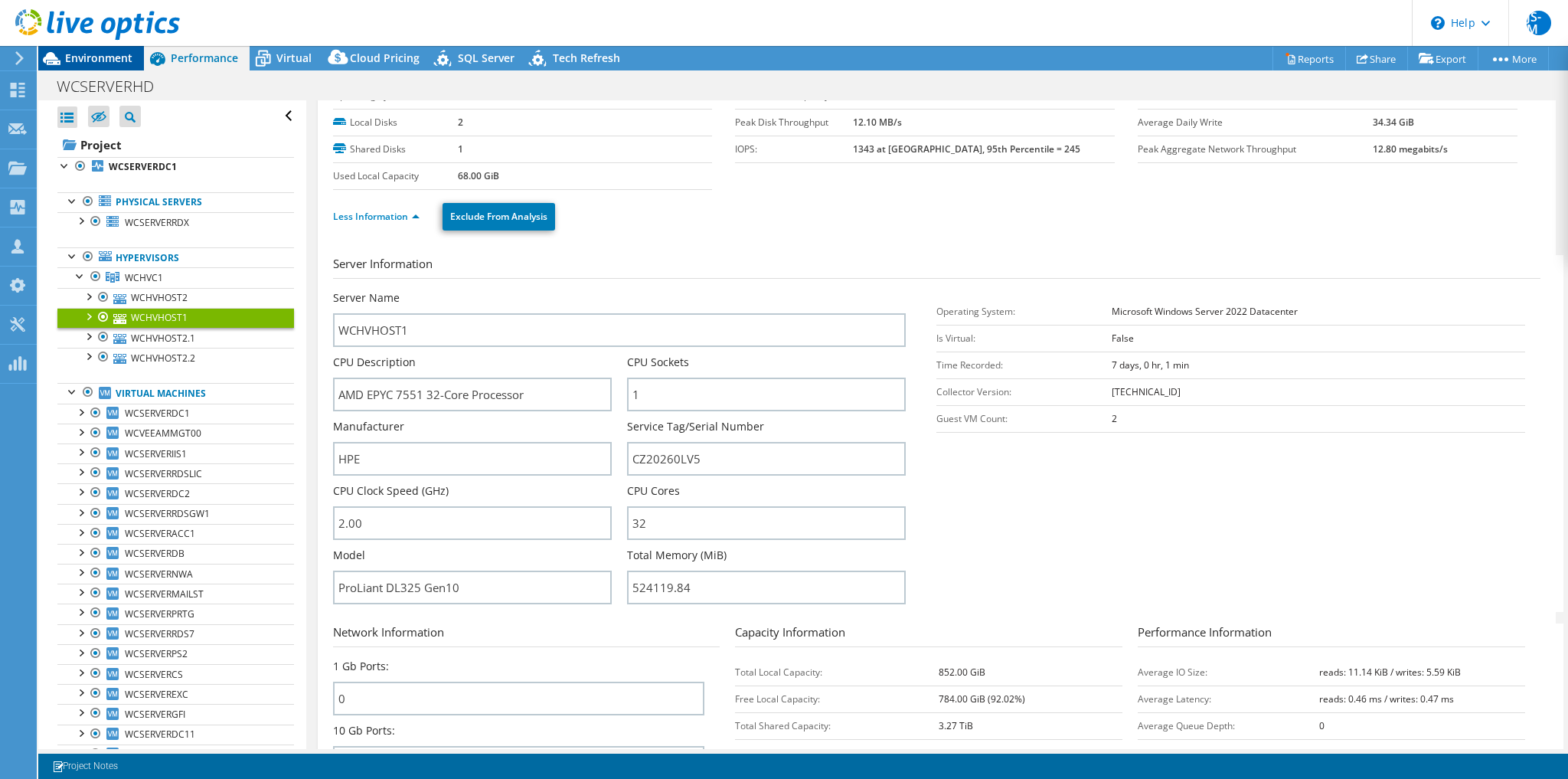
click at [102, 55] on span "Environment" at bounding box center [98, 58] width 67 height 15
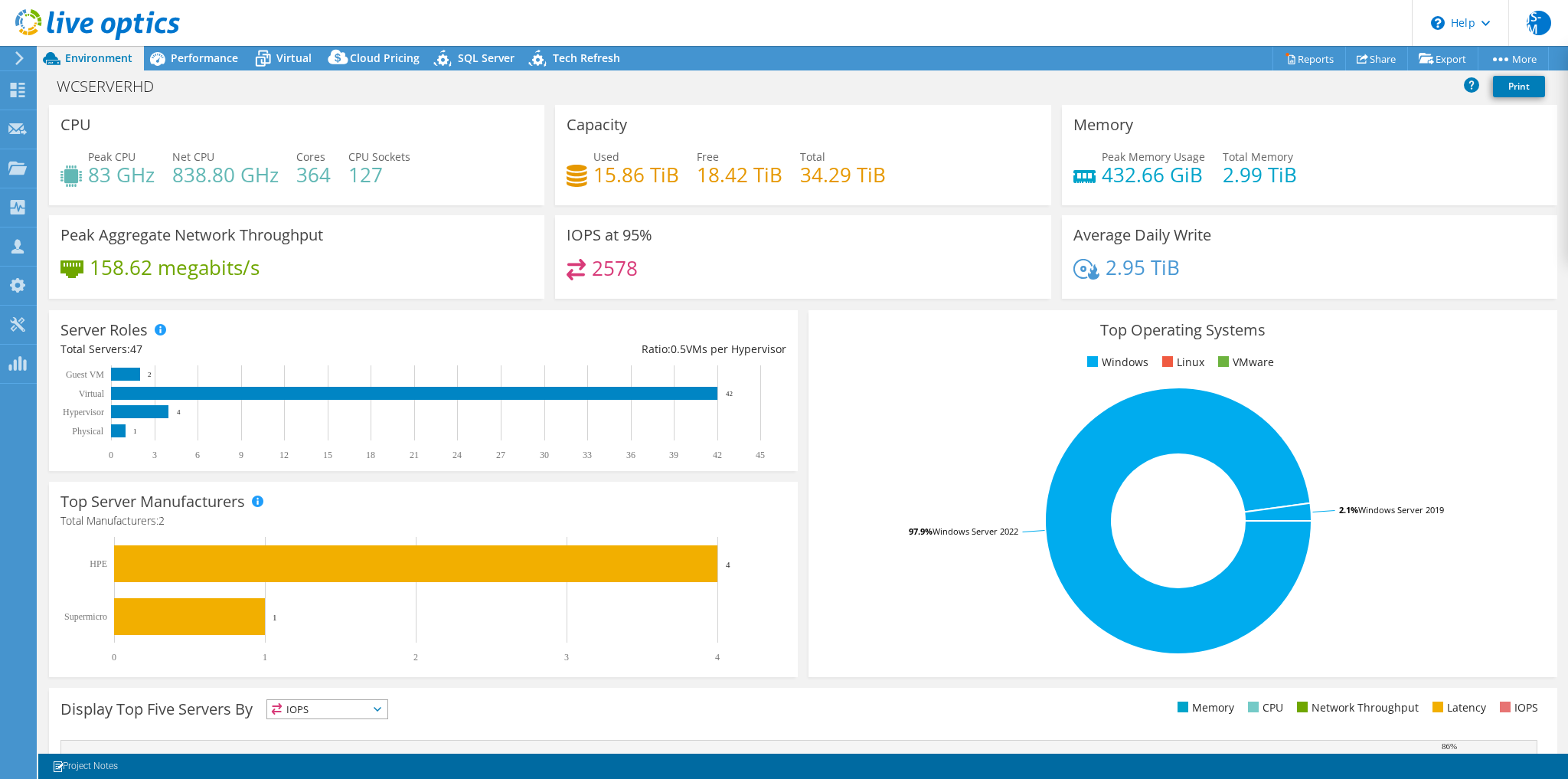
click at [1253, 177] on h4 "2.99 TiB" at bounding box center [1260, 175] width 74 height 17
click at [214, 59] on span "Performance" at bounding box center [205, 58] width 67 height 15
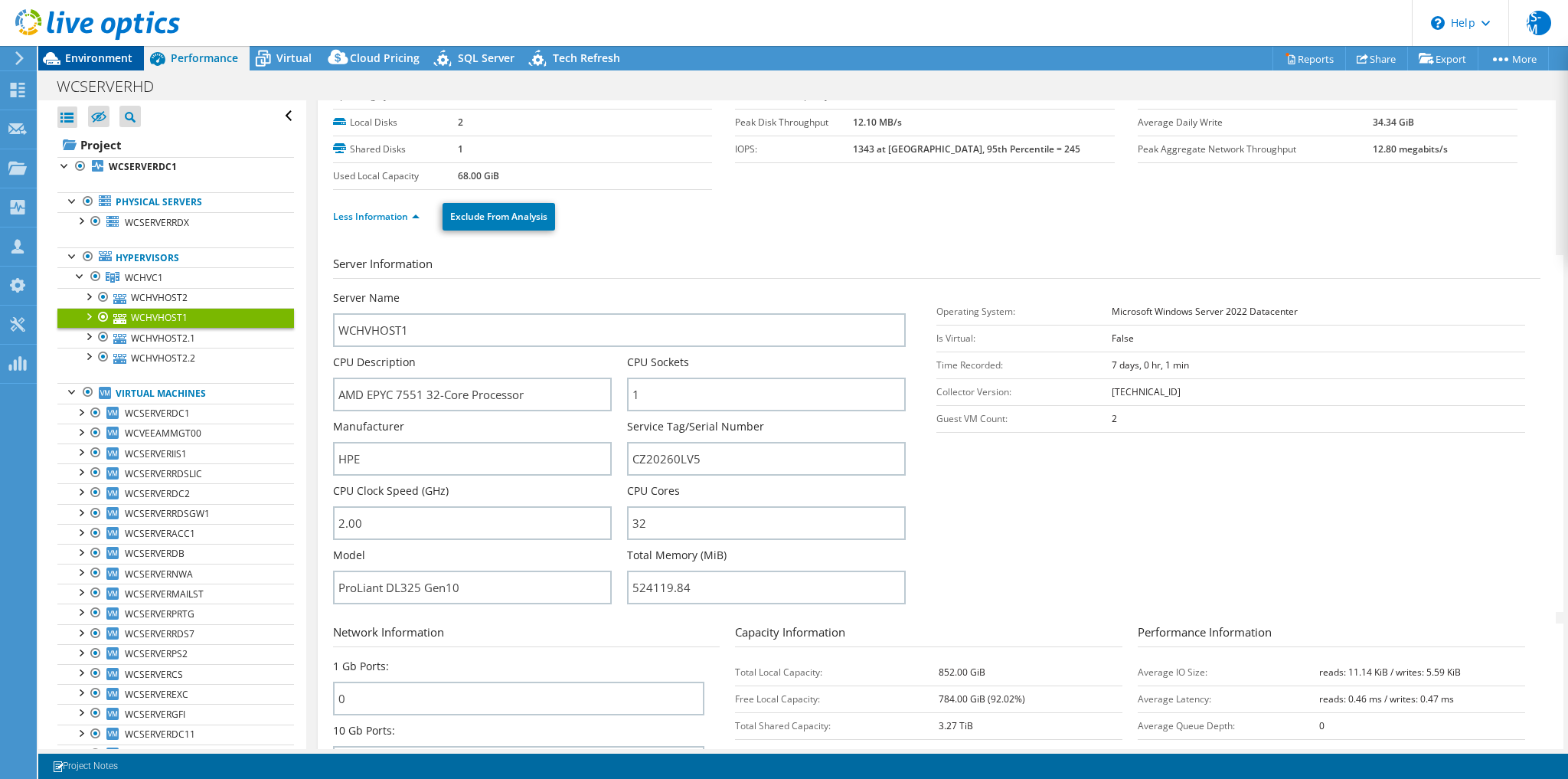
click at [92, 54] on span "Environment" at bounding box center [98, 58] width 67 height 15
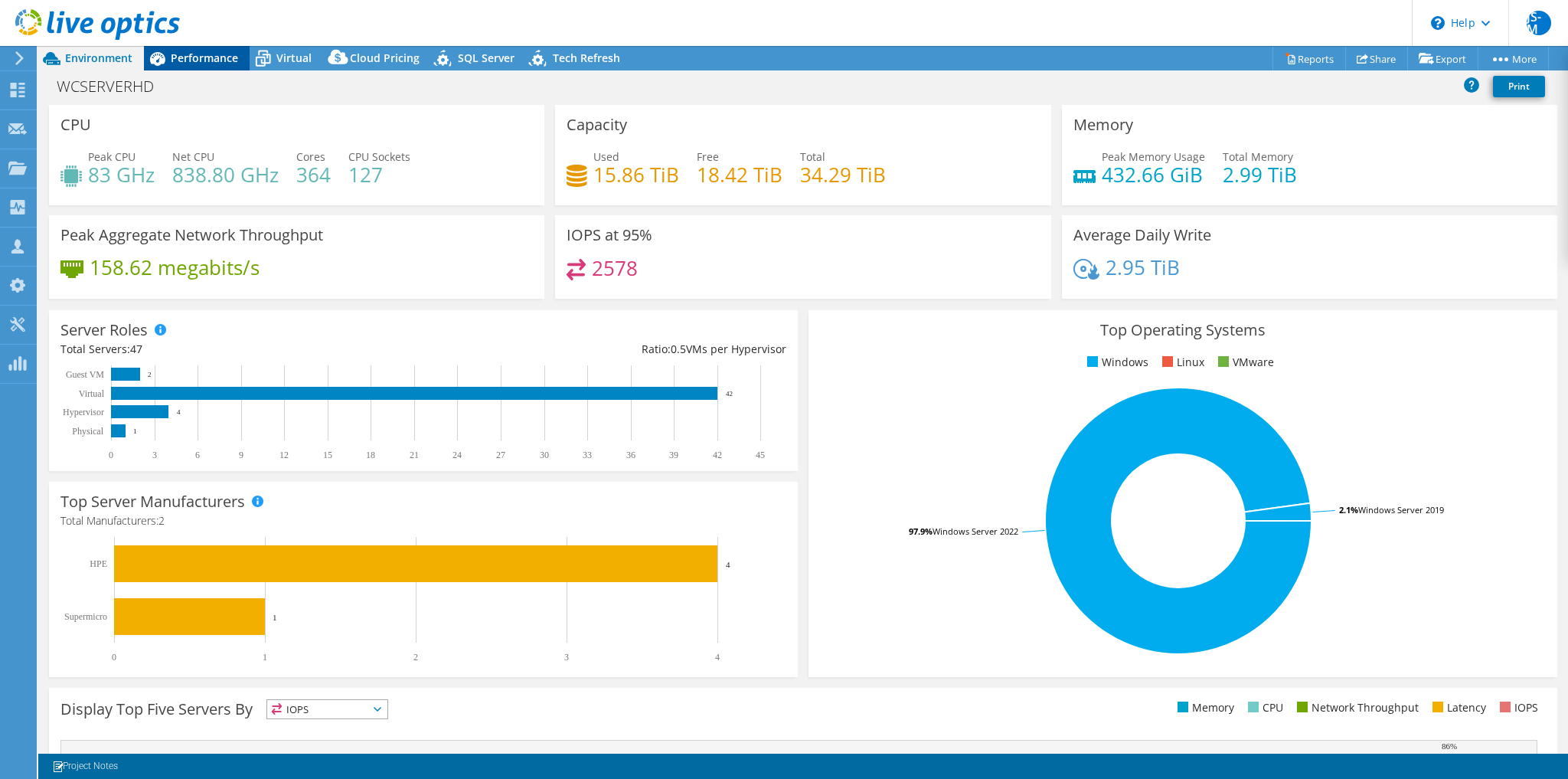
click at [179, 56] on span "Performance" at bounding box center [205, 58] width 67 height 15
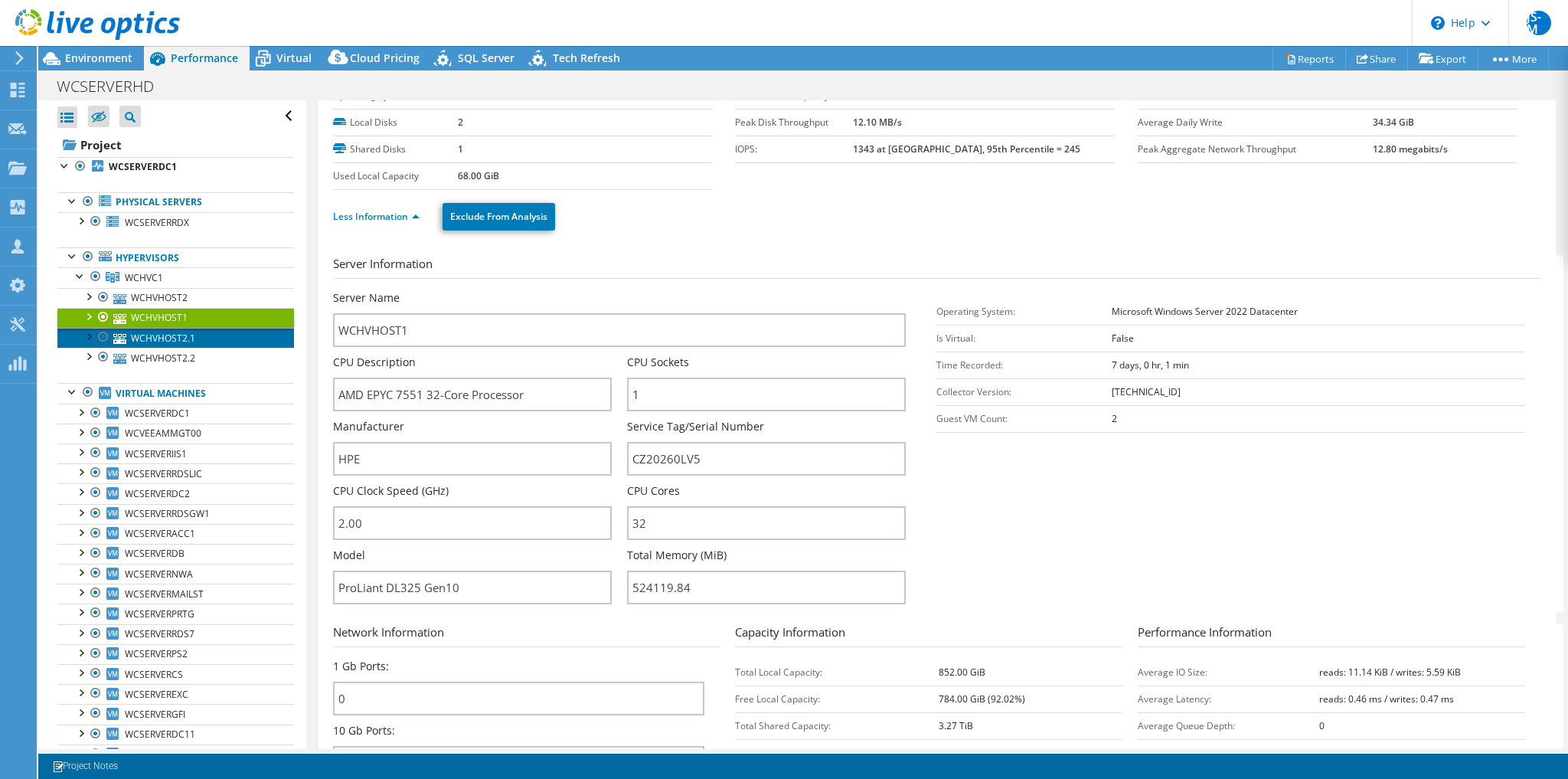
click at [187, 329] on link "WCHVHOST2.1" at bounding box center [176, 338] width 237 height 20
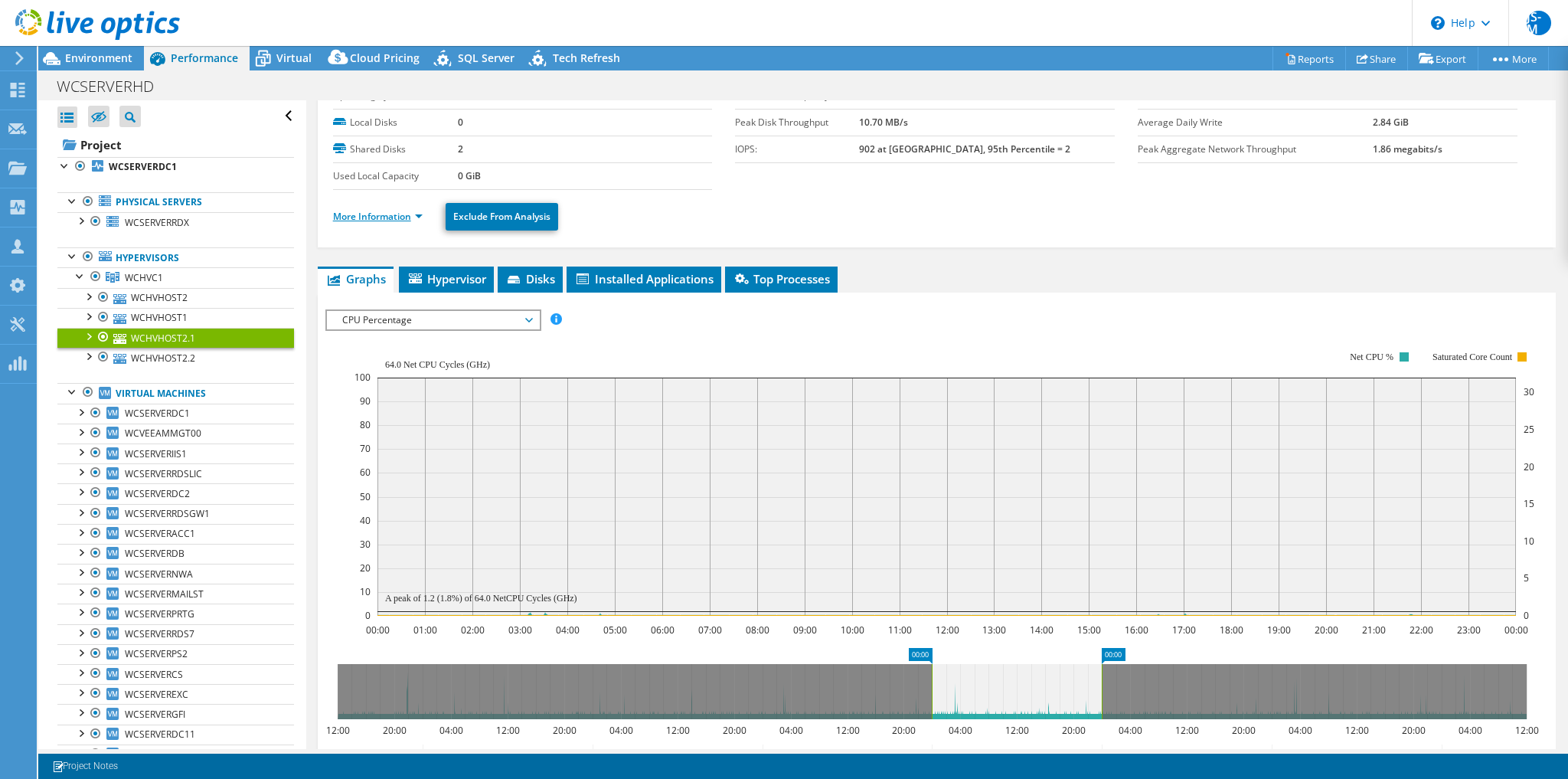
click at [392, 216] on link "More Information" at bounding box center [378, 216] width 90 height 13
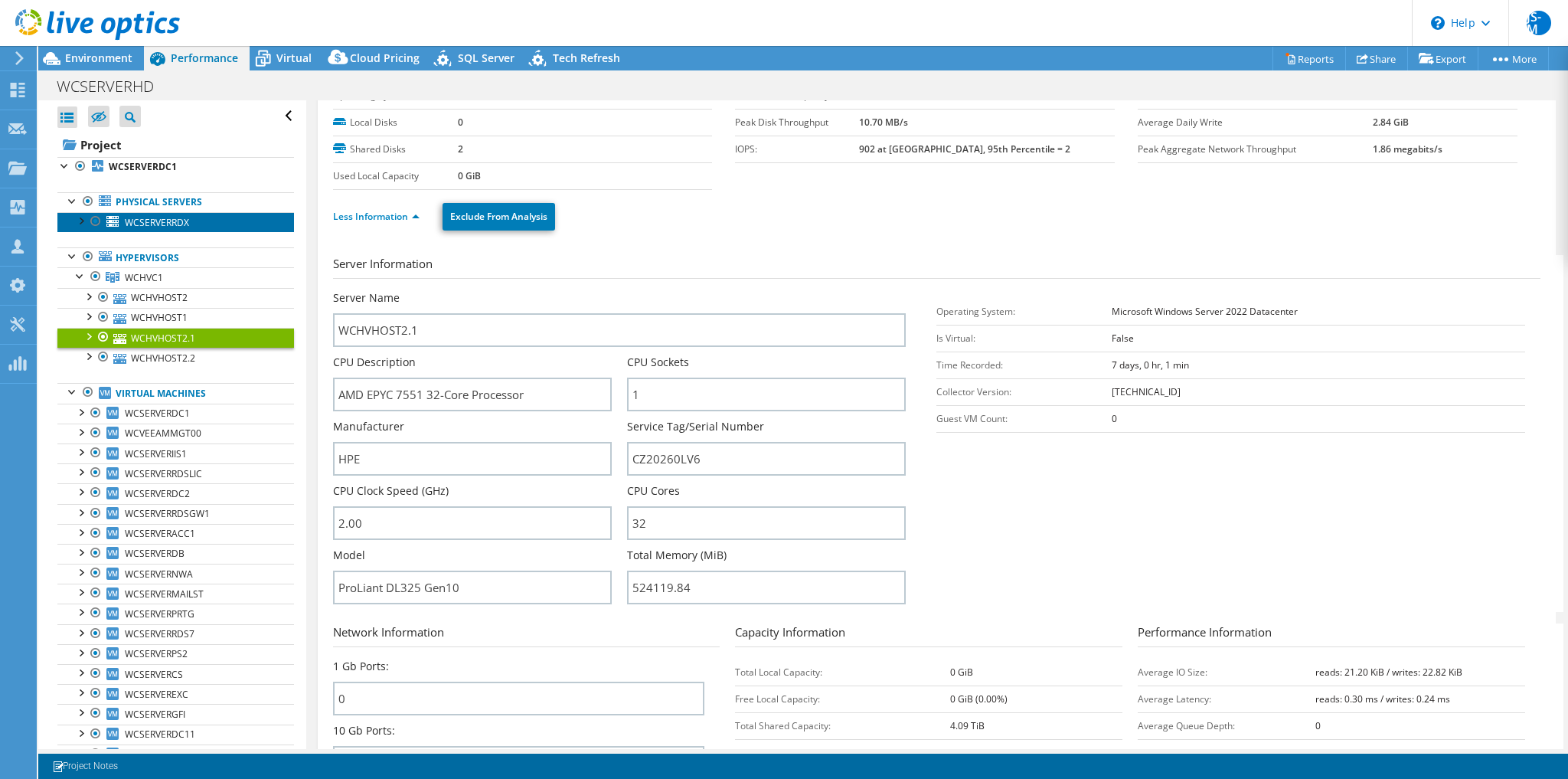
click at [154, 219] on span "WCSERVERRDX" at bounding box center [157, 223] width 64 height 13
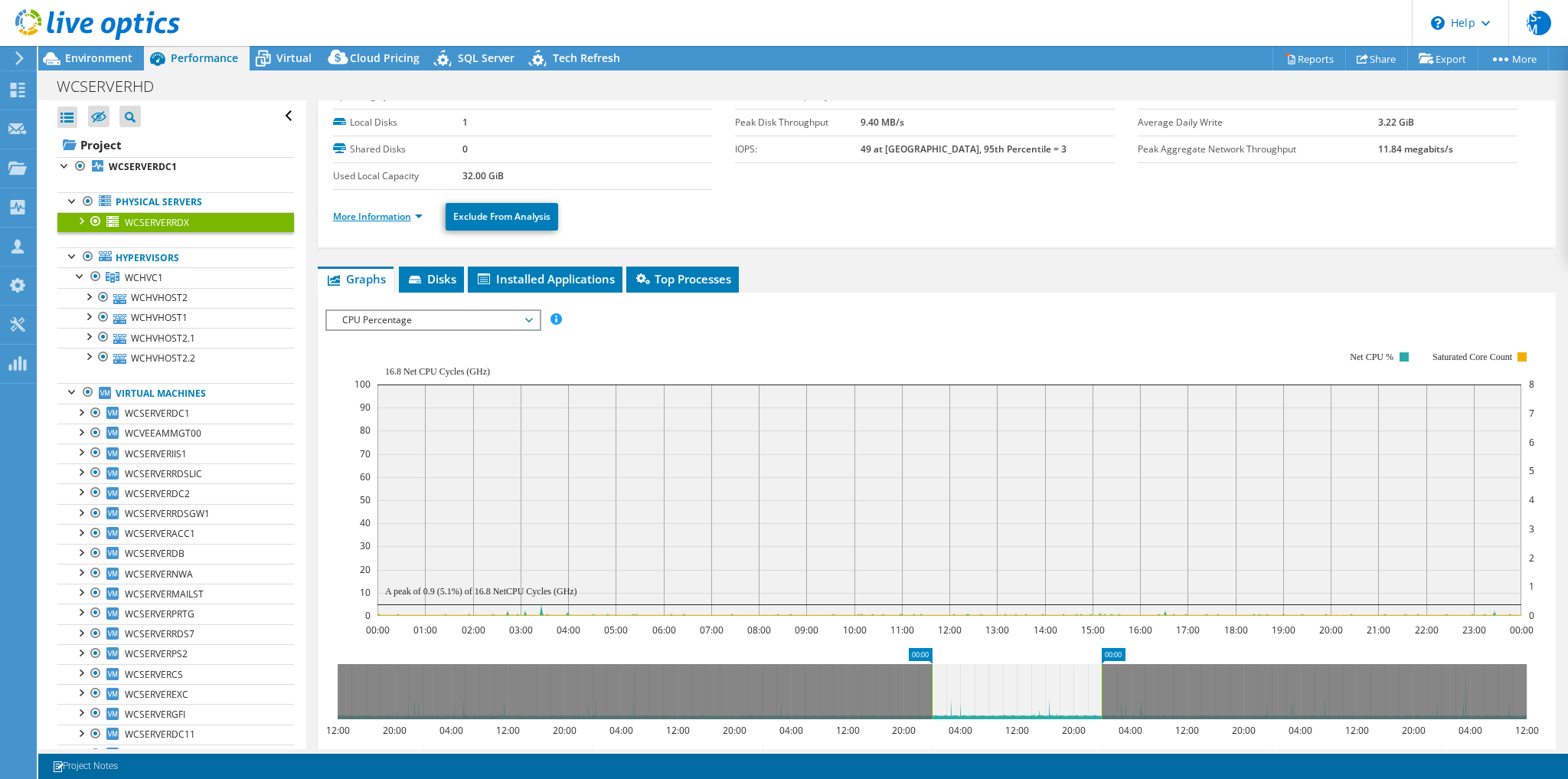
click at [388, 212] on link "More Information" at bounding box center [378, 216] width 90 height 13
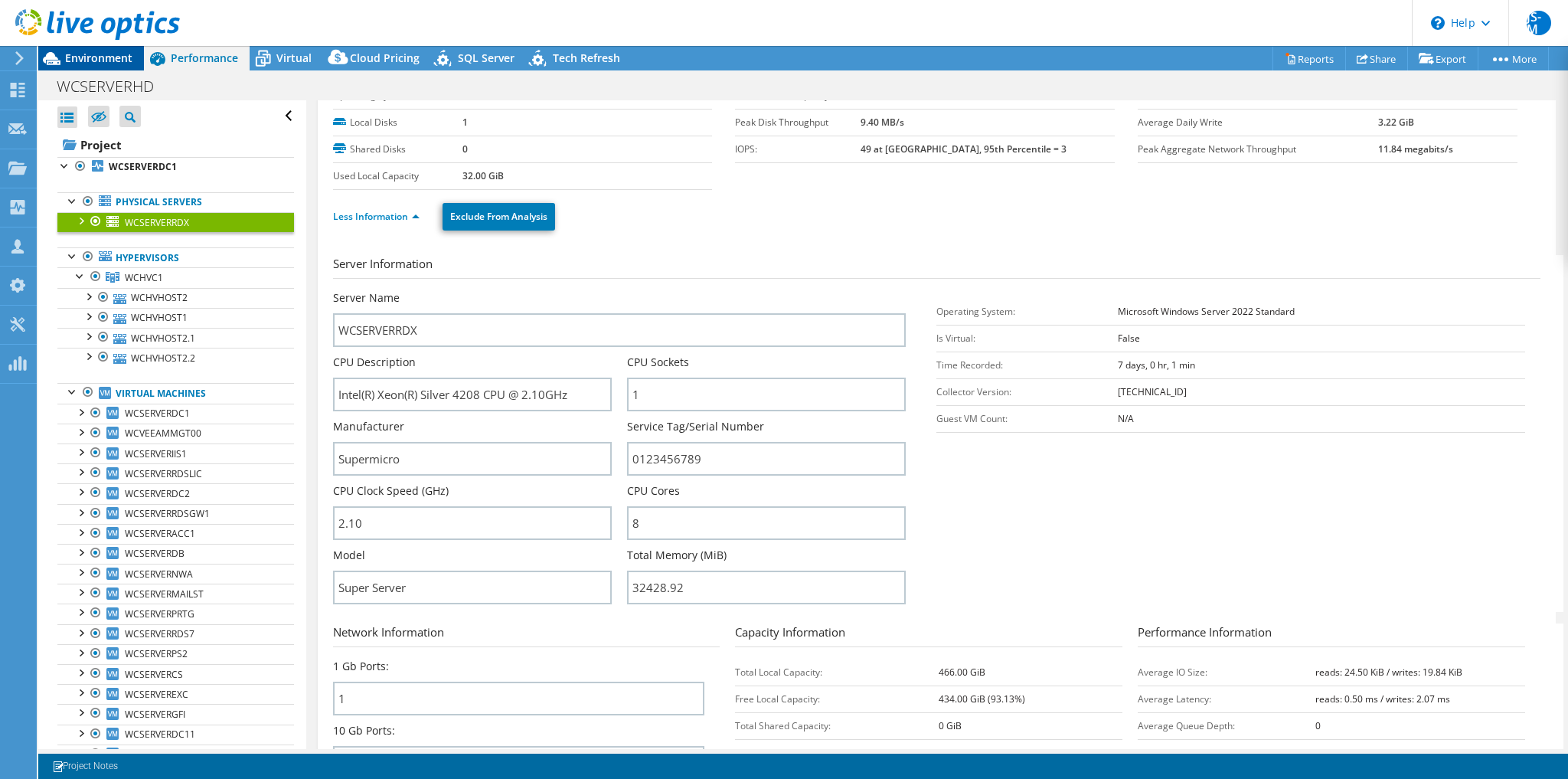
click at [80, 56] on span "Environment" at bounding box center [98, 58] width 67 height 15
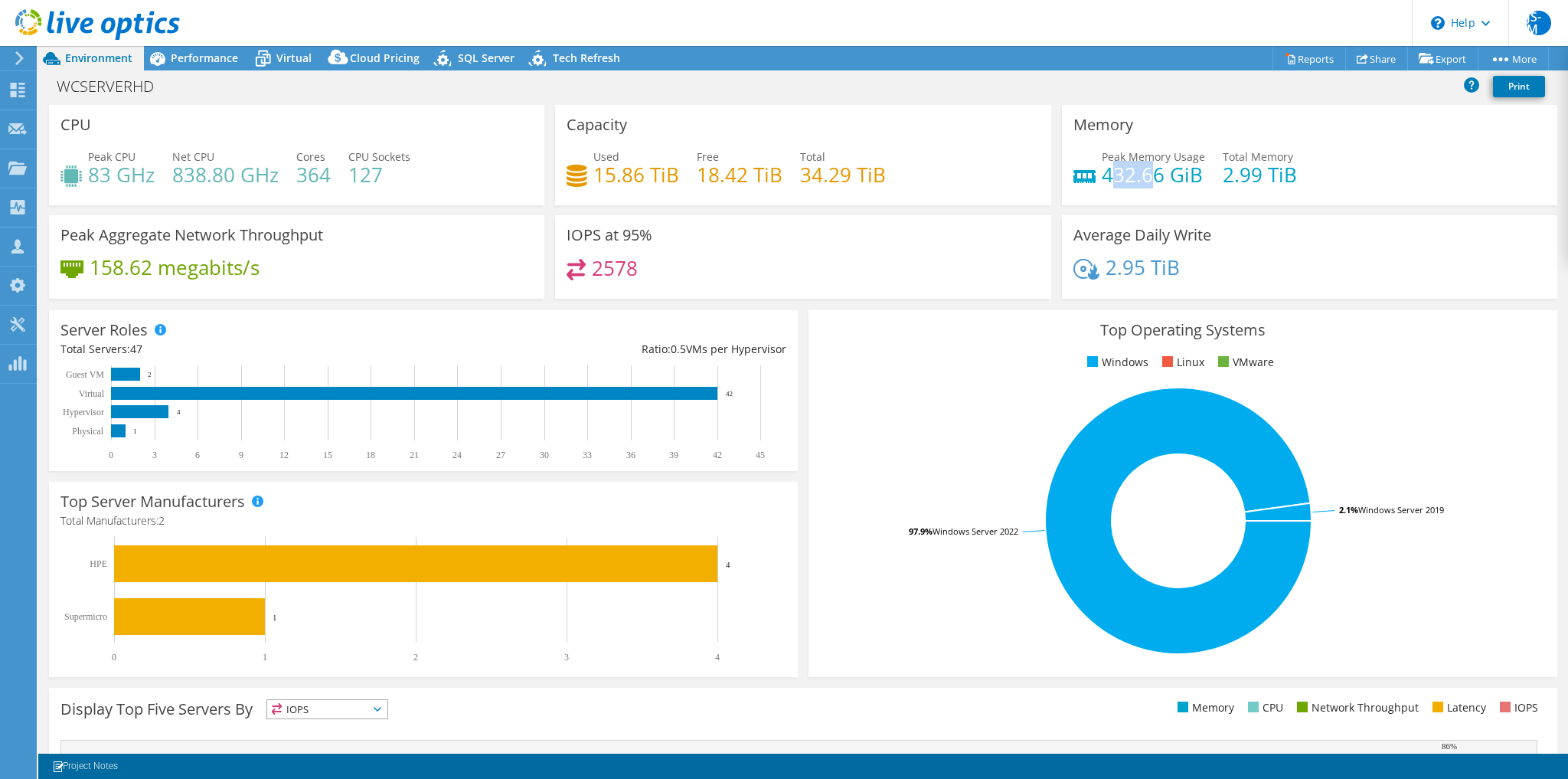
drag, startPoint x: 1107, startPoint y: 179, endPoint x: 1150, endPoint y: 180, distance: 43.0
click at [1150, 180] on h4 "432.66 GiB" at bounding box center [1153, 175] width 103 height 17
click at [1278, 180] on h4 "2.99 TiB" at bounding box center [1260, 175] width 74 height 17
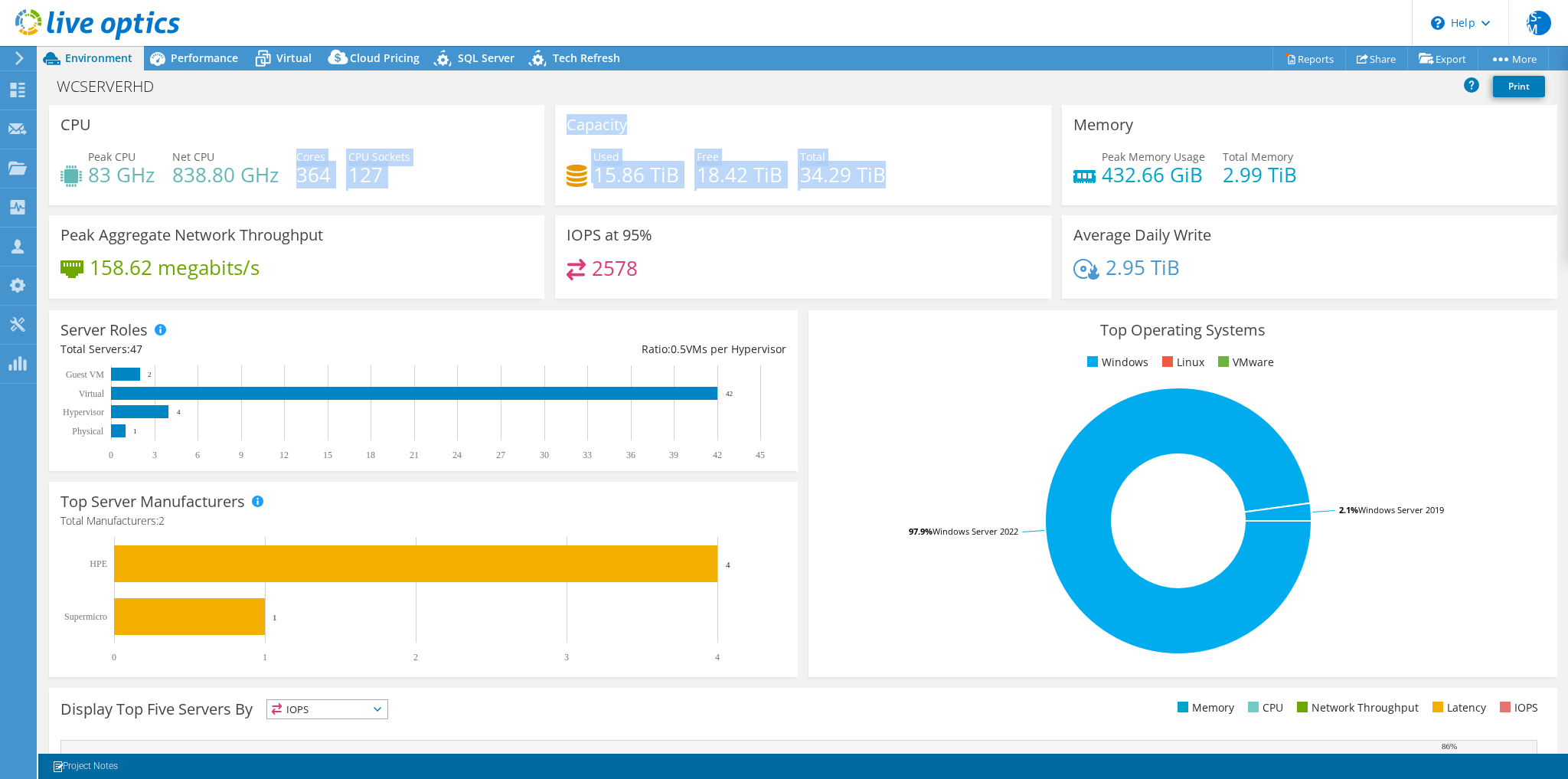
drag, startPoint x: 915, startPoint y: 198, endPoint x: 309, endPoint y: 148, distance: 608.1
click at [309, 148] on div "CPU Peak CPU 83 GHz Net CPU 838.80 GHz Cores 364 CPU Sockets 127 Capacity Used …" at bounding box center [804, 206] width 1520 height 204
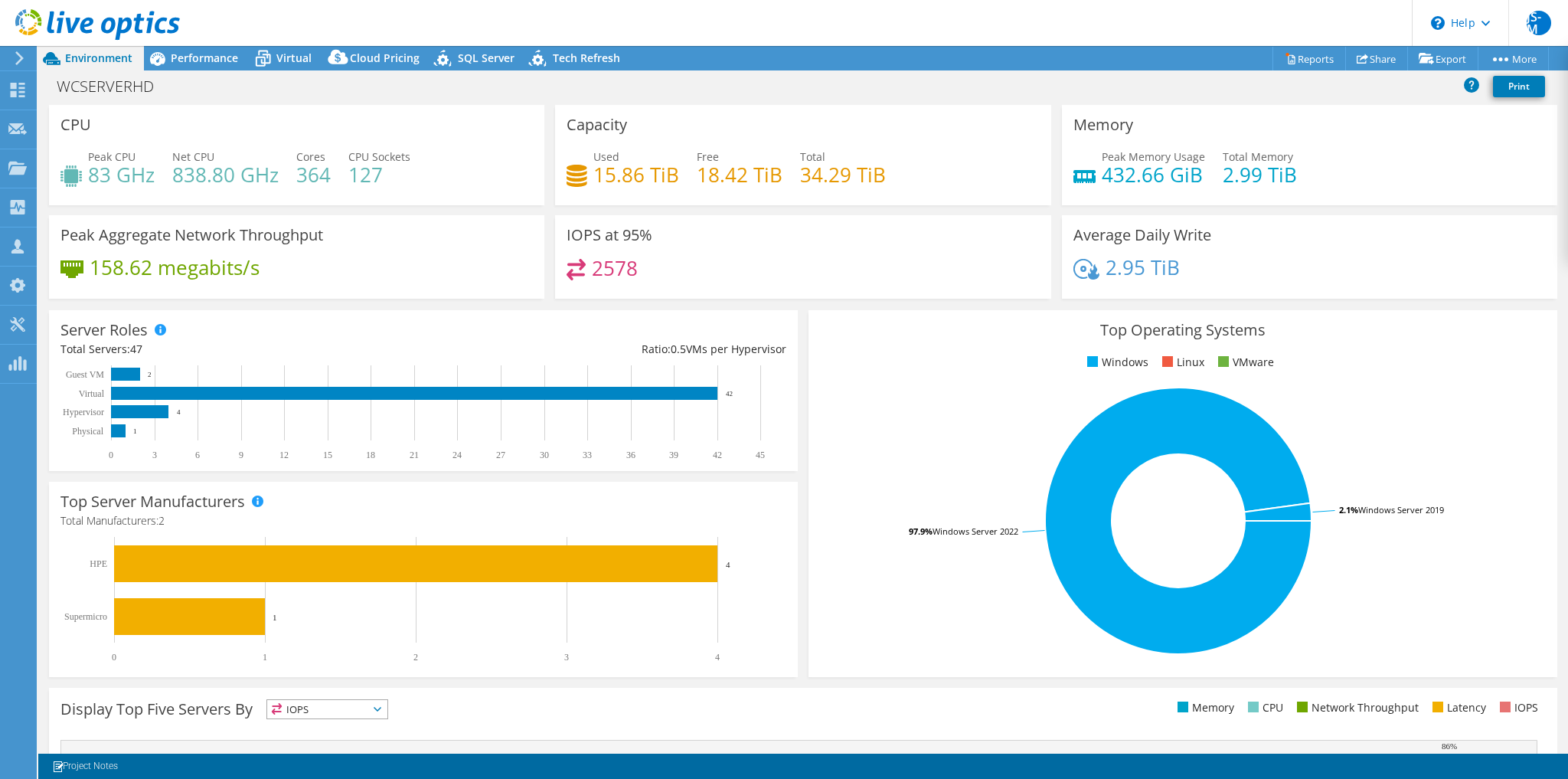
click at [251, 116] on div "CPU Peak CPU 83 GHz Net CPU 838.80 GHz Cores 364 CPU Sockets 127" at bounding box center [297, 155] width 495 height 100
click at [174, 59] on span "Performance" at bounding box center [205, 58] width 67 height 15
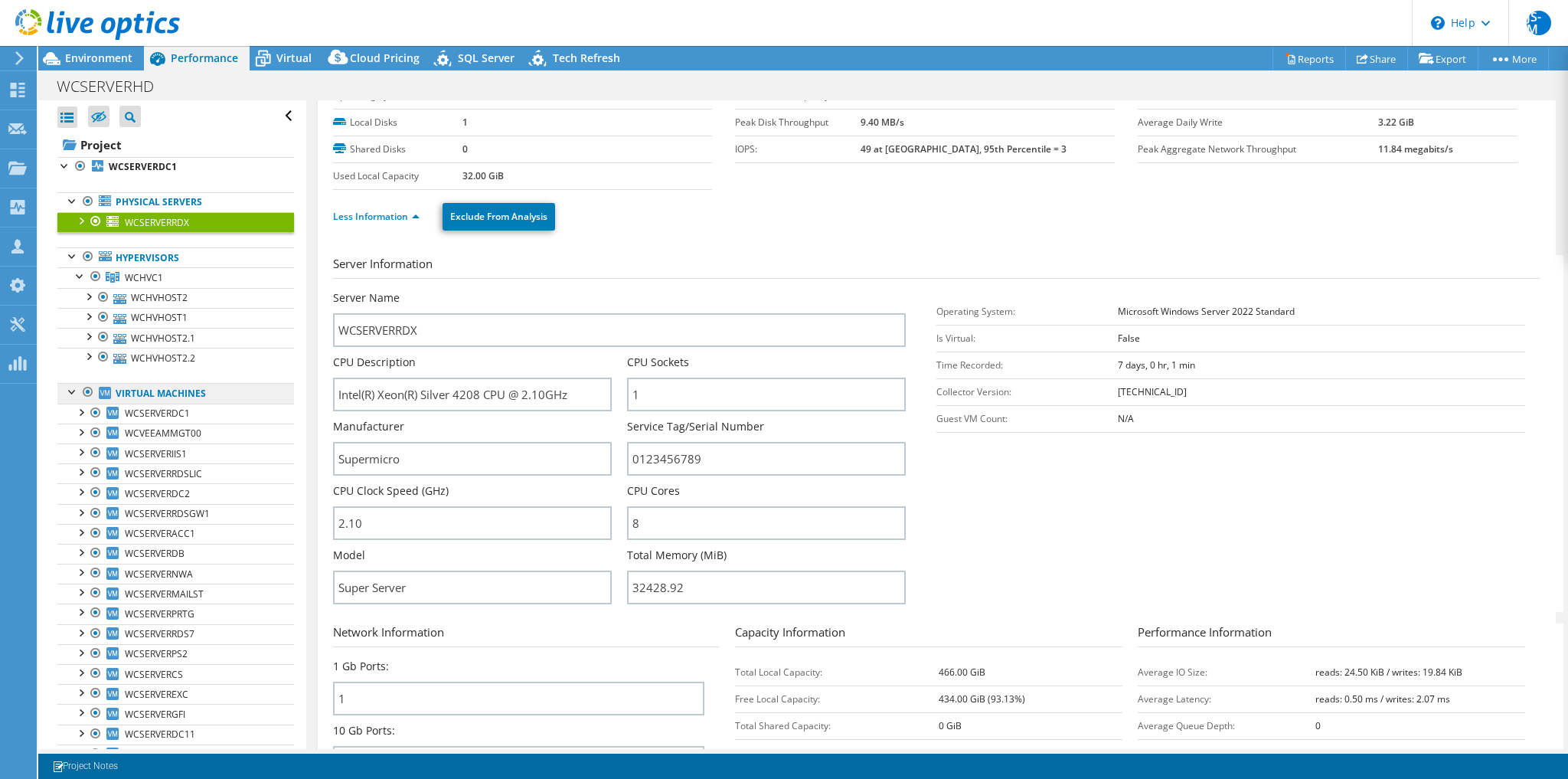
click at [151, 389] on link "Virtual Machines" at bounding box center [176, 392] width 237 height 20
click at [65, 394] on div at bounding box center [73, 391] width 16 height 16
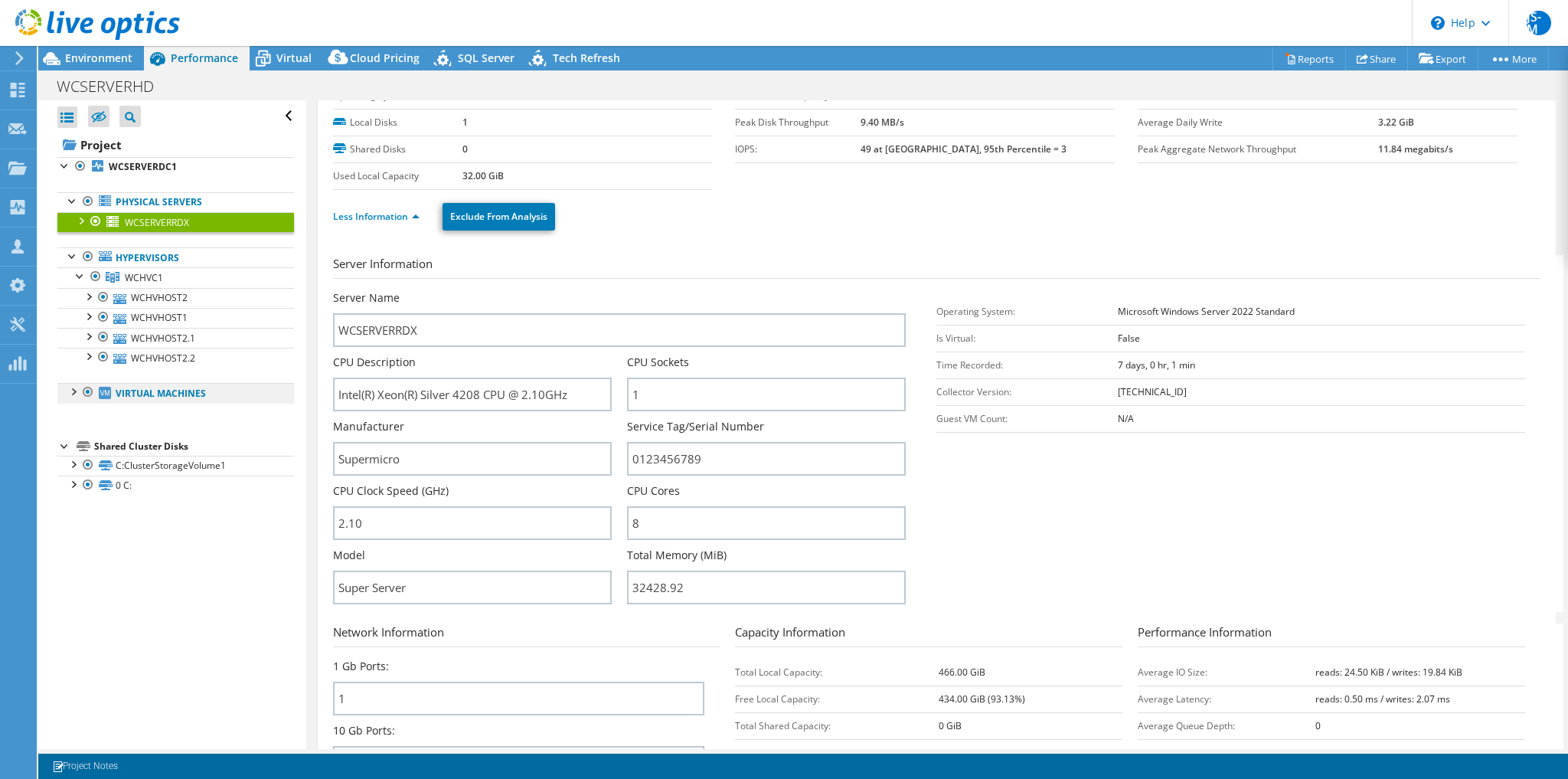
click at [178, 391] on link "Virtual Machines" at bounding box center [176, 392] width 237 height 20
click at [65, 395] on div at bounding box center [73, 391] width 16 height 16
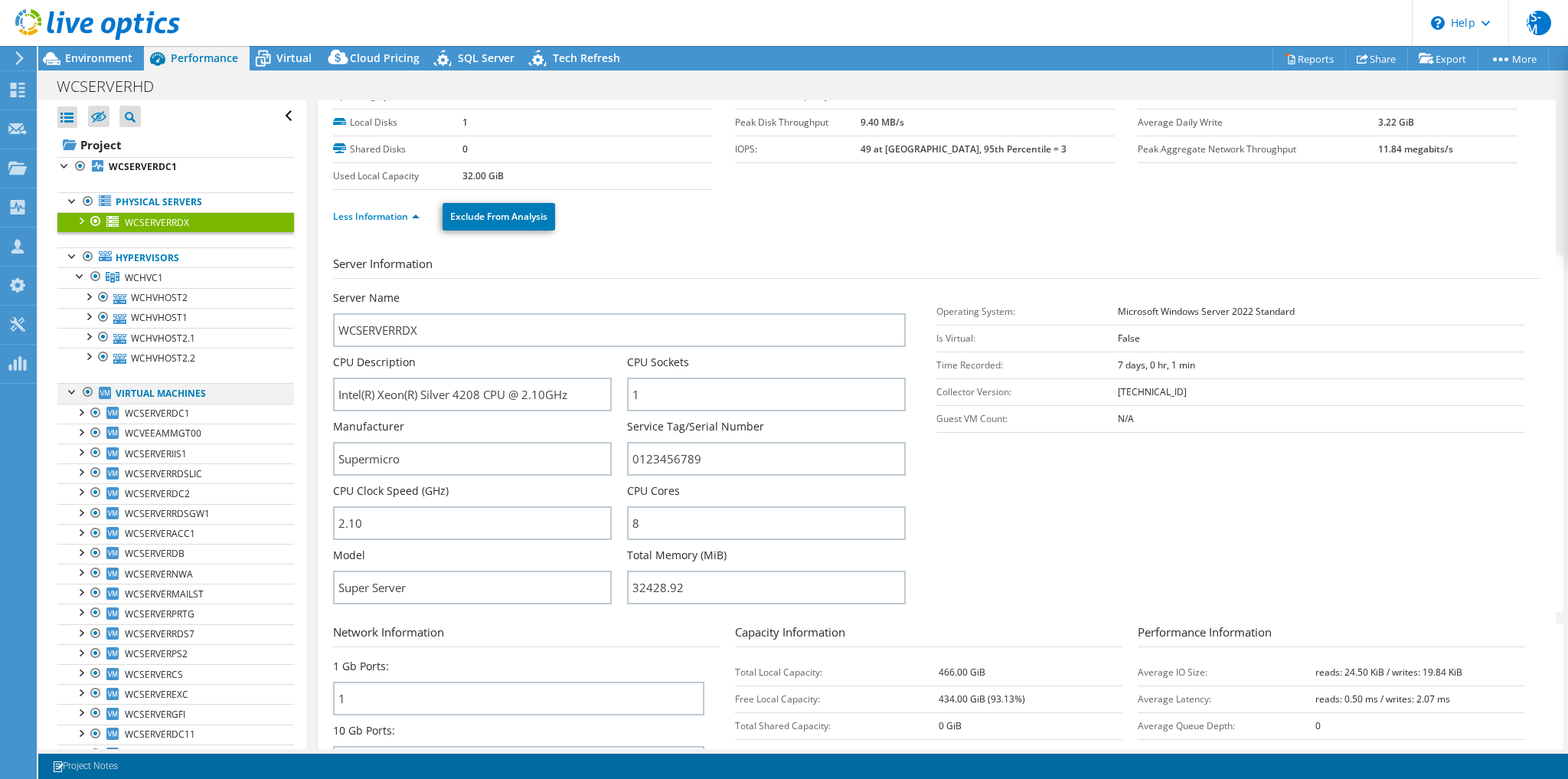
click at [87, 390] on div at bounding box center [88, 392] width 16 height 19
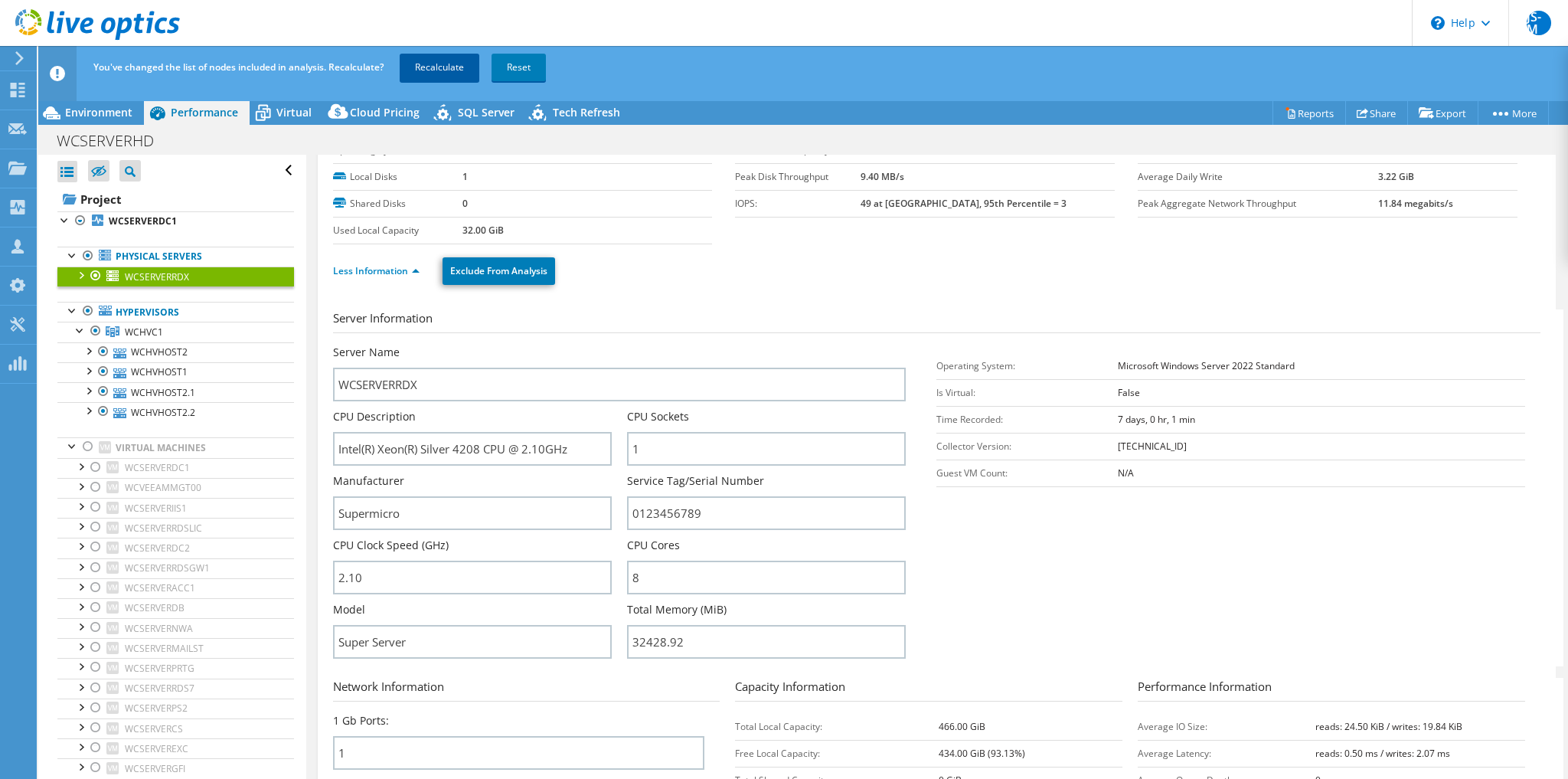
click at [451, 55] on link "Recalculate" at bounding box center [440, 67] width 80 height 27
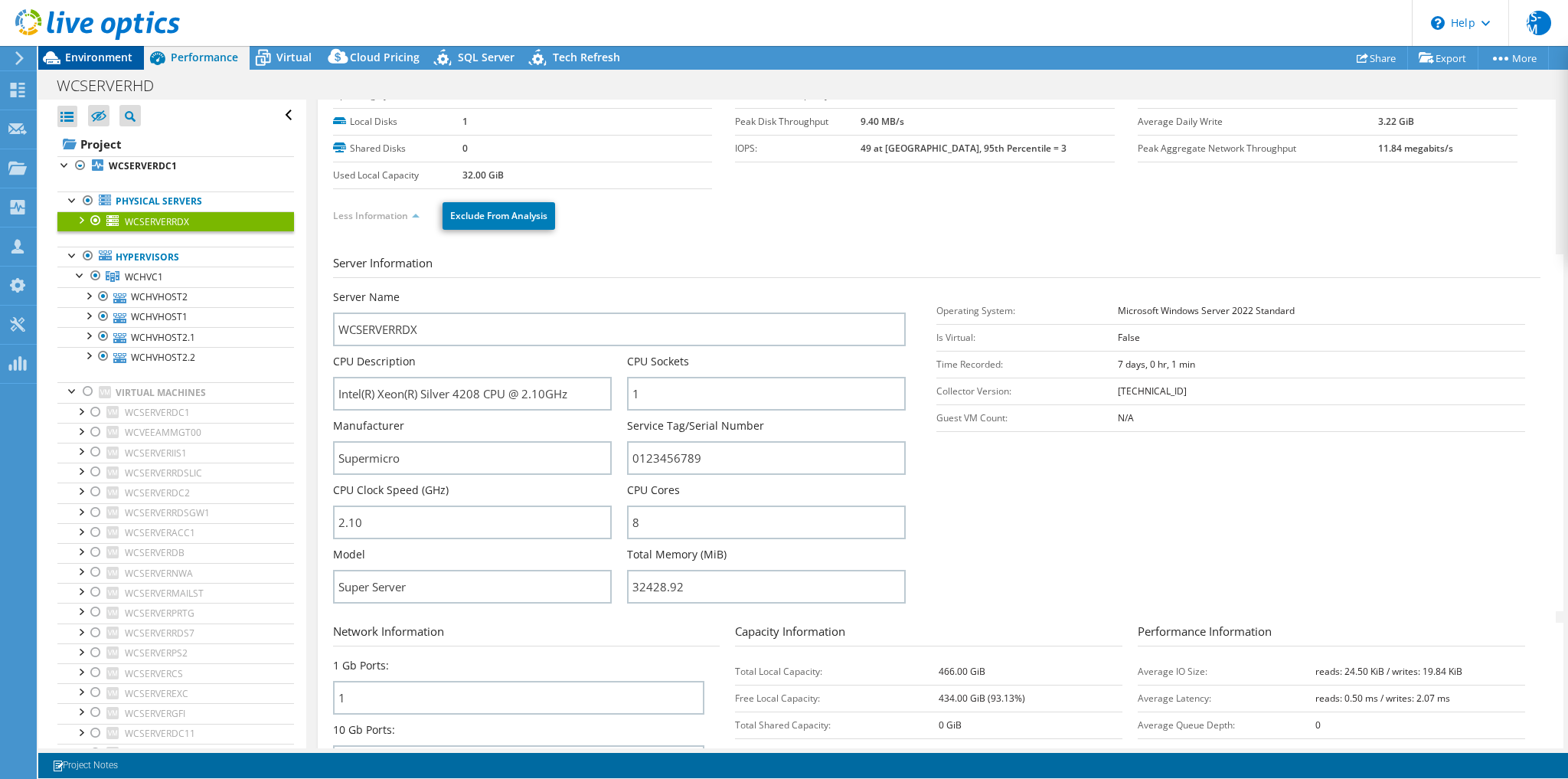
click at [96, 57] on span "Environment" at bounding box center [98, 57] width 67 height 15
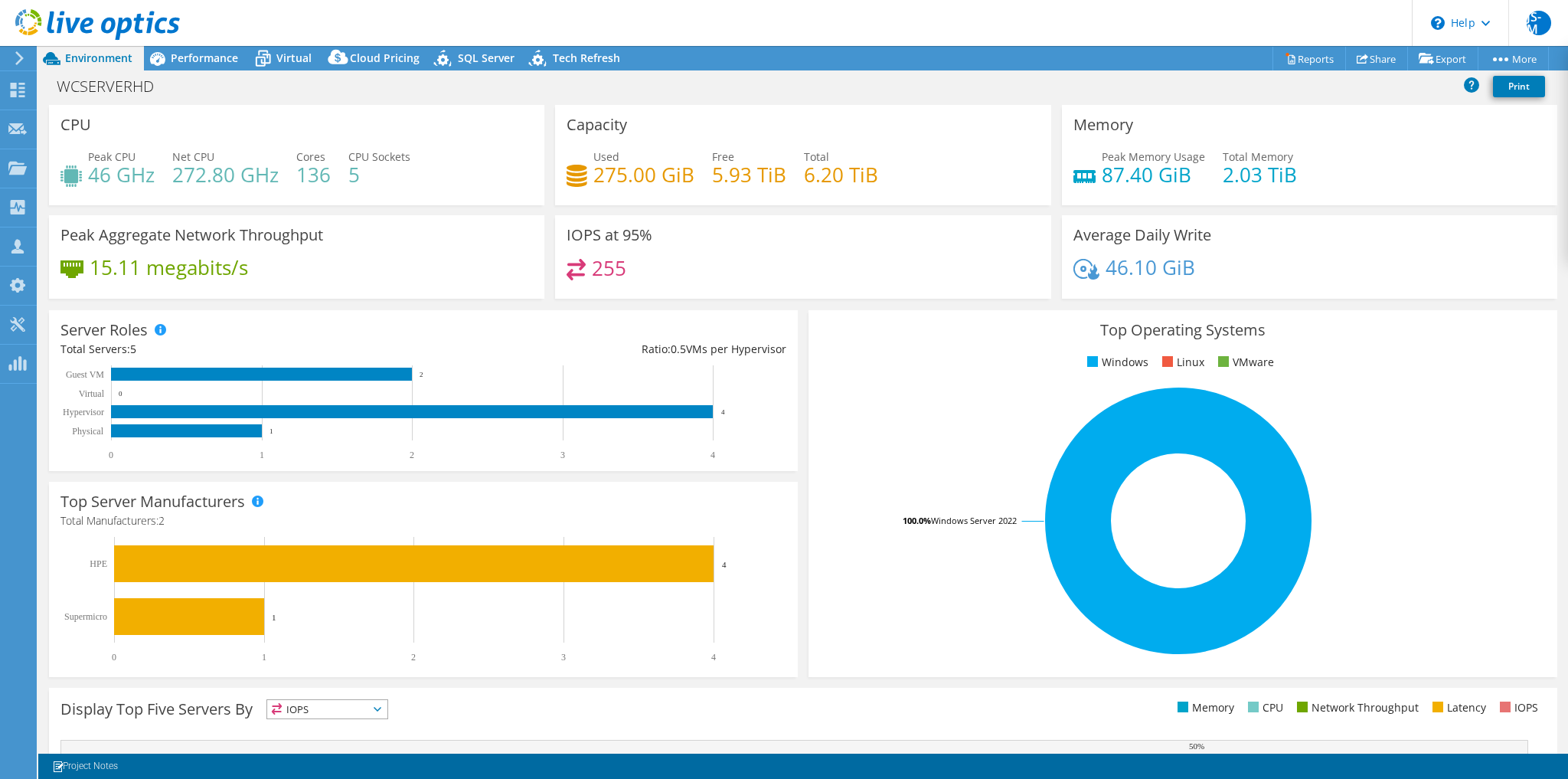
click at [1247, 178] on h4 "2.03 TiB" at bounding box center [1260, 175] width 74 height 17
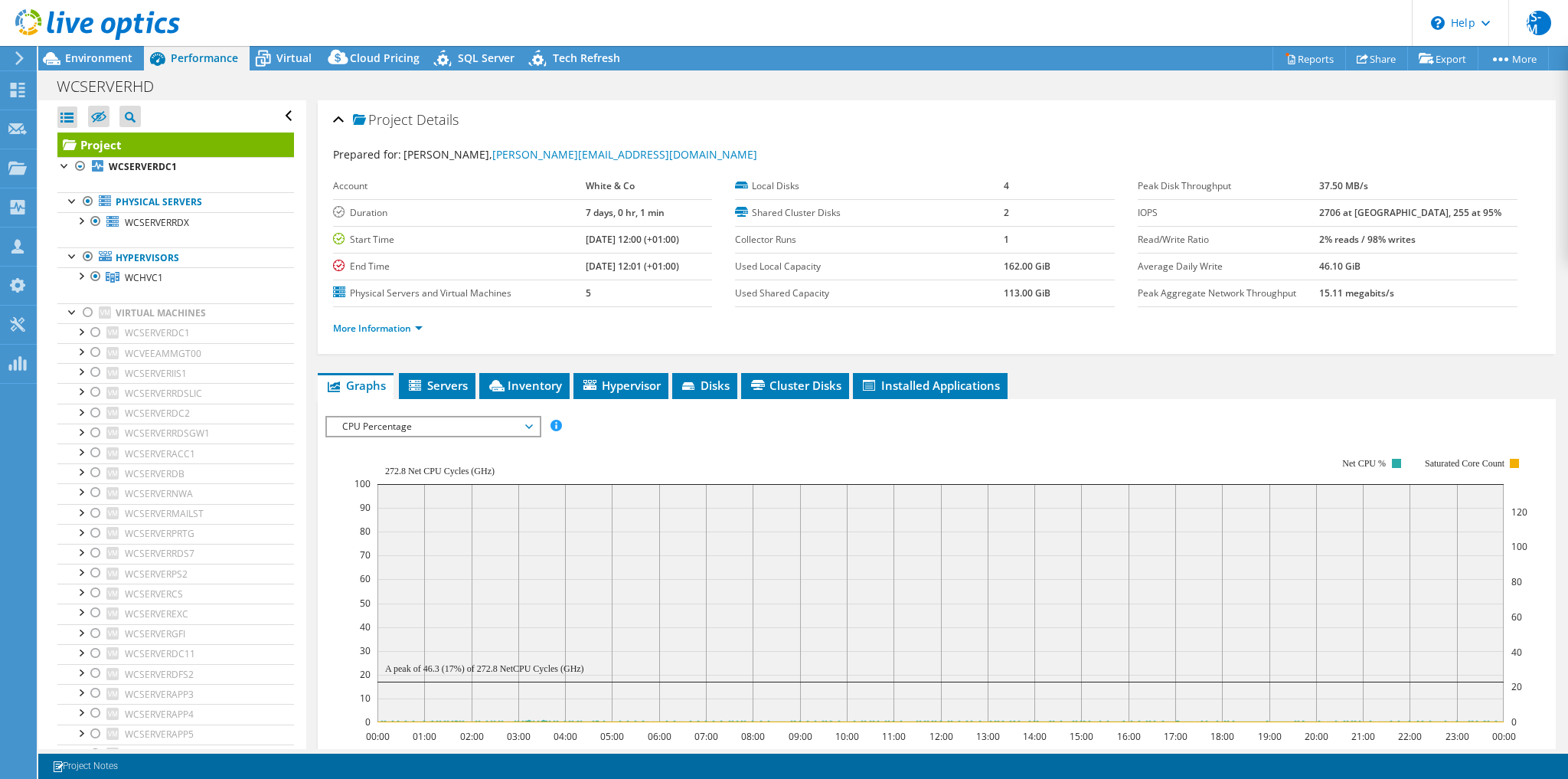
select select "USD"
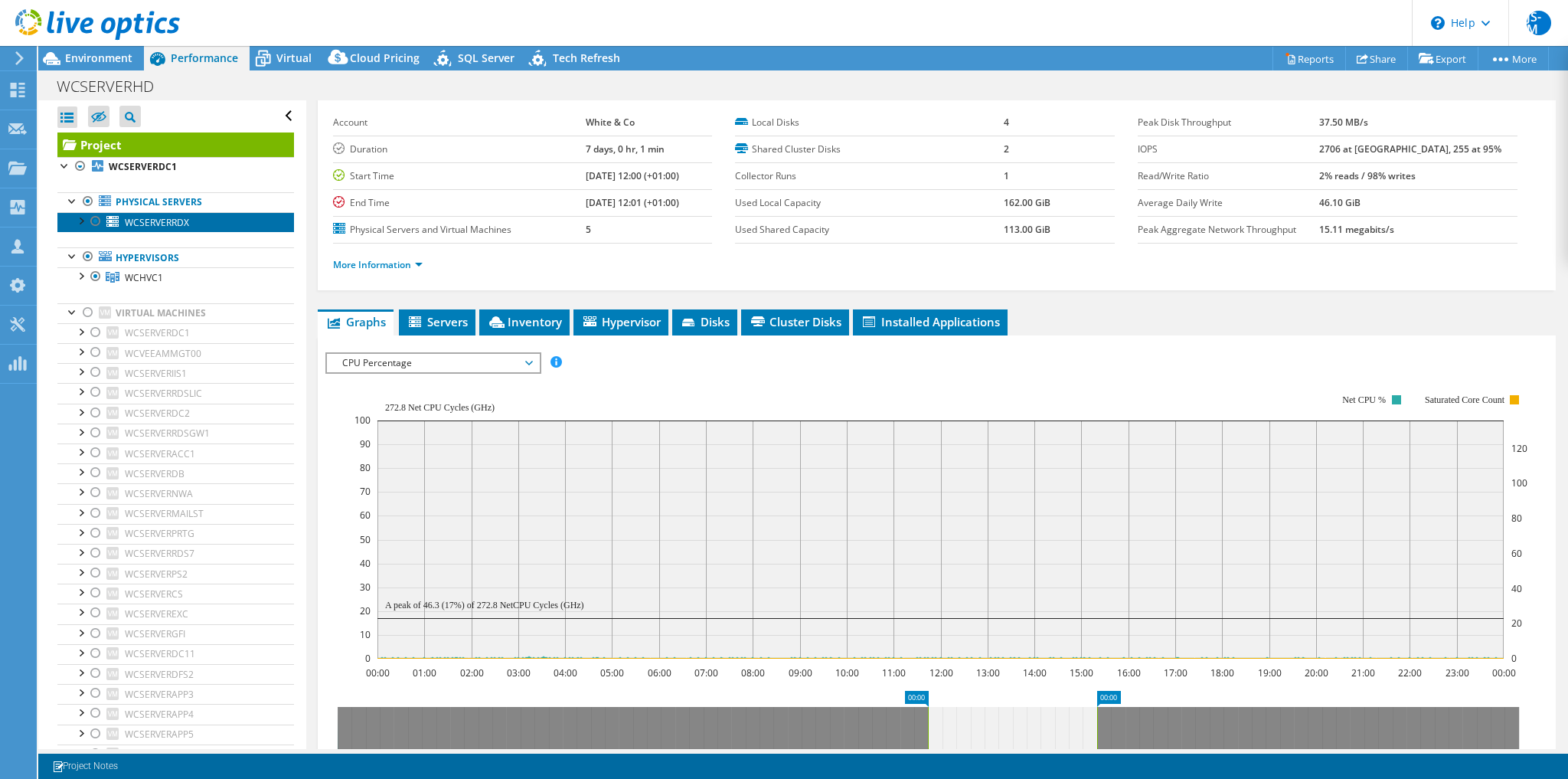
click at [159, 218] on span "WCSERVERRDX" at bounding box center [157, 223] width 64 height 13
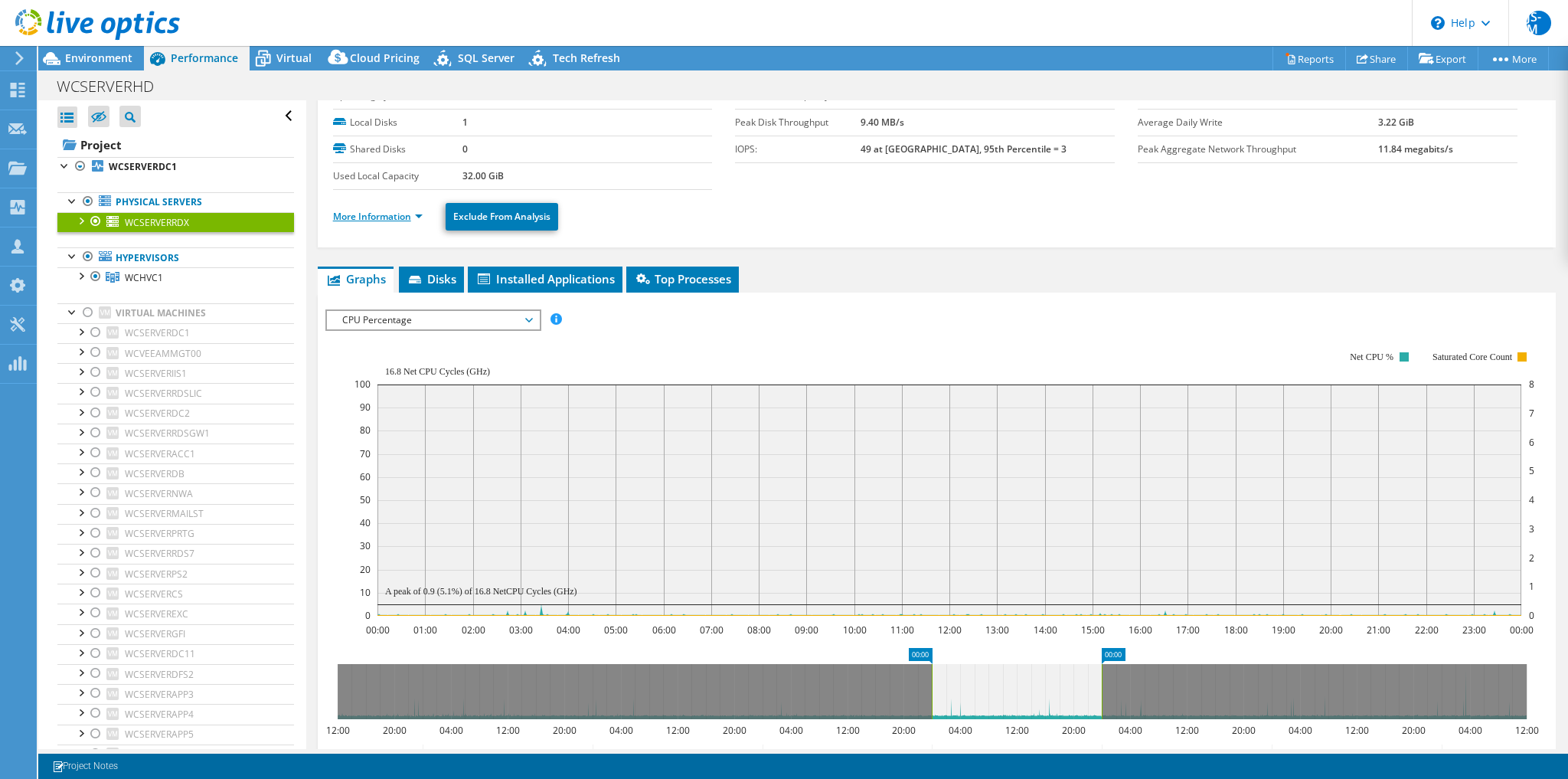
click at [386, 211] on link "More Information" at bounding box center [378, 216] width 90 height 13
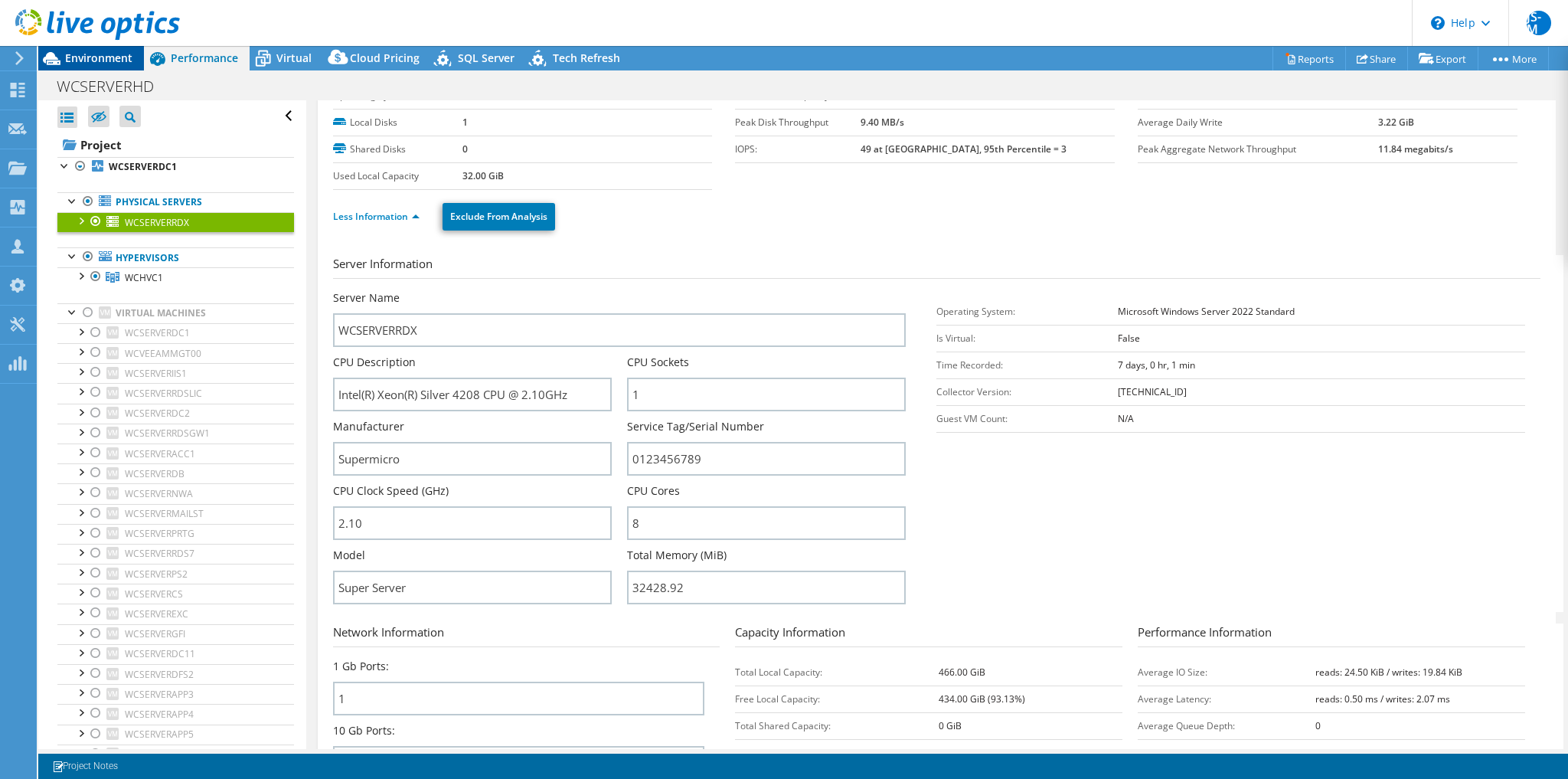
click at [90, 52] on span "Environment" at bounding box center [98, 58] width 67 height 15
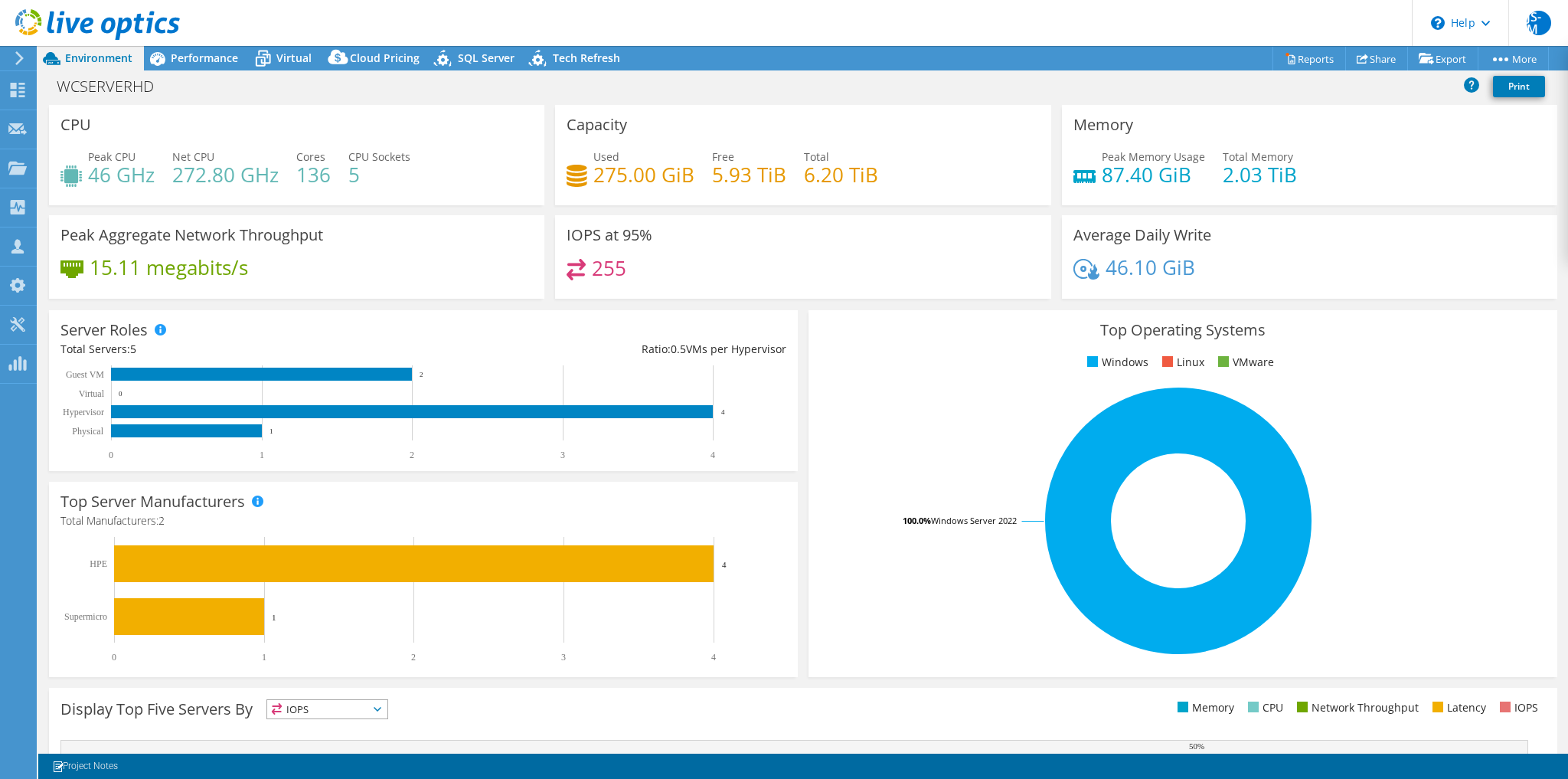
click at [191, 70] on div "WCSERVERHD Print" at bounding box center [803, 88] width 1530 height 34
click at [191, 66] on div "Performance" at bounding box center [196, 58] width 105 height 24
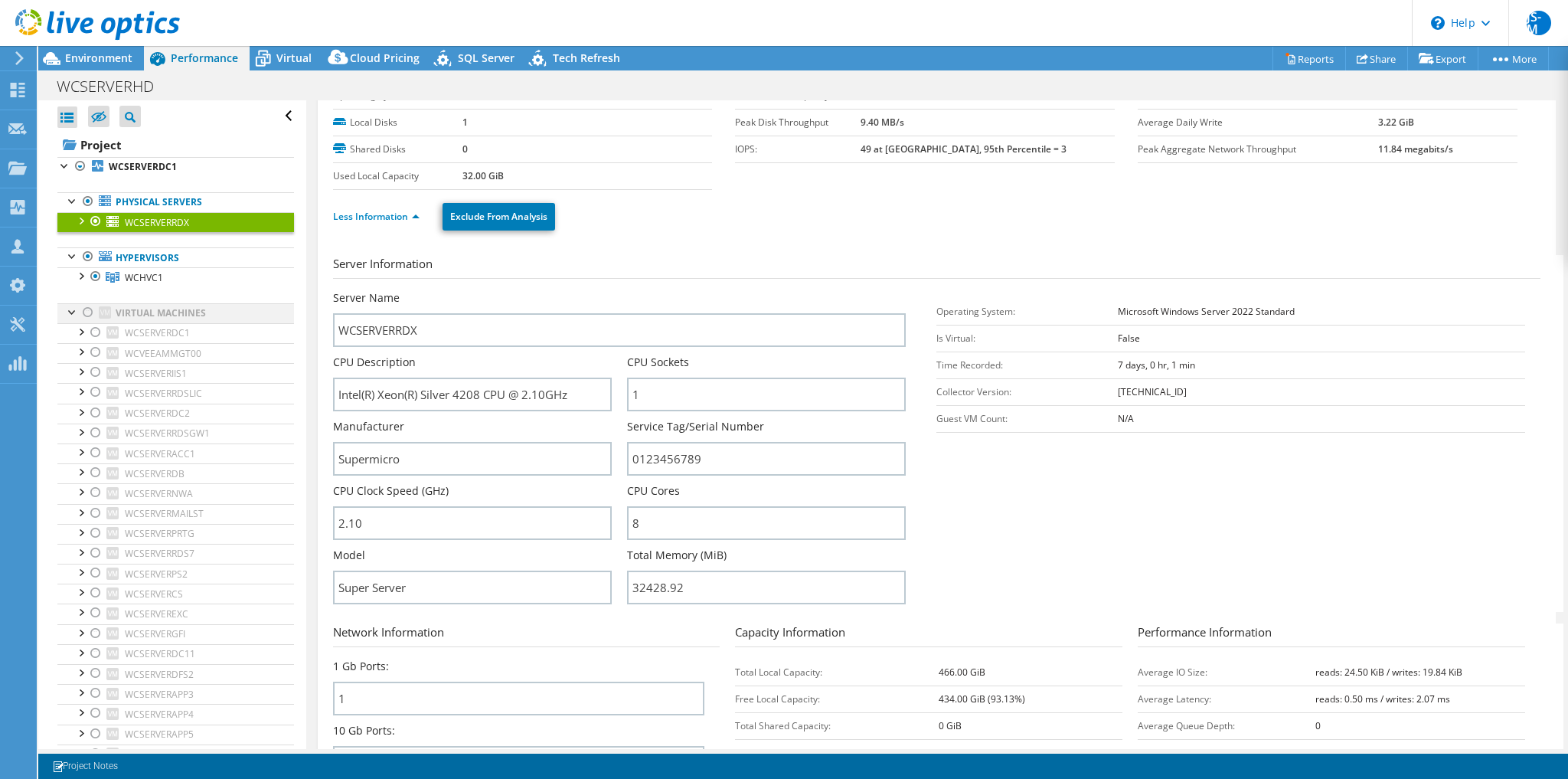
click at [86, 313] on div at bounding box center [88, 313] width 16 height 19
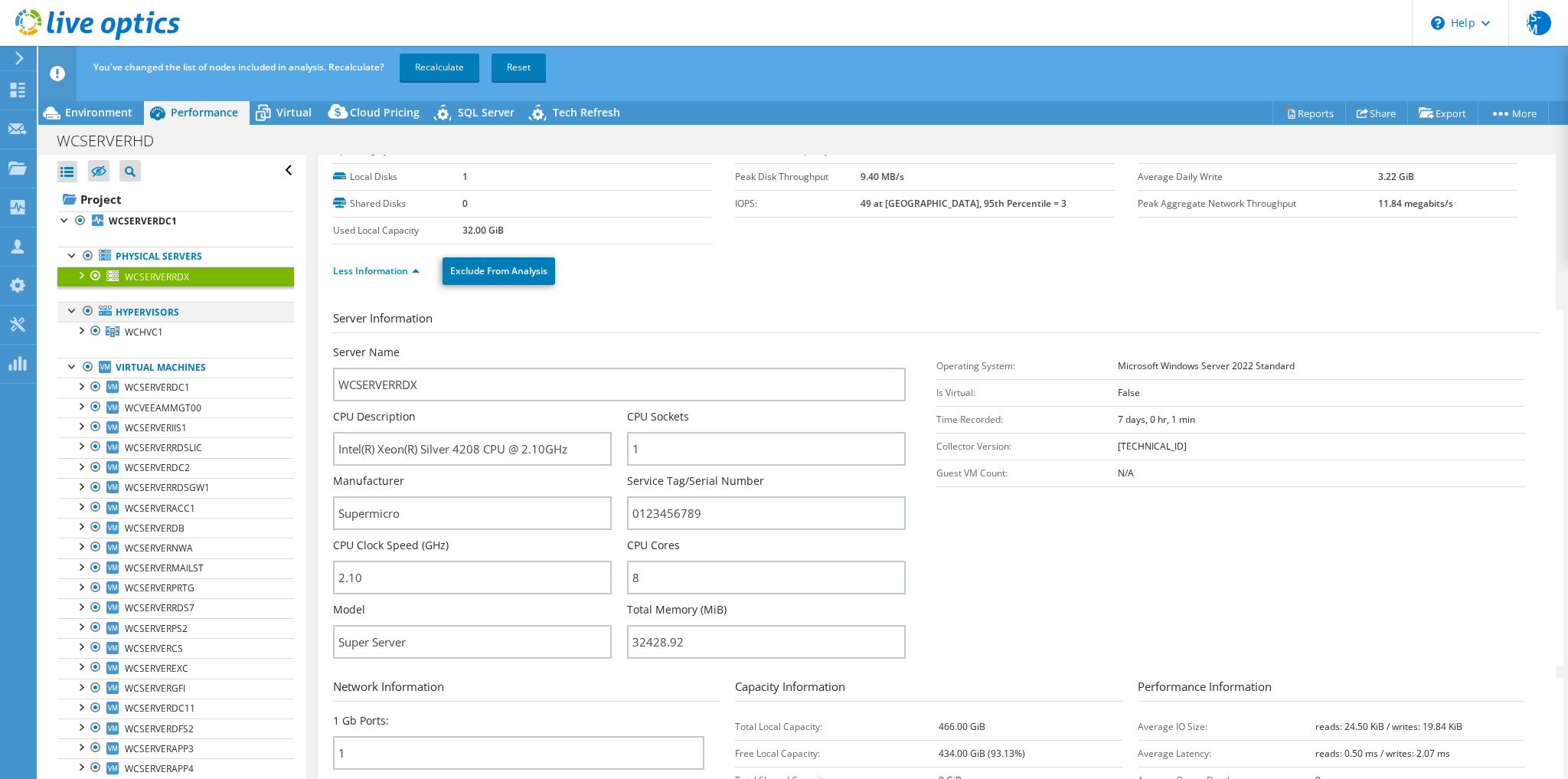
click at [85, 311] on div at bounding box center [88, 311] width 16 height 19
click at [444, 73] on link "Recalculate" at bounding box center [440, 67] width 80 height 27
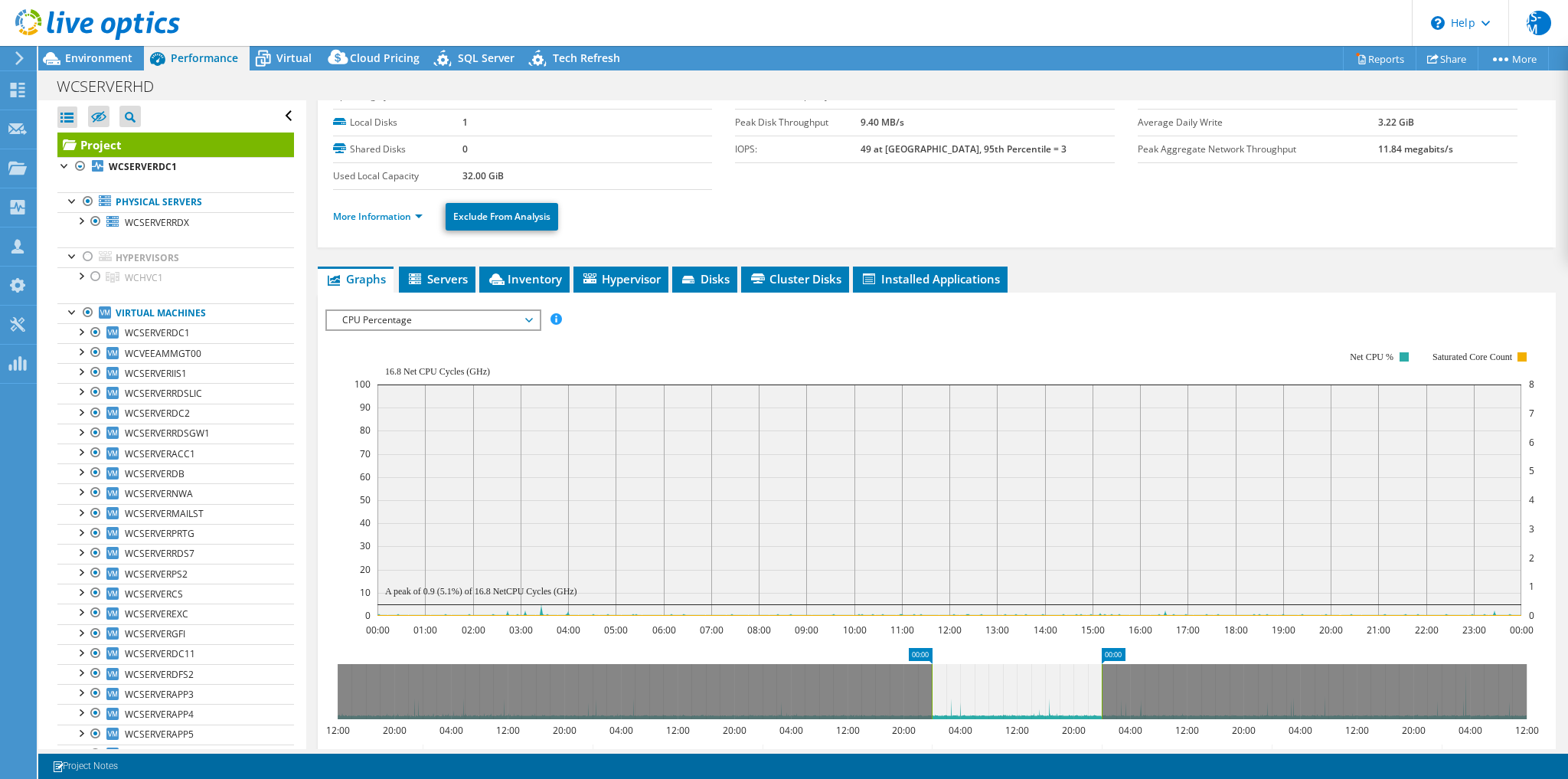
click at [106, 54] on span "Environment" at bounding box center [98, 58] width 67 height 15
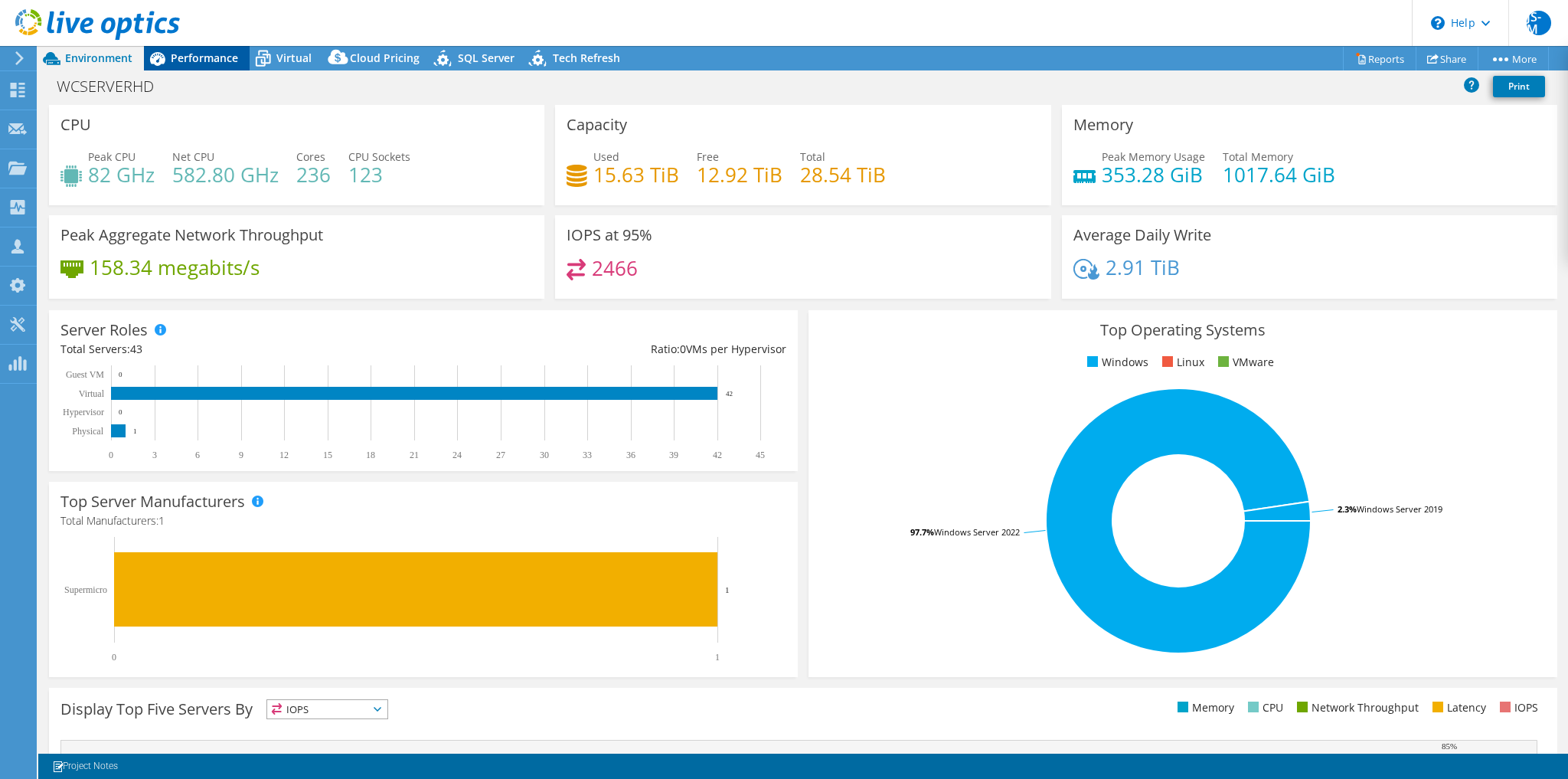
click at [216, 64] on span "Performance" at bounding box center [205, 58] width 67 height 15
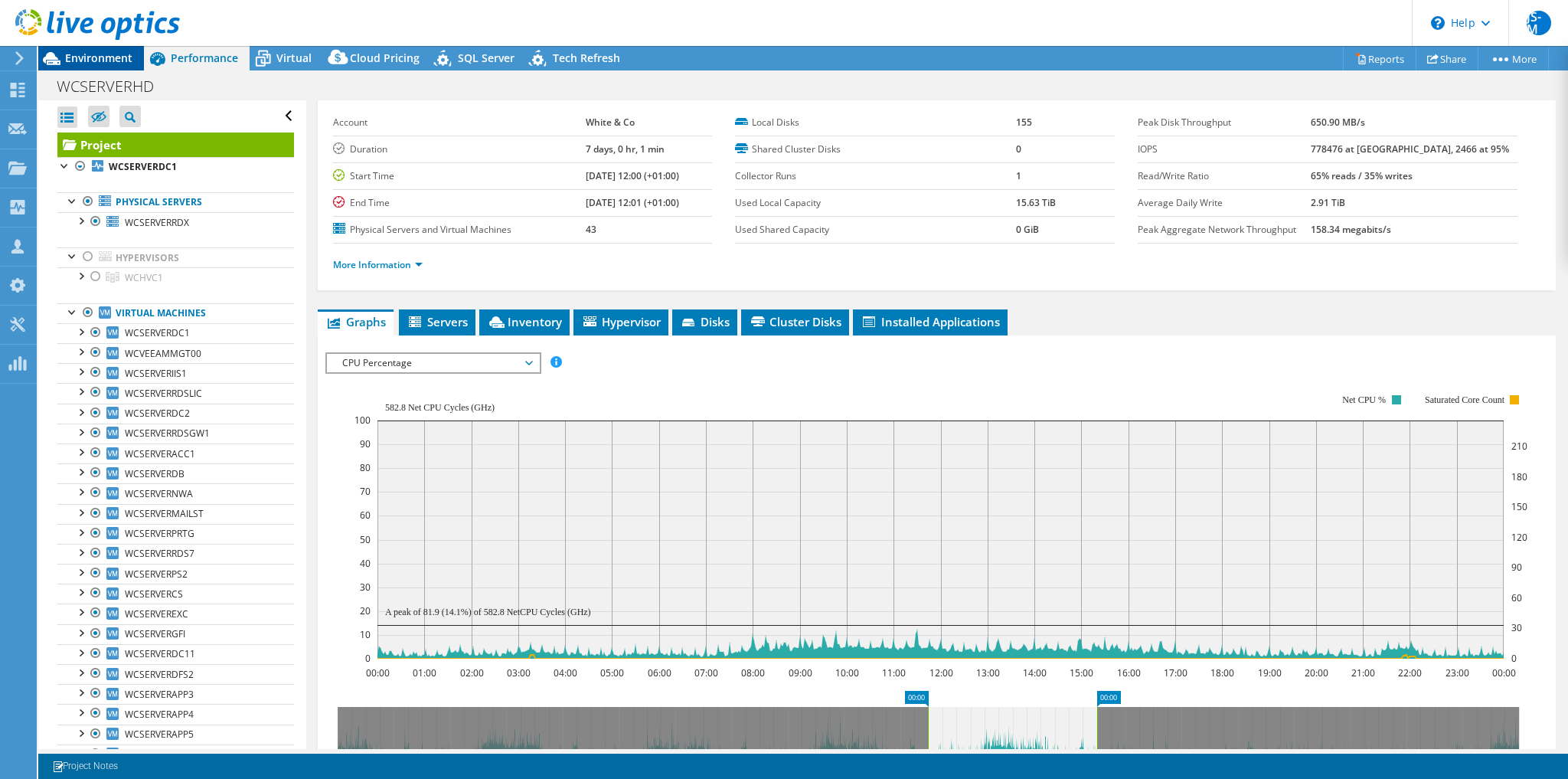
click at [93, 68] on div "Environment" at bounding box center [91, 58] width 105 height 24
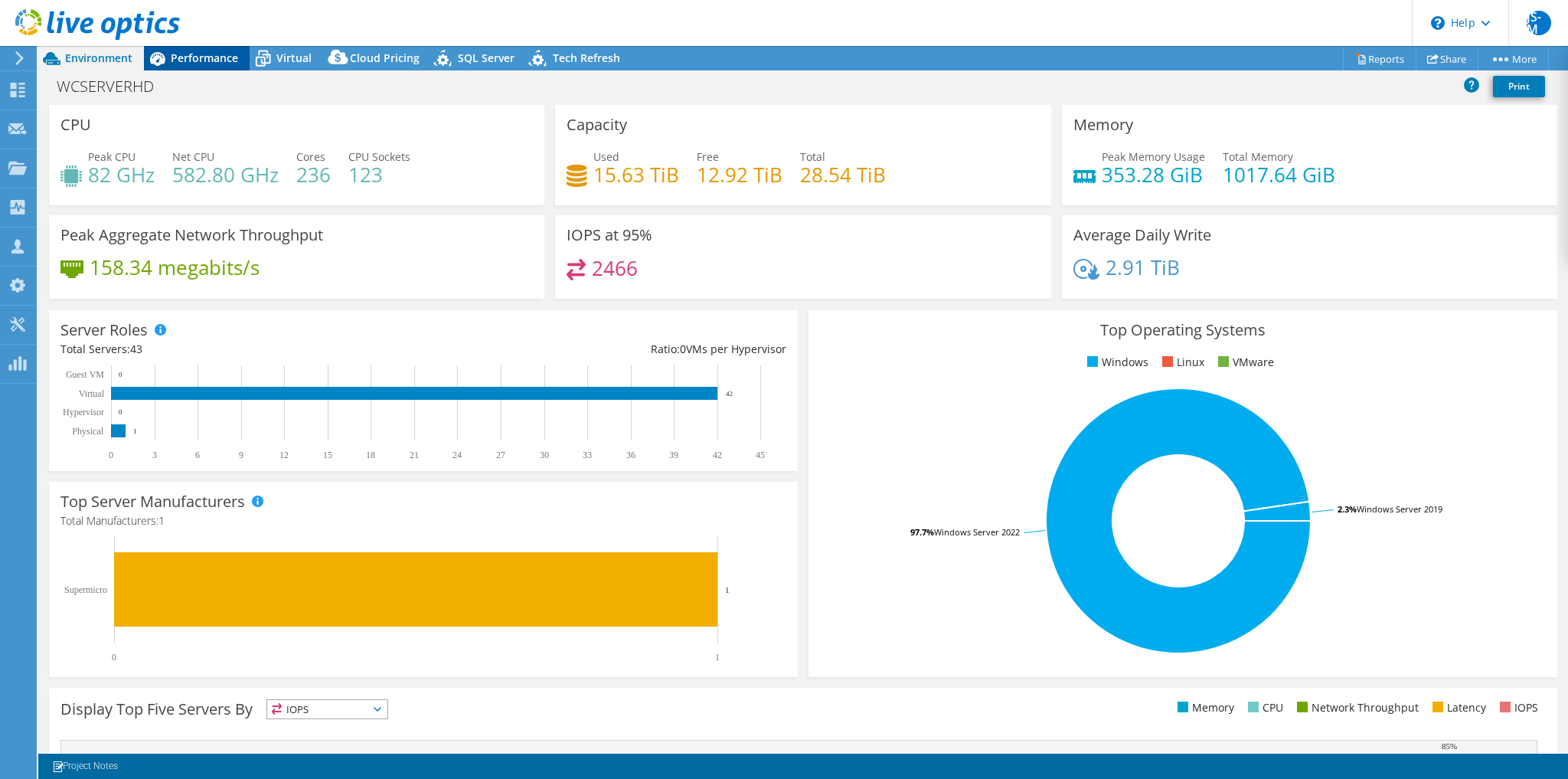
click at [196, 56] on span "Performance" at bounding box center [205, 58] width 67 height 15
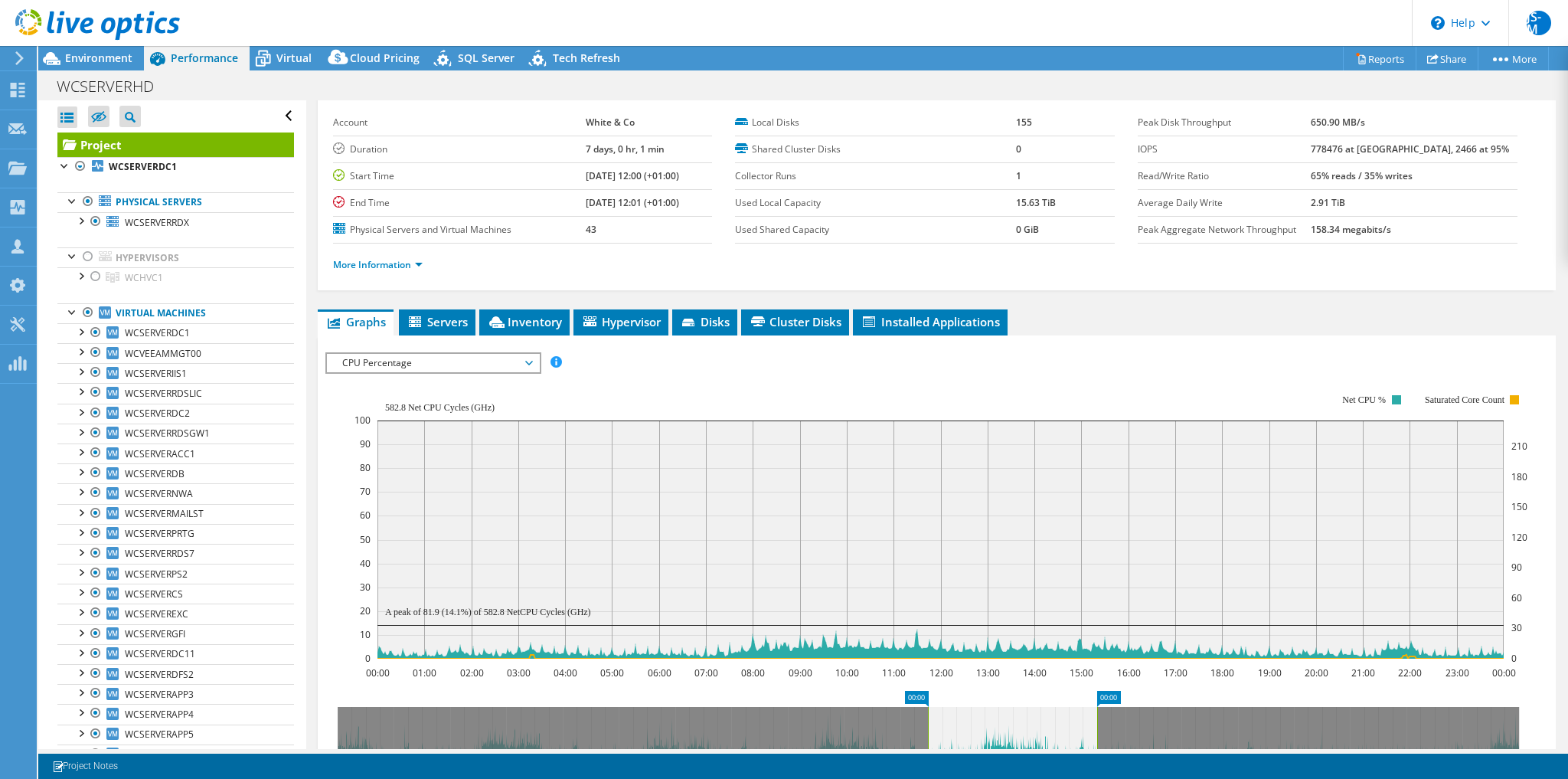
drag, startPoint x: 87, startPoint y: 257, endPoint x: 321, endPoint y: 162, distance: 252.5
click at [321, 162] on div "Project Details Prepared for: [PERSON_NAME], [PERSON_NAME][EMAIL_ADDRESS][DOMAI…" at bounding box center [937, 163] width 1238 height 254
click at [87, 258] on div at bounding box center [88, 257] width 16 height 19
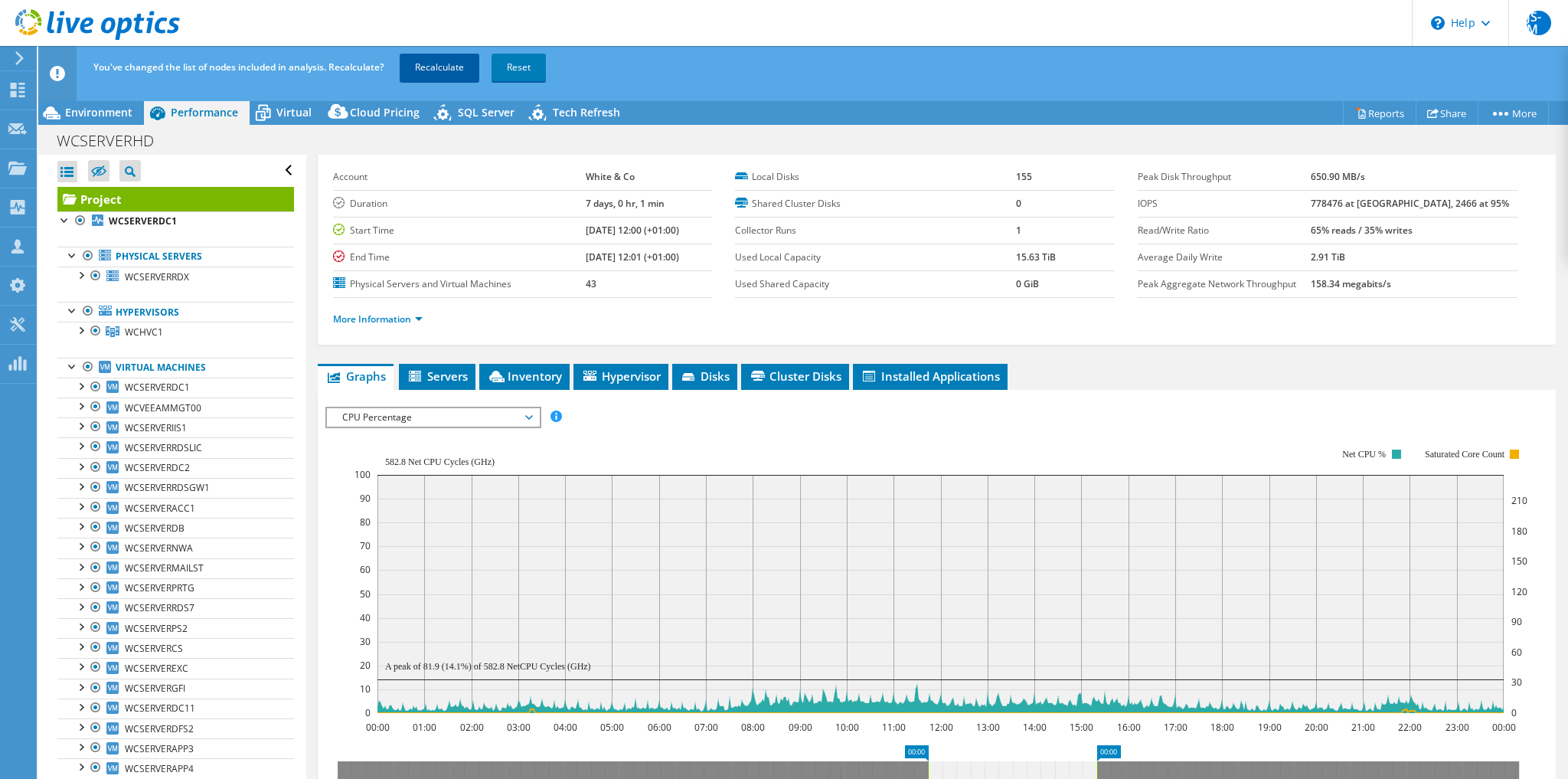
click at [435, 74] on link "Recalculate" at bounding box center [440, 67] width 80 height 27
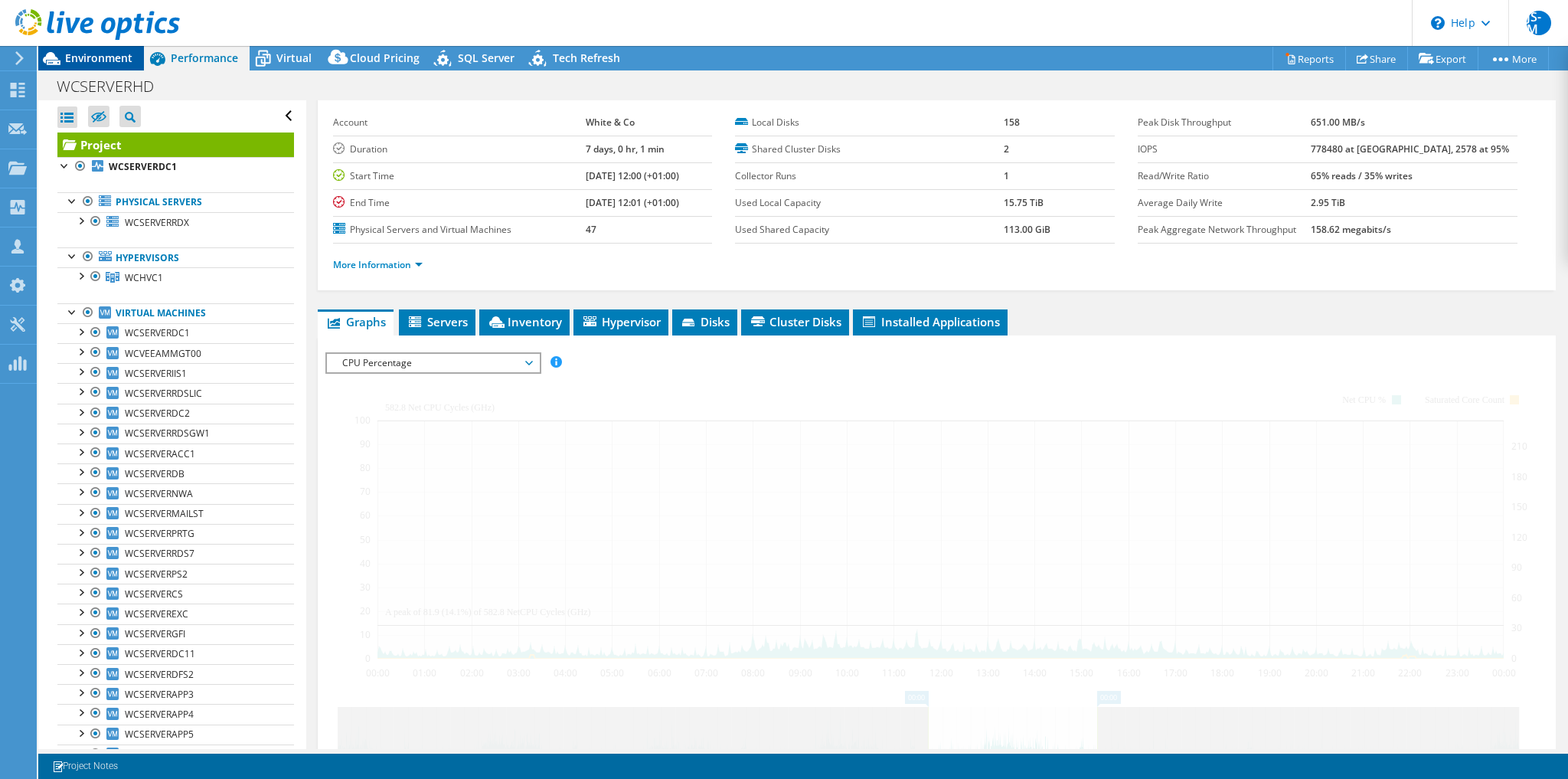
click at [107, 66] on div "Environment" at bounding box center [91, 58] width 105 height 24
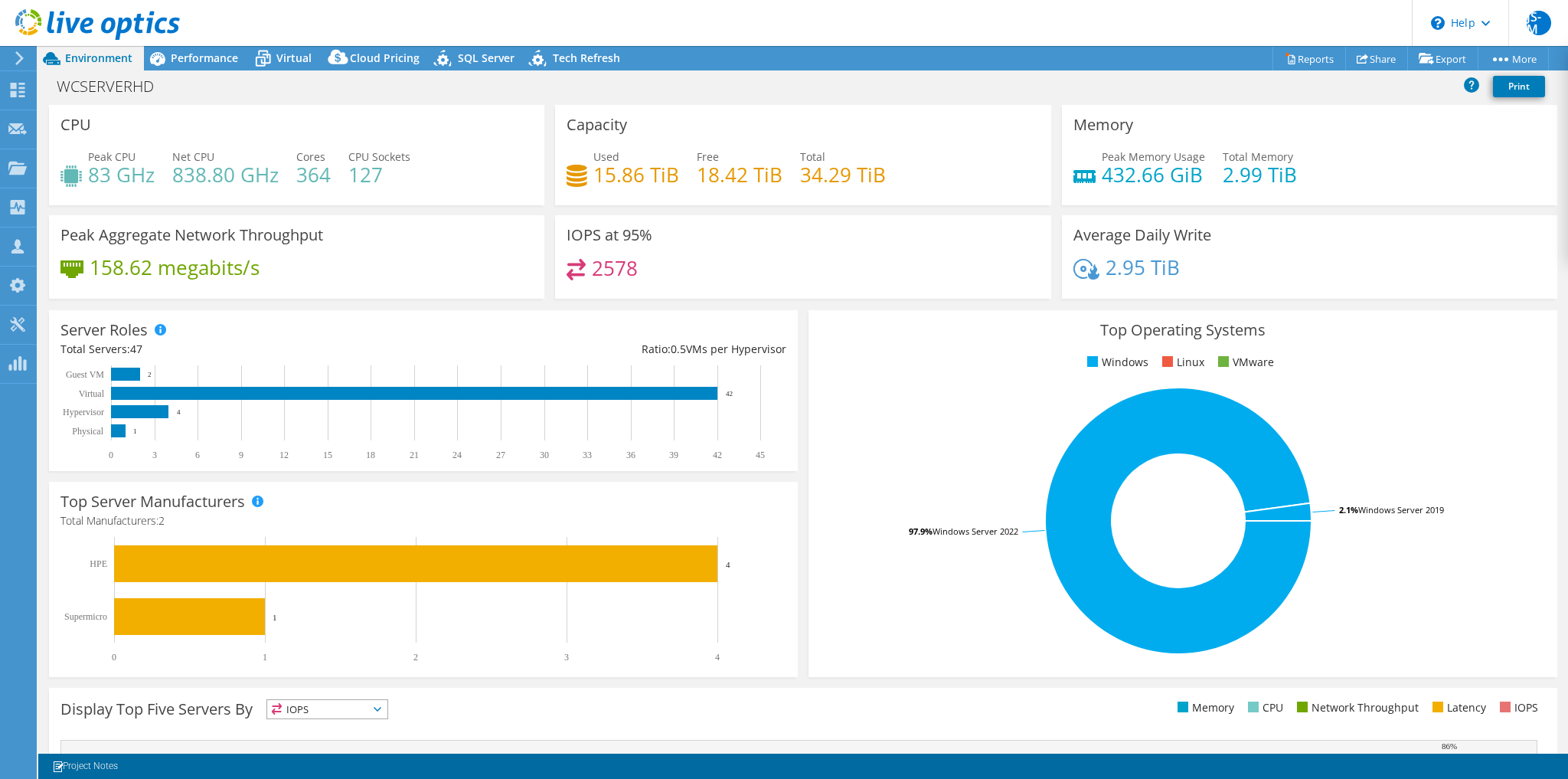
click at [522, 90] on div "WCSERVERHD Print" at bounding box center [803, 86] width 1530 height 28
select select "USD"
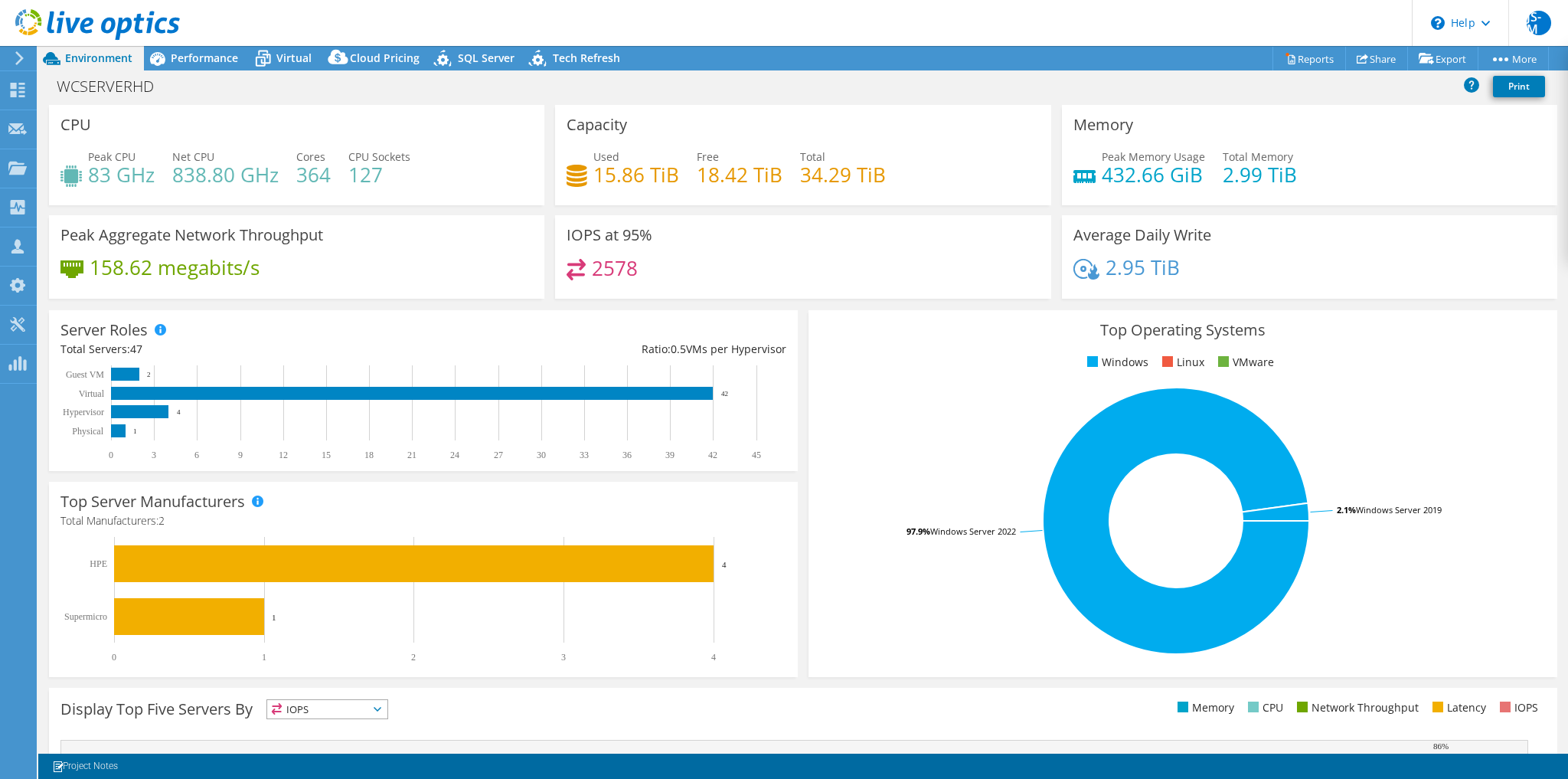
select select "USD"
click at [201, 61] on span "Performance" at bounding box center [205, 58] width 67 height 15
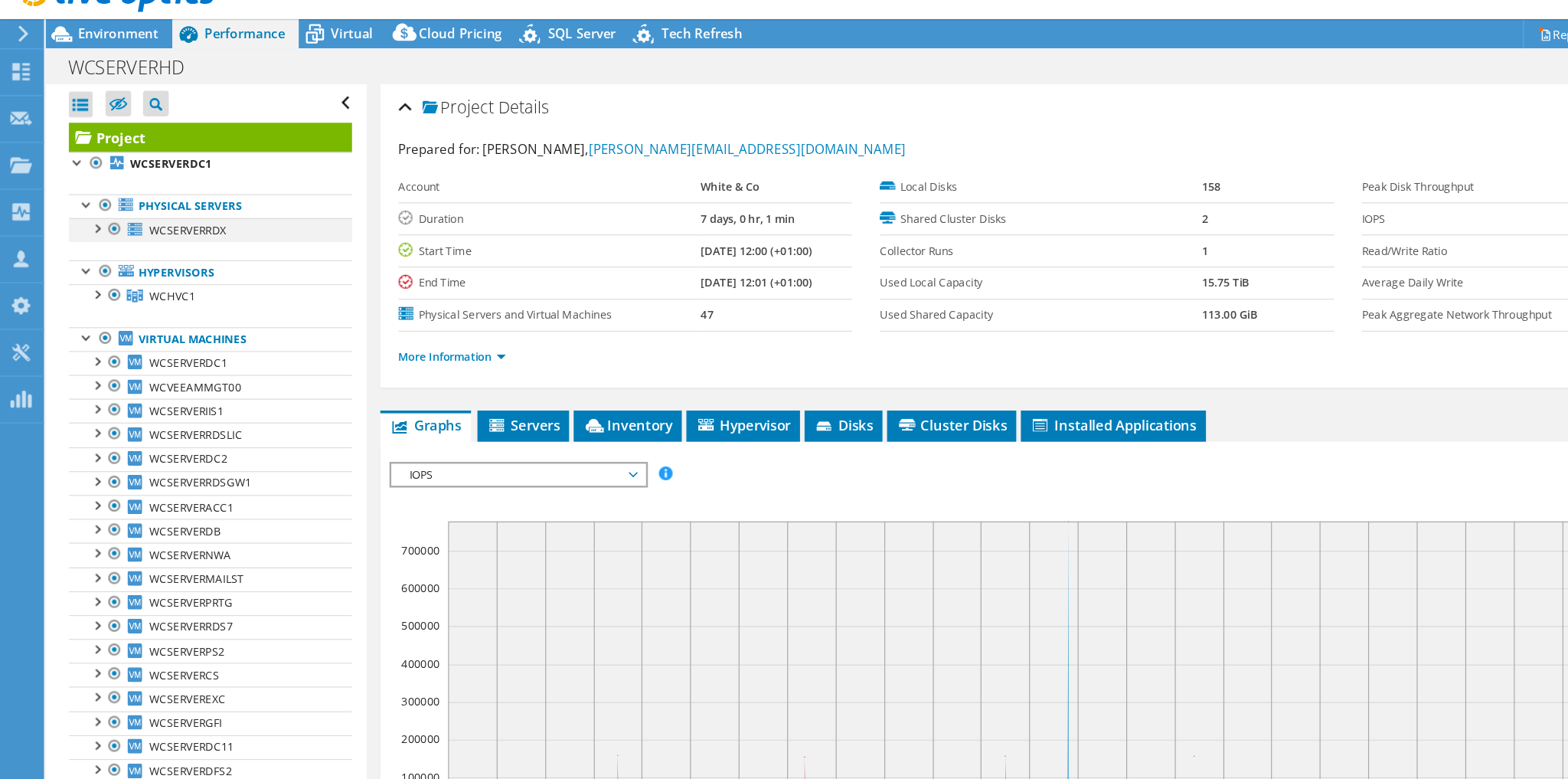
click at [80, 220] on div at bounding box center [80, 220] width 16 height 16
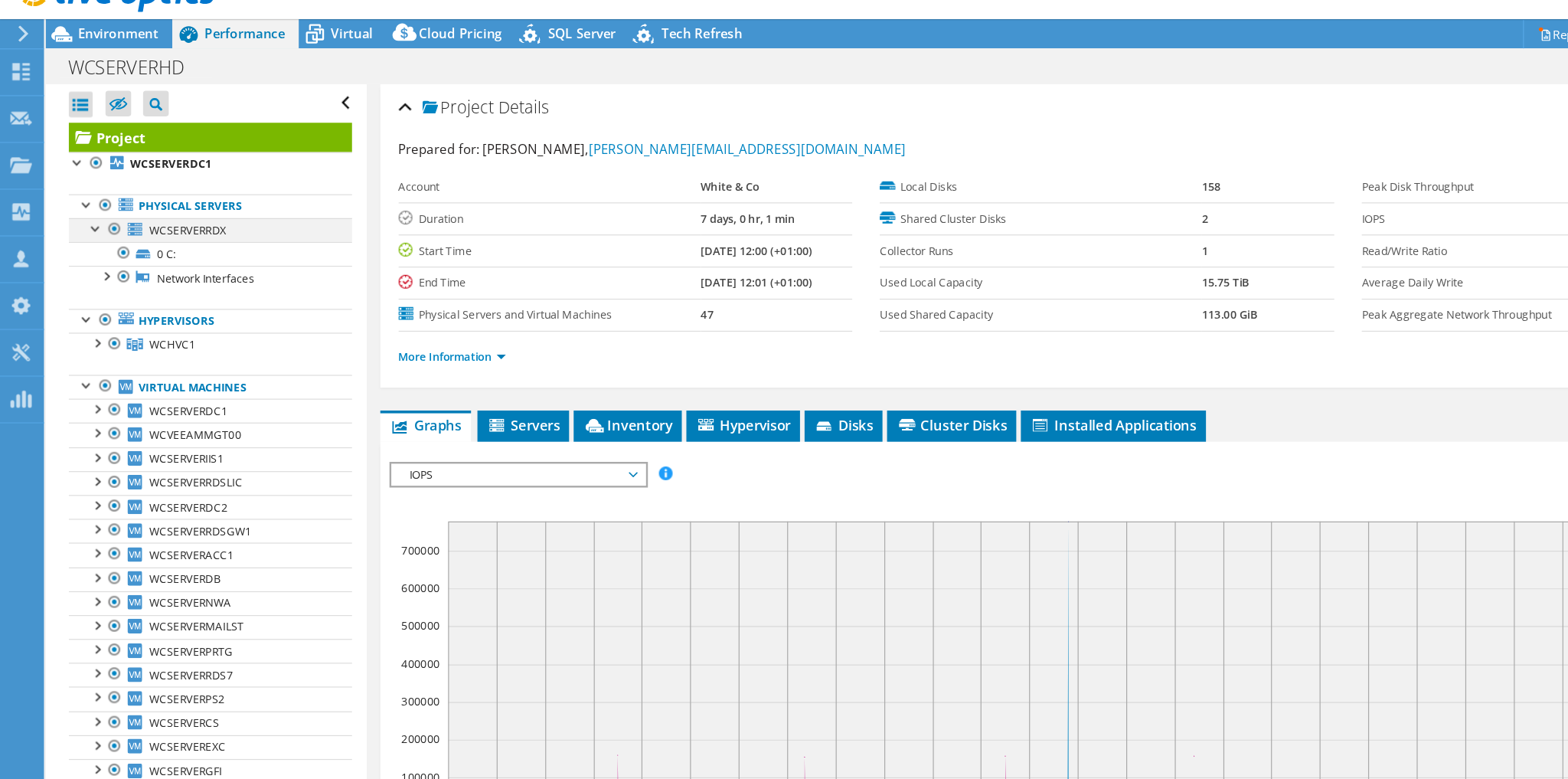
click at [80, 220] on div at bounding box center [80, 220] width 16 height 16
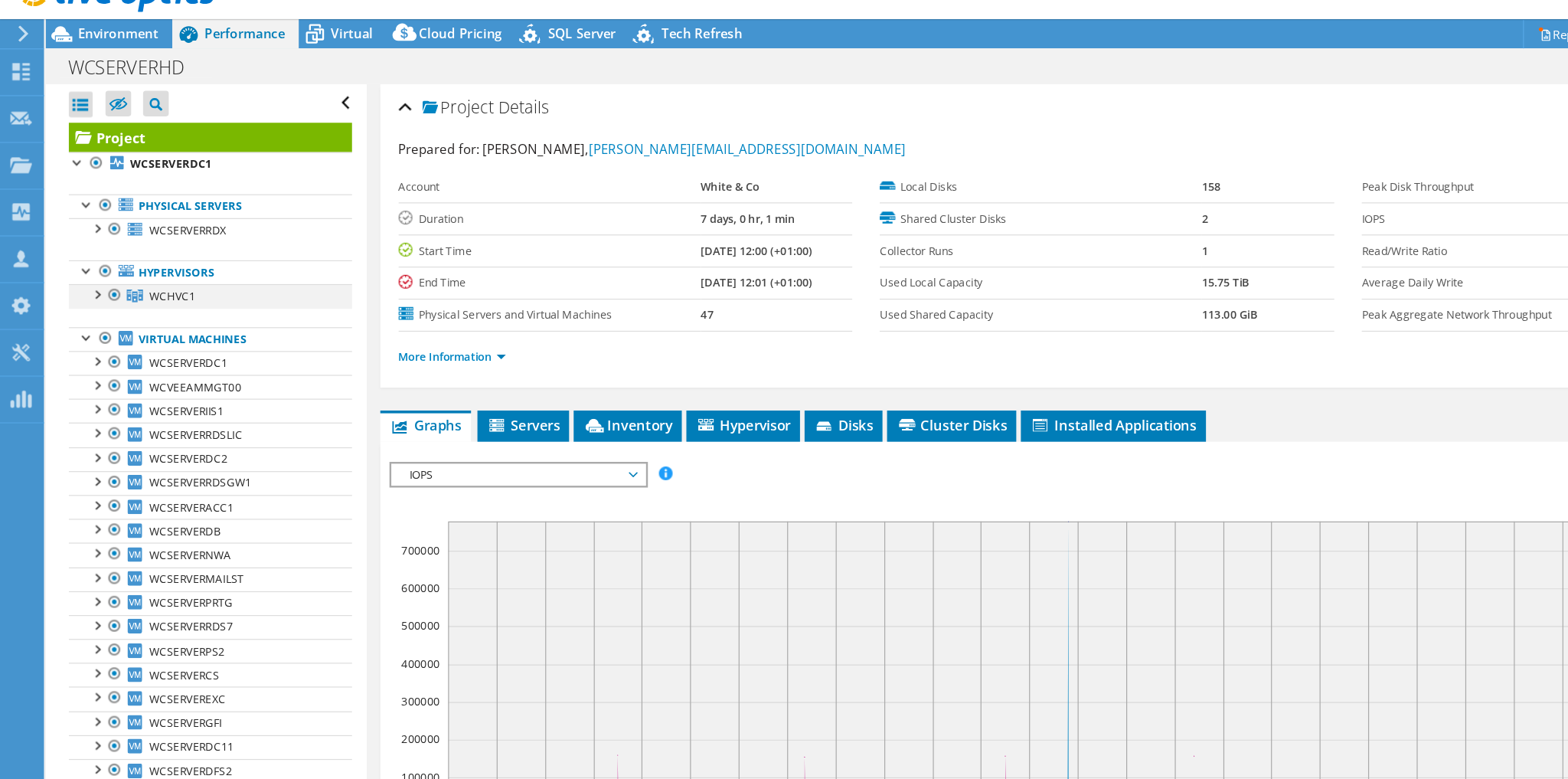
drag, startPoint x: 83, startPoint y: 276, endPoint x: 77, endPoint y: 266, distance: 11.7
click at [77, 267] on div at bounding box center [80, 275] width 16 height 16
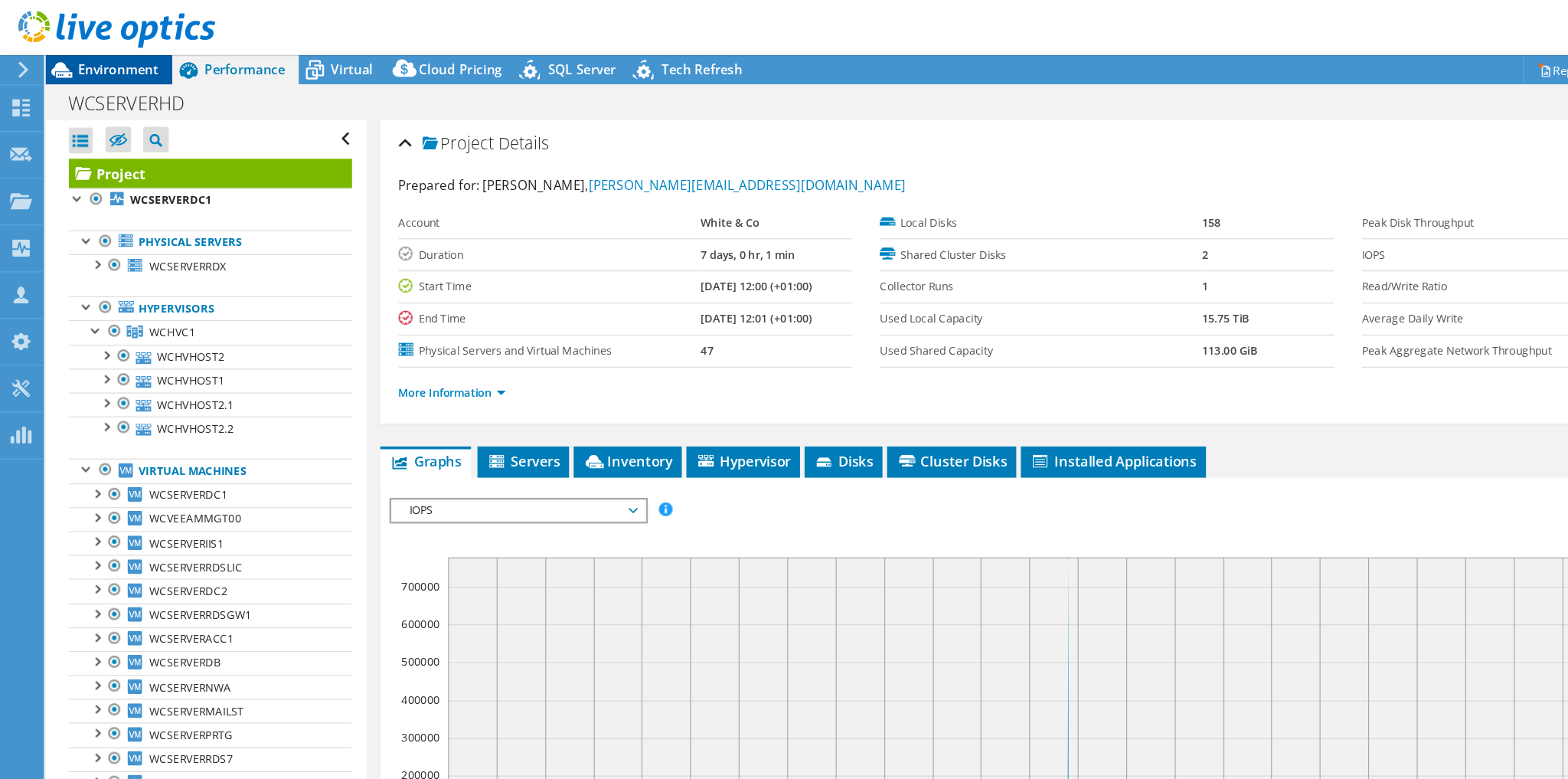
click at [129, 59] on span "Environment" at bounding box center [98, 58] width 67 height 15
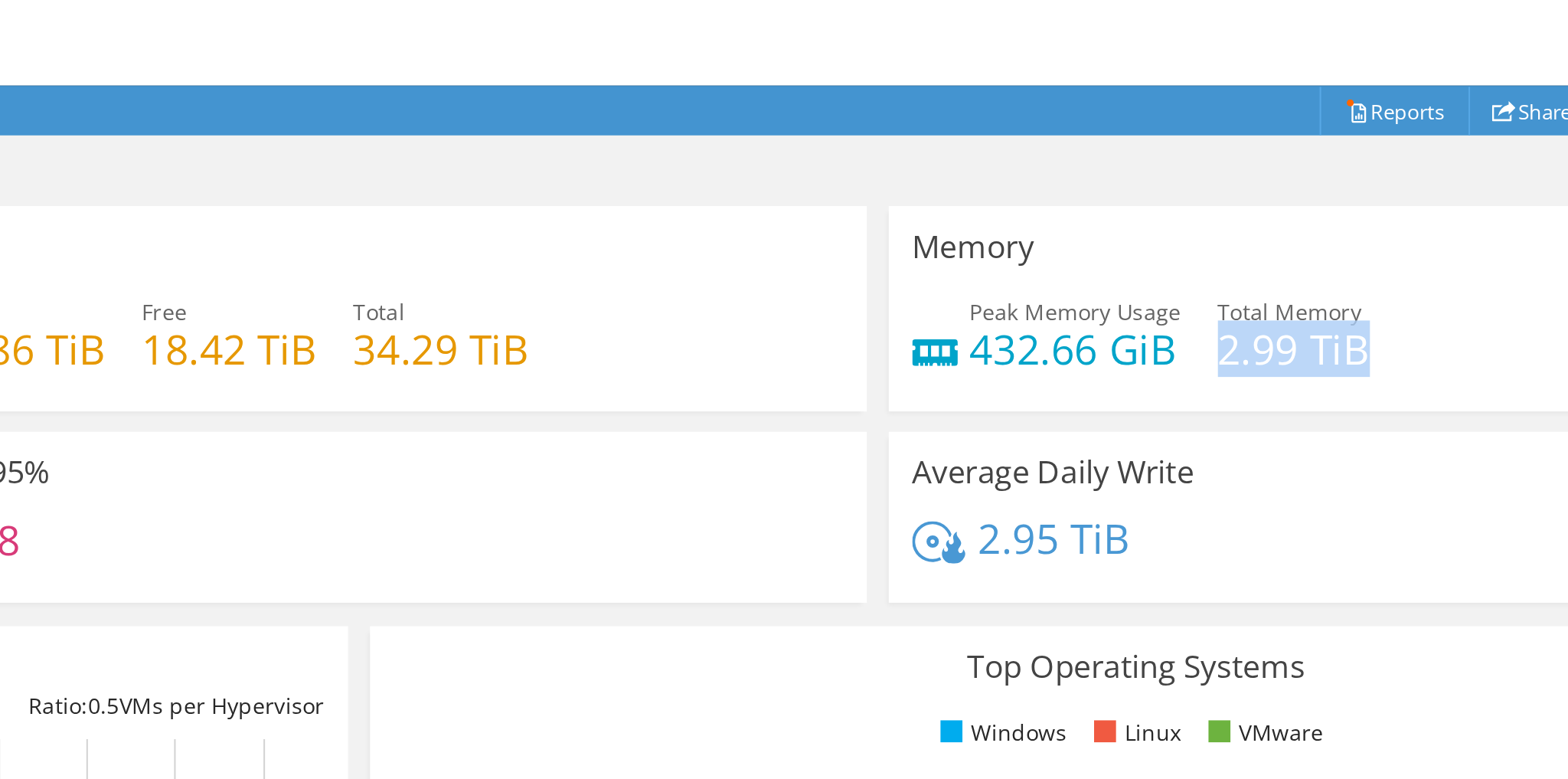
drag, startPoint x: 1215, startPoint y: 173, endPoint x: 1299, endPoint y: 180, distance: 84.3
click at [1299, 180] on div "Peak Memory Usage 432.66 GiB Total Memory 2.99 TiB" at bounding box center [1310, 173] width 472 height 50
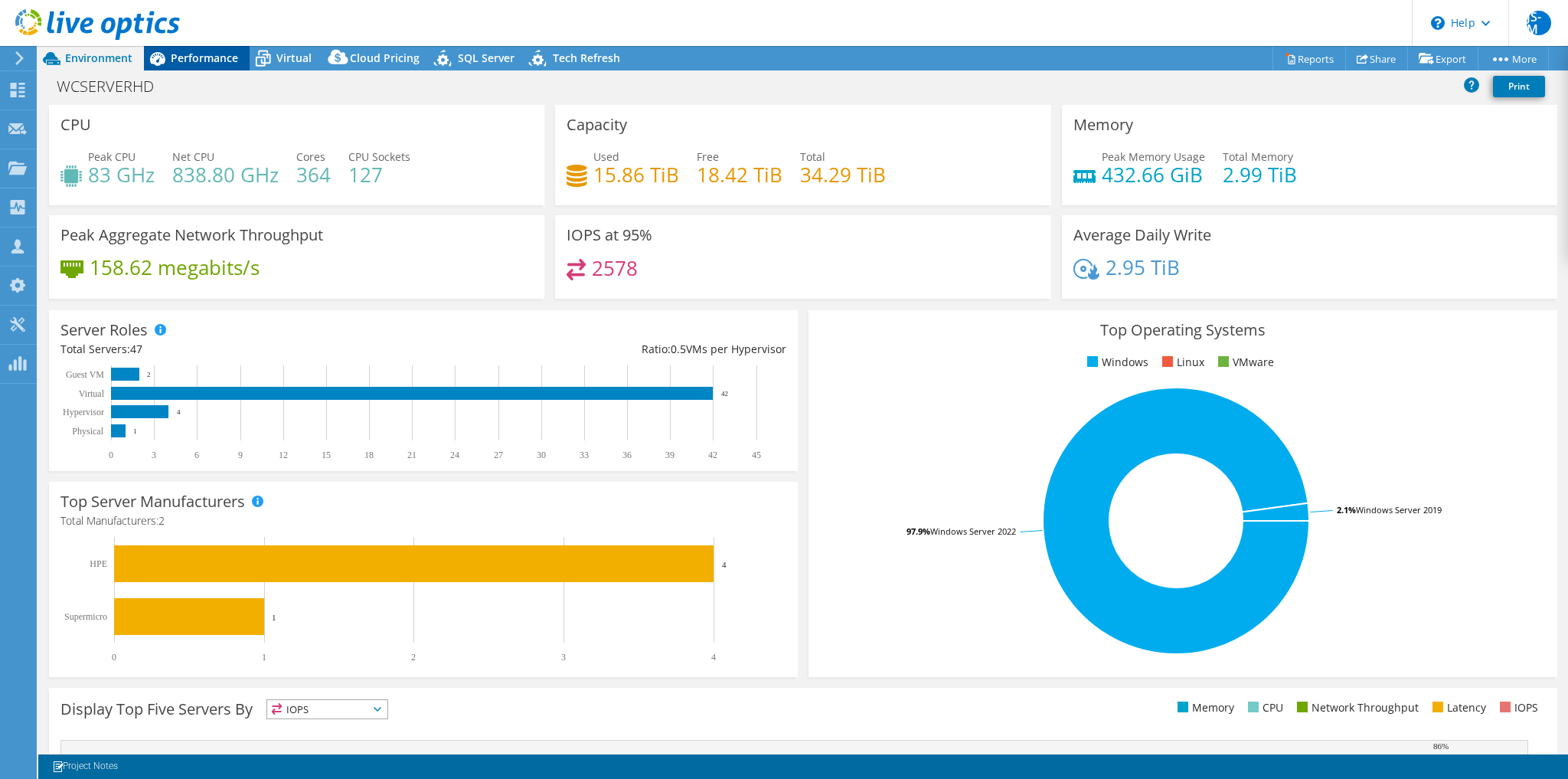
click at [212, 52] on span "Performance" at bounding box center [205, 58] width 67 height 15
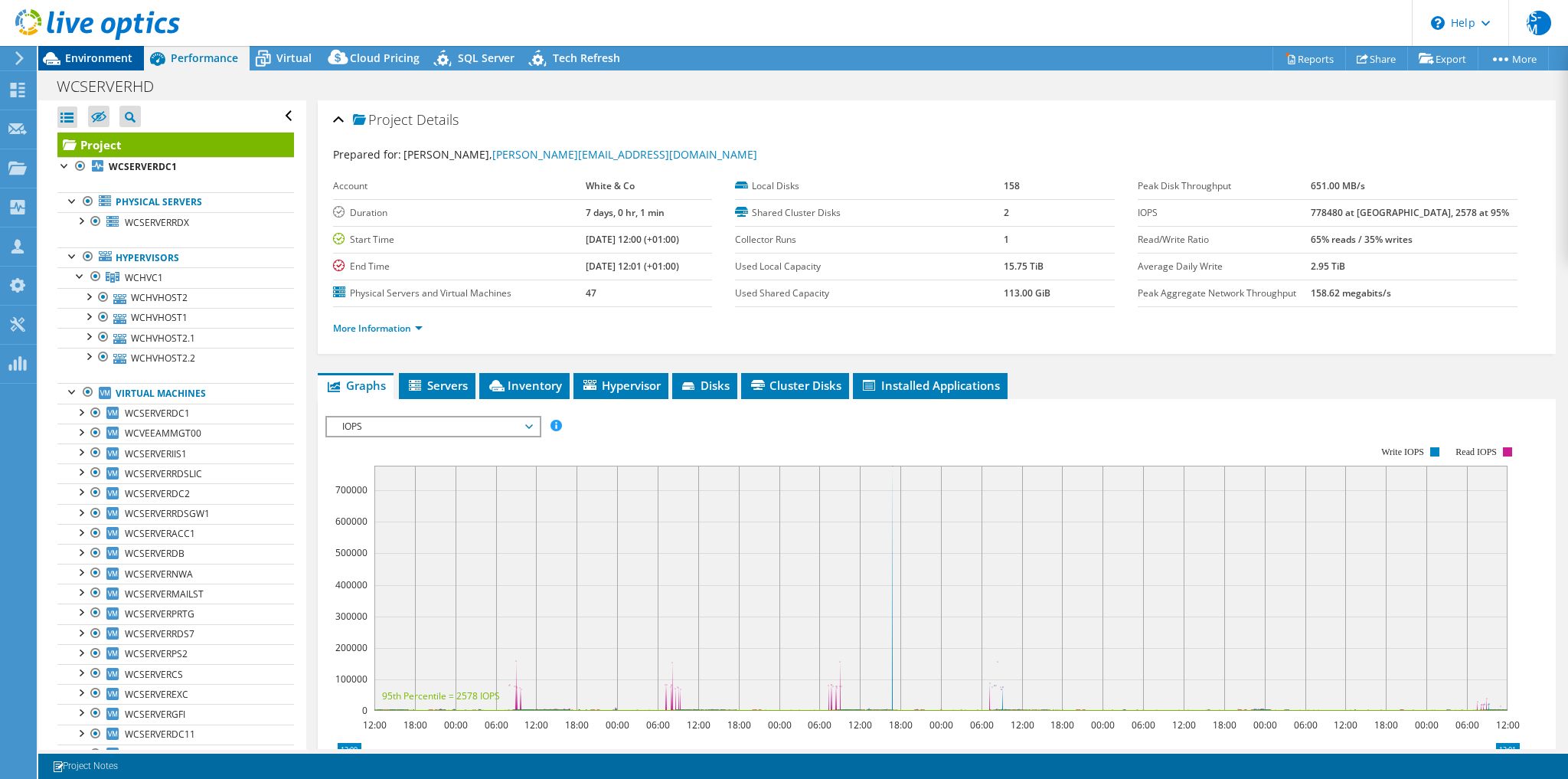
click at [116, 58] on span "Environment" at bounding box center [98, 58] width 67 height 15
